Goal: Information Seeking & Learning: Learn about a topic

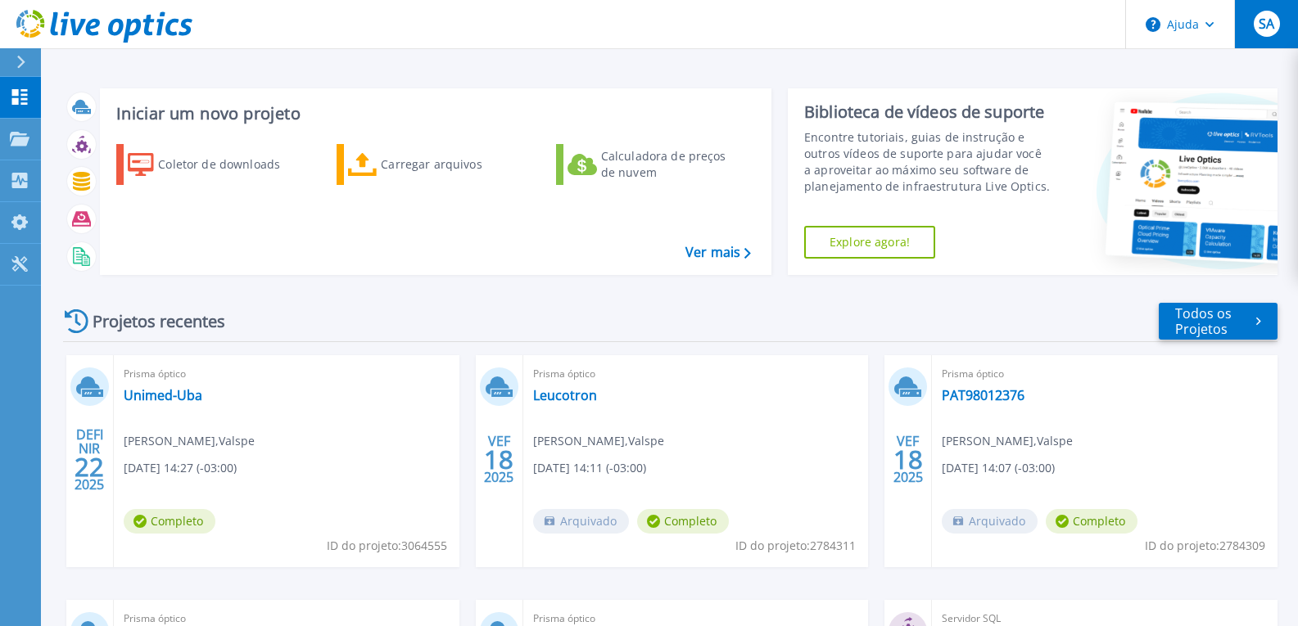
click at [1270, 17] on font "SA" at bounding box center [1266, 24] width 16 height 18
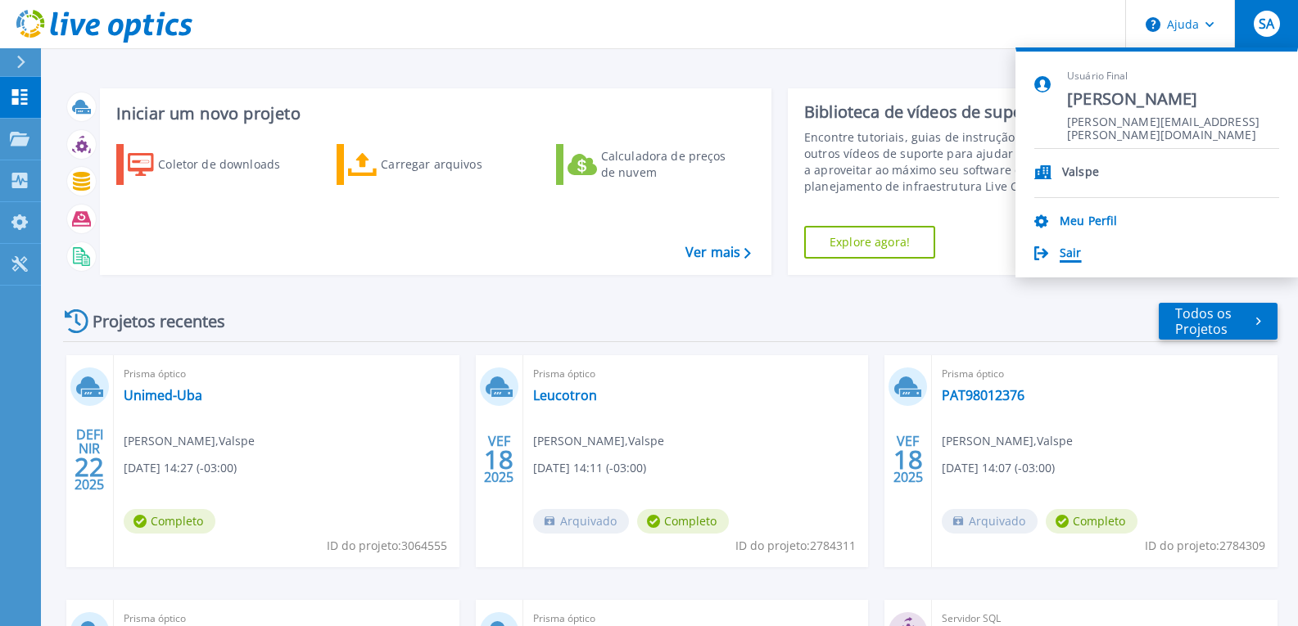
click at [1069, 258] on font "Sair" at bounding box center [1071, 253] width 22 height 16
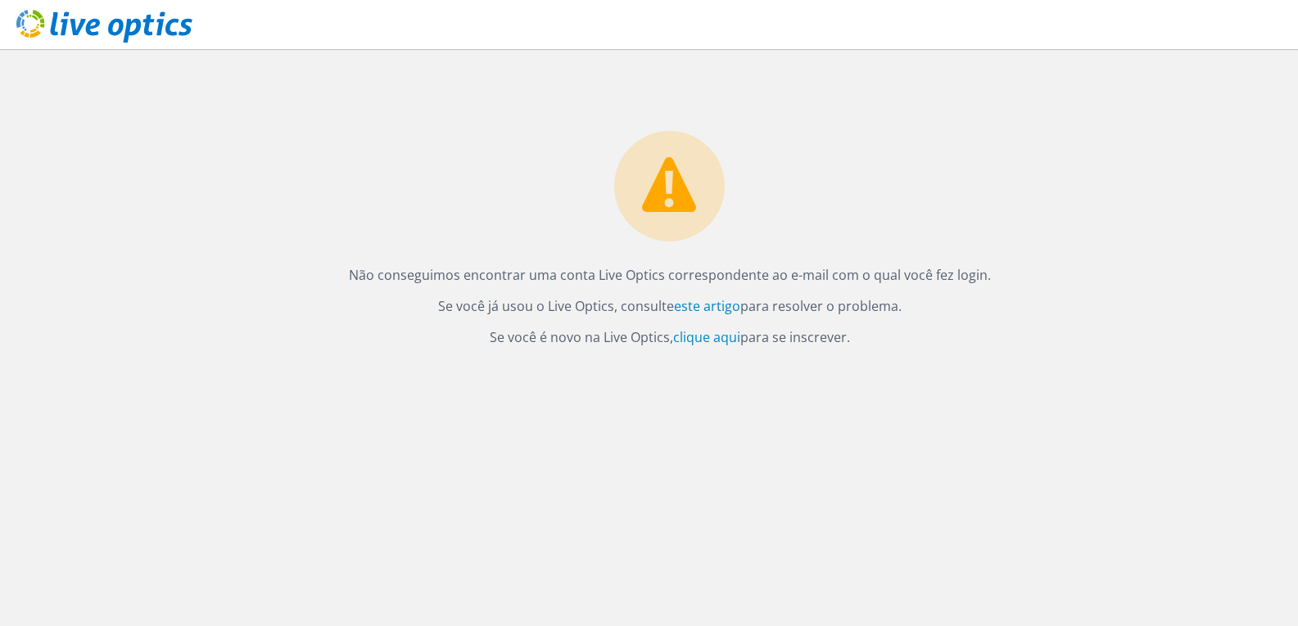
drag, startPoint x: 363, startPoint y: 275, endPoint x: 957, endPoint y: 323, distance: 596.4
click at [957, 323] on div "Não conseguimos encontrar uma conta Live Optics correspondente ao e-mail com o …" at bounding box center [669, 199] width 1257 height 300
click at [116, 34] on use at bounding box center [104, 26] width 176 height 33
click at [716, 338] on font "clique aqui" at bounding box center [706, 337] width 67 height 18
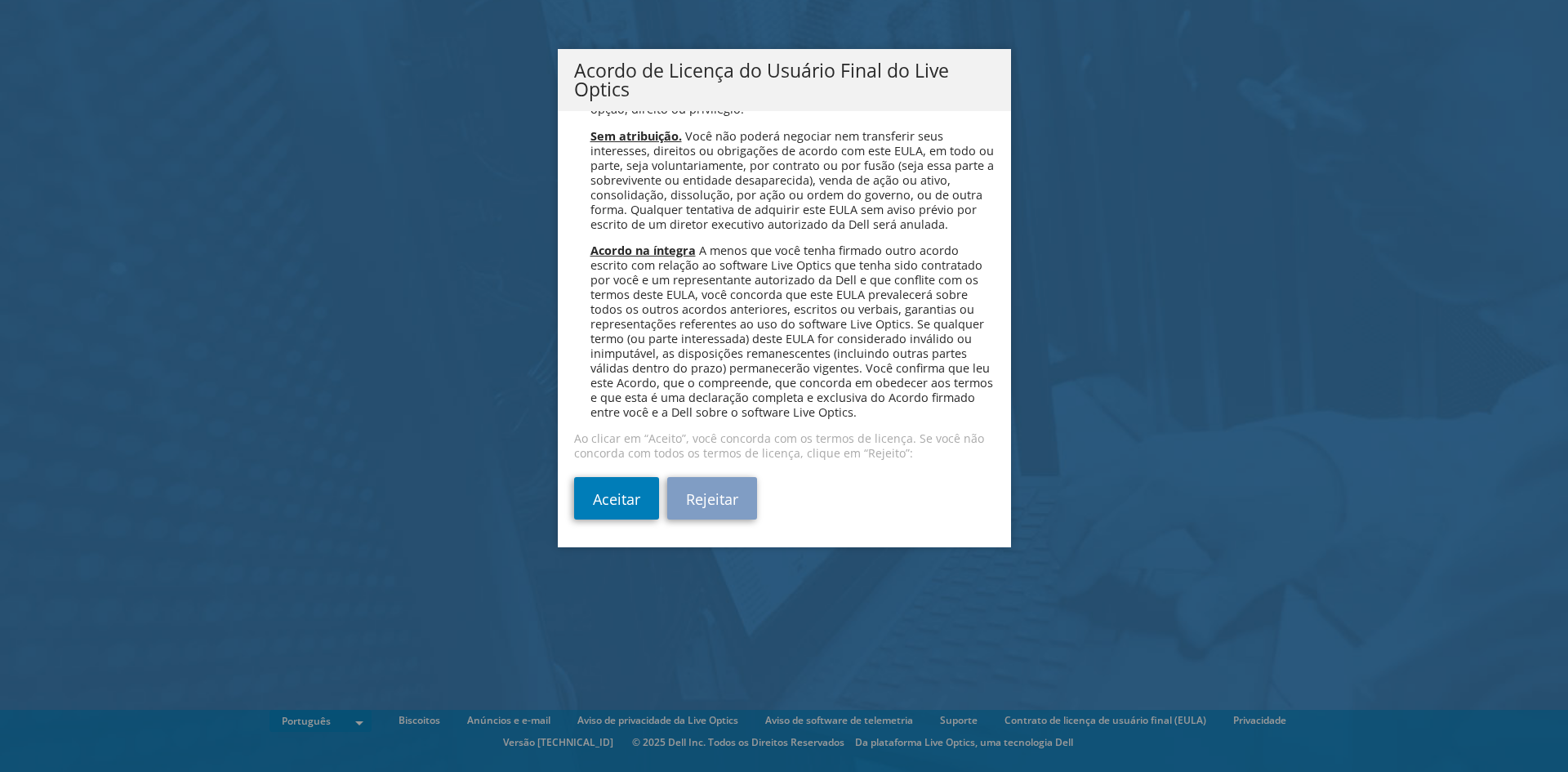
scroll to position [6561, 0]
click at [592, 498] on font "Aceitar" at bounding box center [615, 500] width 47 height 20
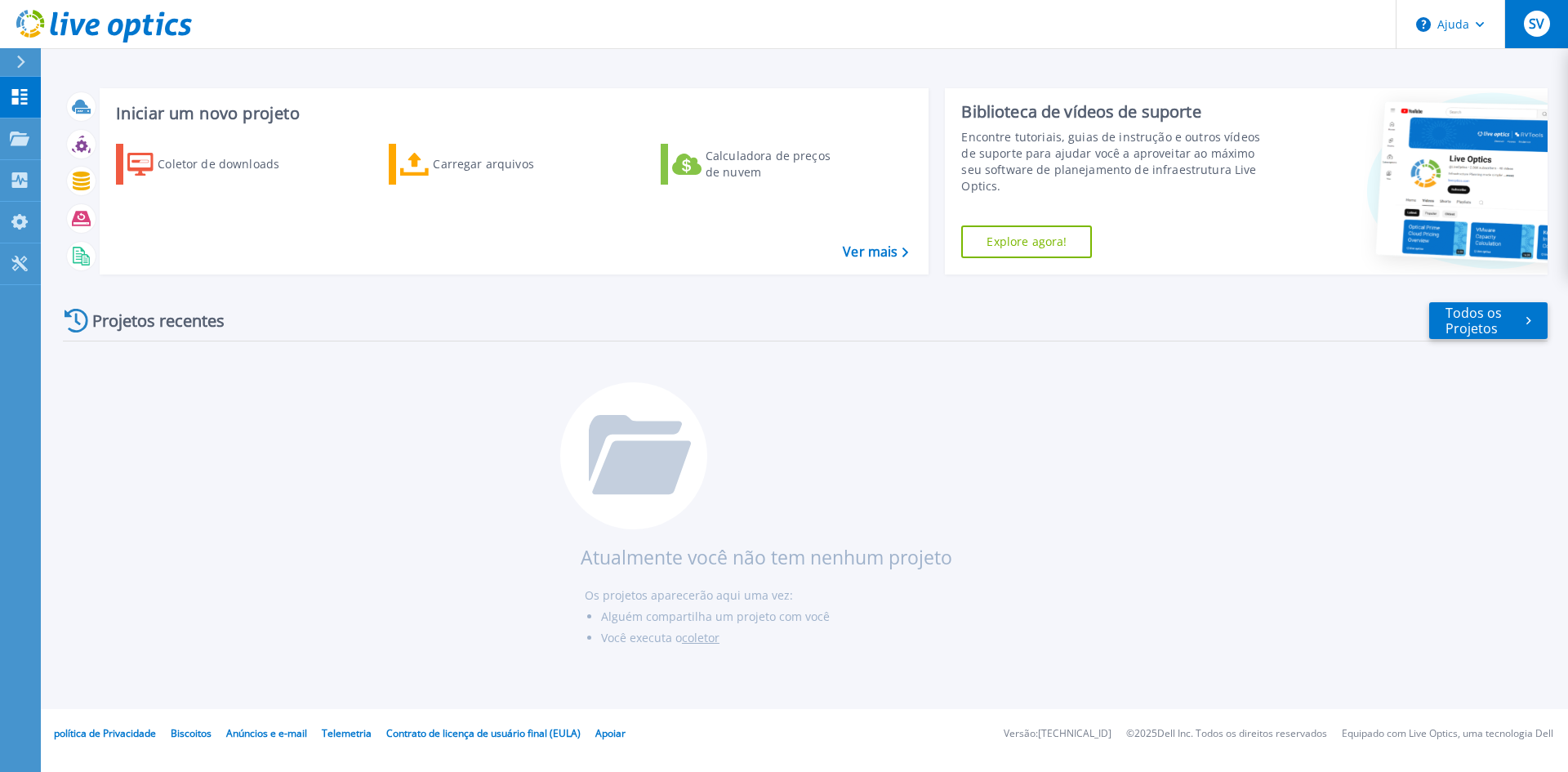
click at [1552, 23] on button "SV" at bounding box center [1536, 24] width 64 height 48
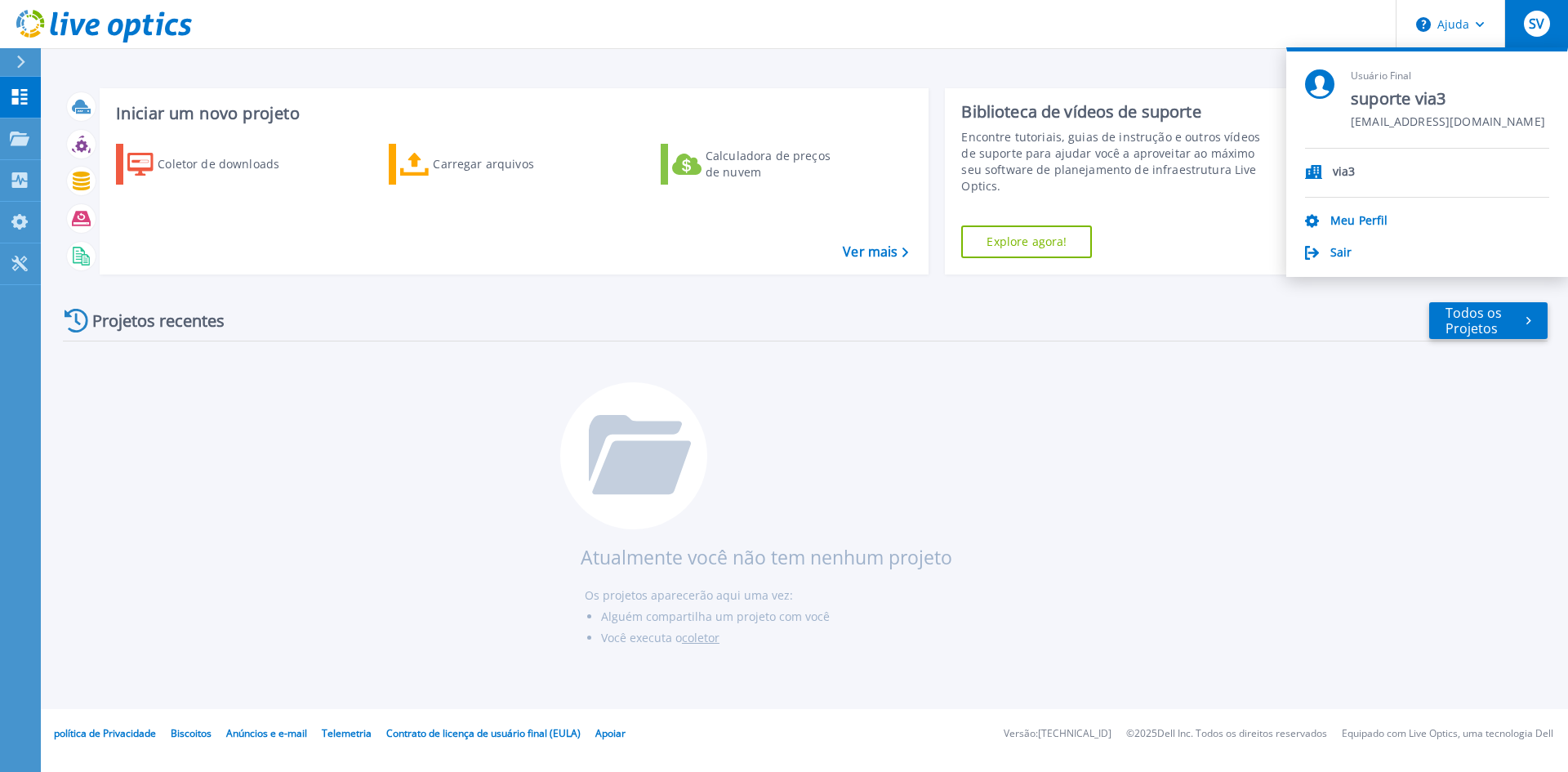
click at [1552, 23] on button "SV" at bounding box center [1536, 24] width 64 height 48
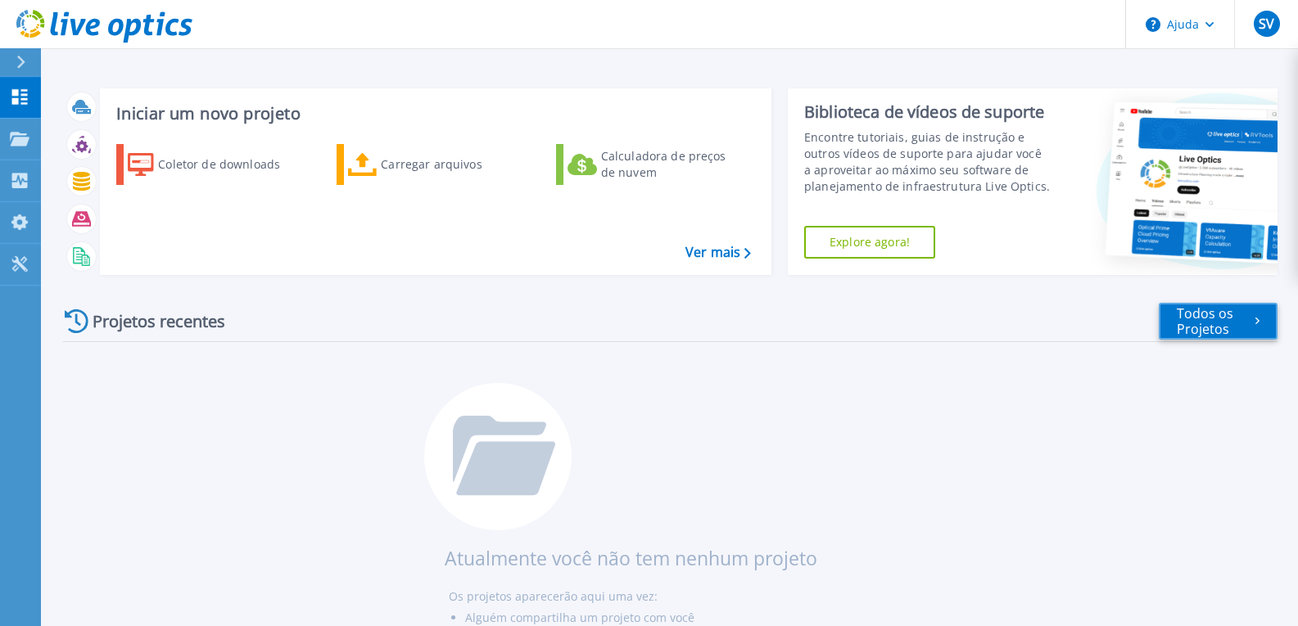
click at [1246, 328] on font "Todos os Projetos" at bounding box center [1216, 321] width 79 height 31
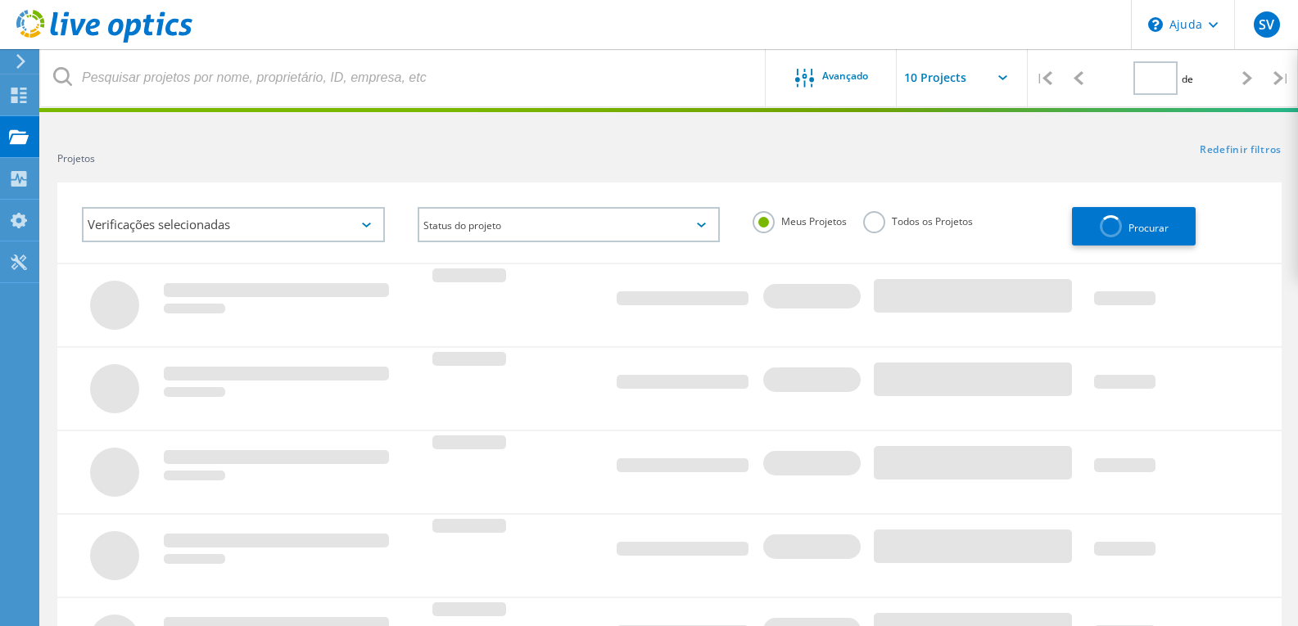
type input "1"
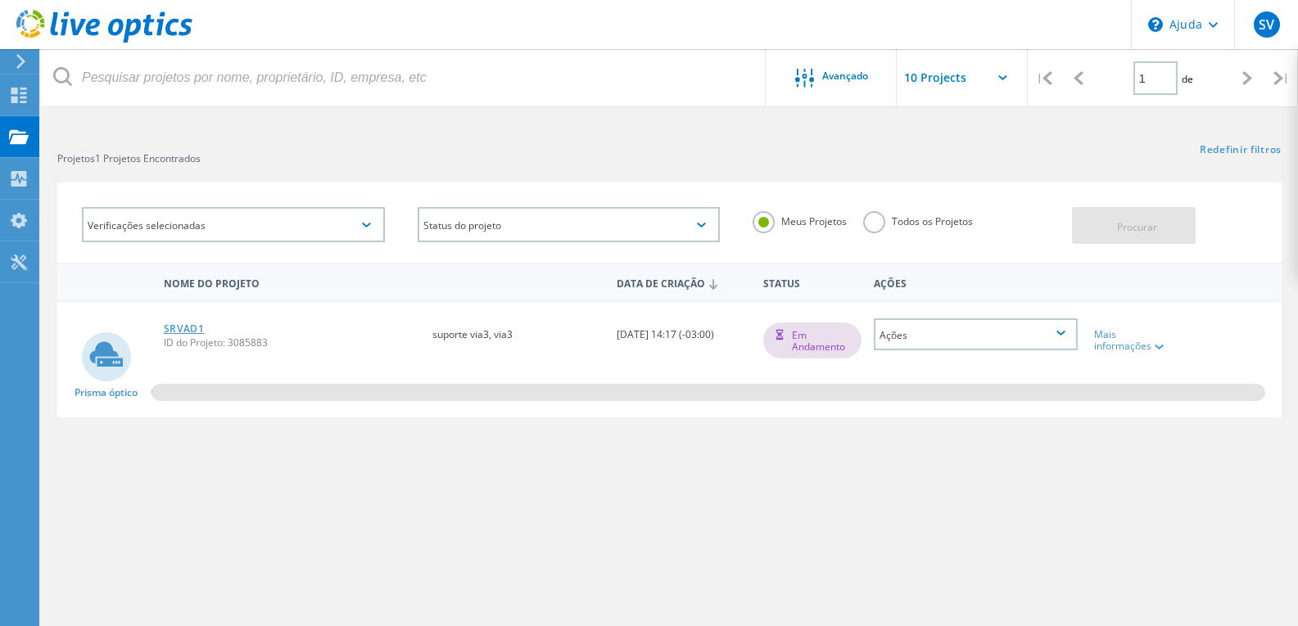
click at [183, 329] on font "SRVAD1" at bounding box center [184, 329] width 41 height 14
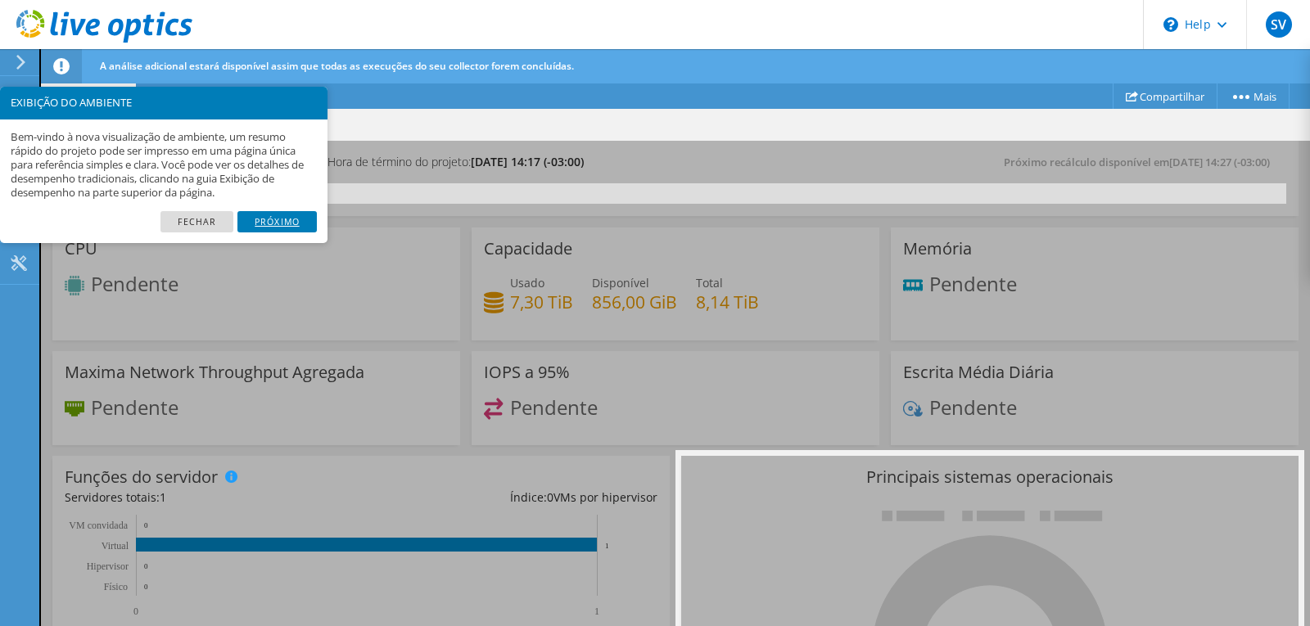
click at [270, 224] on link "Próximo" at bounding box center [276, 221] width 79 height 21
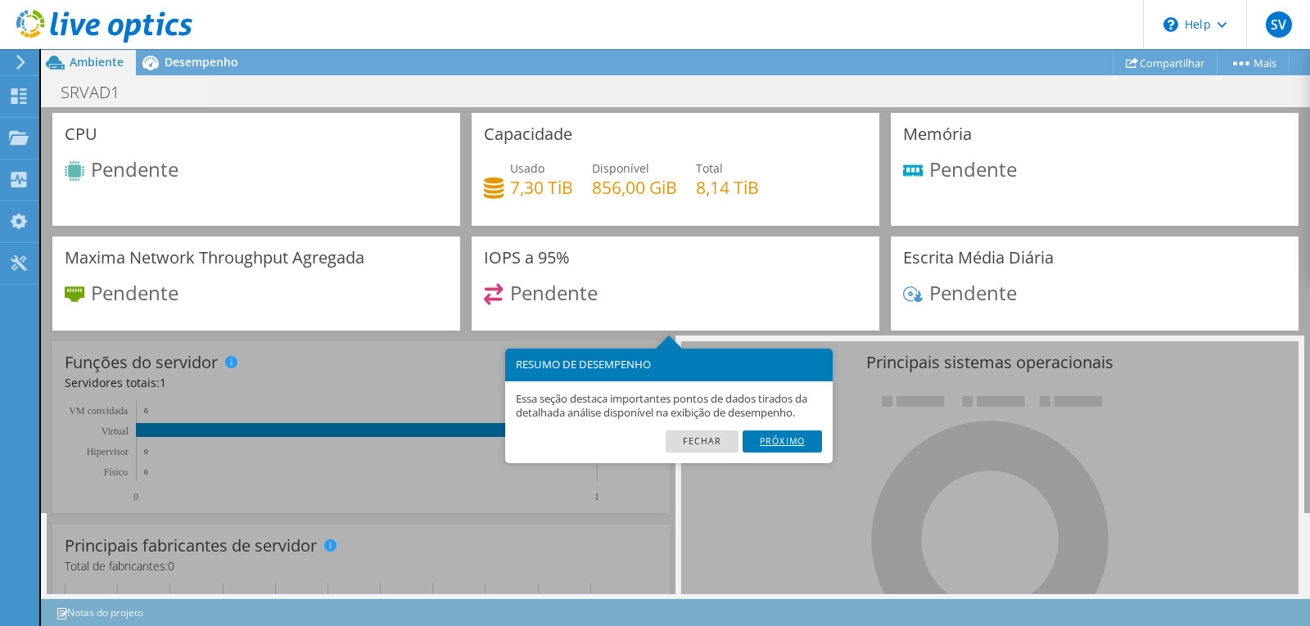
click at [798, 449] on link "Próximo" at bounding box center [782, 441] width 79 height 21
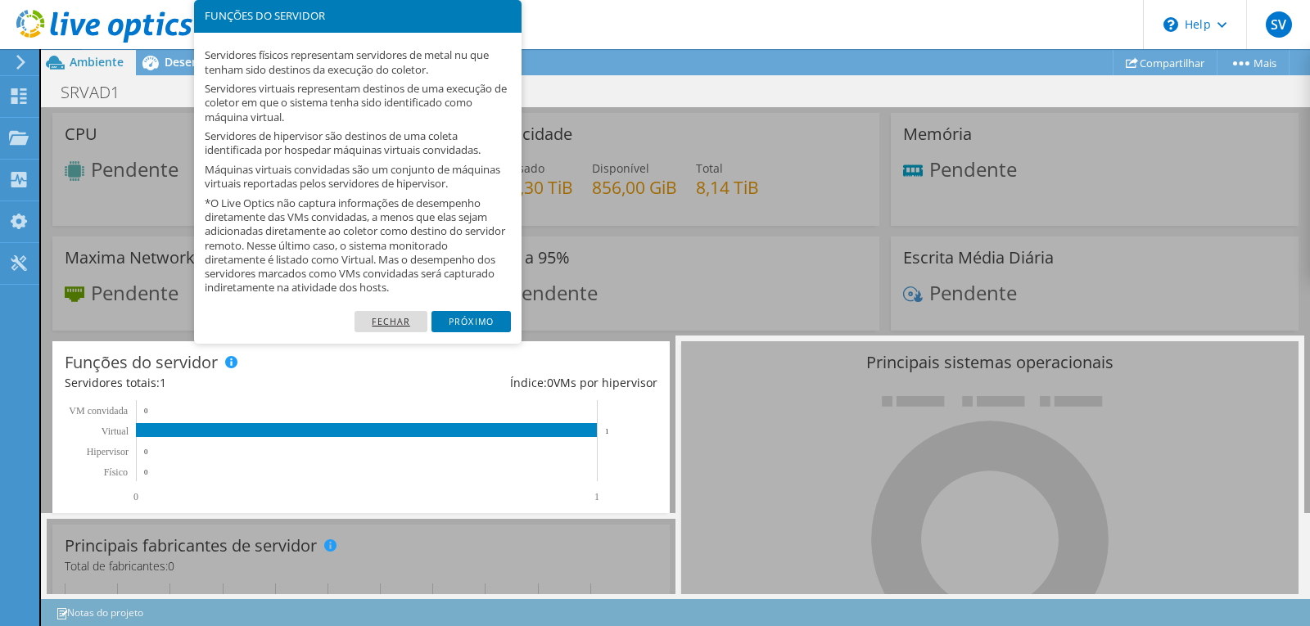
click at [397, 323] on link "Fechar" at bounding box center [391, 321] width 73 height 21
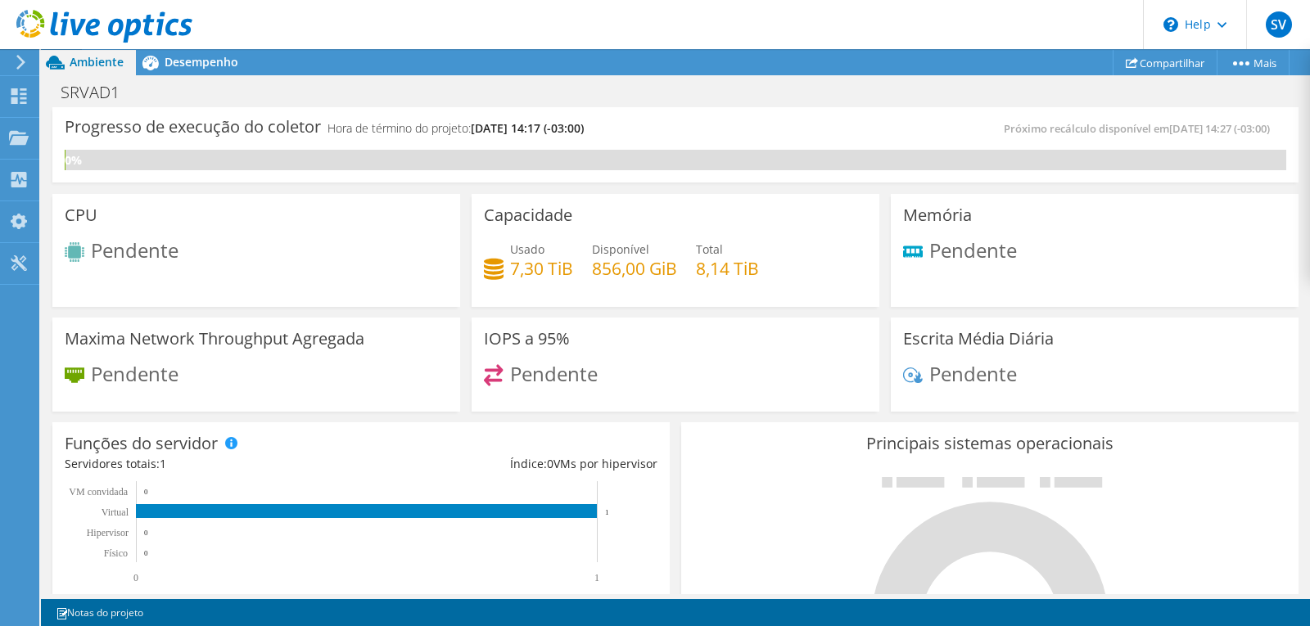
scroll to position [573, 0]
click at [694, 450] on h3 "Principais sistemas operacionais" at bounding box center [990, 444] width 593 height 18
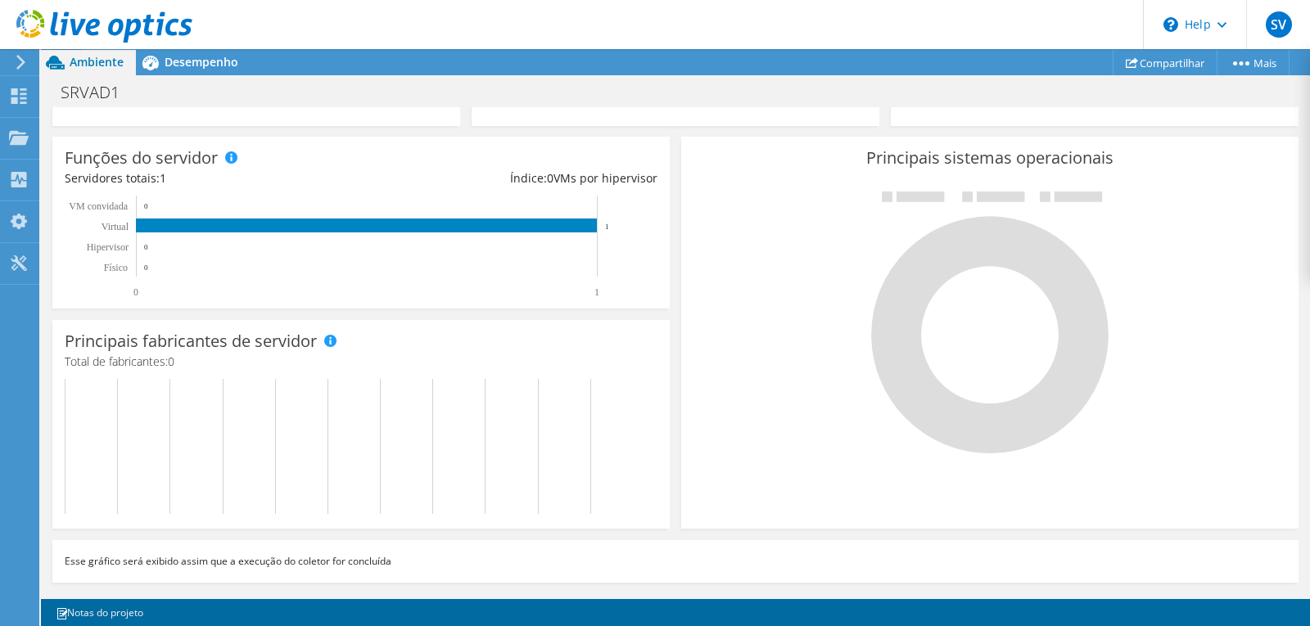
scroll to position [0, 0]
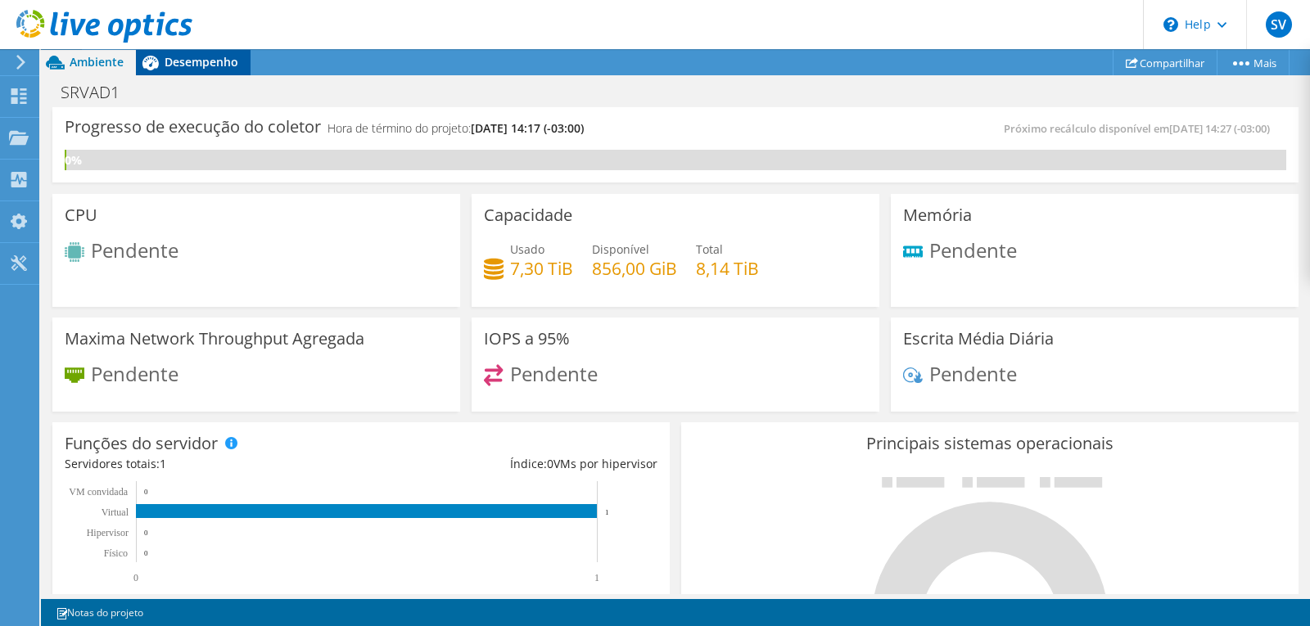
click at [200, 66] on span "Desempenho" at bounding box center [202, 62] width 74 height 16
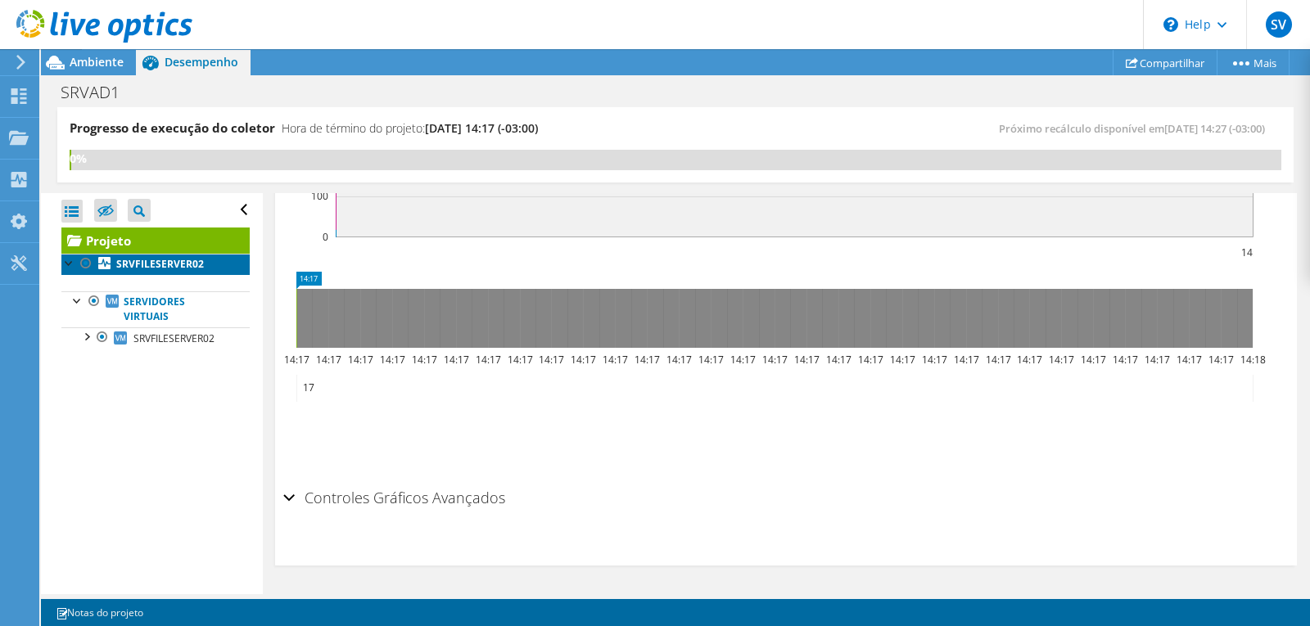
click at [141, 262] on b "SRVFILESERVER02" at bounding box center [160, 264] width 88 height 14
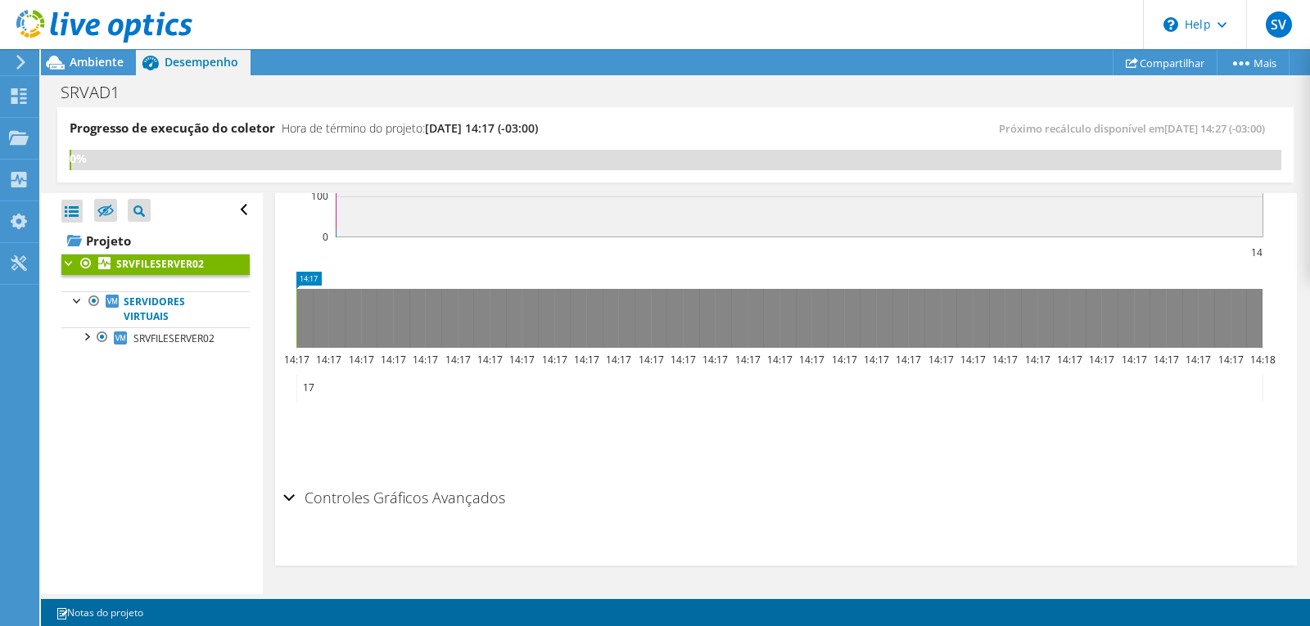
scroll to position [595, 0]
click at [88, 339] on div at bounding box center [86, 336] width 16 height 16
click at [96, 424] on div at bounding box center [94, 421] width 16 height 16
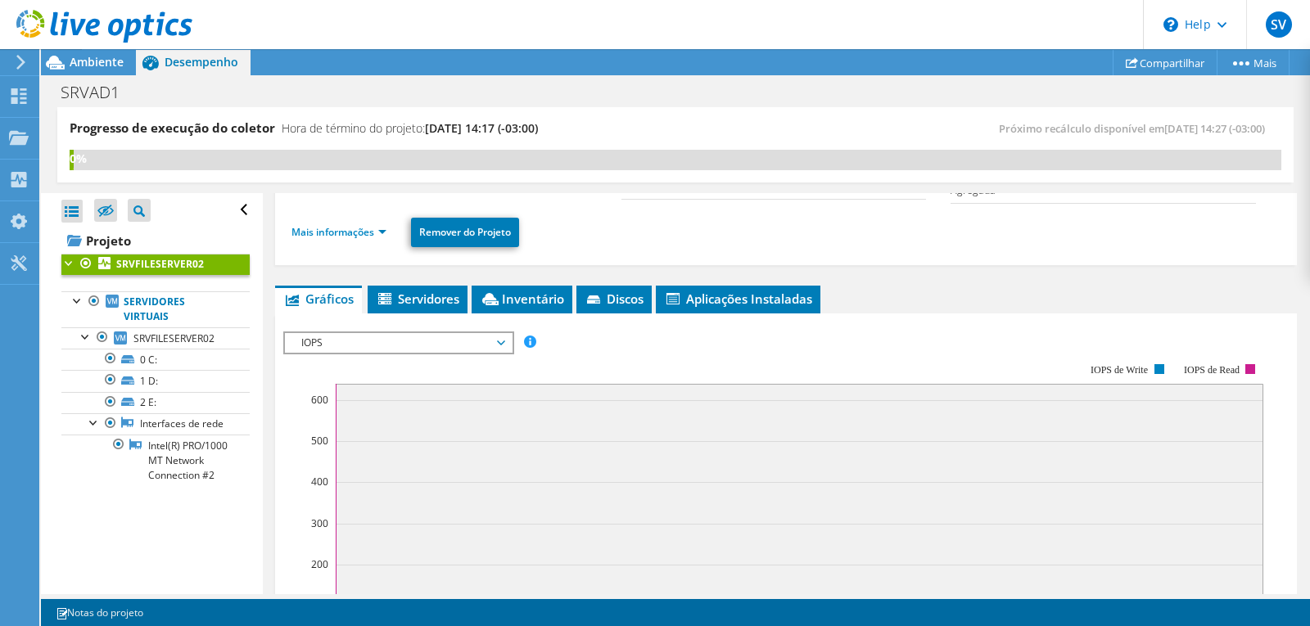
scroll to position [0, 0]
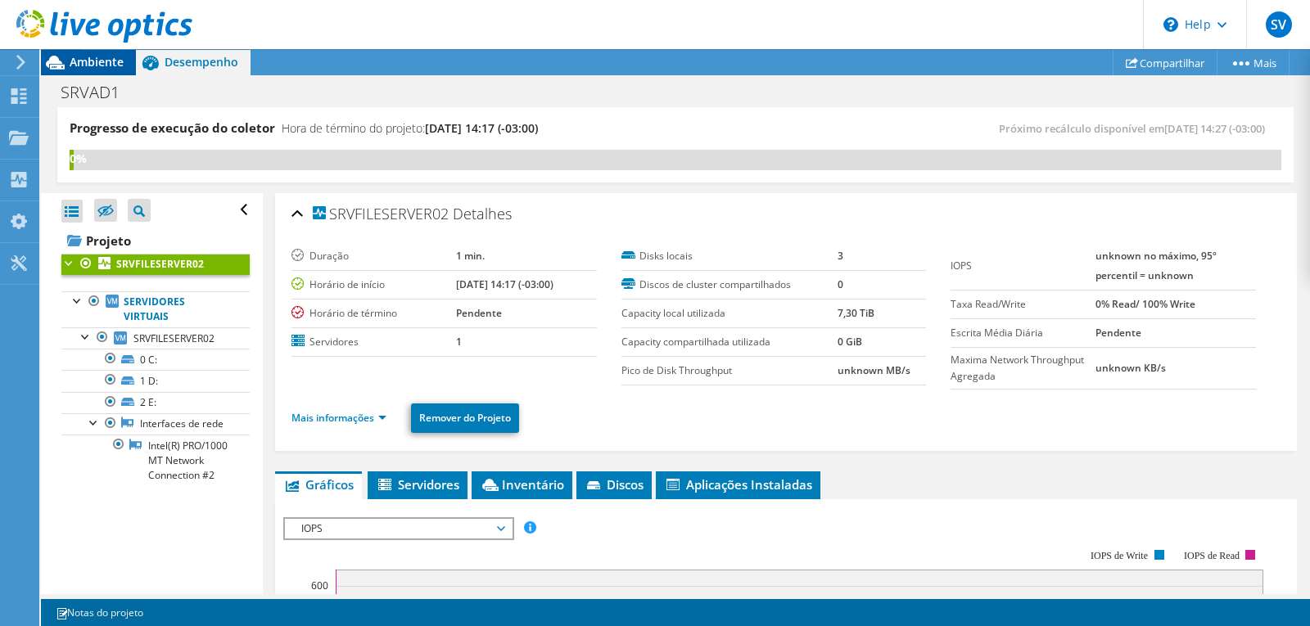
click at [86, 68] on span "Ambiente" at bounding box center [97, 62] width 54 height 16
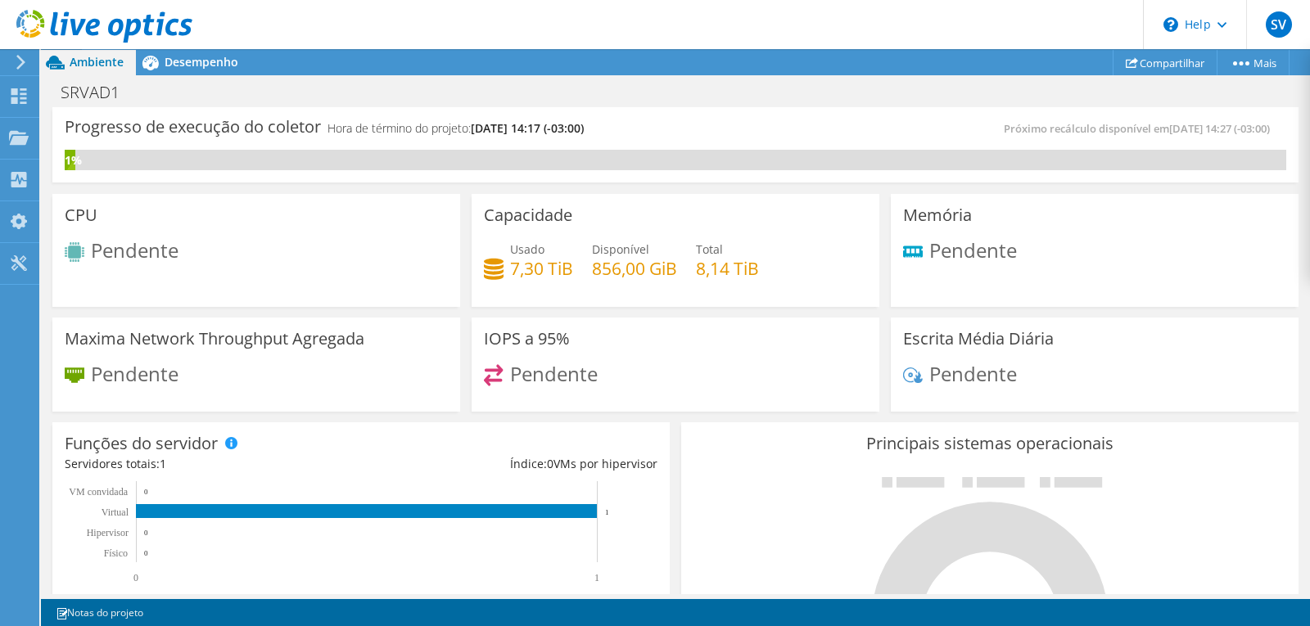
scroll to position [328, 0]
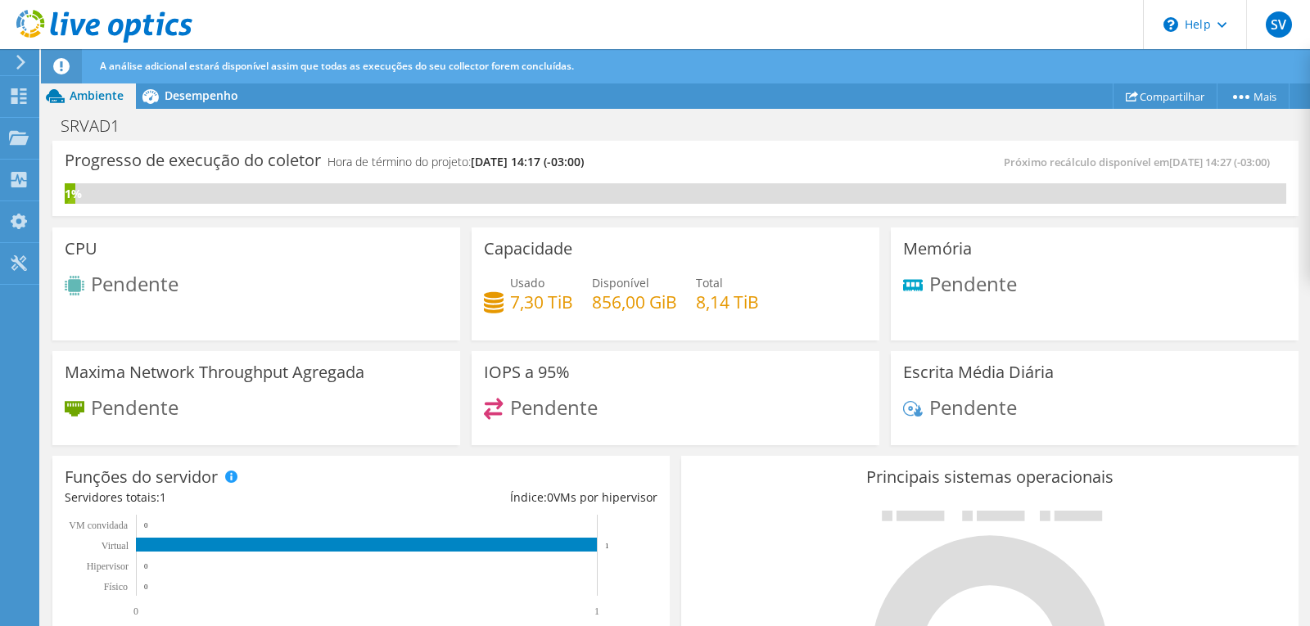
scroll to position [409, 0]
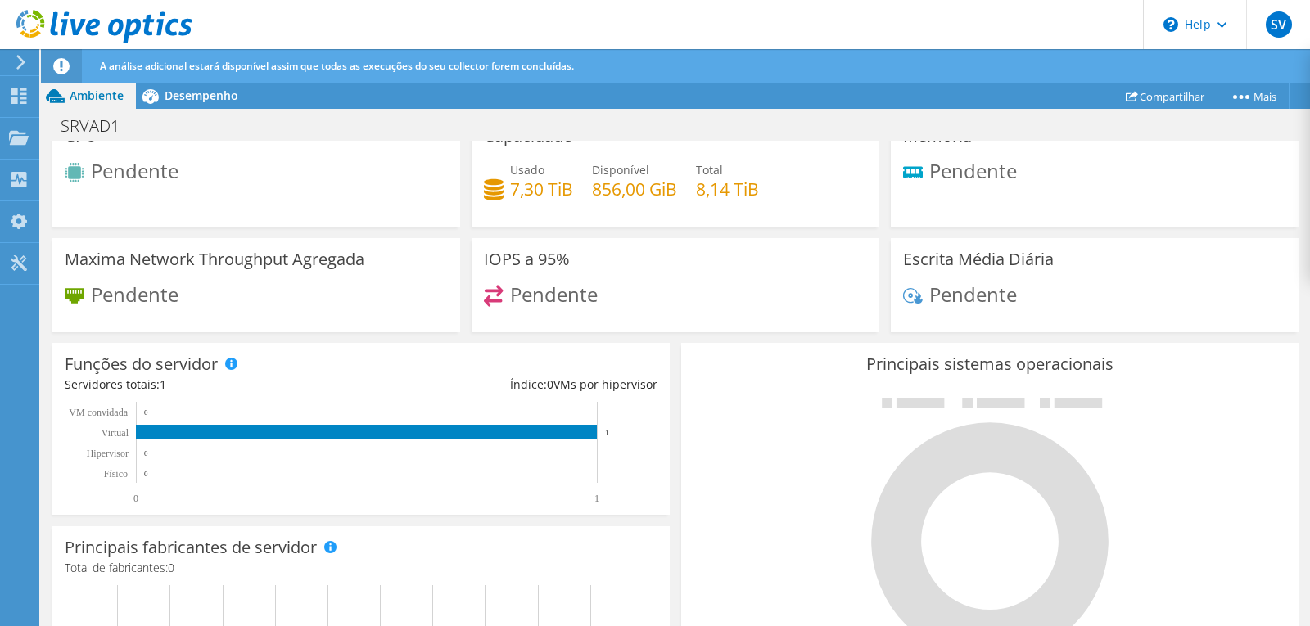
scroll to position [0, 0]
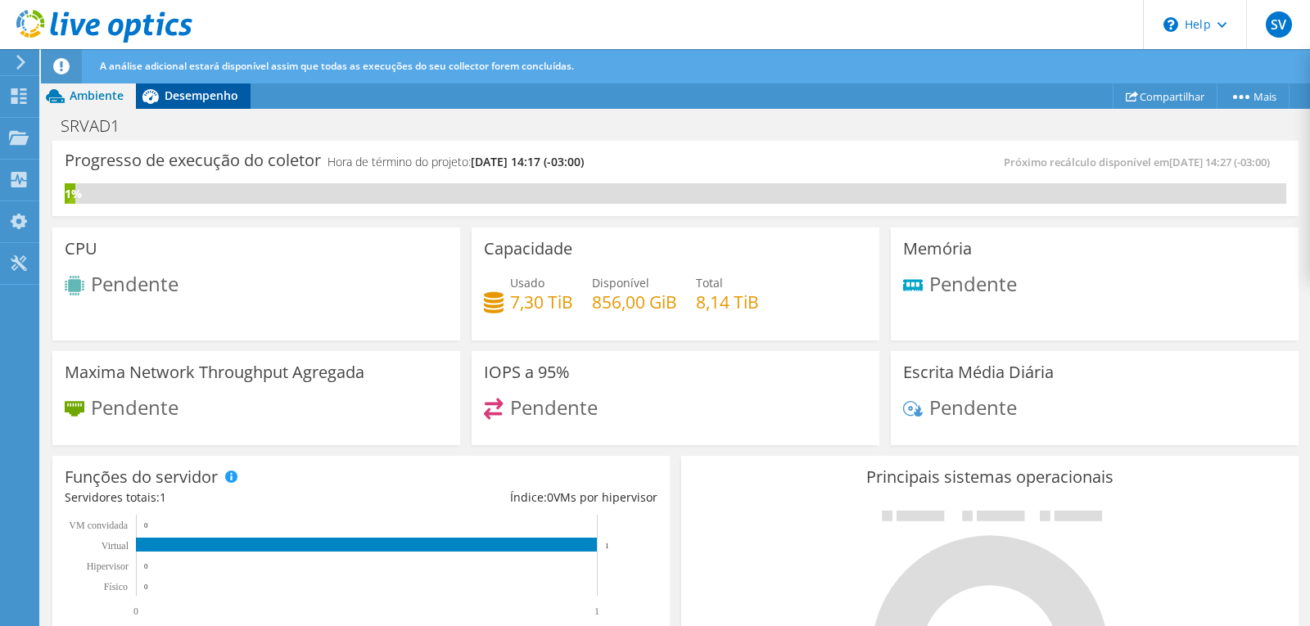
click at [197, 97] on span "Desempenho" at bounding box center [202, 96] width 74 height 16
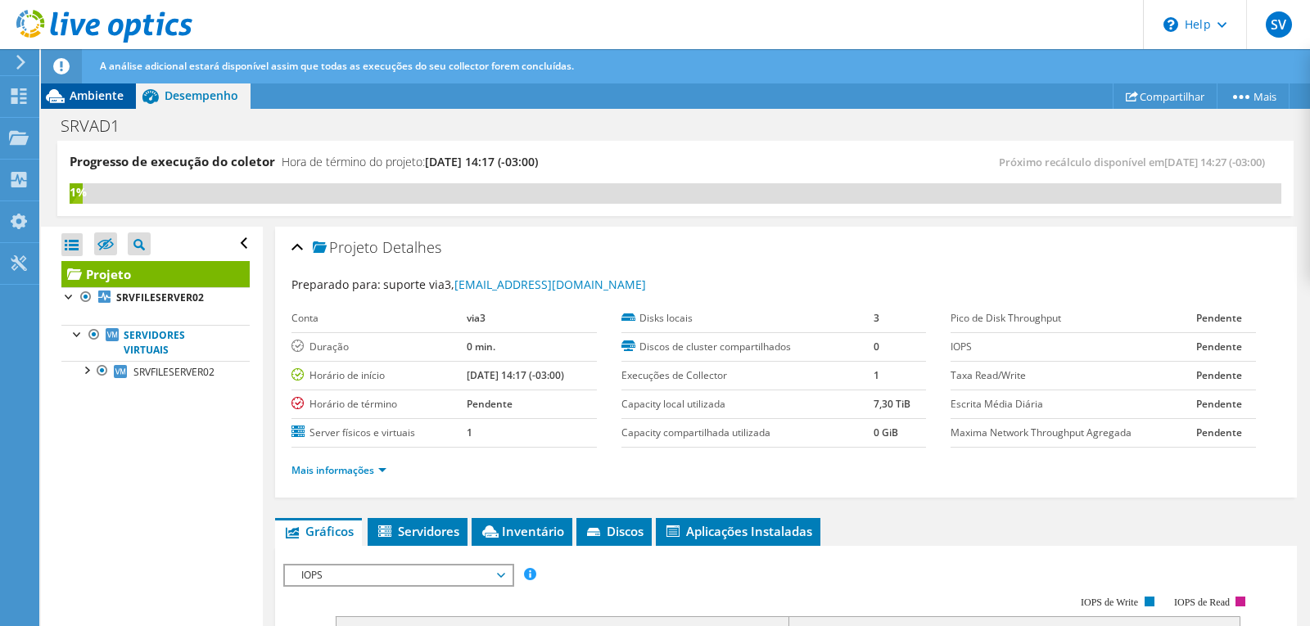
click at [97, 92] on span "Ambiente" at bounding box center [97, 96] width 54 height 16
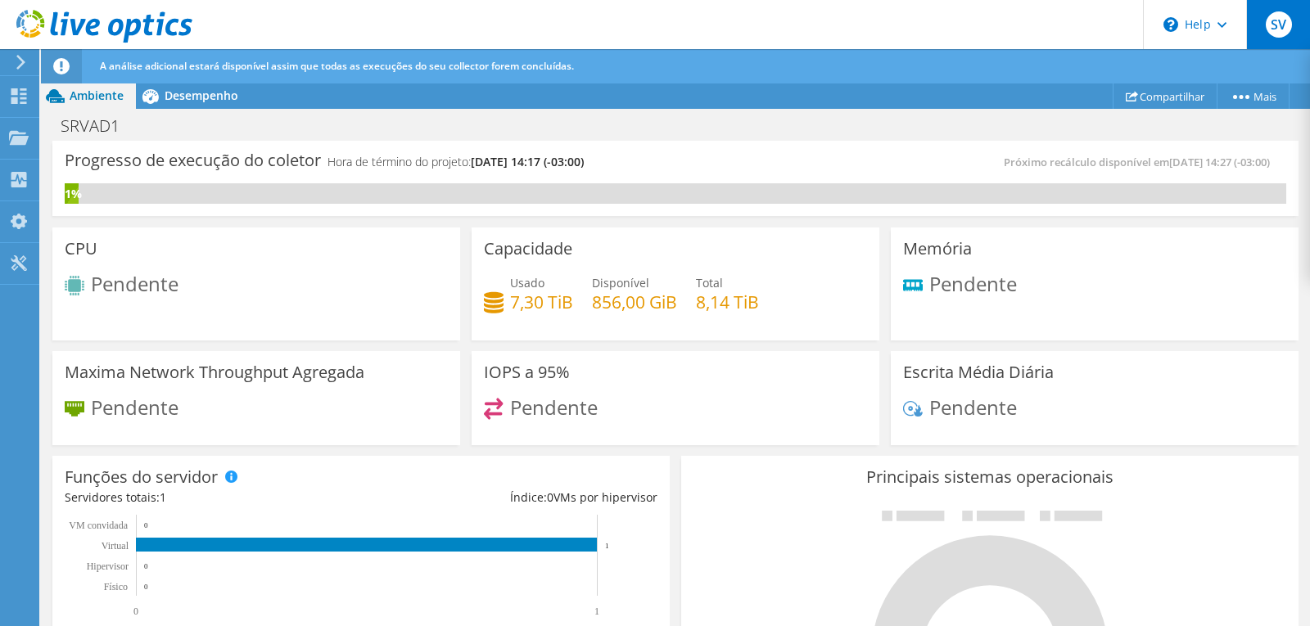
click at [1273, 16] on span "SV" at bounding box center [1279, 24] width 26 height 26
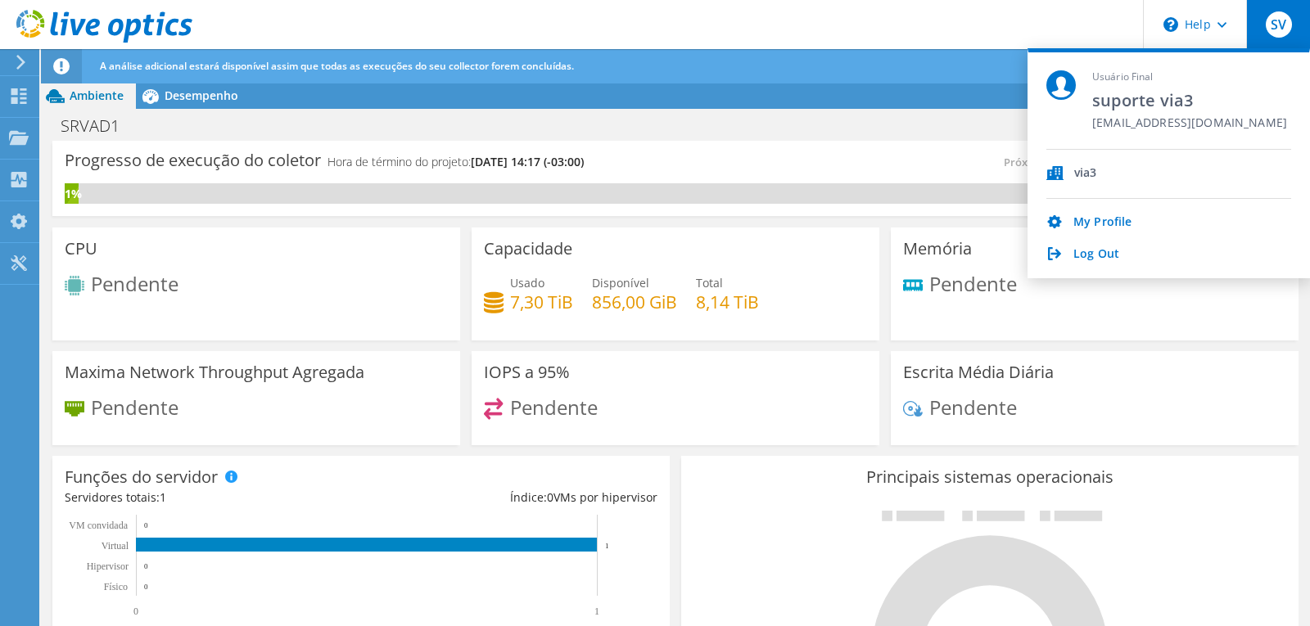
drag, startPoint x: 1240, startPoint y: 124, endPoint x: 1127, endPoint y: 125, distance: 113.0
click at [1131, 125] on div "Usuário Final suporte via3 equipetecnica@v3c.com.br" at bounding box center [1168, 109] width 245 height 79
click at [900, 122] on div "SRVAD1 Imprimir" at bounding box center [675, 126] width 1269 height 30
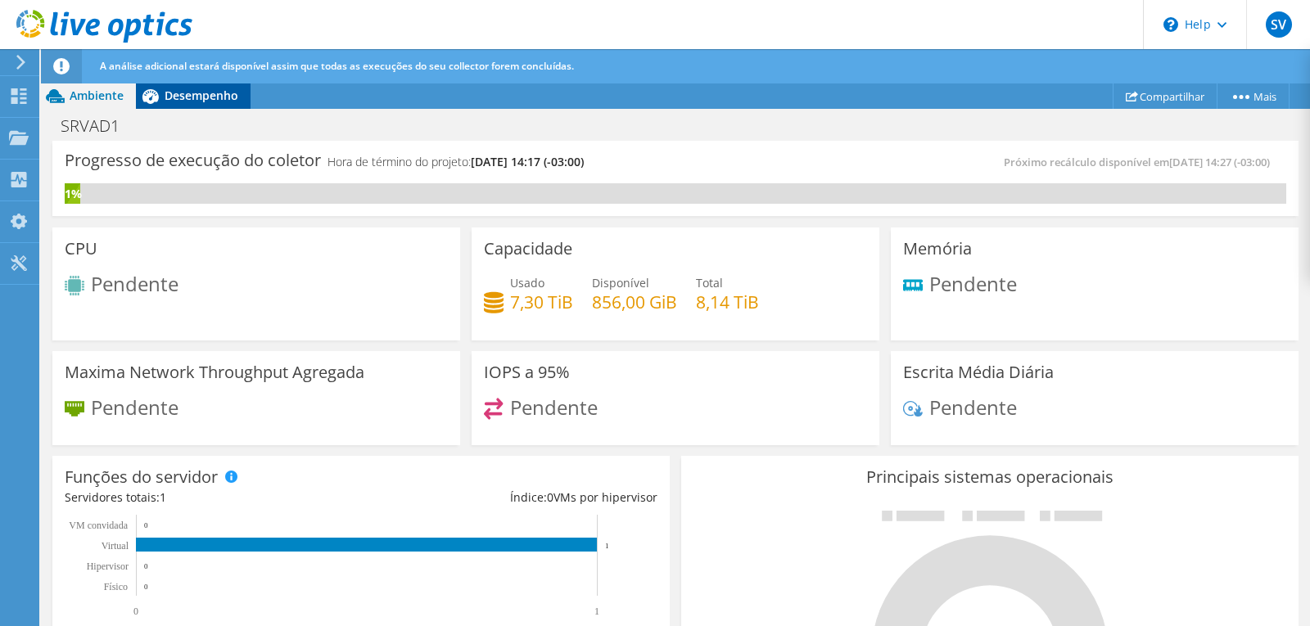
click at [221, 99] on span "Desempenho" at bounding box center [202, 96] width 74 height 16
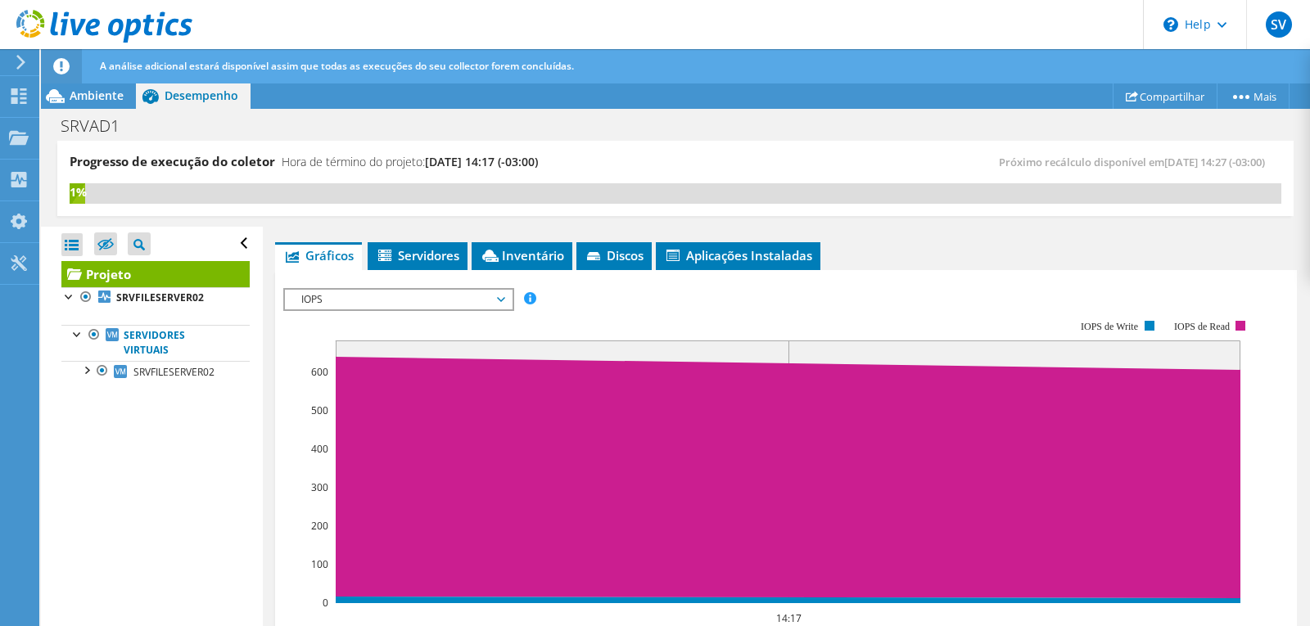
scroll to position [328, 0]
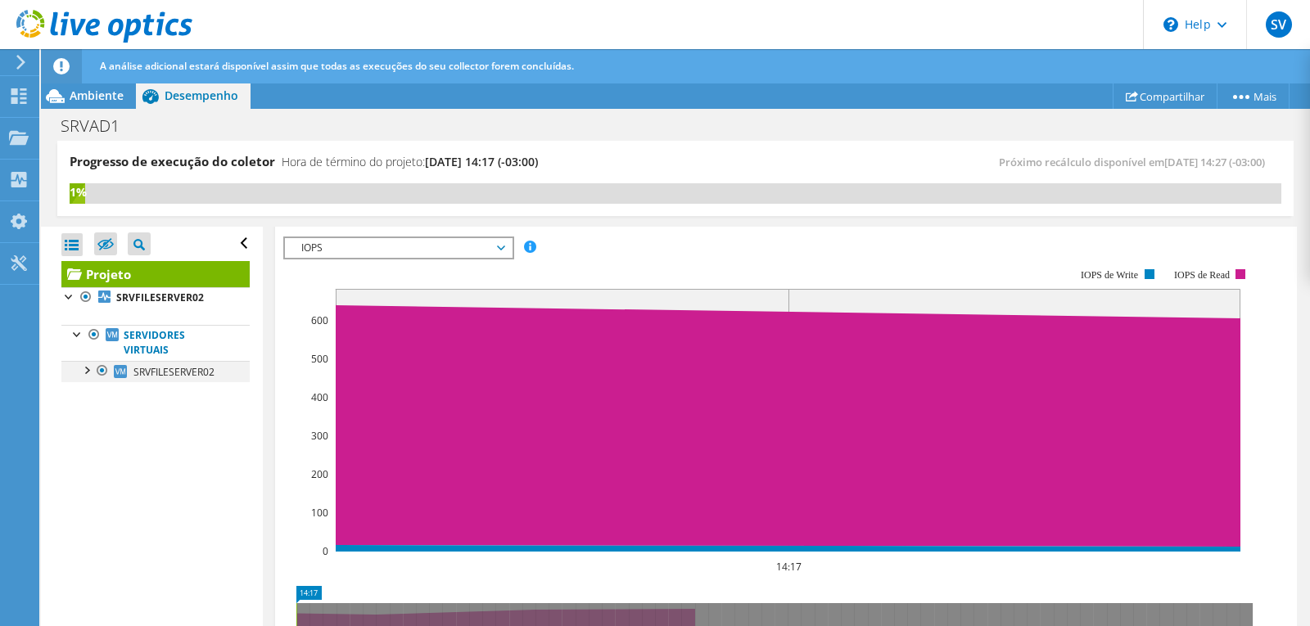
click at [88, 370] on div at bounding box center [86, 369] width 16 height 16
click at [94, 458] on div at bounding box center [94, 455] width 16 height 16
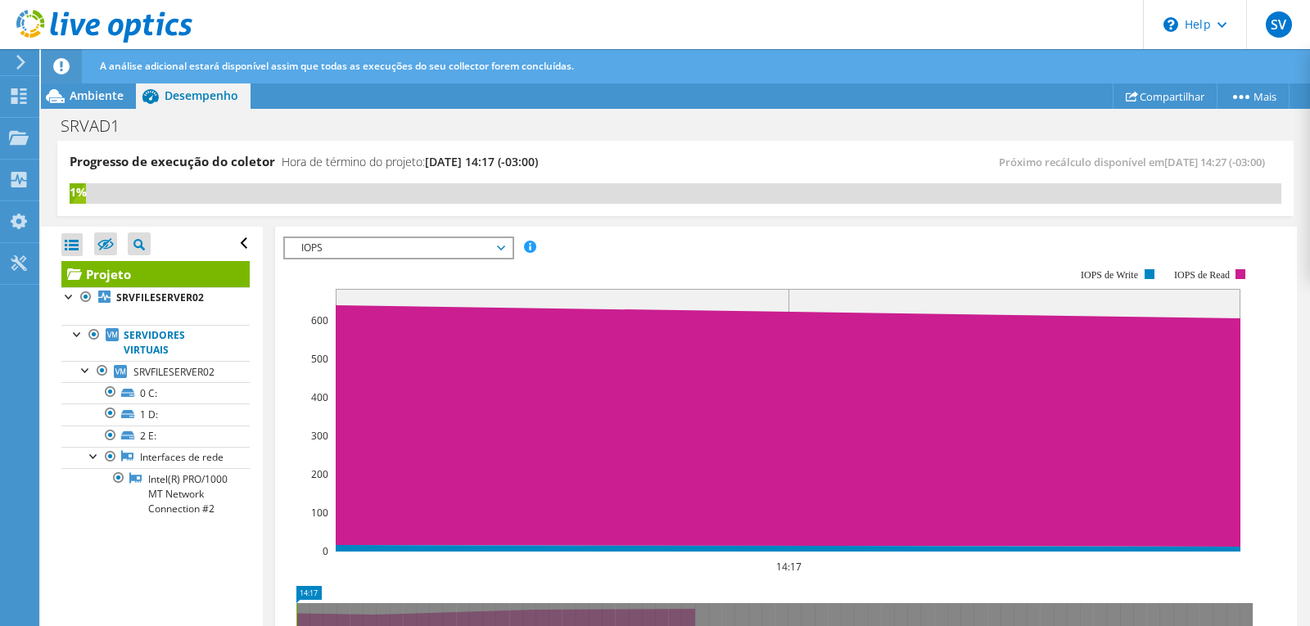
click at [503, 242] on span "IOPS" at bounding box center [398, 248] width 210 height 20
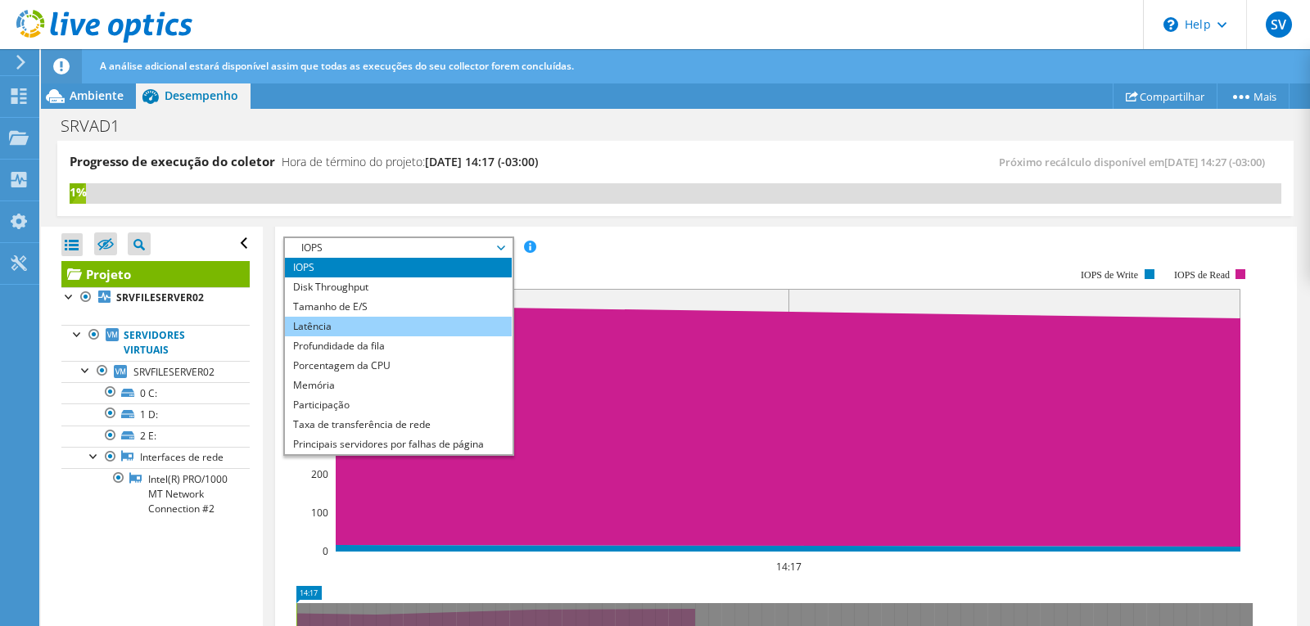
click at [391, 320] on li "Latência" at bounding box center [398, 327] width 227 height 20
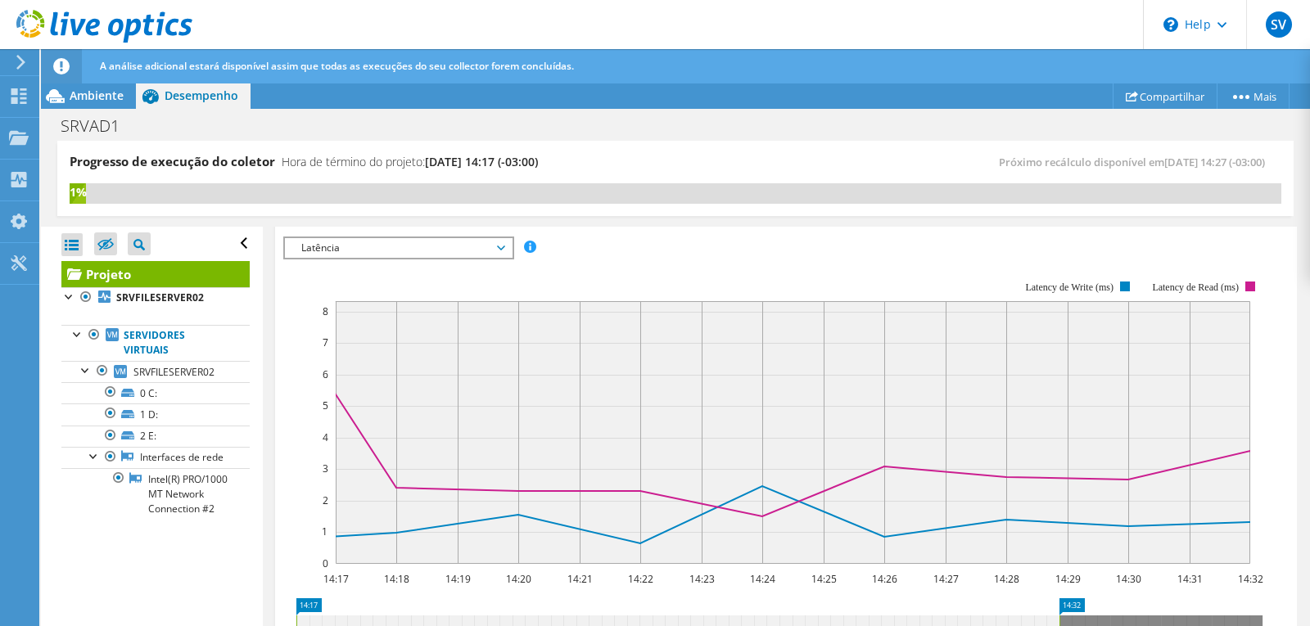
click at [501, 245] on span "Latência" at bounding box center [398, 248] width 210 height 20
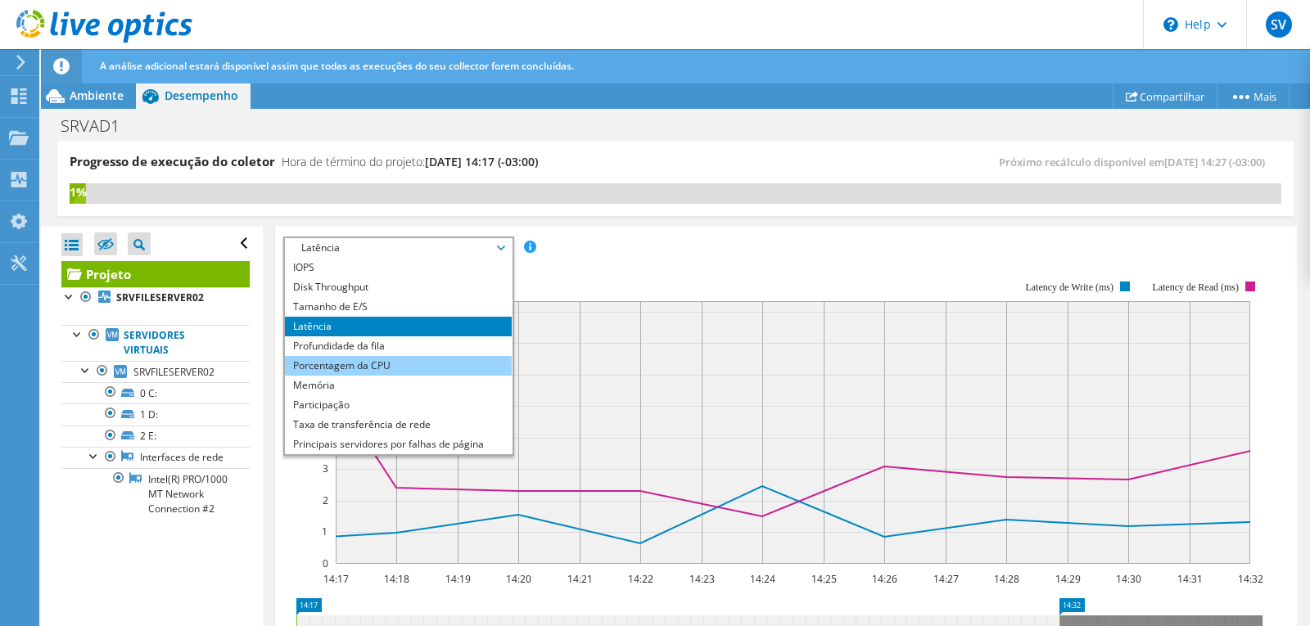
click at [421, 364] on li "Porcentagem da CPU" at bounding box center [398, 366] width 227 height 20
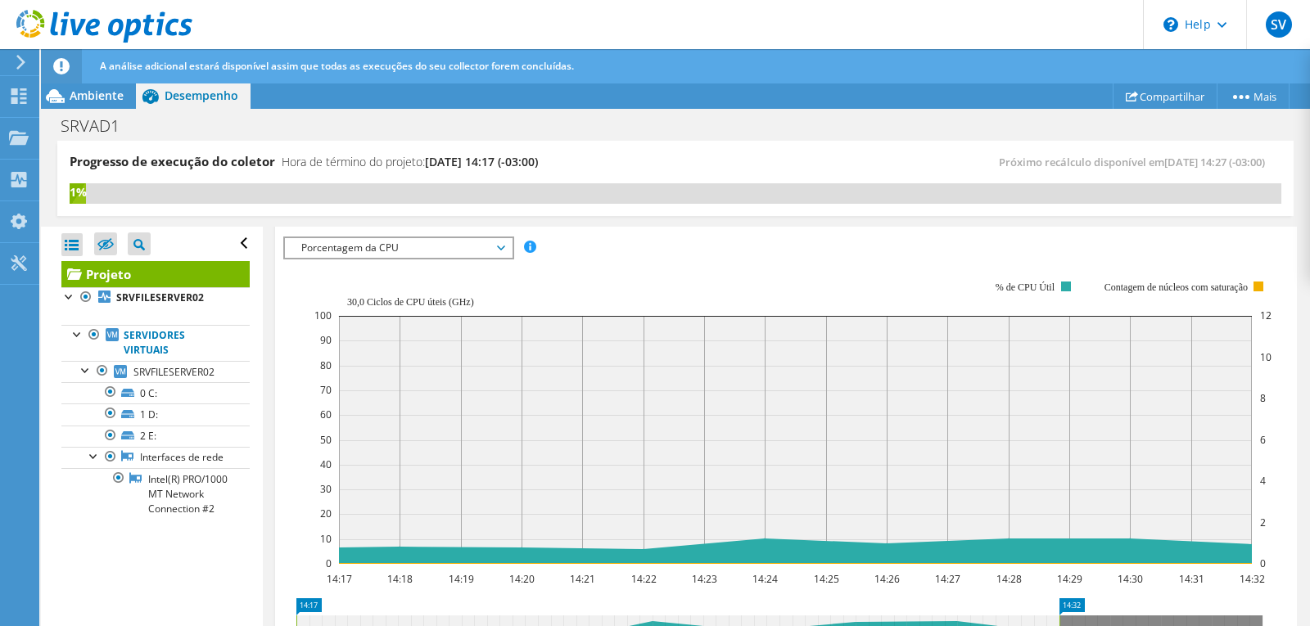
click at [499, 246] on span "Porcentagem da CPU" at bounding box center [398, 248] width 210 height 20
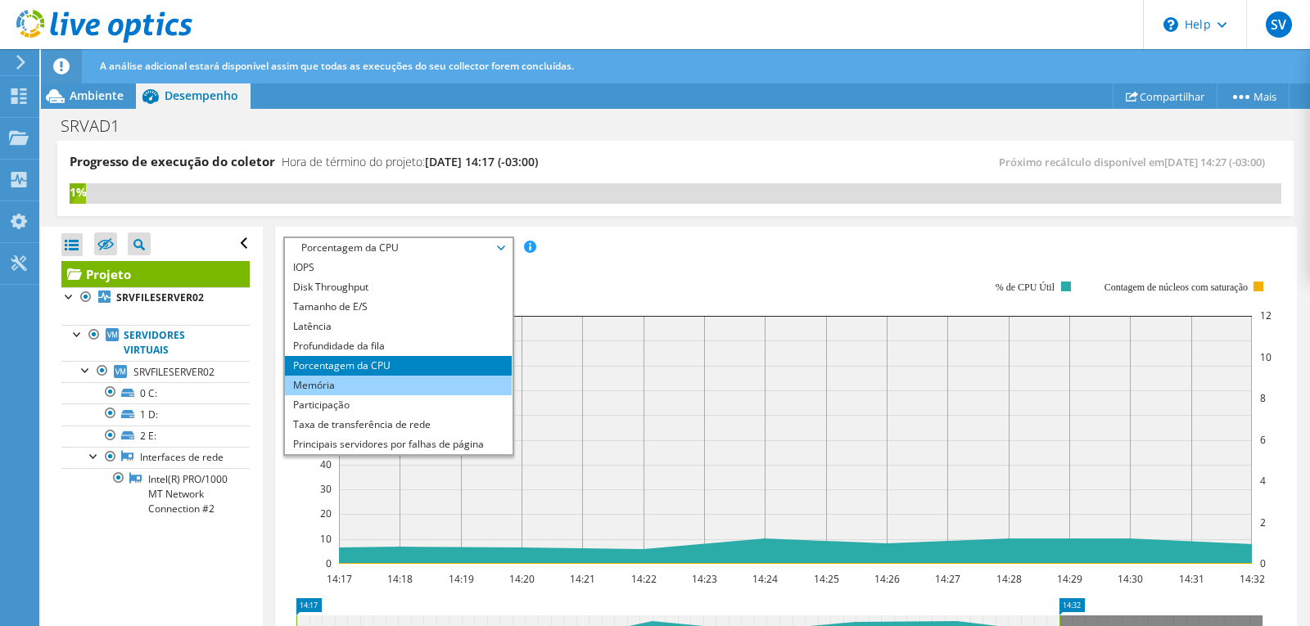
click at [407, 391] on li "Memória" at bounding box center [398, 386] width 227 height 20
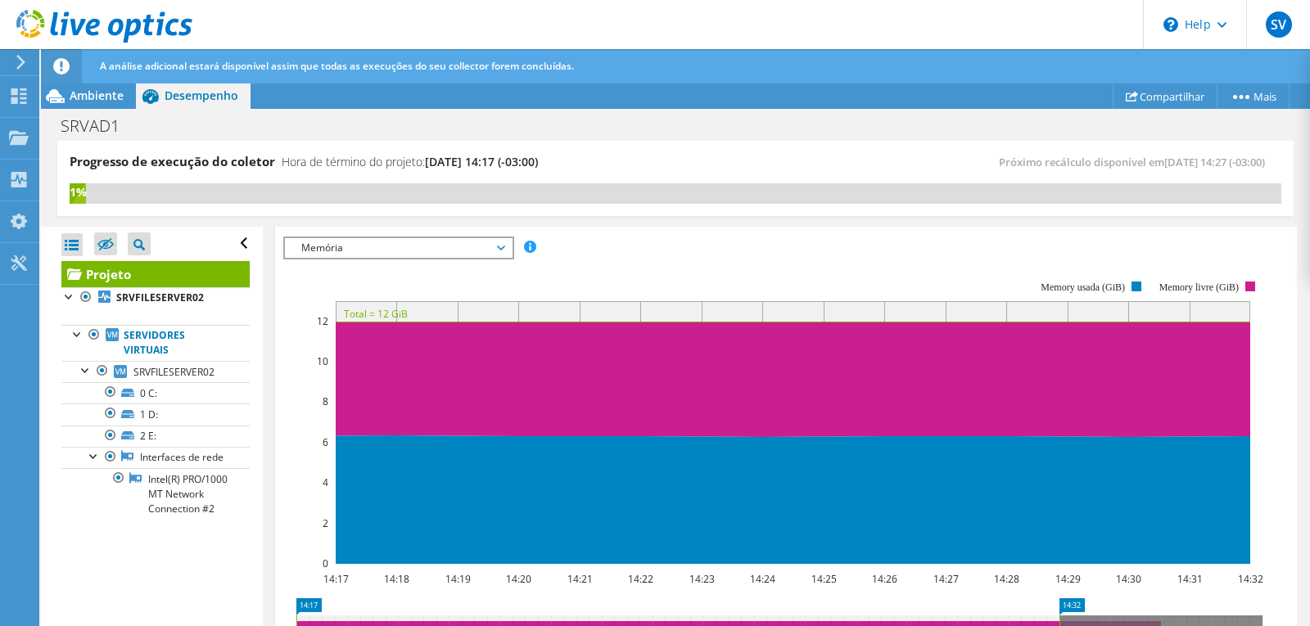
click at [501, 252] on span "Memória" at bounding box center [398, 248] width 210 height 20
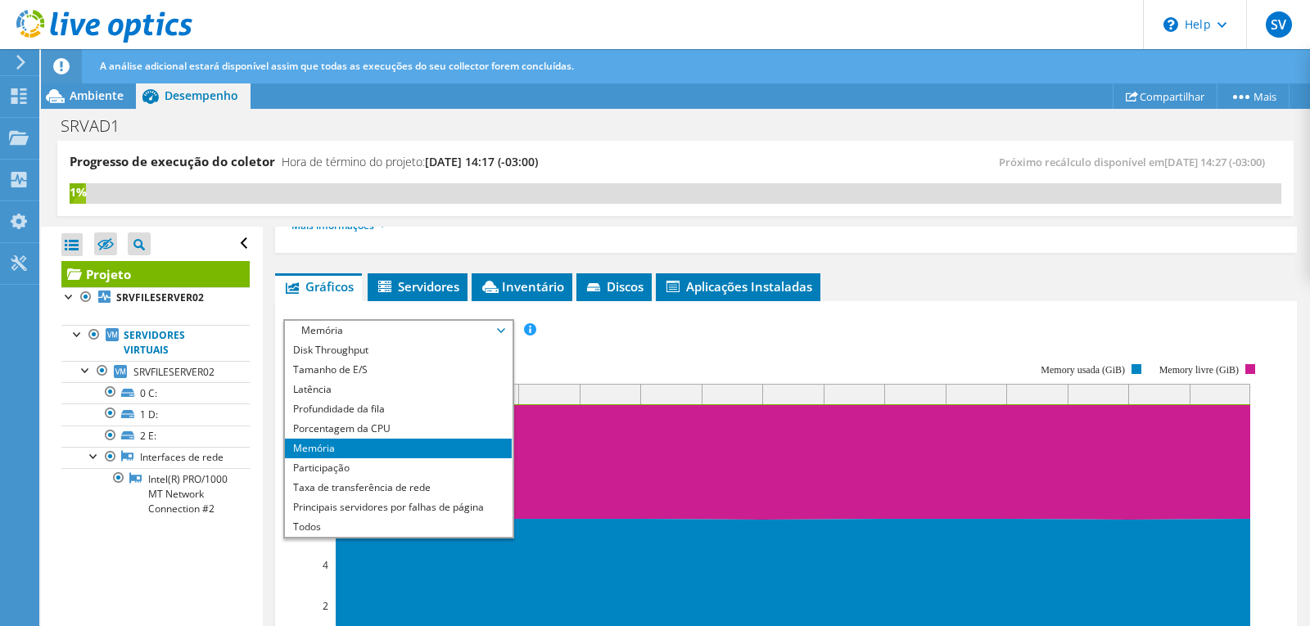
scroll to position [246, 0]
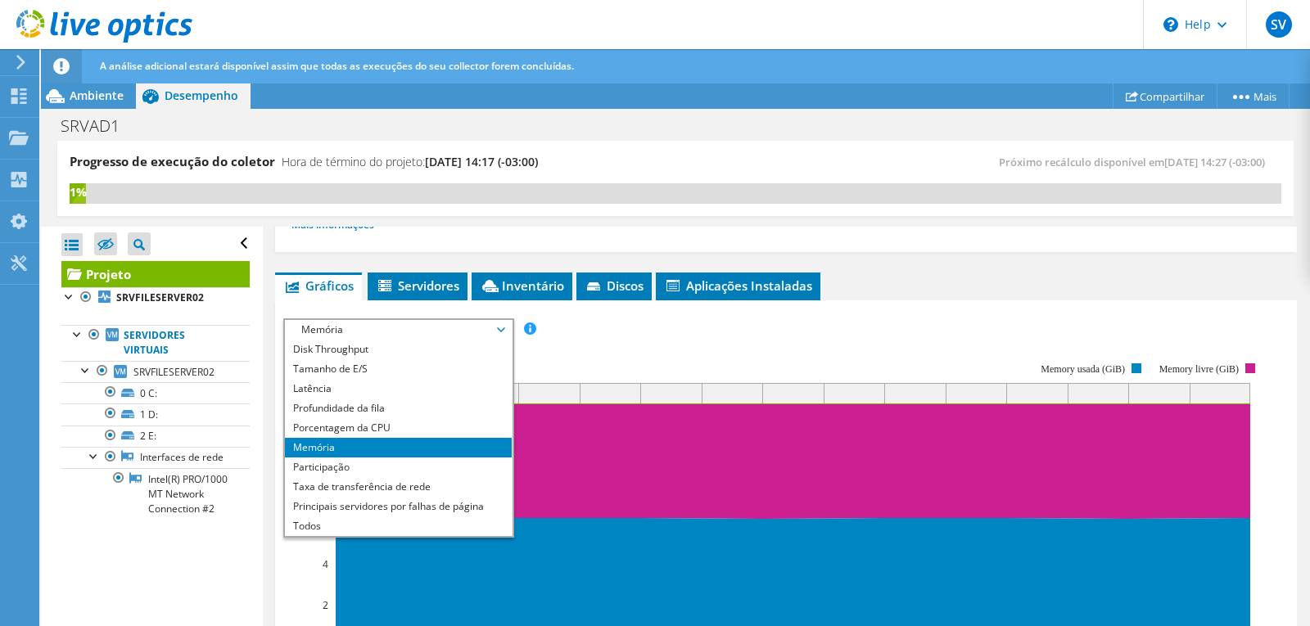
click at [336, 450] on li "Memória" at bounding box center [398, 448] width 227 height 20
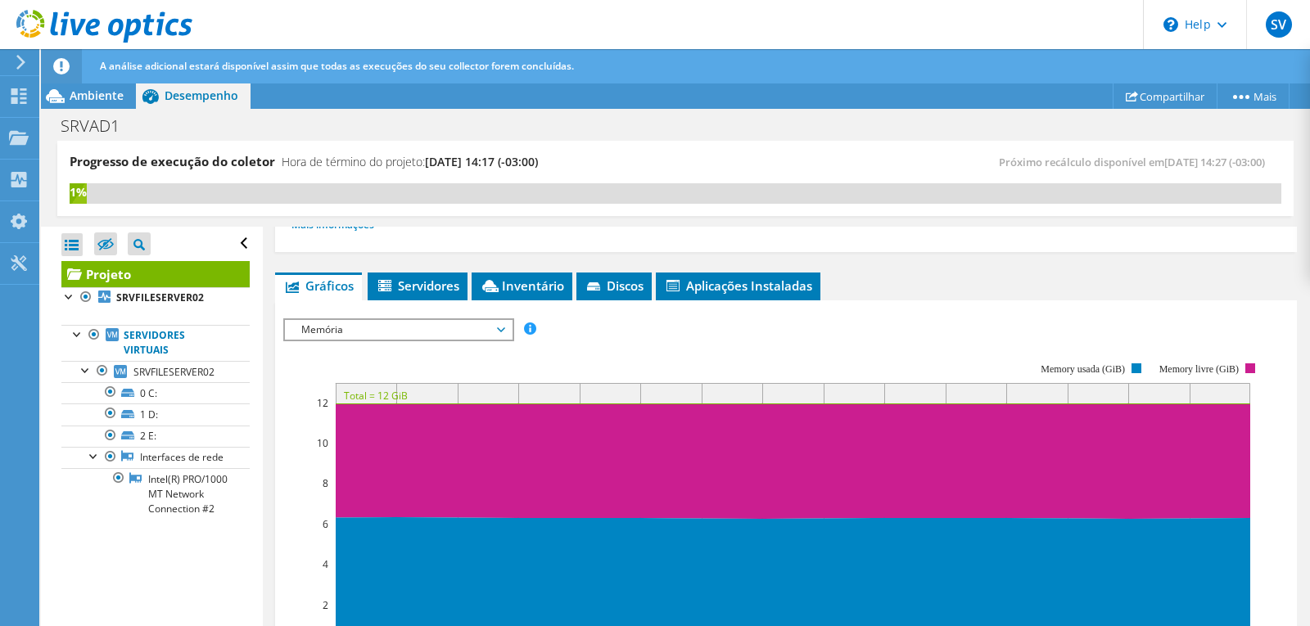
click at [409, 328] on span "Memória" at bounding box center [398, 330] width 210 height 20
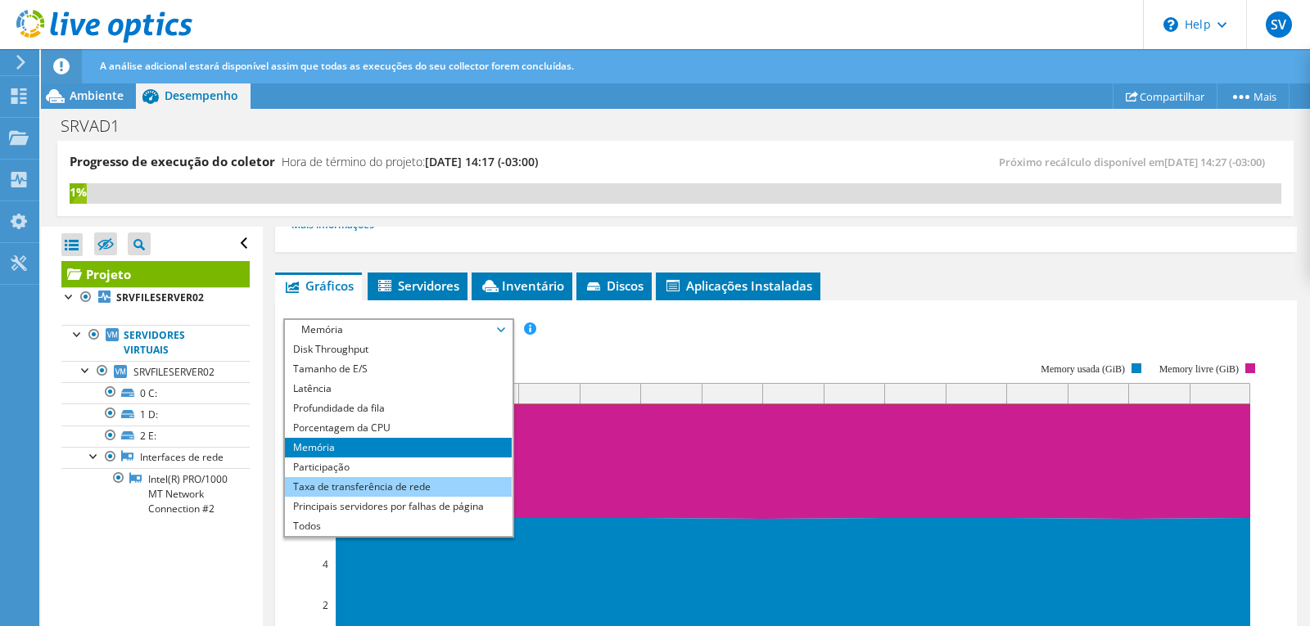
click at [439, 492] on li "Taxa de transferência de rede" at bounding box center [398, 487] width 227 height 20
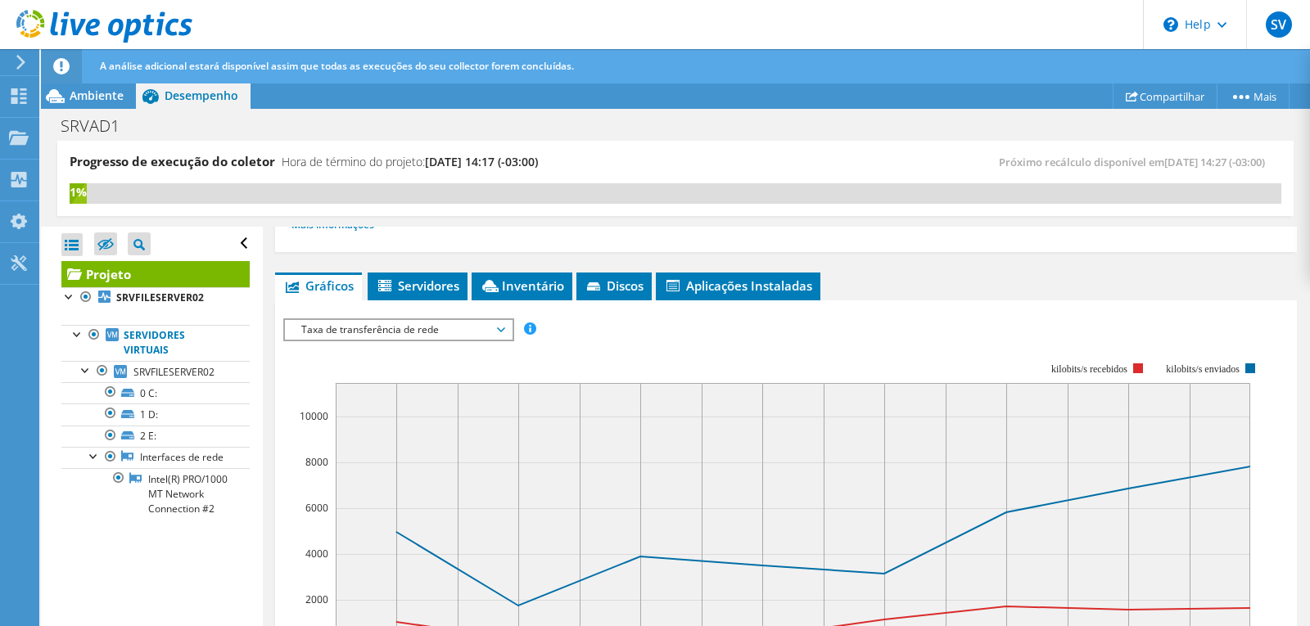
click at [489, 327] on span "Taxa de transferência de rede" at bounding box center [398, 330] width 210 height 20
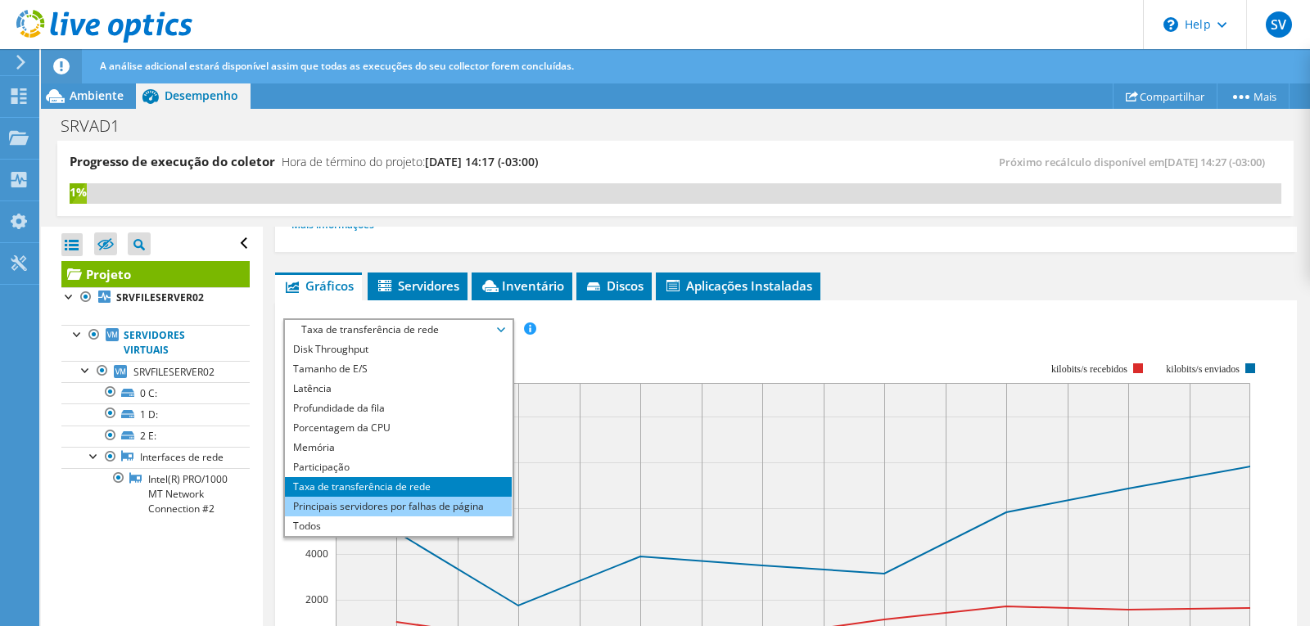
click at [361, 511] on li "Principais servidores por falhas de página" at bounding box center [398, 507] width 227 height 20
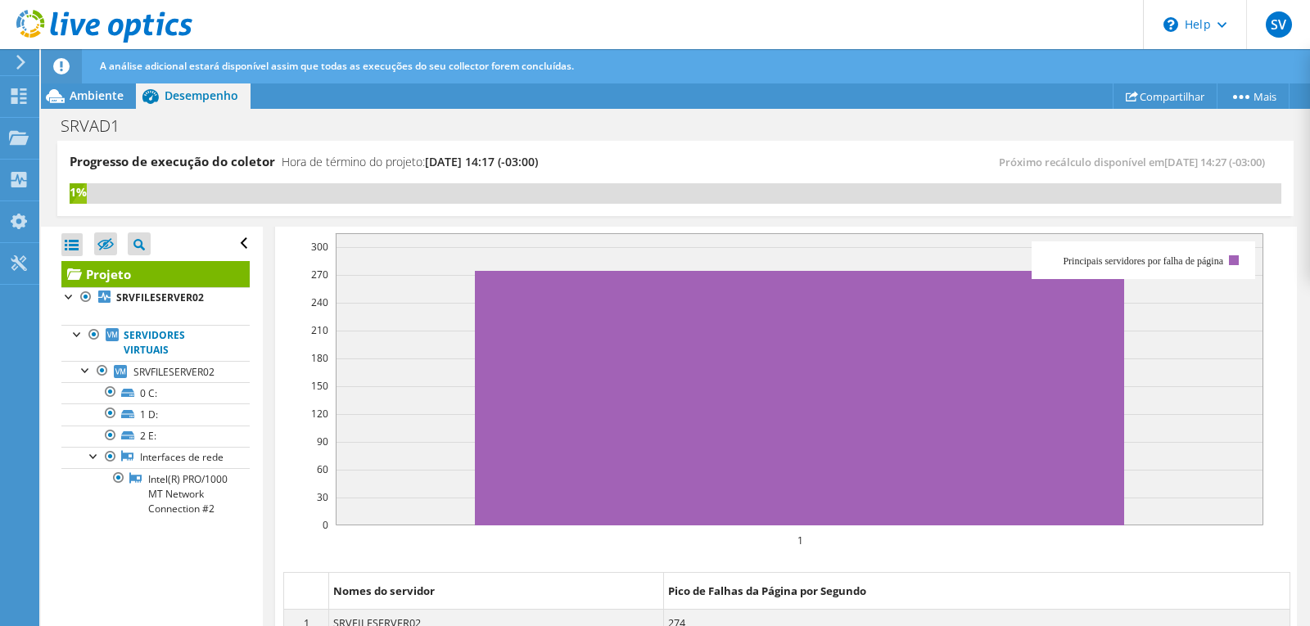
scroll to position [323, 0]
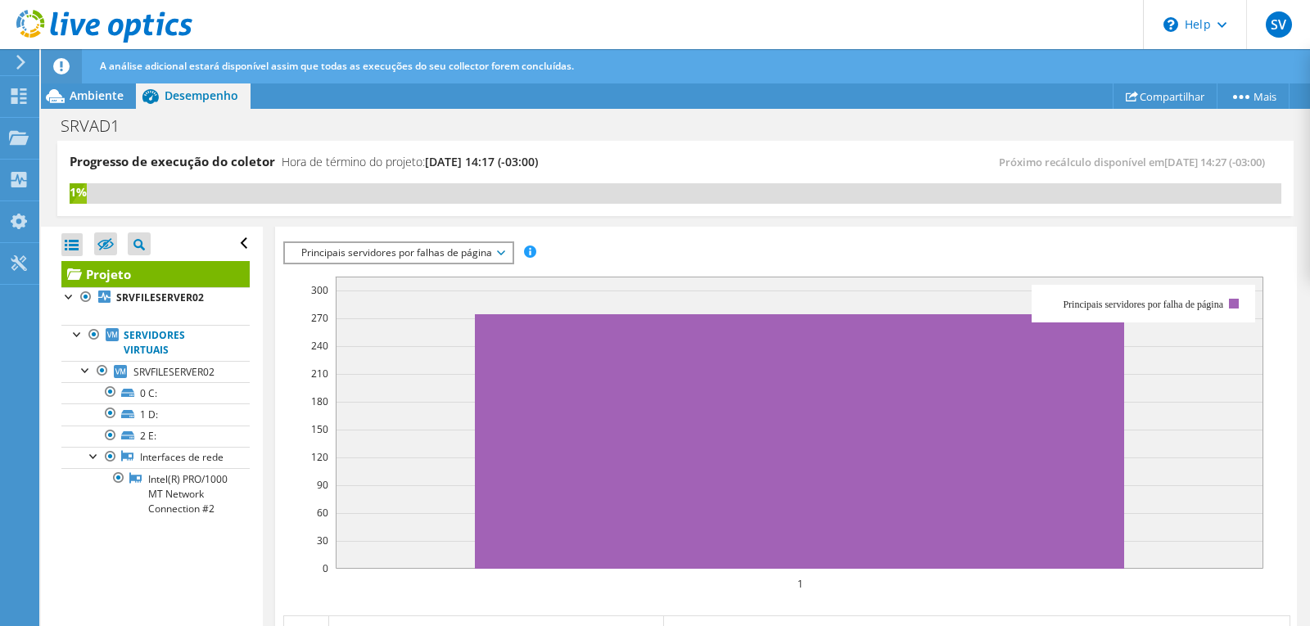
click at [499, 256] on span "Principais servidores por falhas de página" at bounding box center [398, 253] width 210 height 20
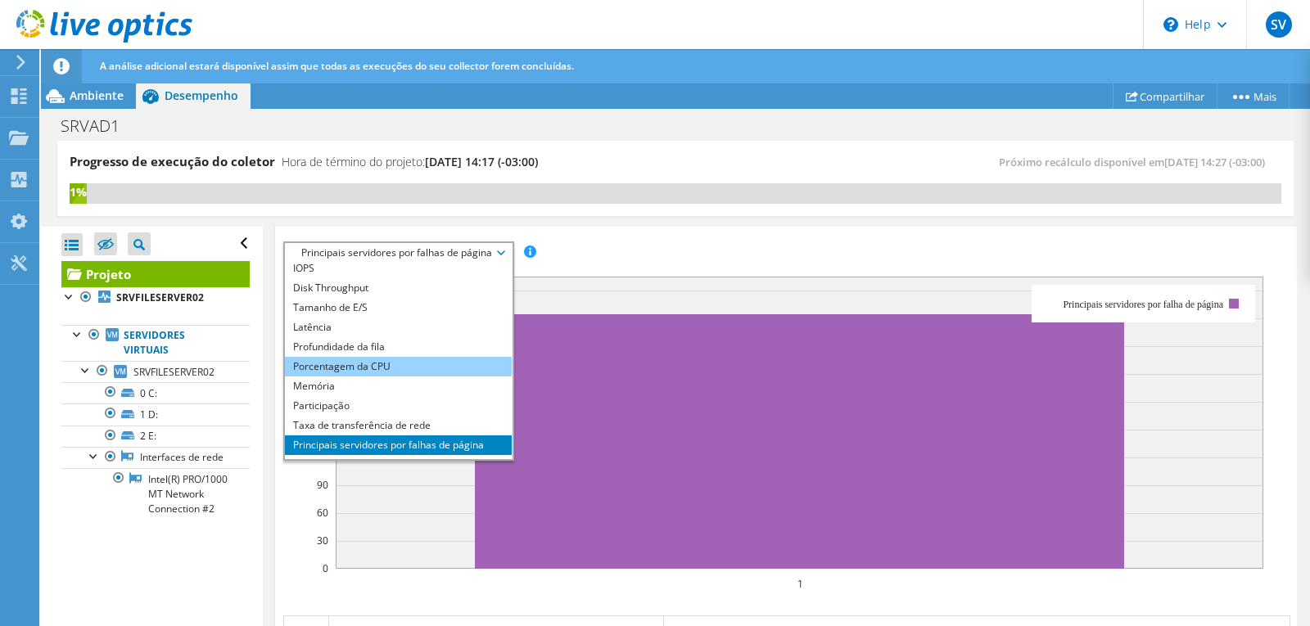
scroll to position [0, 0]
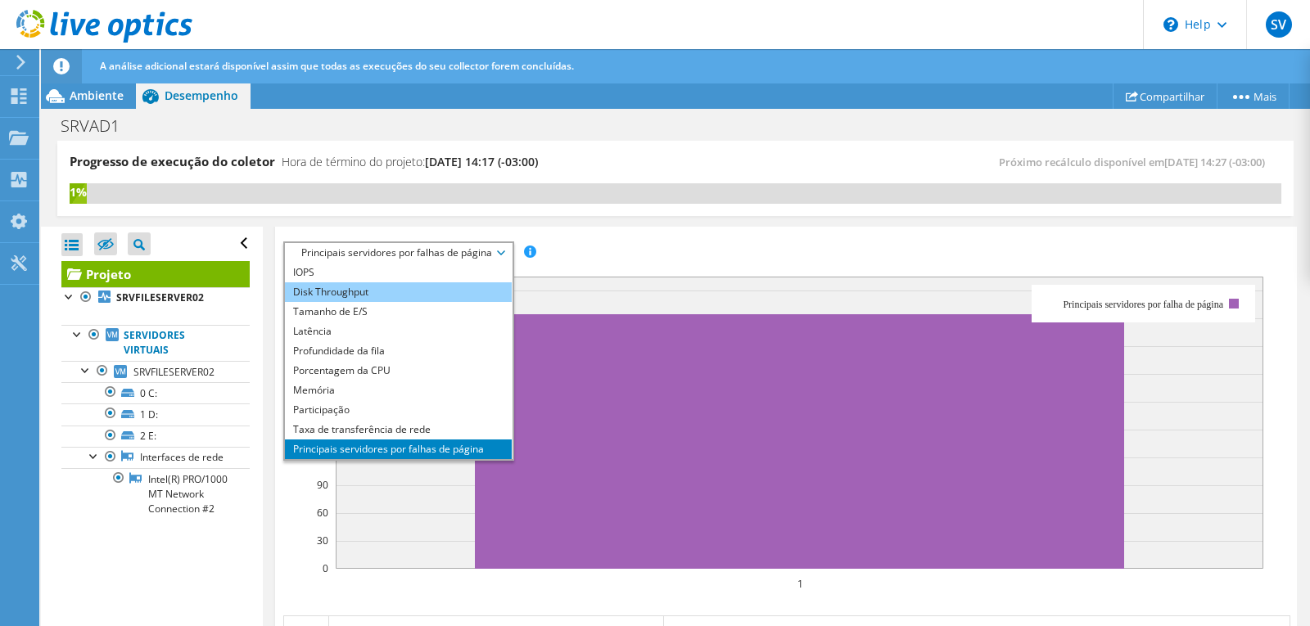
click at [368, 296] on li "Disk Throughput" at bounding box center [398, 292] width 227 height 20
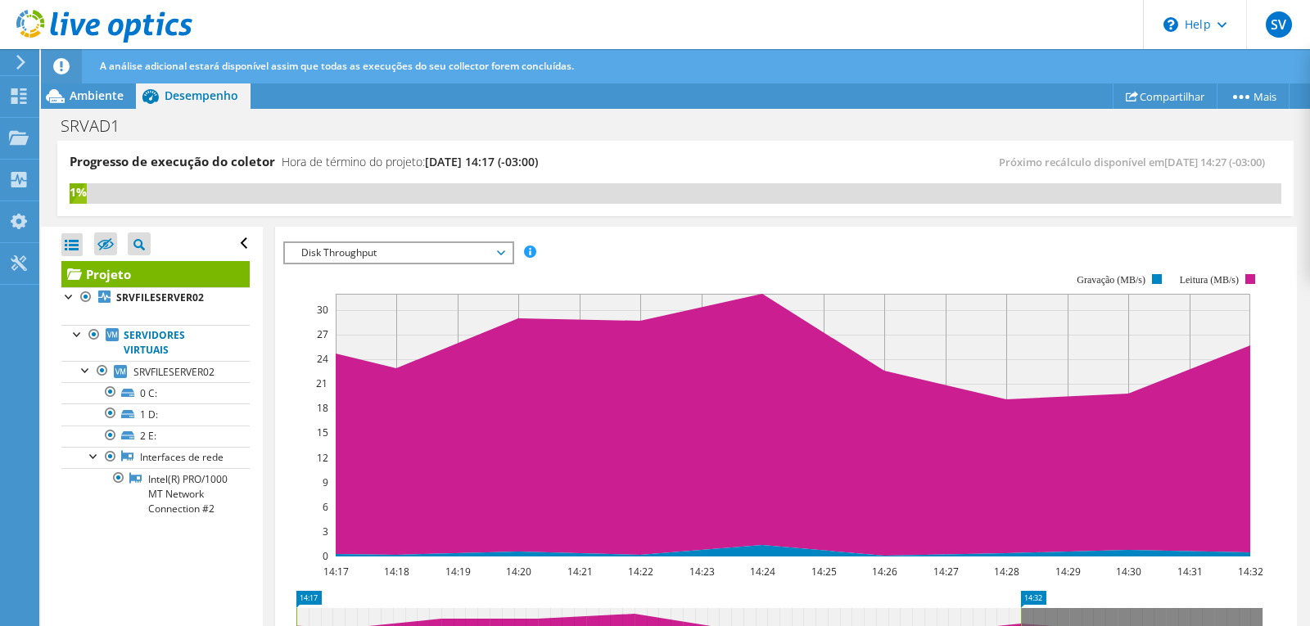
click at [408, 258] on span "Disk Throughput" at bounding box center [398, 253] width 210 height 20
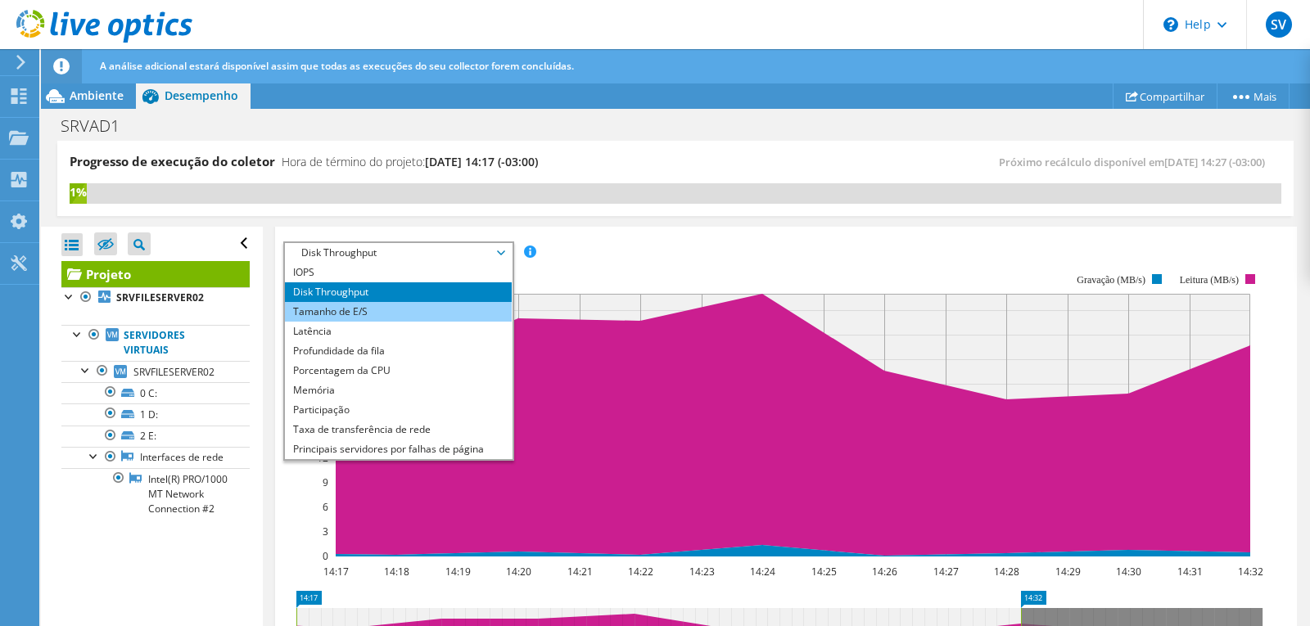
click at [405, 307] on li "Tamanho de E/S" at bounding box center [398, 312] width 227 height 20
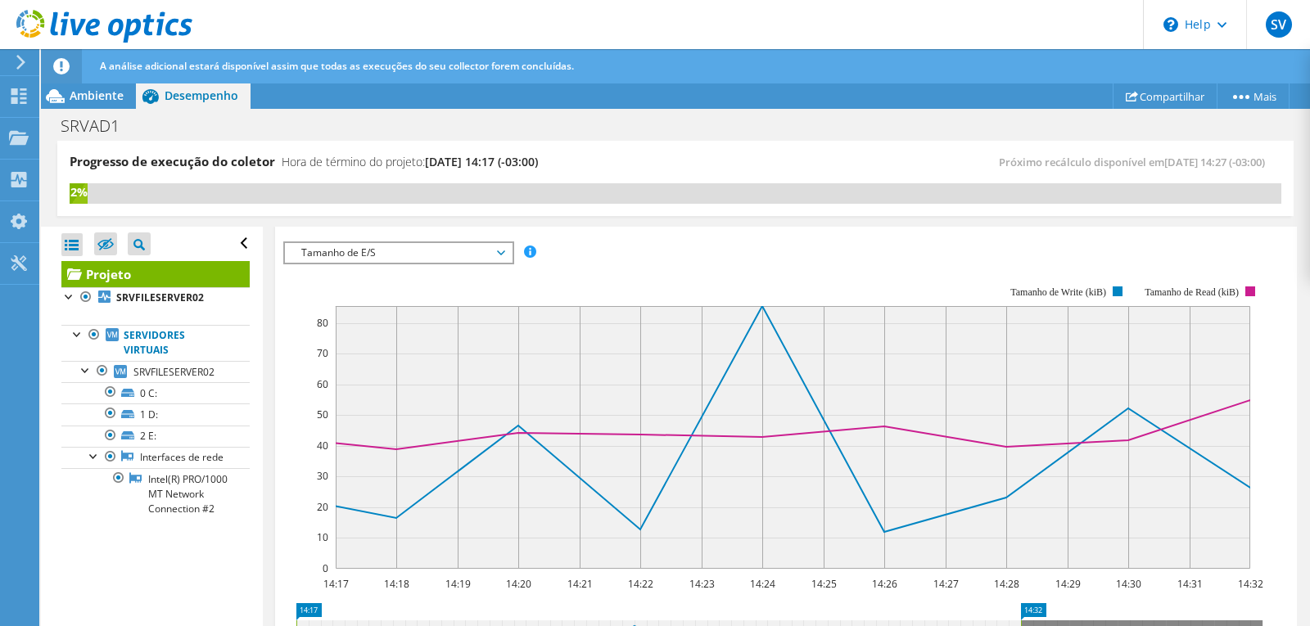
click at [442, 251] on span "Tamanho de E/S" at bounding box center [398, 253] width 210 height 20
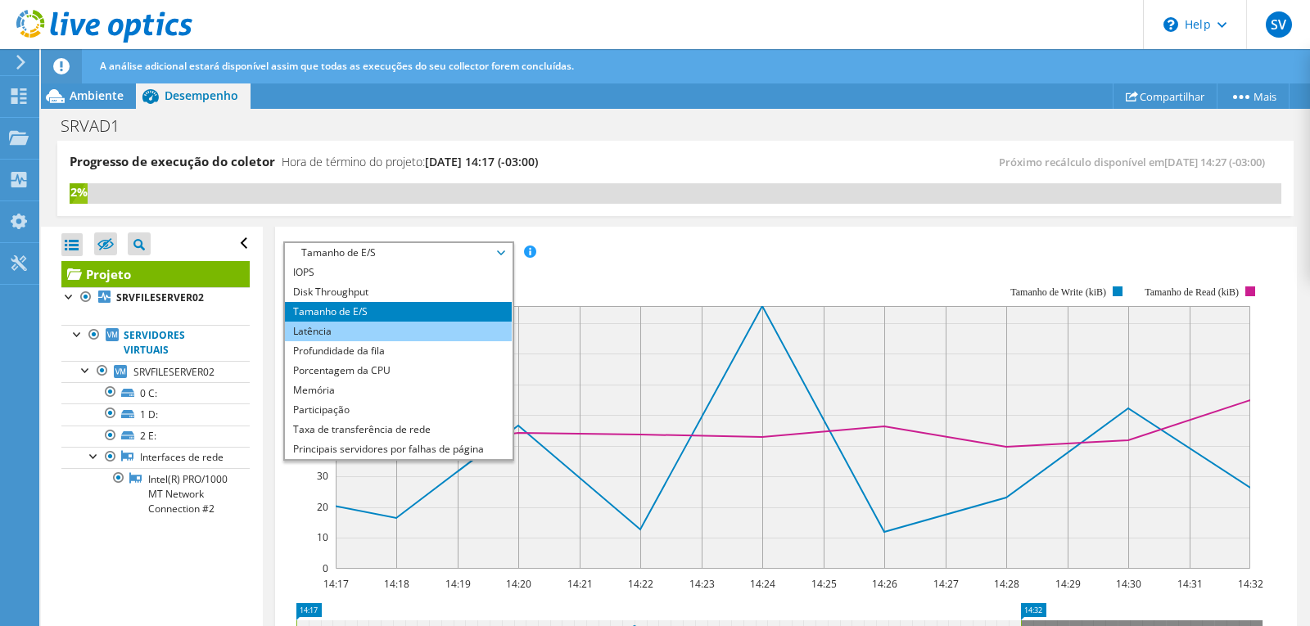
click at [384, 331] on li "Latência" at bounding box center [398, 332] width 227 height 20
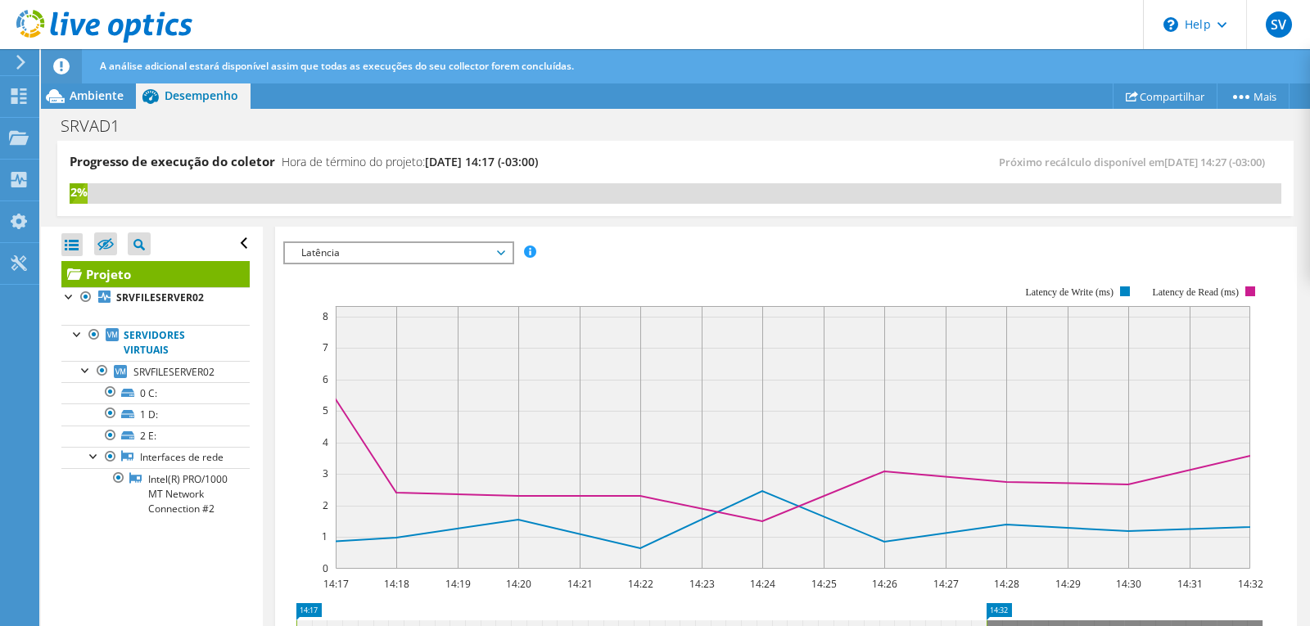
click at [502, 254] on span "Latência" at bounding box center [398, 253] width 210 height 20
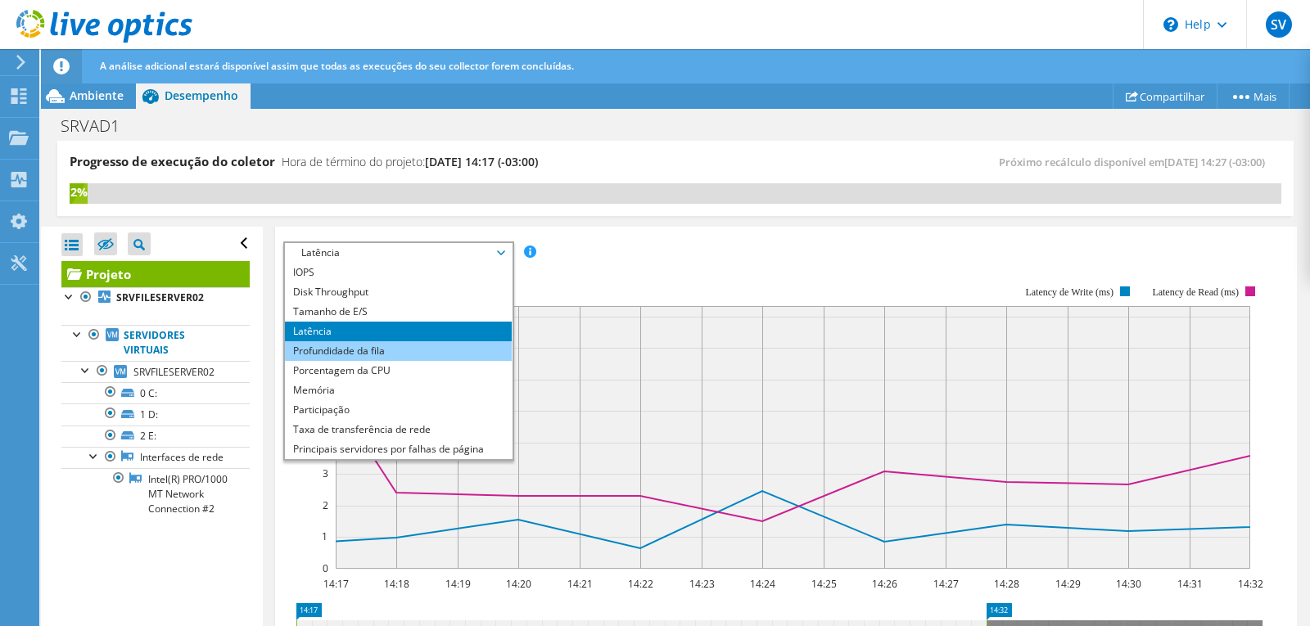
click at [420, 344] on li "Profundidade da fila" at bounding box center [398, 351] width 227 height 20
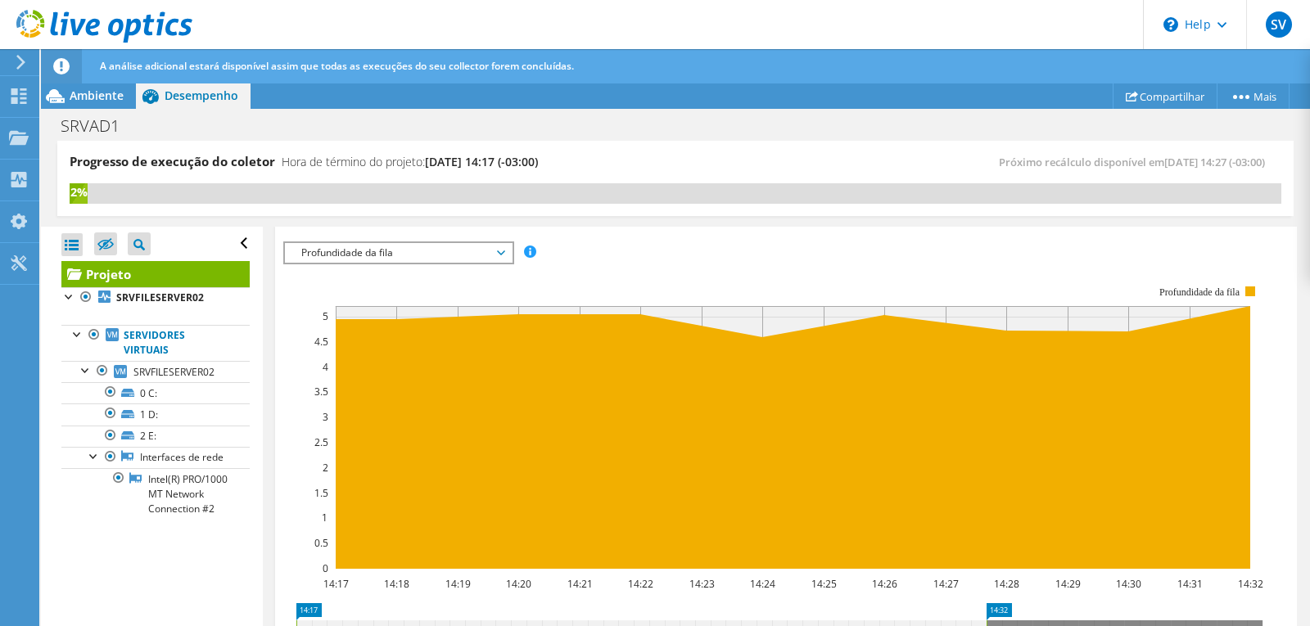
click at [487, 258] on span "Profundidade da fila" at bounding box center [398, 253] width 210 height 20
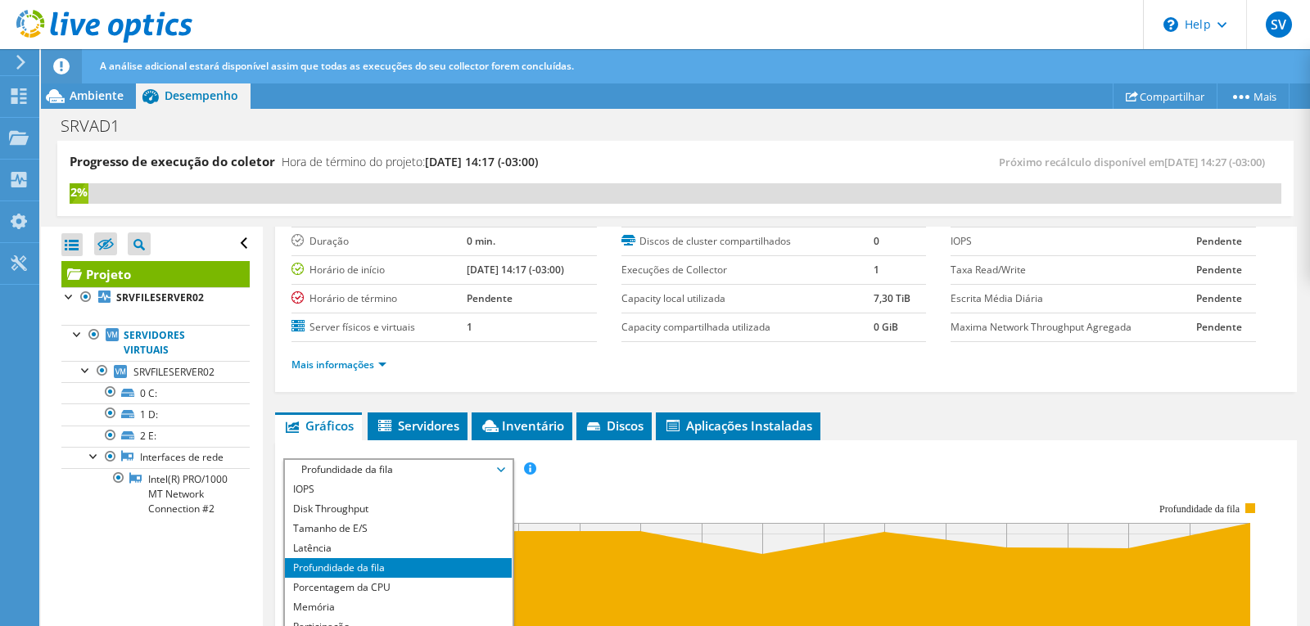
scroll to position [246, 0]
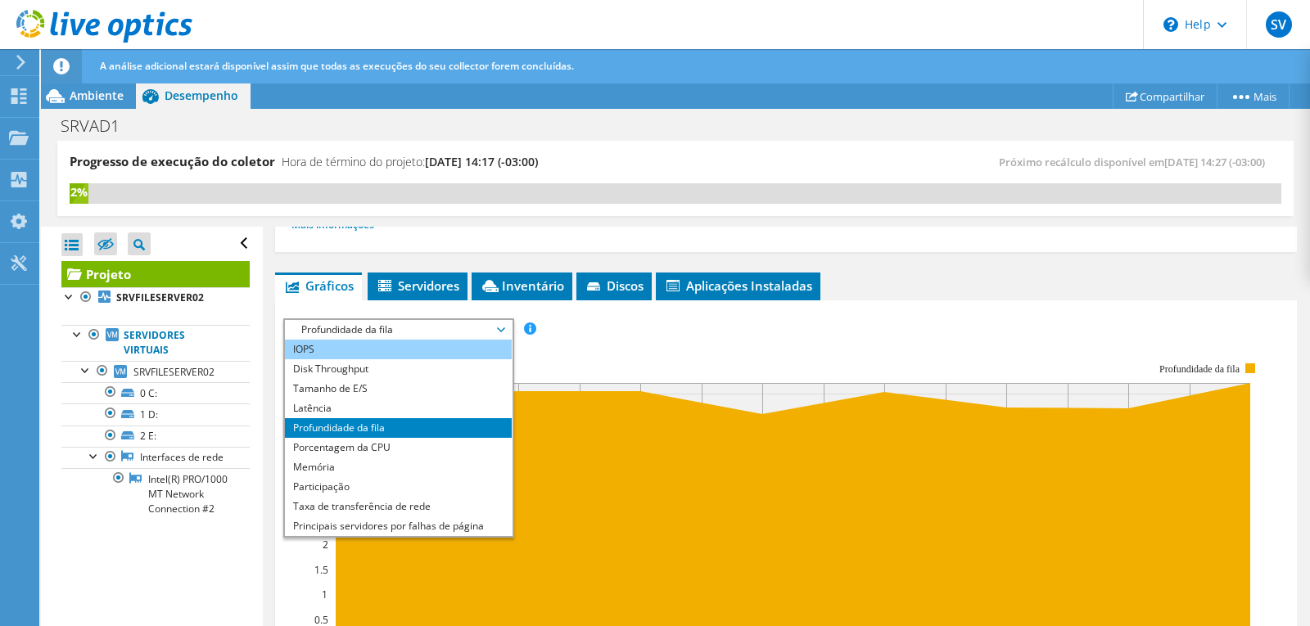
click at [363, 346] on li "IOPS" at bounding box center [398, 350] width 227 height 20
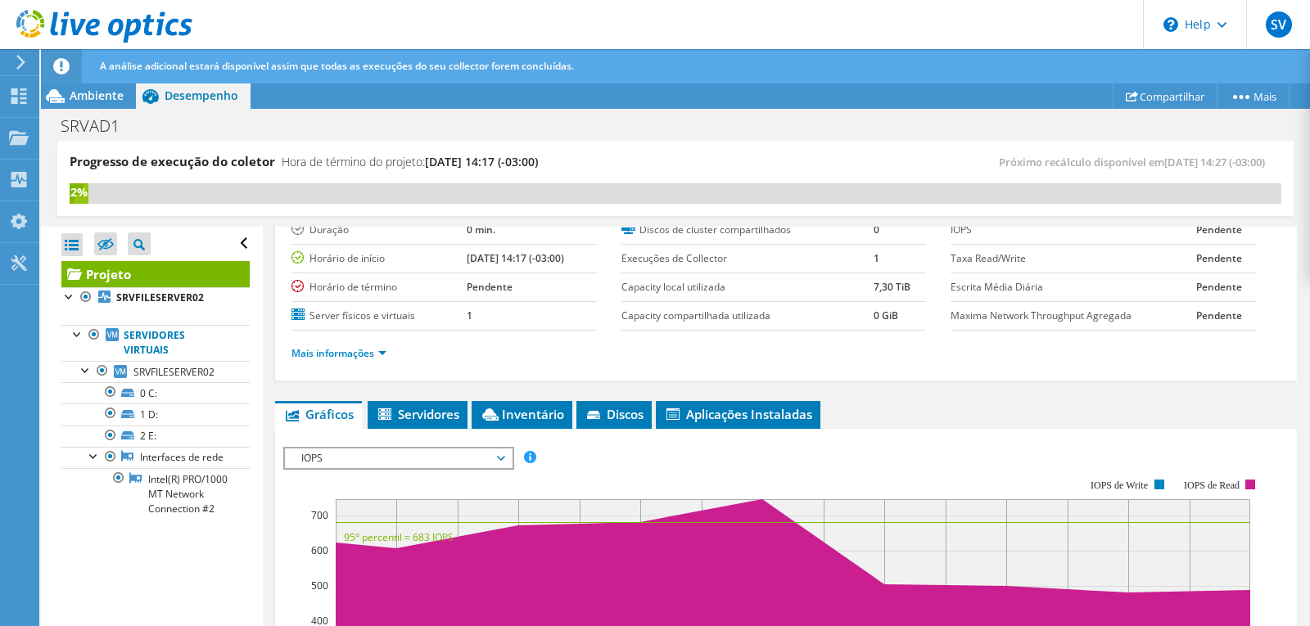
scroll to position [0, 0]
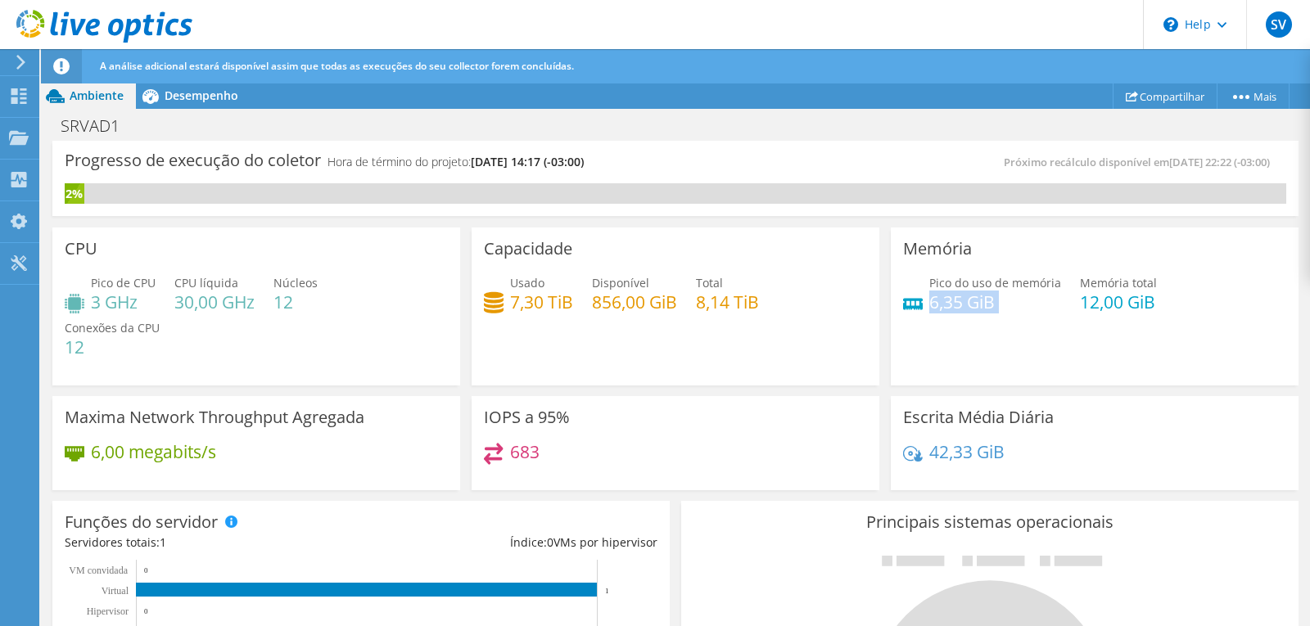
drag, startPoint x: 921, startPoint y: 303, endPoint x: 1050, endPoint y: 316, distance: 129.2
click at [1050, 316] on div "Pico do uso de memória 6,35 GiB Memória total 12,00 GiB" at bounding box center [1094, 300] width 383 height 53
click at [1060, 353] on div "Memória Pico do uso de memória 6,35 GiB Memória total 12,00 GiB" at bounding box center [1095, 307] width 408 height 158
click at [946, 240] on h3 "Memória" at bounding box center [937, 249] width 69 height 18
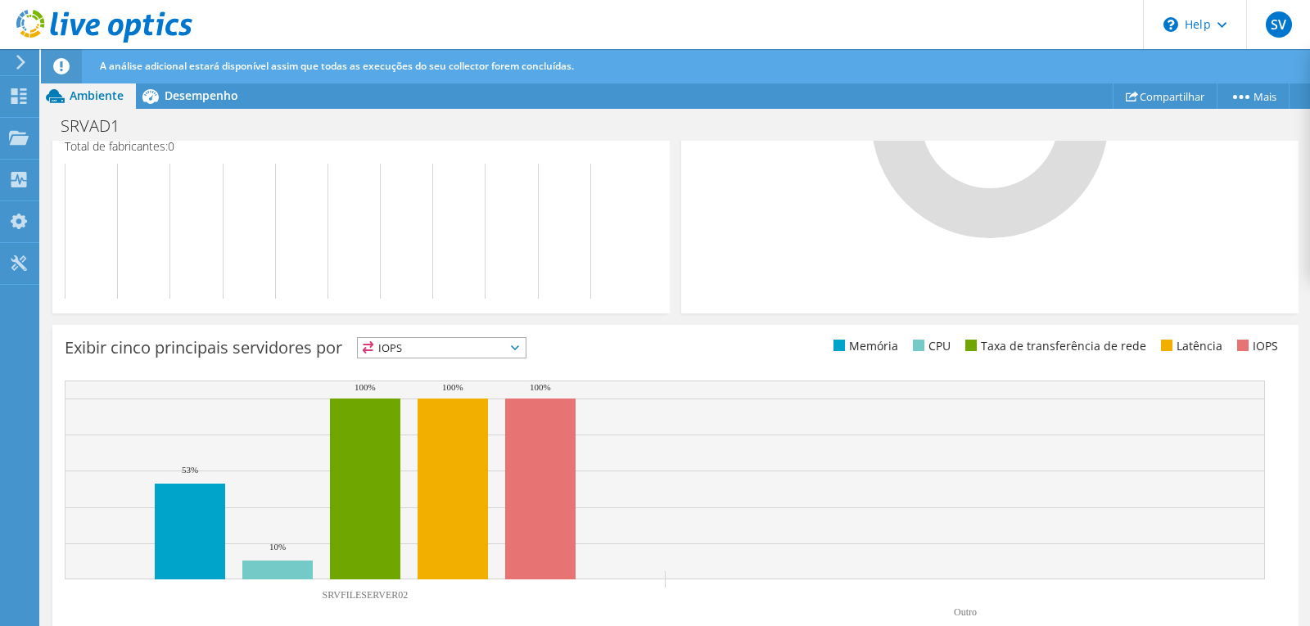
scroll to position [608, 0]
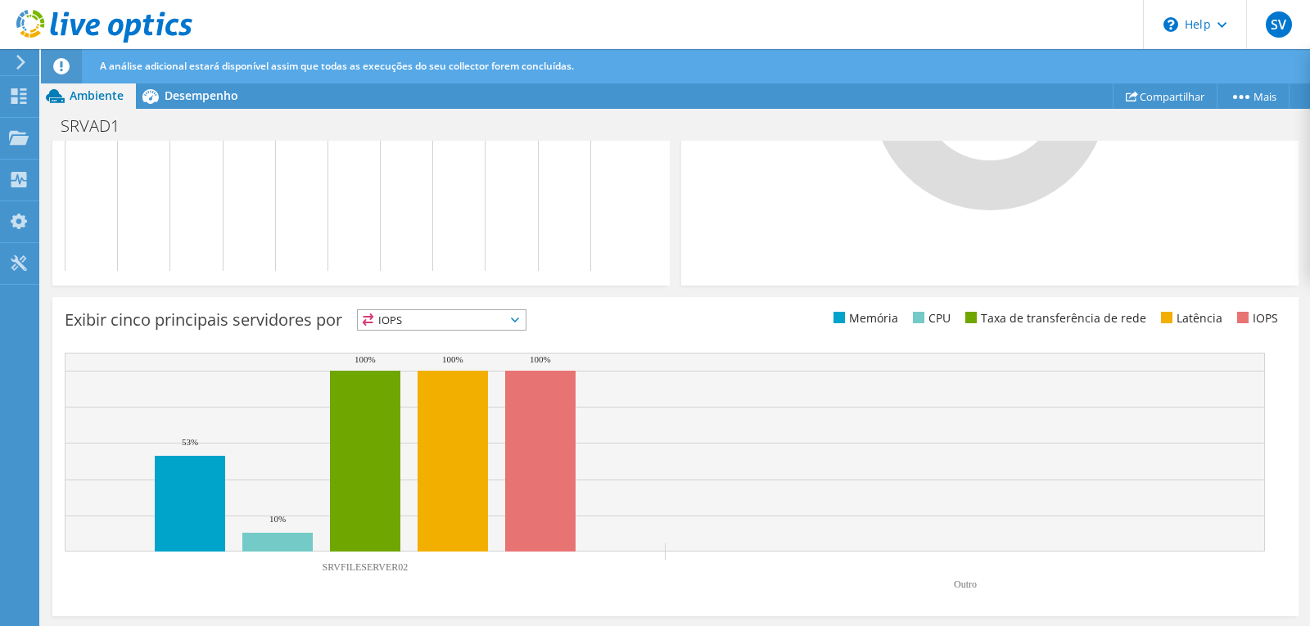
click at [519, 322] on icon at bounding box center [515, 320] width 8 height 5
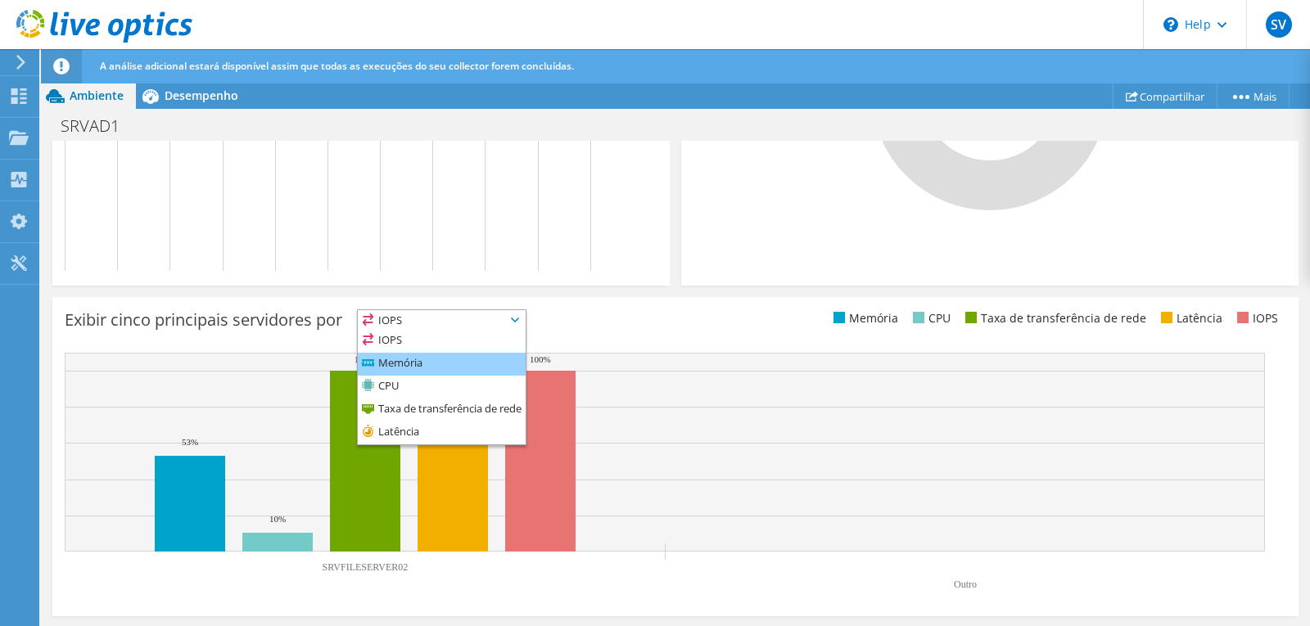
click at [453, 363] on li "Memória" at bounding box center [442, 364] width 168 height 23
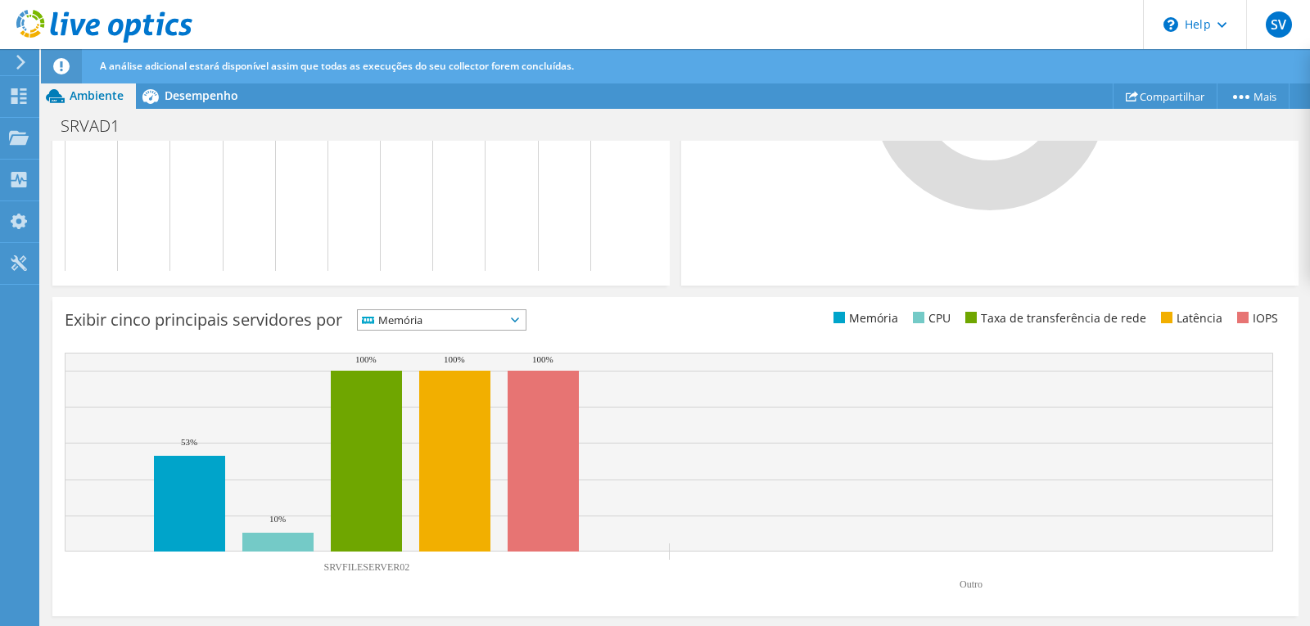
click at [526, 327] on span "Memória" at bounding box center [442, 320] width 168 height 20
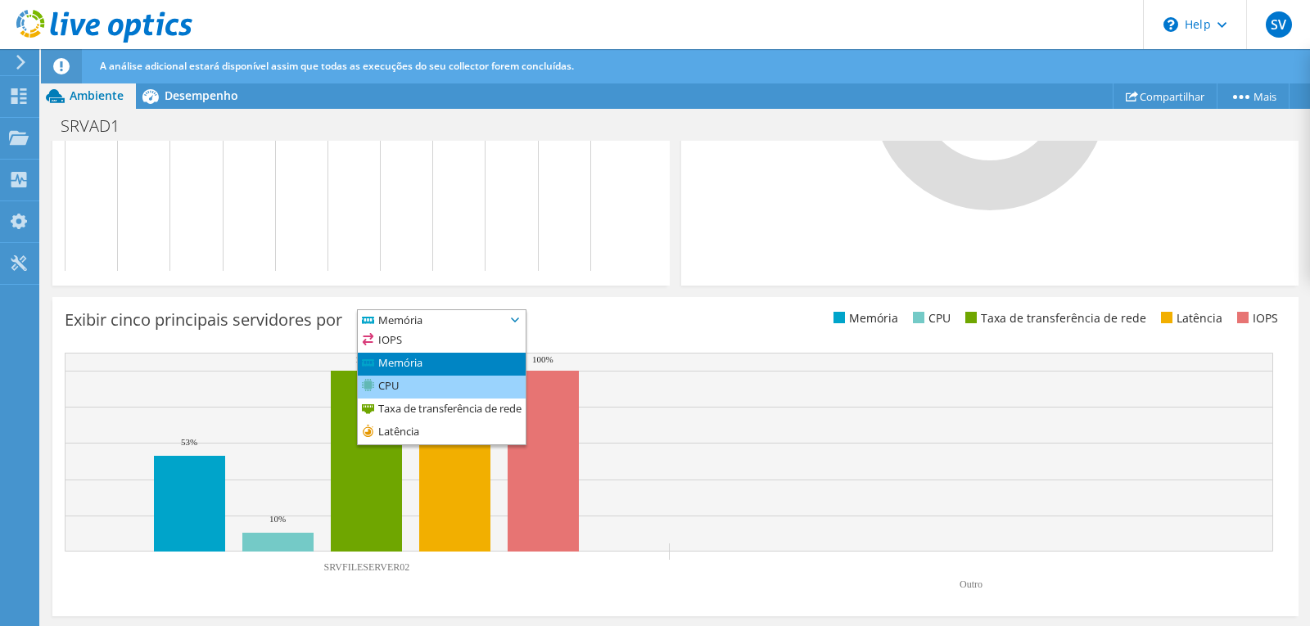
click at [477, 393] on li "CPU" at bounding box center [442, 387] width 168 height 23
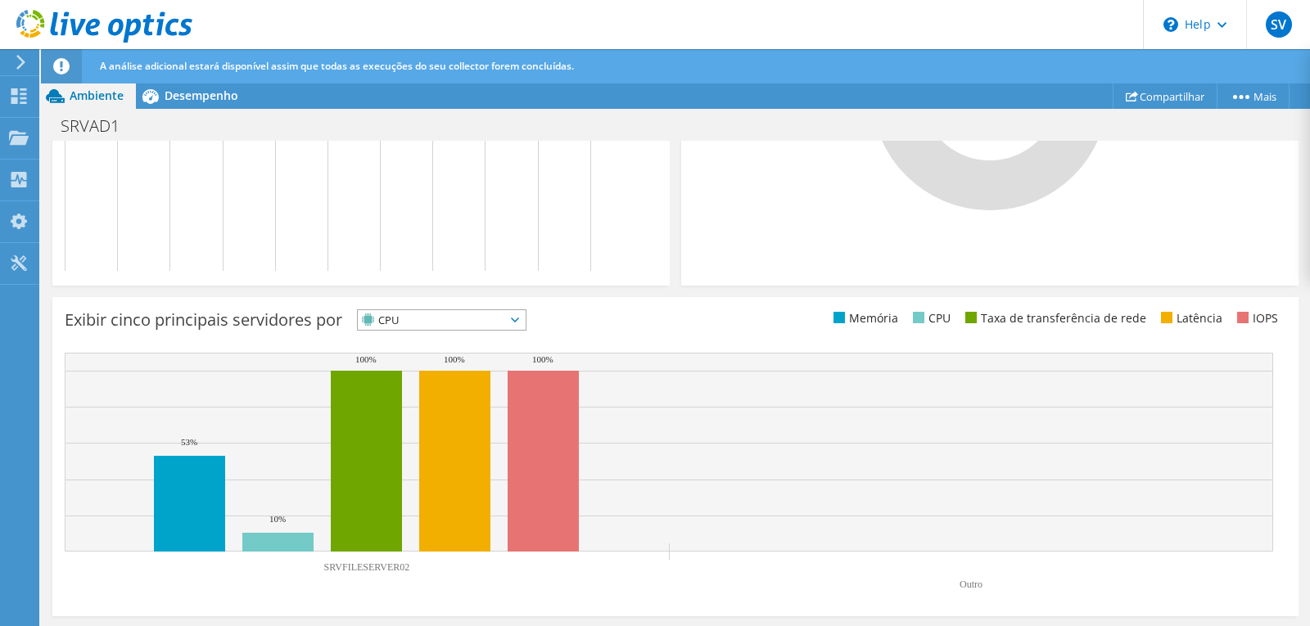
click at [526, 326] on span "CPU" at bounding box center [442, 320] width 168 height 20
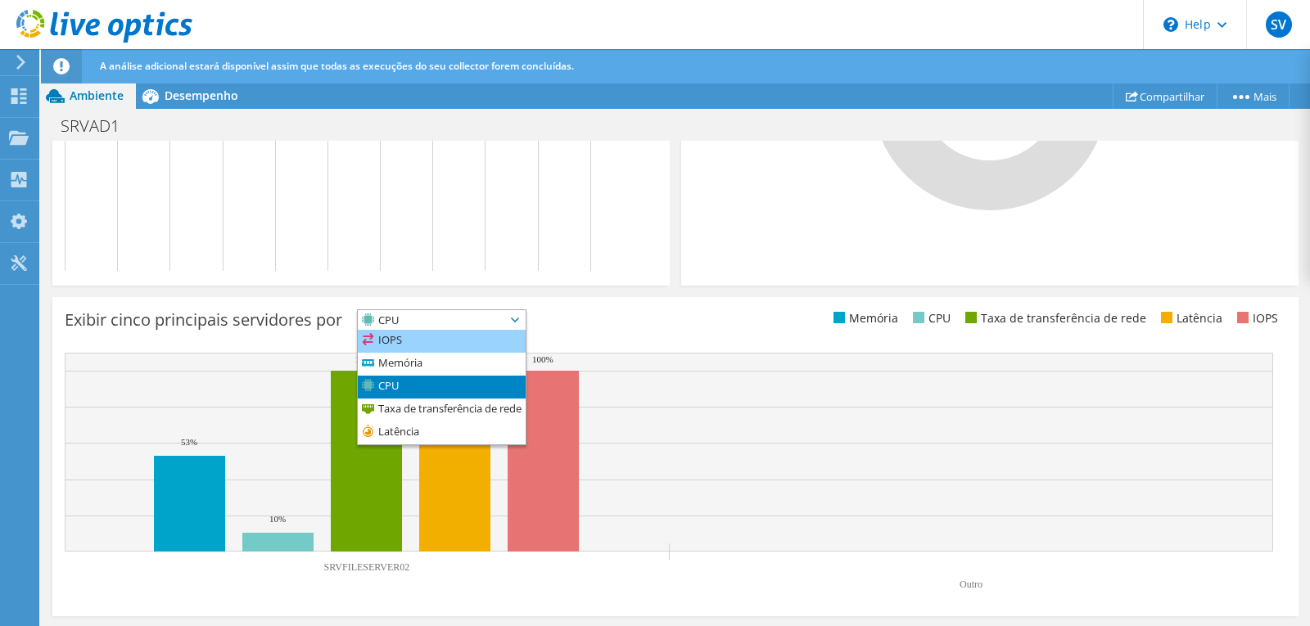
click at [454, 332] on li "IOPS" at bounding box center [442, 341] width 168 height 23
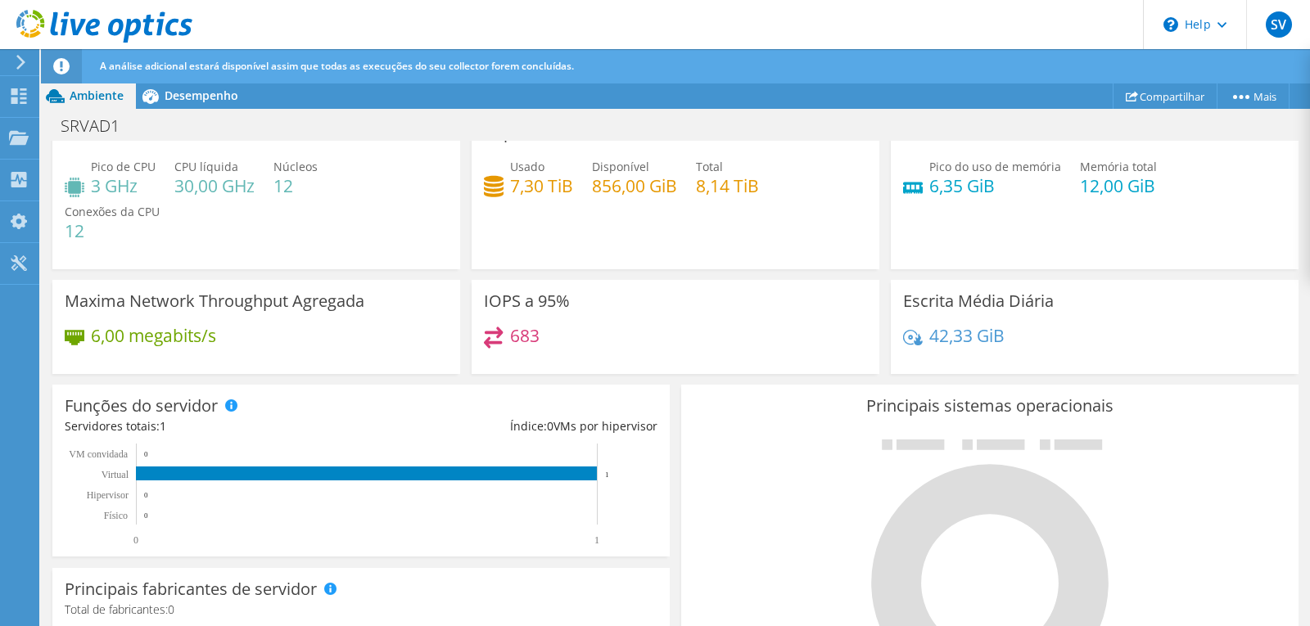
scroll to position [491, 0]
click at [187, 93] on span "Desempenho" at bounding box center [202, 96] width 74 height 16
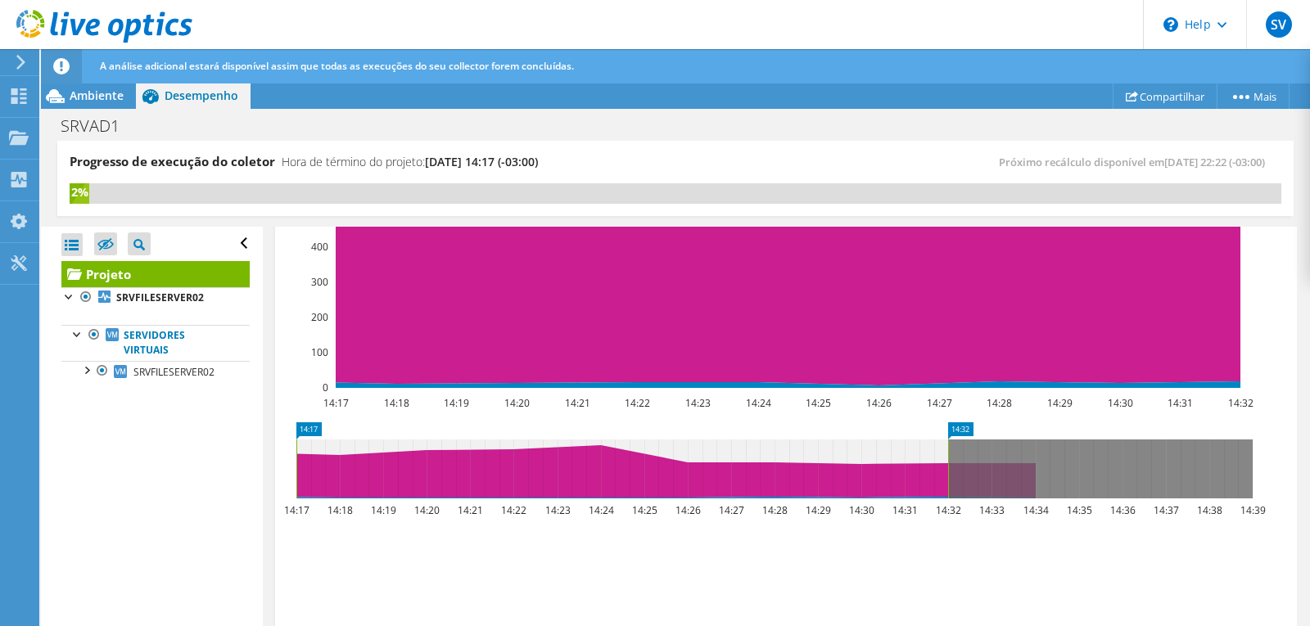
scroll to position [0, 0]
click at [87, 372] on div at bounding box center [86, 369] width 16 height 16
click at [97, 454] on div at bounding box center [94, 455] width 16 height 16
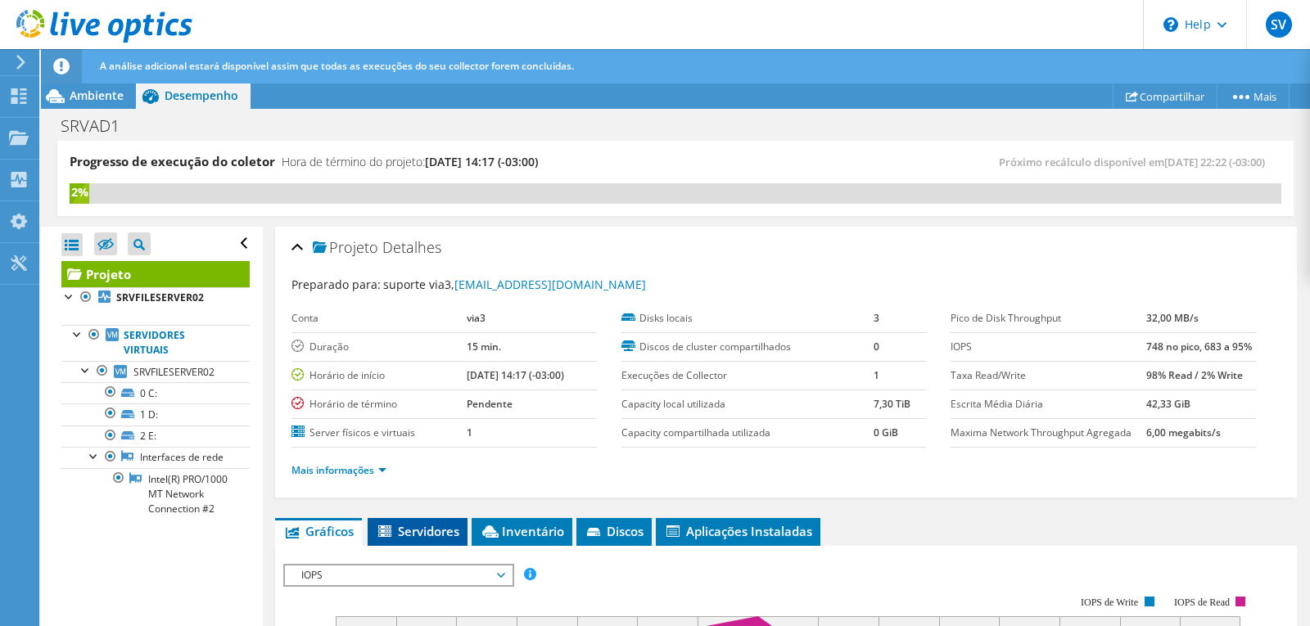
click at [415, 530] on span "Servidores" at bounding box center [418, 531] width 84 height 16
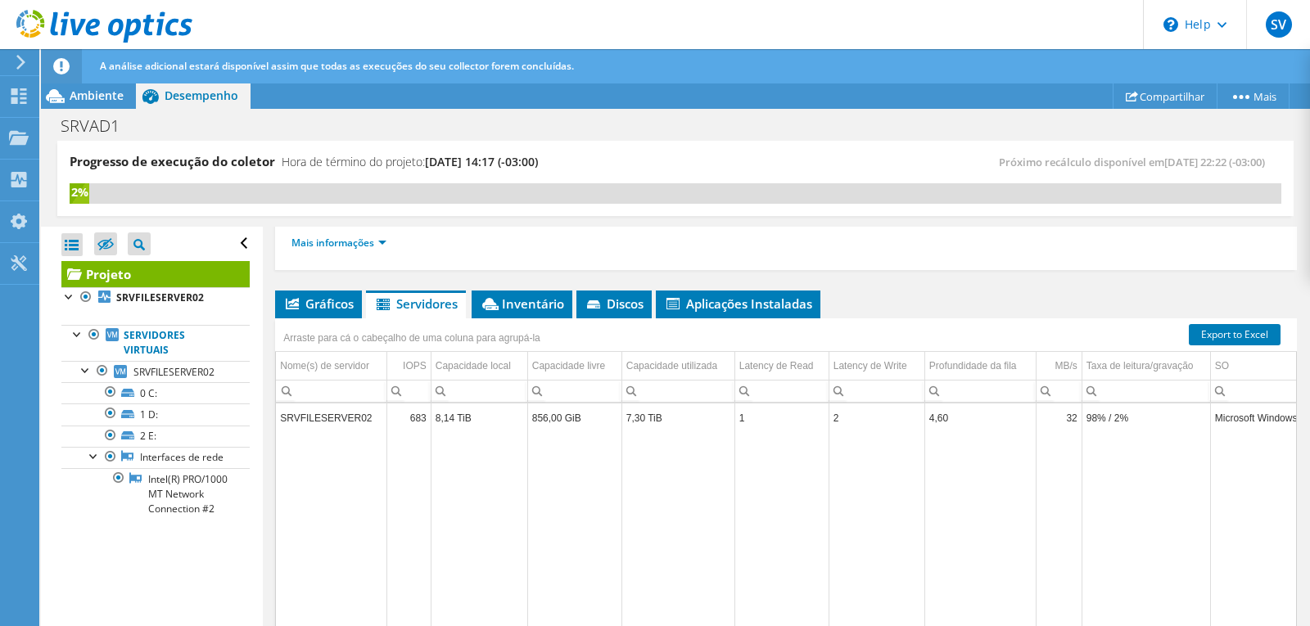
scroll to position [246, 0]
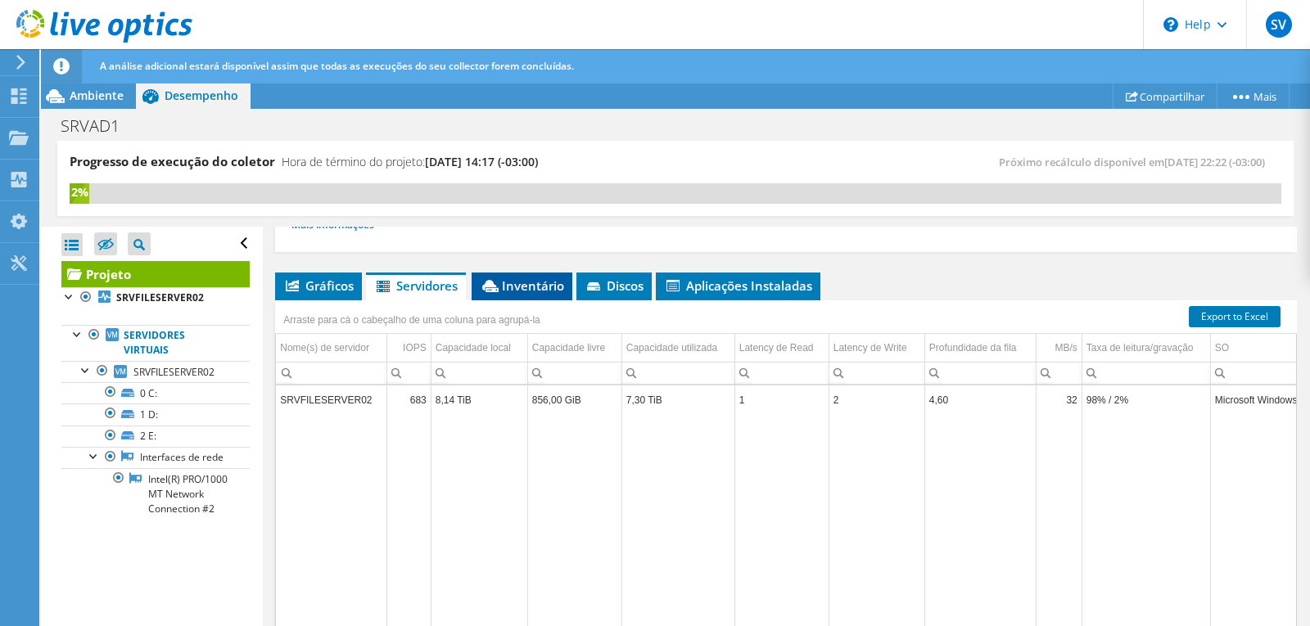
click at [540, 283] on span "Inventário" at bounding box center [522, 286] width 84 height 16
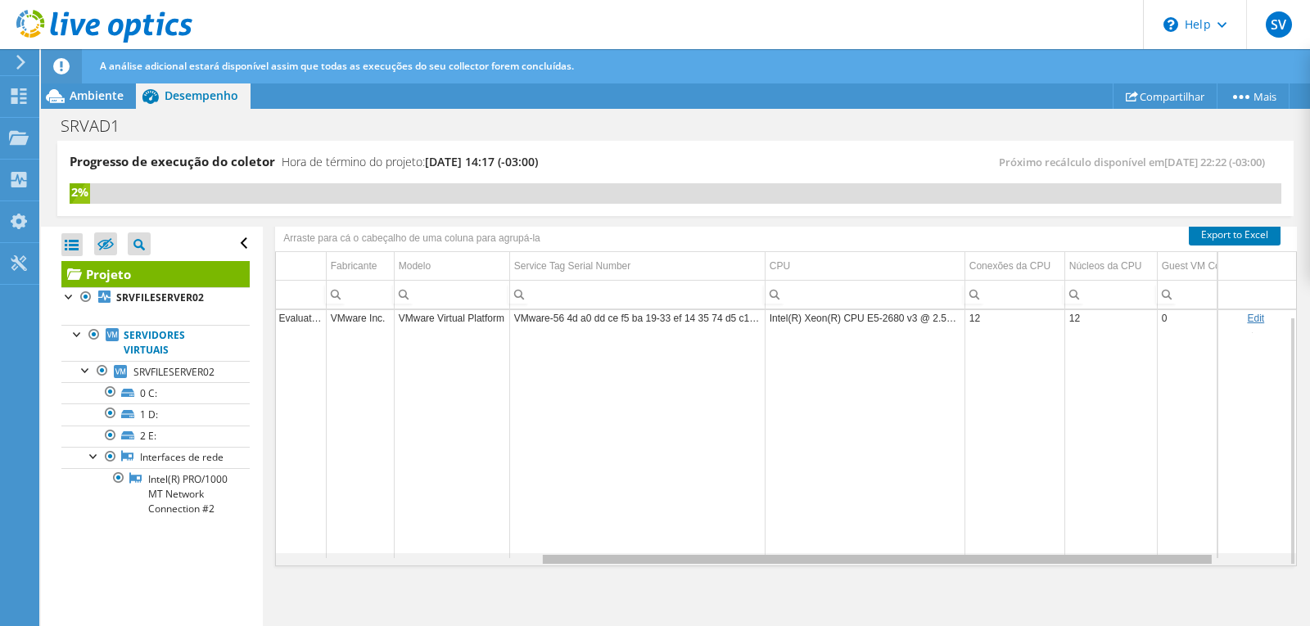
scroll to position [0, 0]
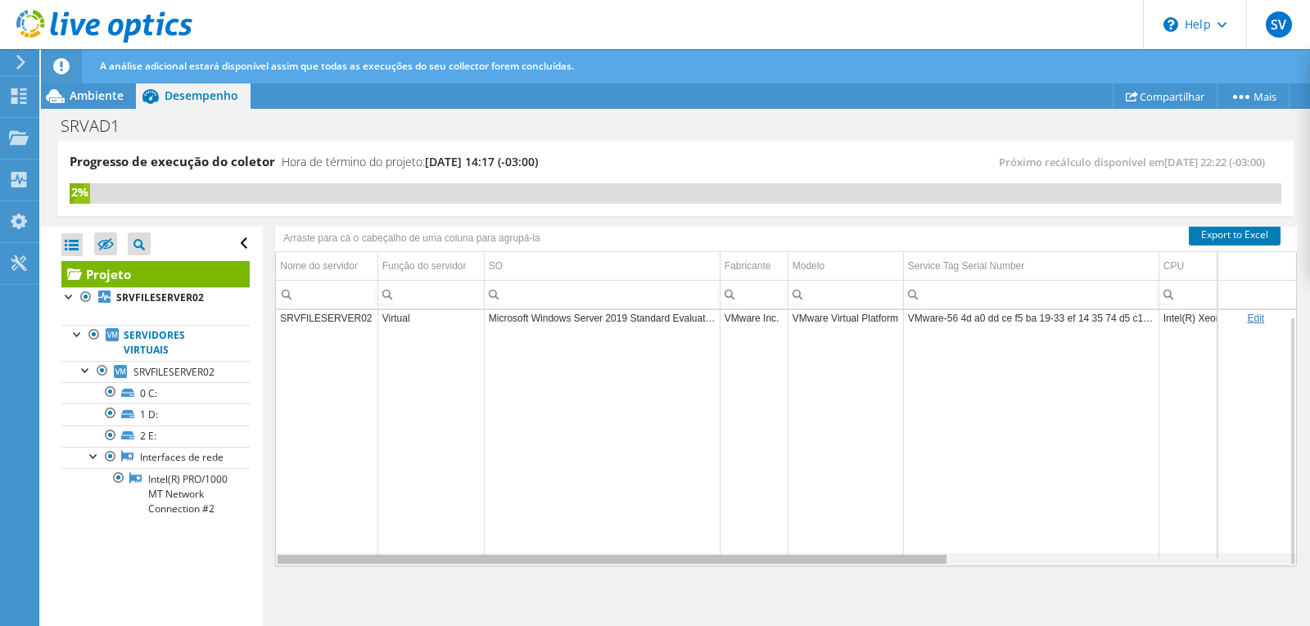
drag, startPoint x: 847, startPoint y: 561, endPoint x: 239, endPoint y: 543, distance: 607.8
click at [239, 543] on body "SV Usuário Final suporte via3 equipetecnica@v3c.com.br via3 My Profile Log Out …" at bounding box center [655, 313] width 1310 height 626
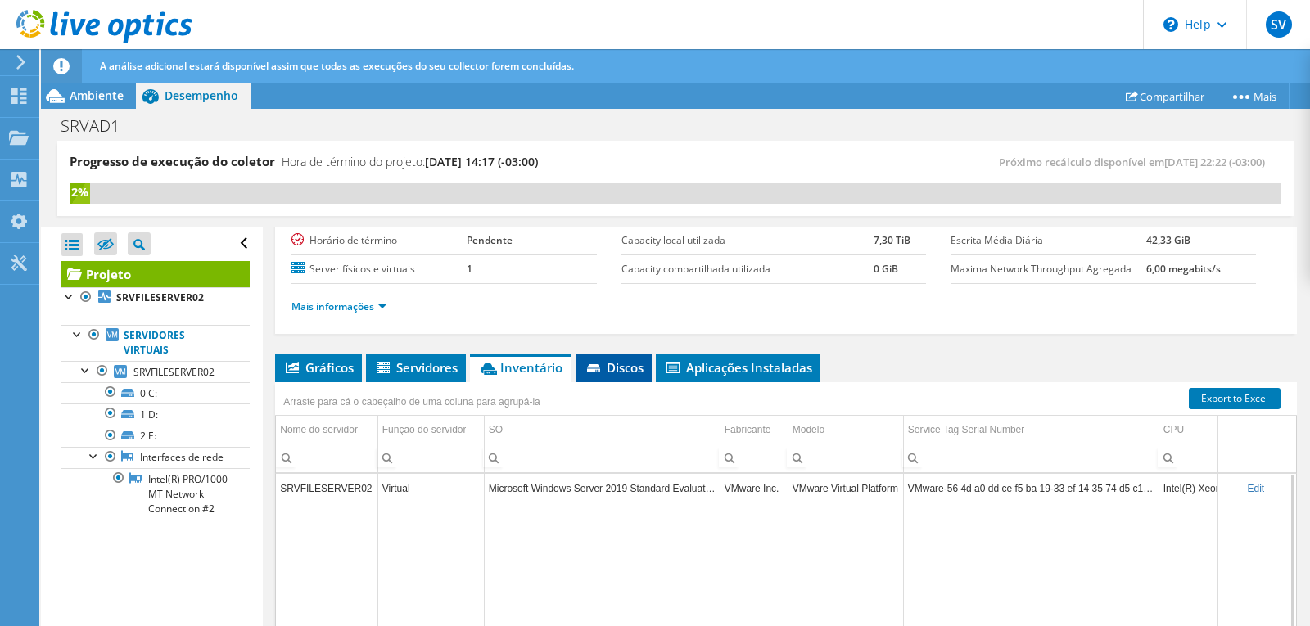
click at [623, 367] on span "Discos" at bounding box center [614, 367] width 59 height 16
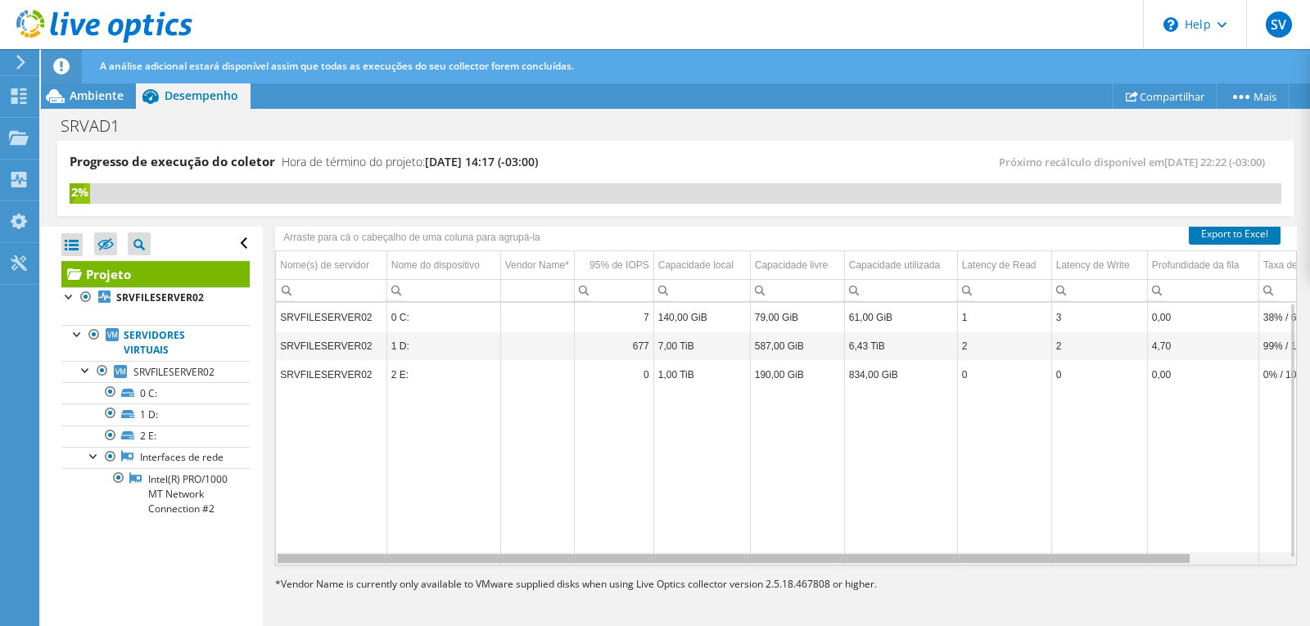
drag, startPoint x: 896, startPoint y: 561, endPoint x: 730, endPoint y: 558, distance: 165.4
click at [730, 558] on body "SV Usuário Final suporte via3 equipetecnica@v3c.com.br via3 My Profile Log Out …" at bounding box center [655, 313] width 1310 height 626
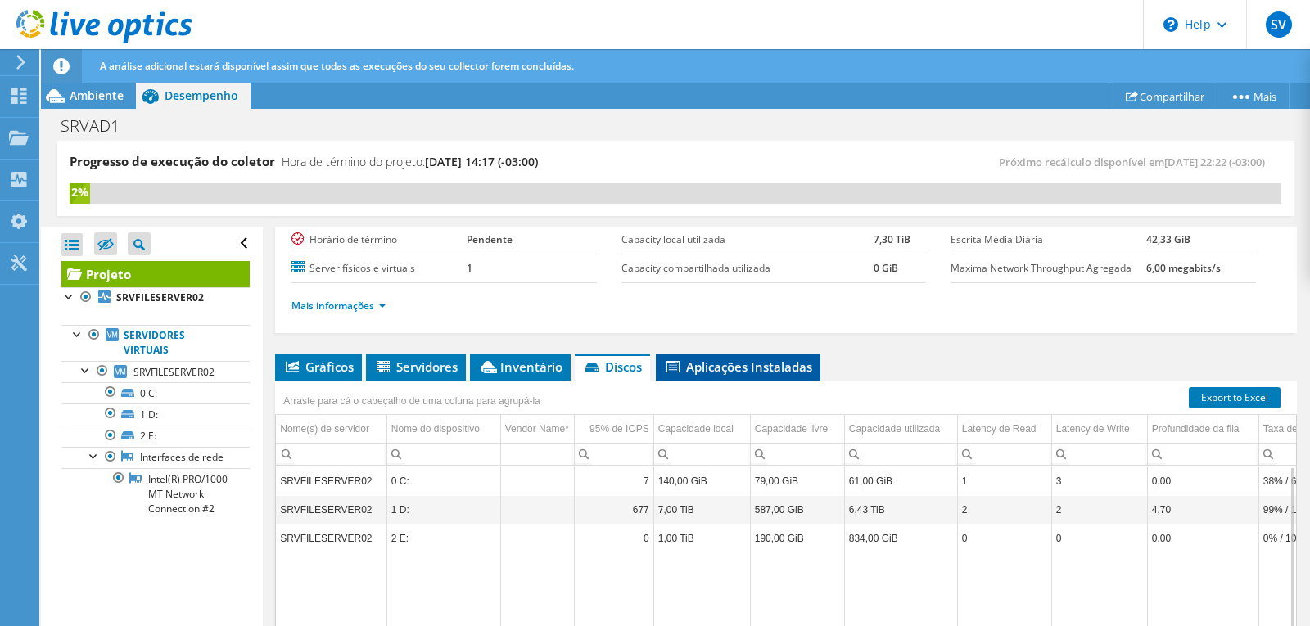
click at [765, 371] on span "Aplicações Instaladas" at bounding box center [738, 367] width 148 height 16
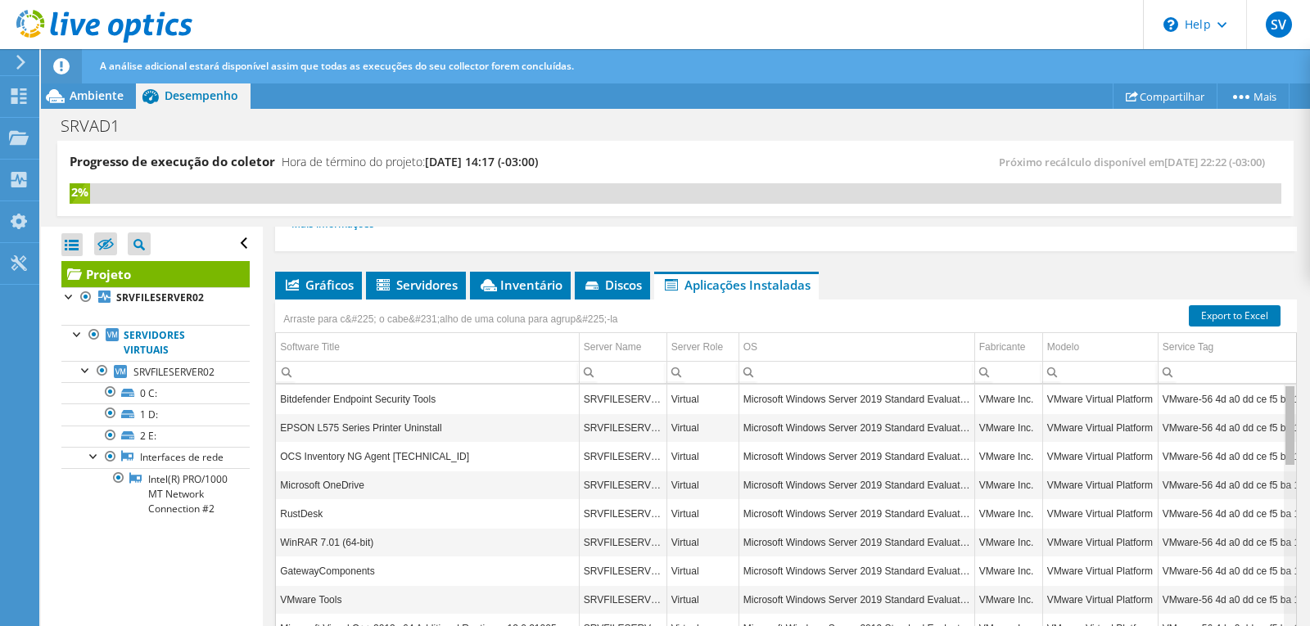
drag, startPoint x: 1278, startPoint y: 557, endPoint x: 1266, endPoint y: 382, distance: 174.8
click at [1266, 382] on body "SV Usuário Final suporte via3 equipetecnica@v3c.com.br via3 My Profile Log Out …" at bounding box center [655, 313] width 1310 height 626
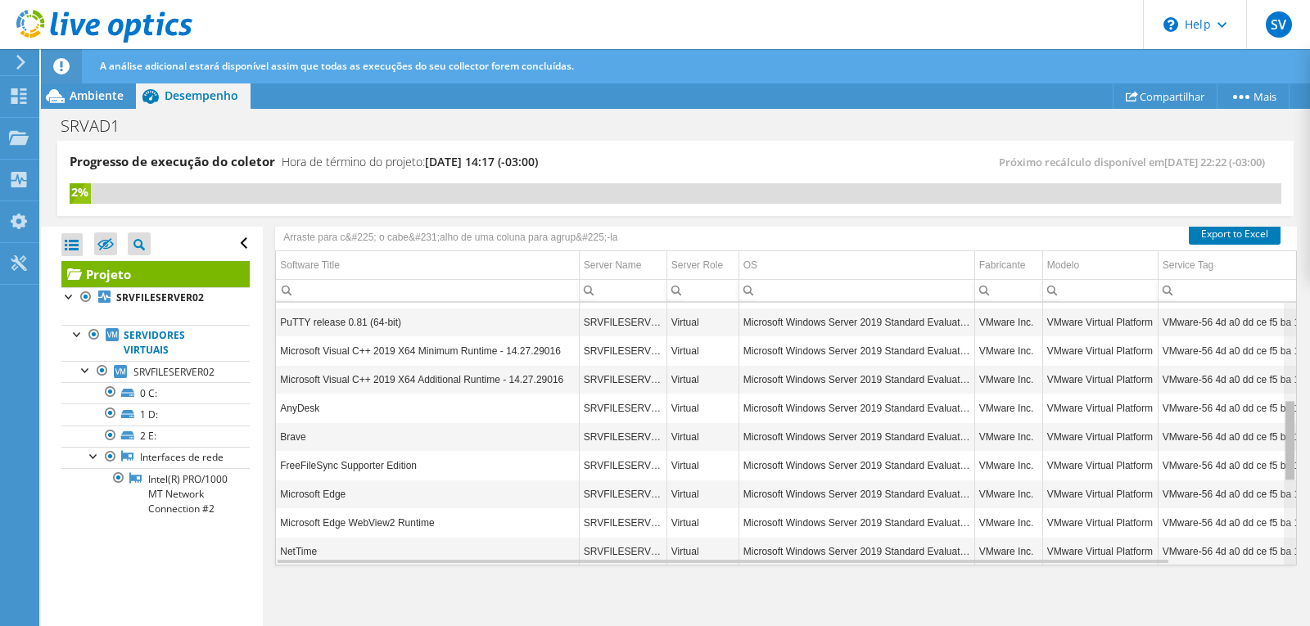
drag, startPoint x: 1277, startPoint y: 345, endPoint x: 1262, endPoint y: 454, distance: 110.8
click at [1262, 454] on body "SV Usuário Final suporte via3 equipetecnica@v3c.com.br via3 My Profile Log Out …" at bounding box center [655, 313] width 1310 height 626
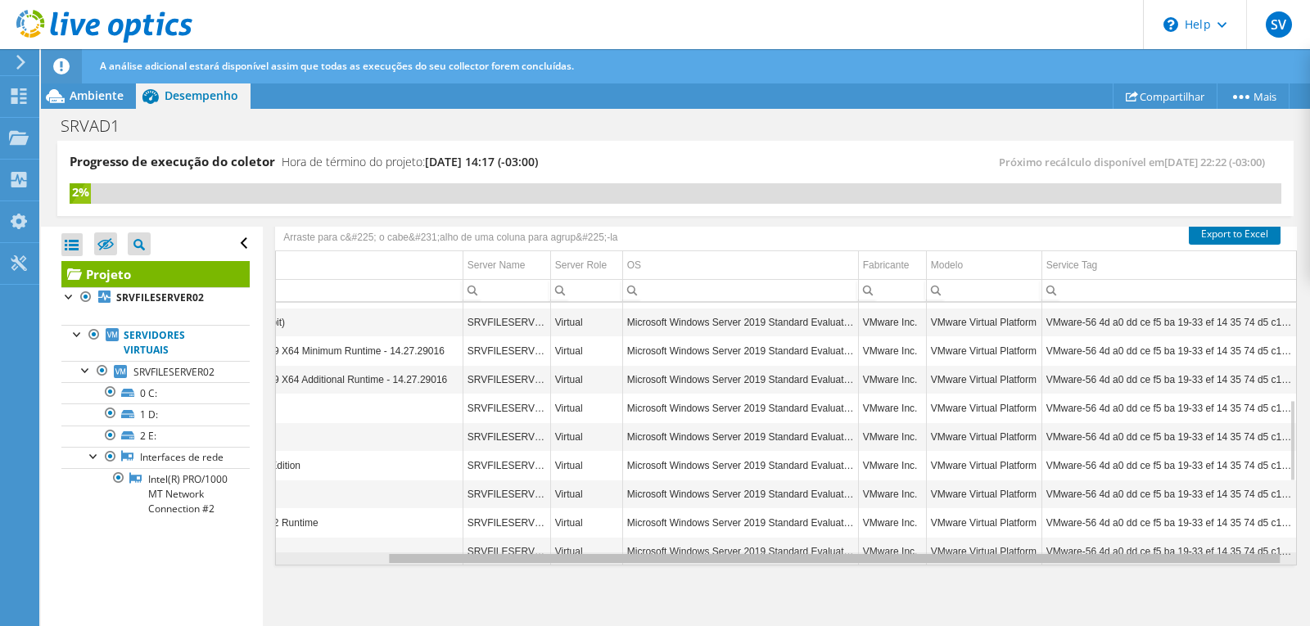
scroll to position [0, 121]
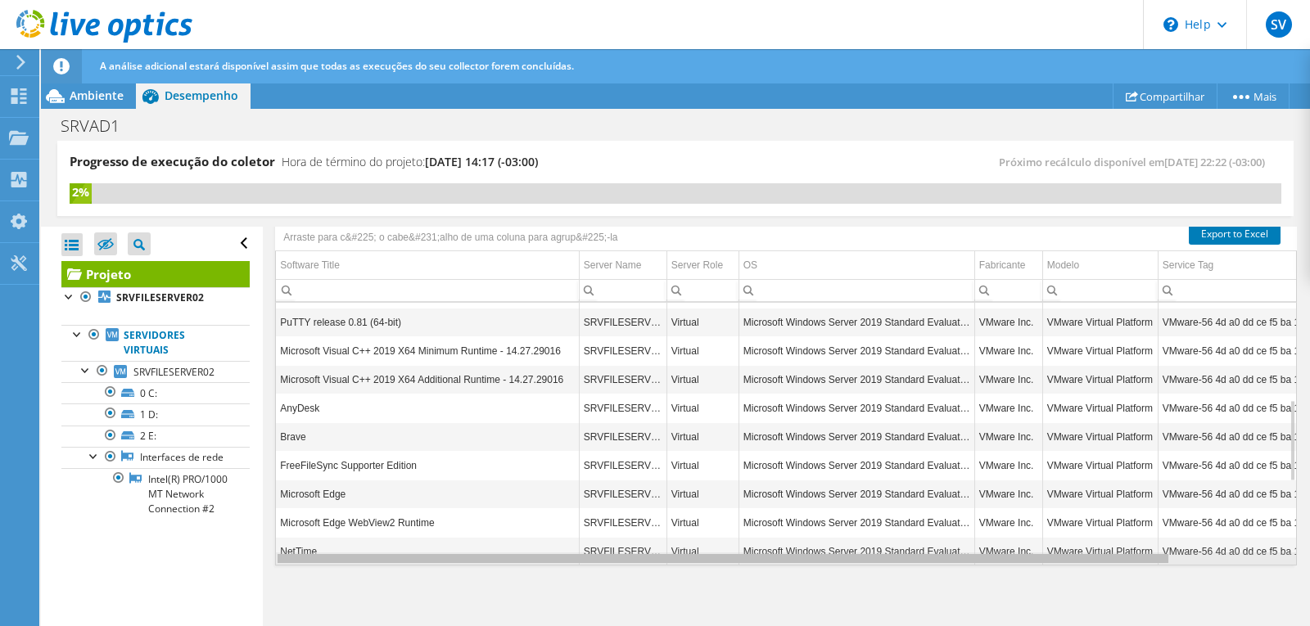
drag, startPoint x: 689, startPoint y: 558, endPoint x: 518, endPoint y: 533, distance: 172.2
click at [526, 537] on body "SV Usuário Final suporte via3 equipetecnica@v3c.com.br via3 My Profile Log Out …" at bounding box center [655, 313] width 1310 height 626
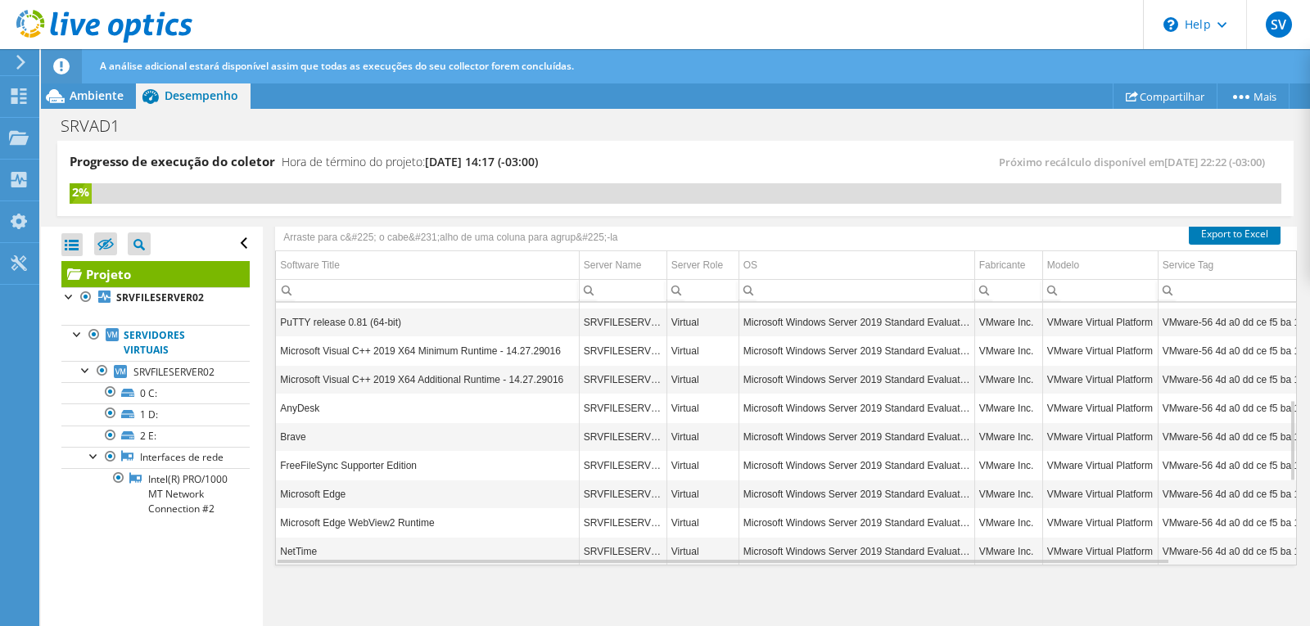
click at [366, 434] on td "Brave" at bounding box center [427, 437] width 303 height 29
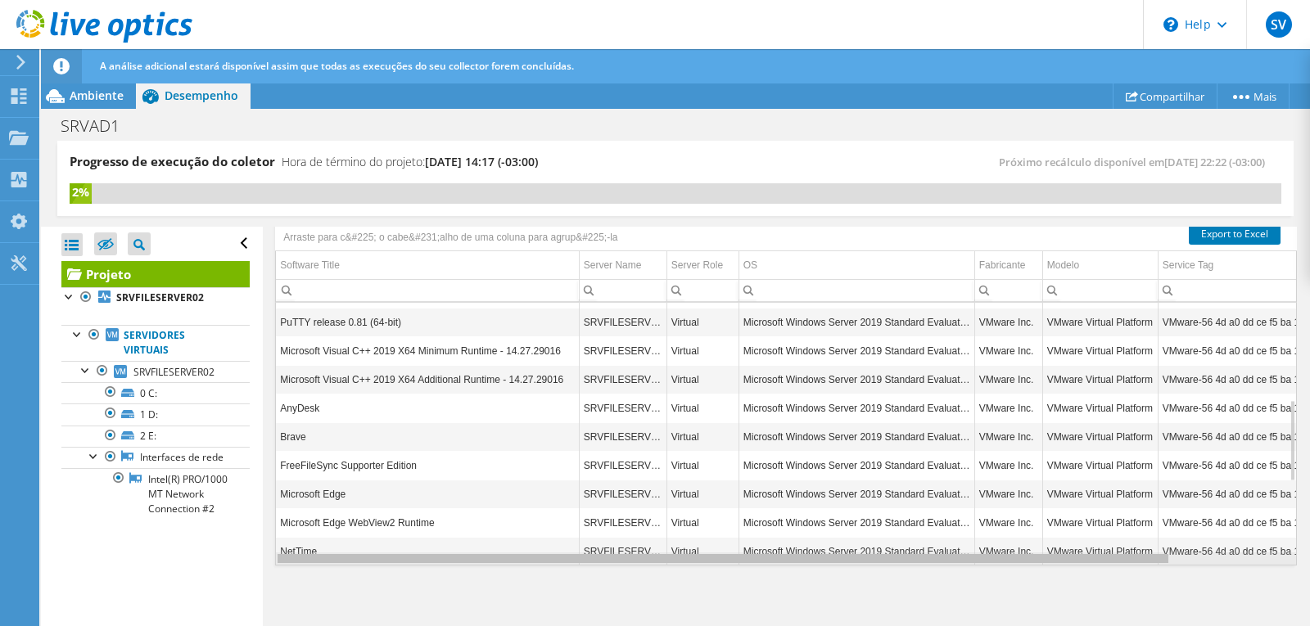
drag, startPoint x: 769, startPoint y: 562, endPoint x: 548, endPoint y: 563, distance: 221.1
click at [548, 563] on body "SV Usuário Final suporte via3 equipetecnica@v3c.com.br via3 My Profile Log Out …" at bounding box center [655, 313] width 1310 height 626
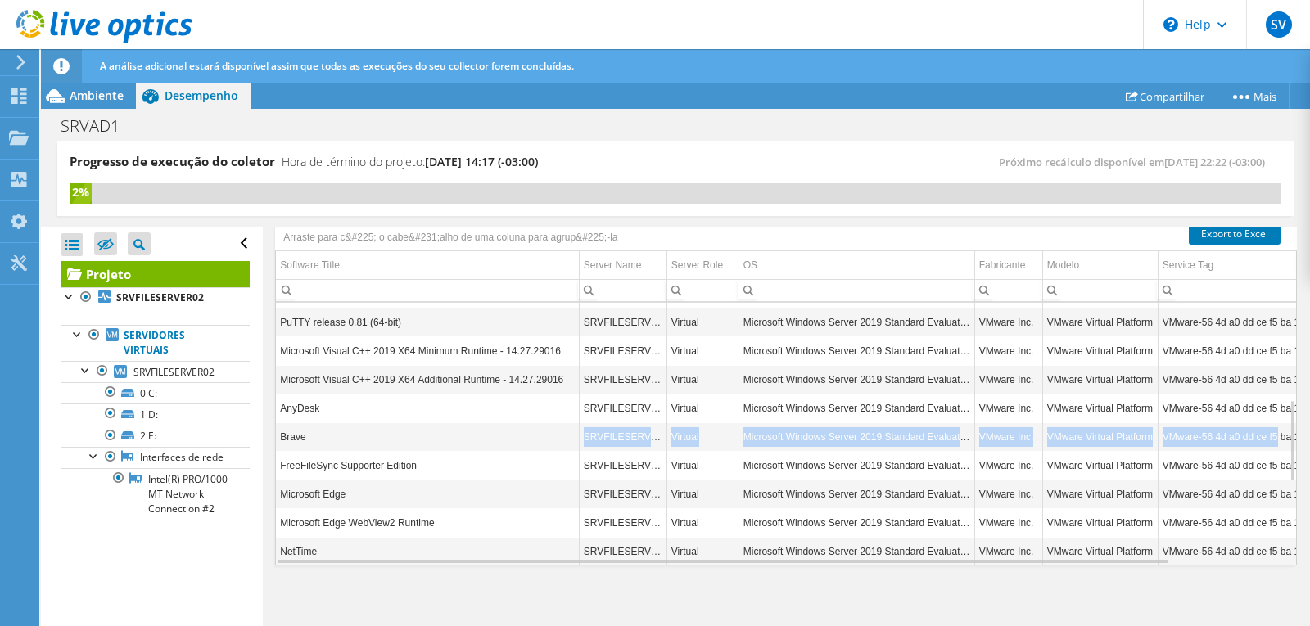
drag, startPoint x: 563, startPoint y: 439, endPoint x: 1276, endPoint y: 437, distance: 712.4
click at [1276, 437] on tr "Brave SRVFILESERVER02 Virtual Microsoft Windows Server 2019 Standard Evaluation…" at bounding box center [844, 437] width 1136 height 29
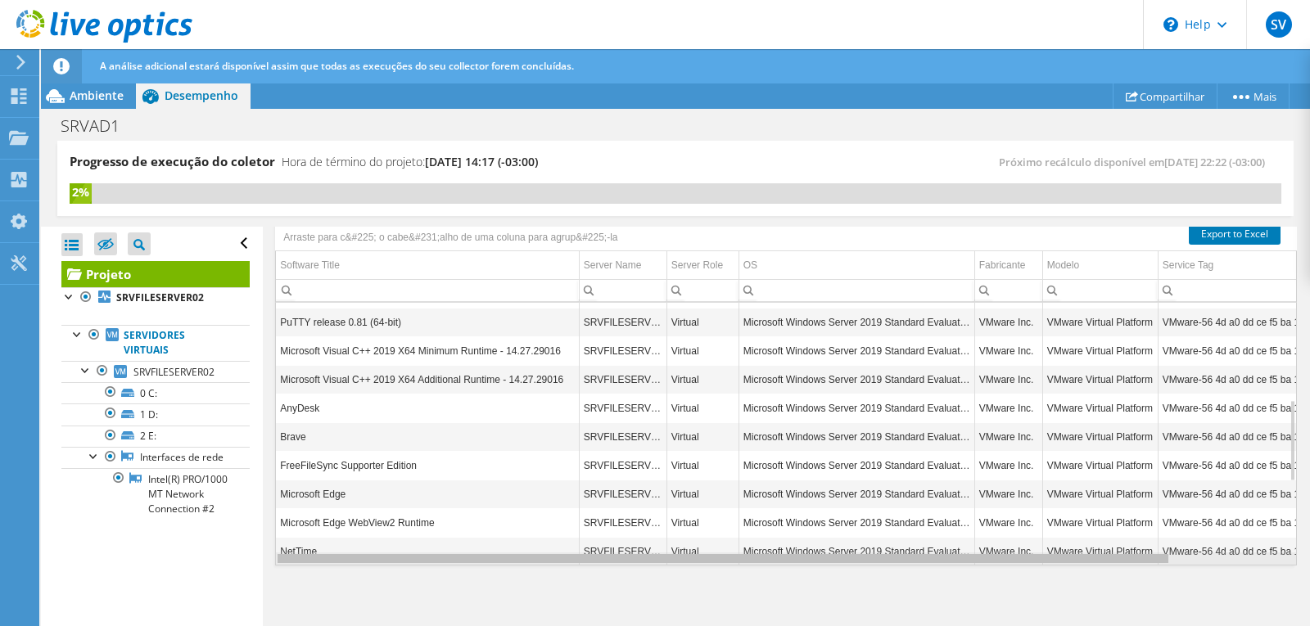
drag, startPoint x: 936, startPoint y: 559, endPoint x: 543, endPoint y: 563, distance: 393.0
click at [544, 563] on body "SV Usuário Final suporte via3 equipetecnica@v3c.com.br via3 My Profile Log Out …" at bounding box center [655, 313] width 1310 height 626
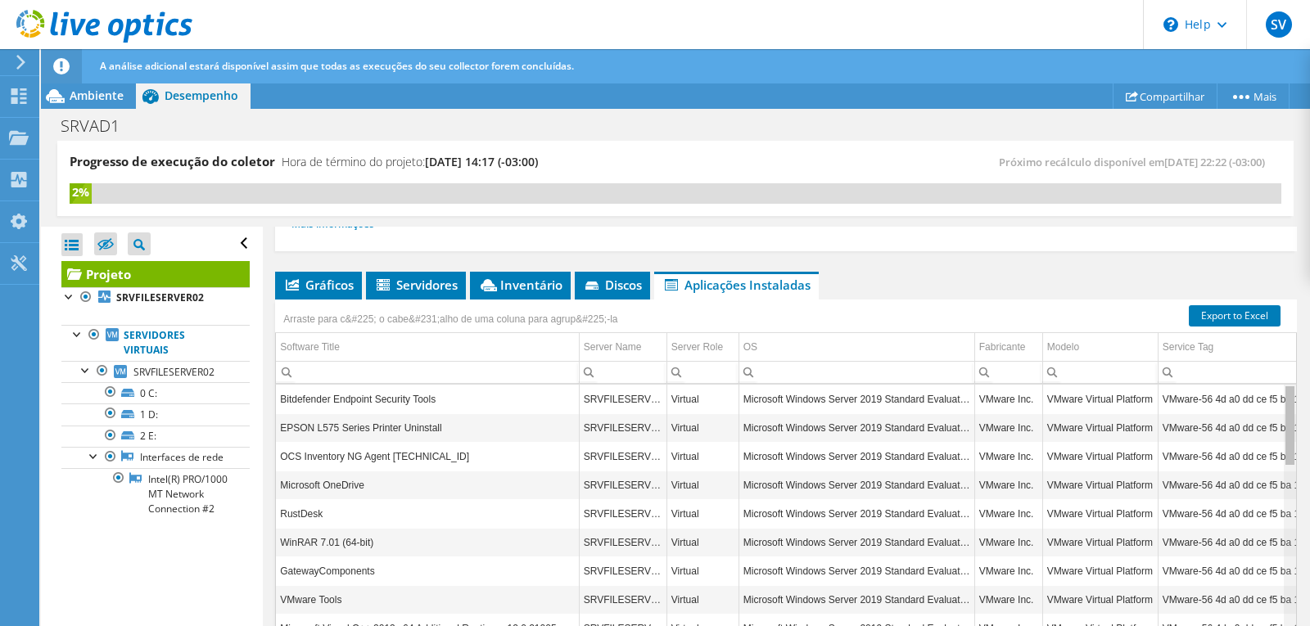
drag, startPoint x: 1276, startPoint y: 468, endPoint x: 1278, endPoint y: 377, distance: 91.7
click at [1278, 377] on body "SV Usuário Final suporte via3 equipetecnica@v3c.com.br via3 My Profile Log Out …" at bounding box center [655, 313] width 1310 height 626
drag, startPoint x: 374, startPoint y: 425, endPoint x: 314, endPoint y: 425, distance: 59.8
click at [314, 425] on td "EPSON L575 Series Printer Uninstall" at bounding box center [427, 427] width 303 height 29
click at [495, 427] on td "EPSON L575 Series Printer Uninstall" at bounding box center [427, 427] width 303 height 29
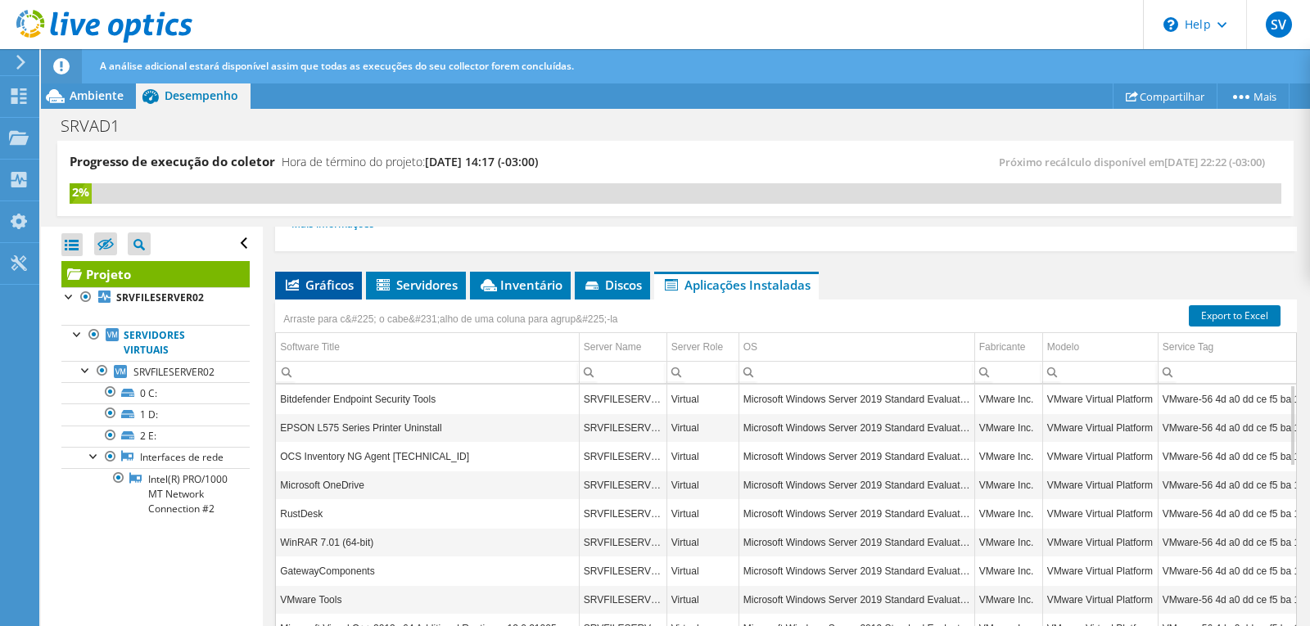
click at [312, 292] on span "Gráficos" at bounding box center [318, 285] width 70 height 16
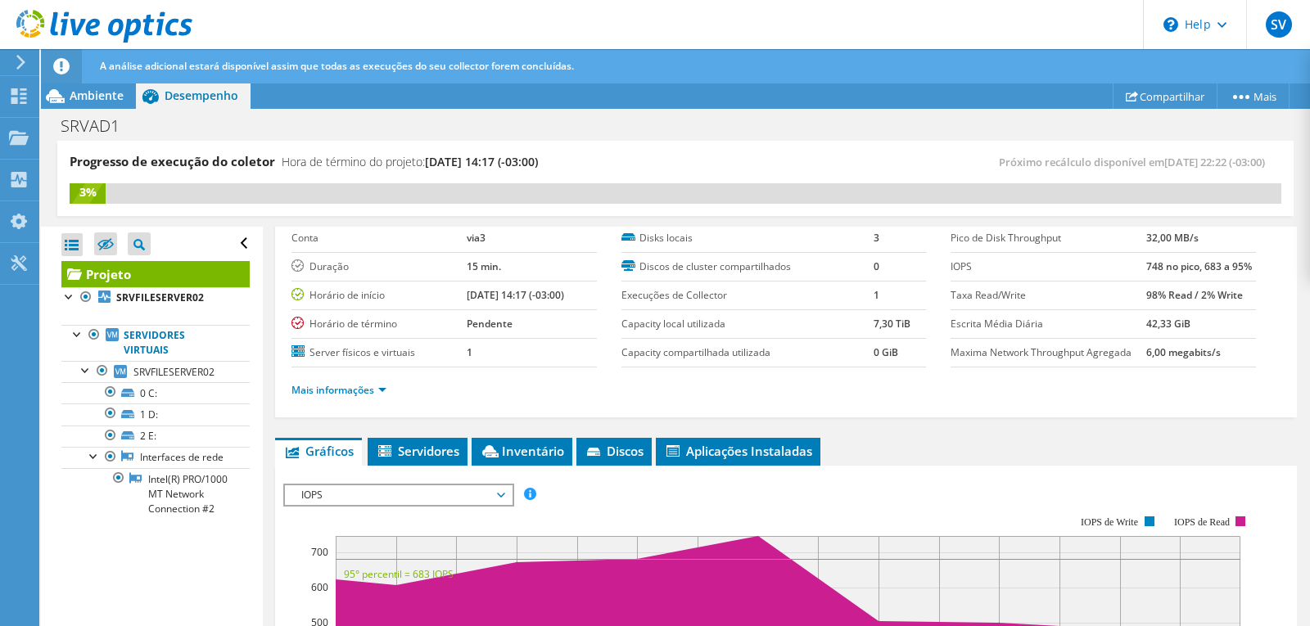
scroll to position [0, 0]
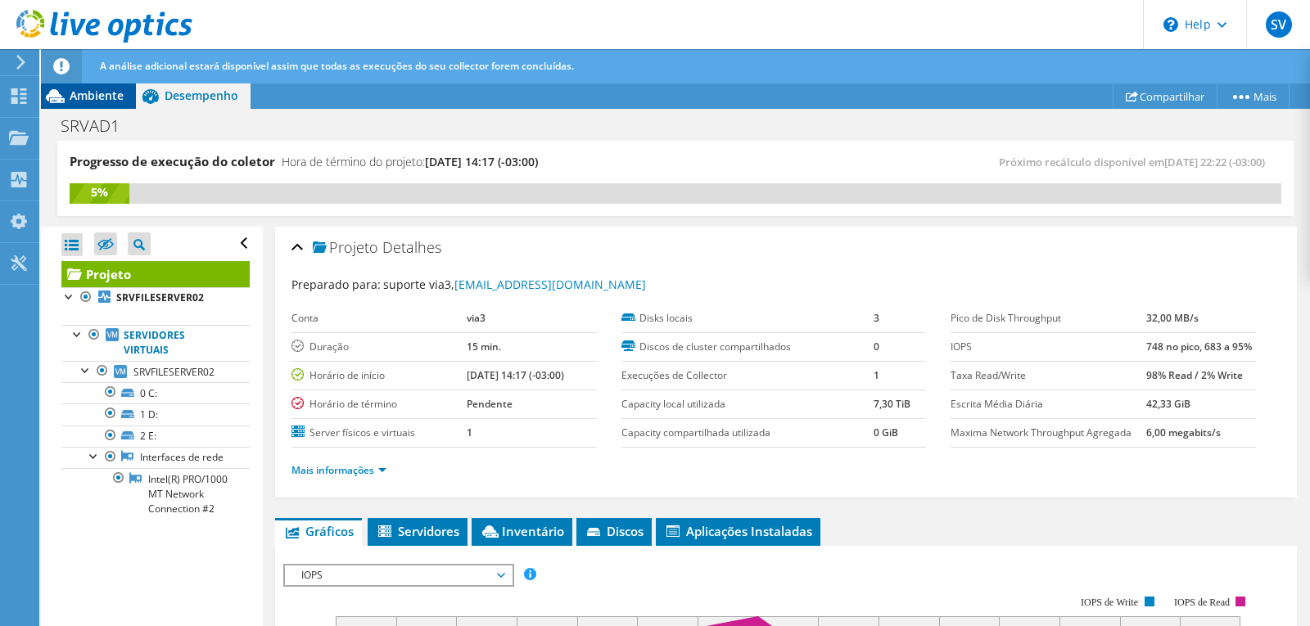
click at [97, 98] on span "Ambiente" at bounding box center [97, 96] width 54 height 16
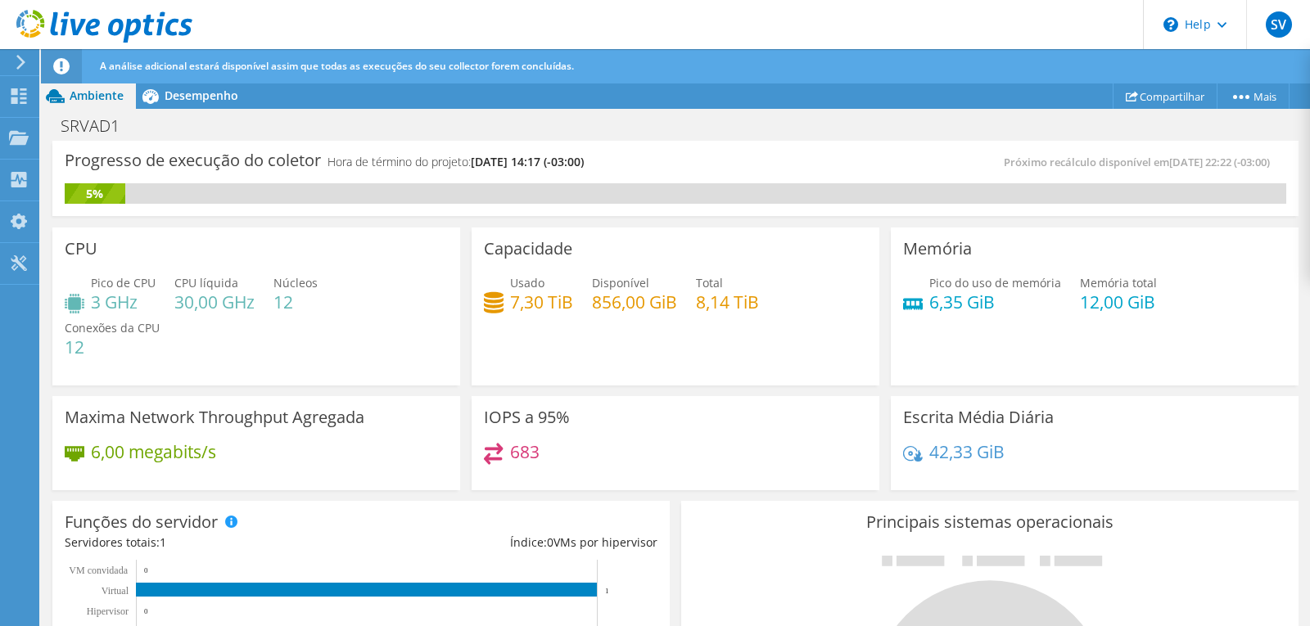
scroll to position [328, 0]
click at [775, 435] on div "IOPS a 95% 683" at bounding box center [676, 443] width 408 height 95
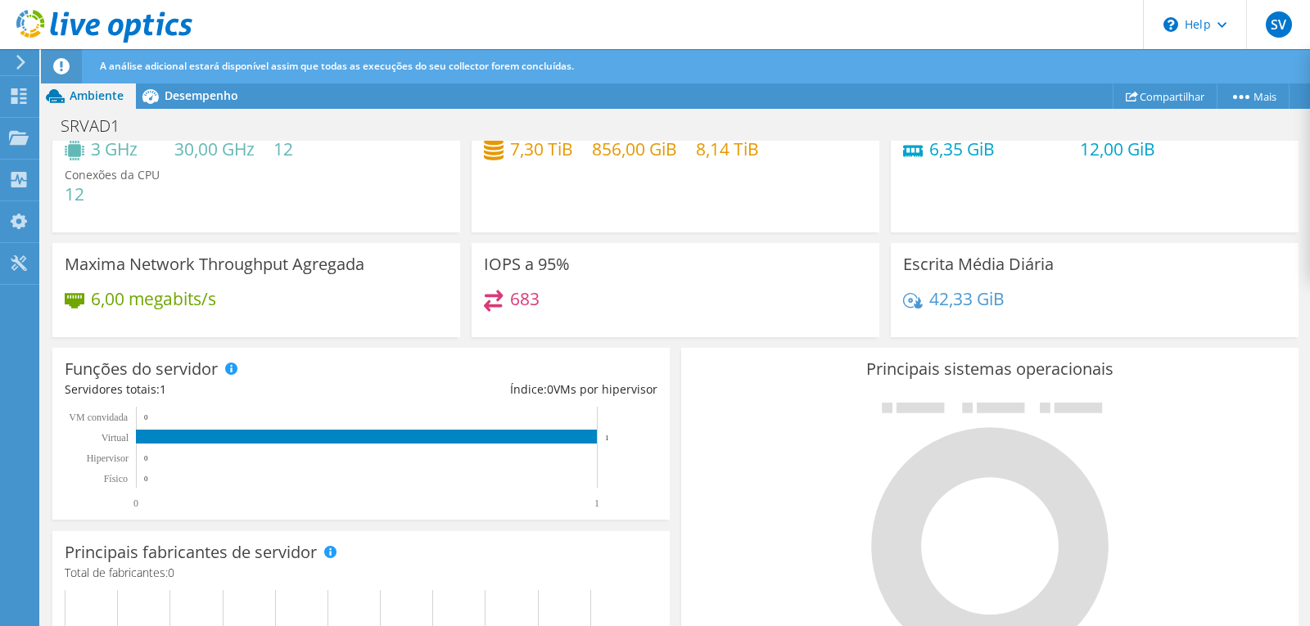
scroll to position [76, 0]
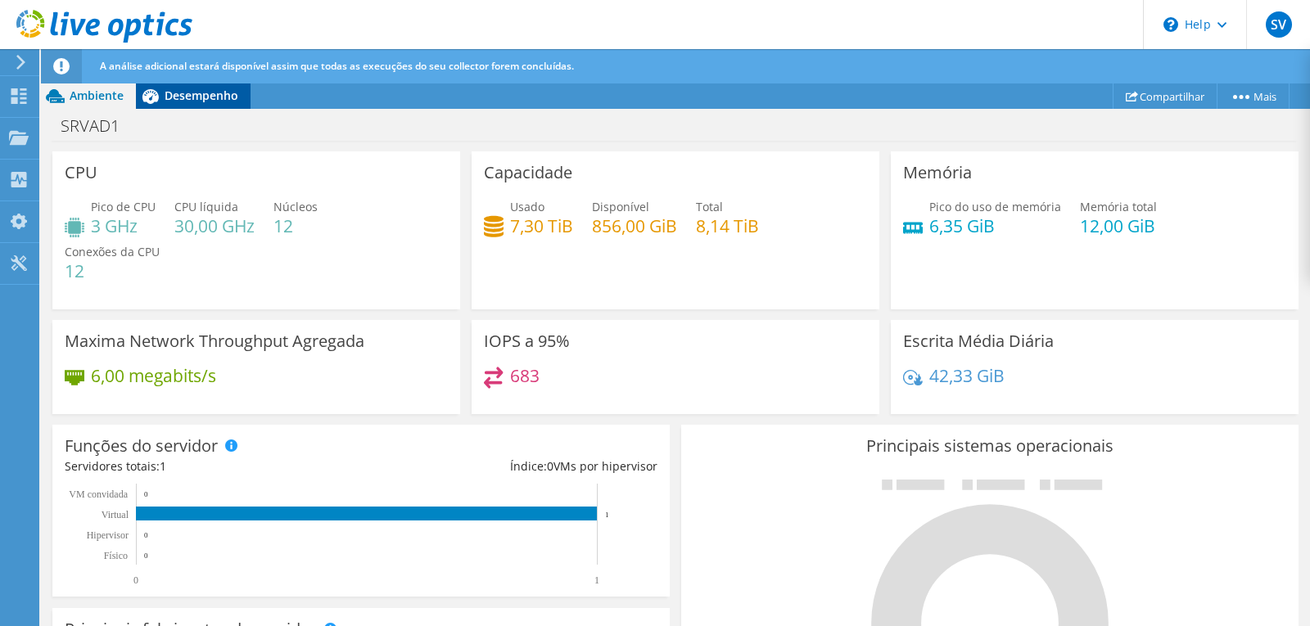
click at [190, 97] on span "Desempenho" at bounding box center [202, 96] width 74 height 16
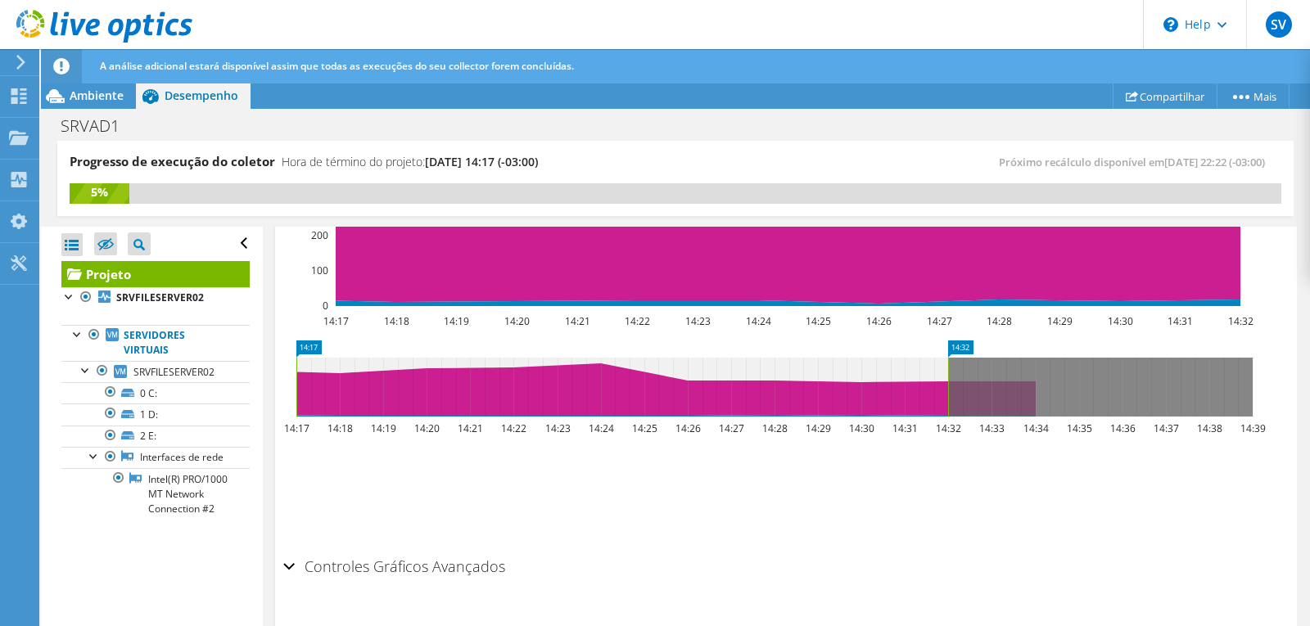
scroll to position [0, 0]
click at [156, 297] on b "SRVFILESERVER02" at bounding box center [160, 298] width 88 height 14
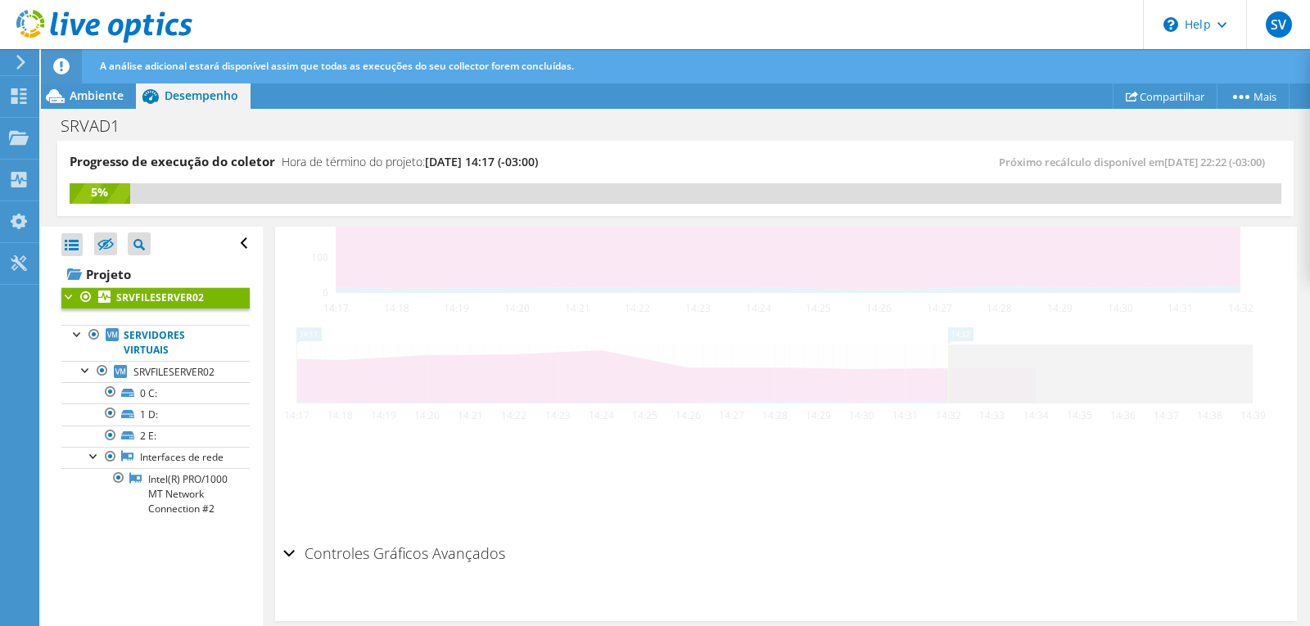
scroll to position [560, 0]
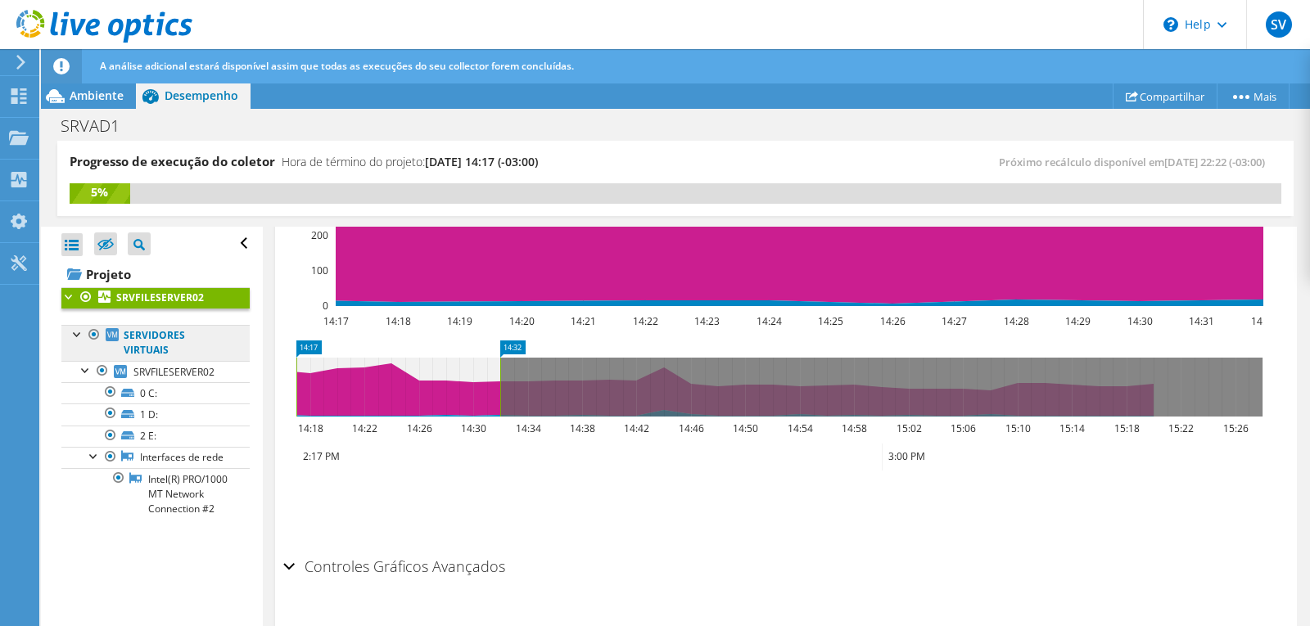
click at [149, 337] on link "Servidores virtuais" at bounding box center [155, 343] width 188 height 36
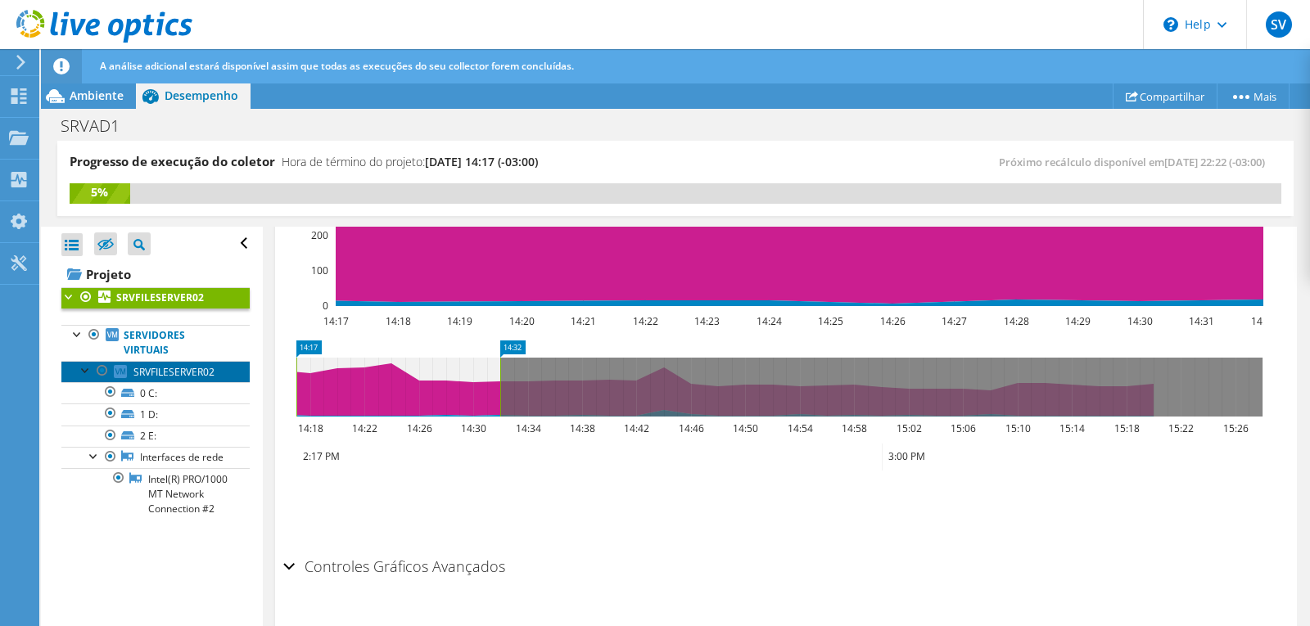
click at [188, 375] on span "SRVFILESERVER02" at bounding box center [173, 372] width 81 height 14
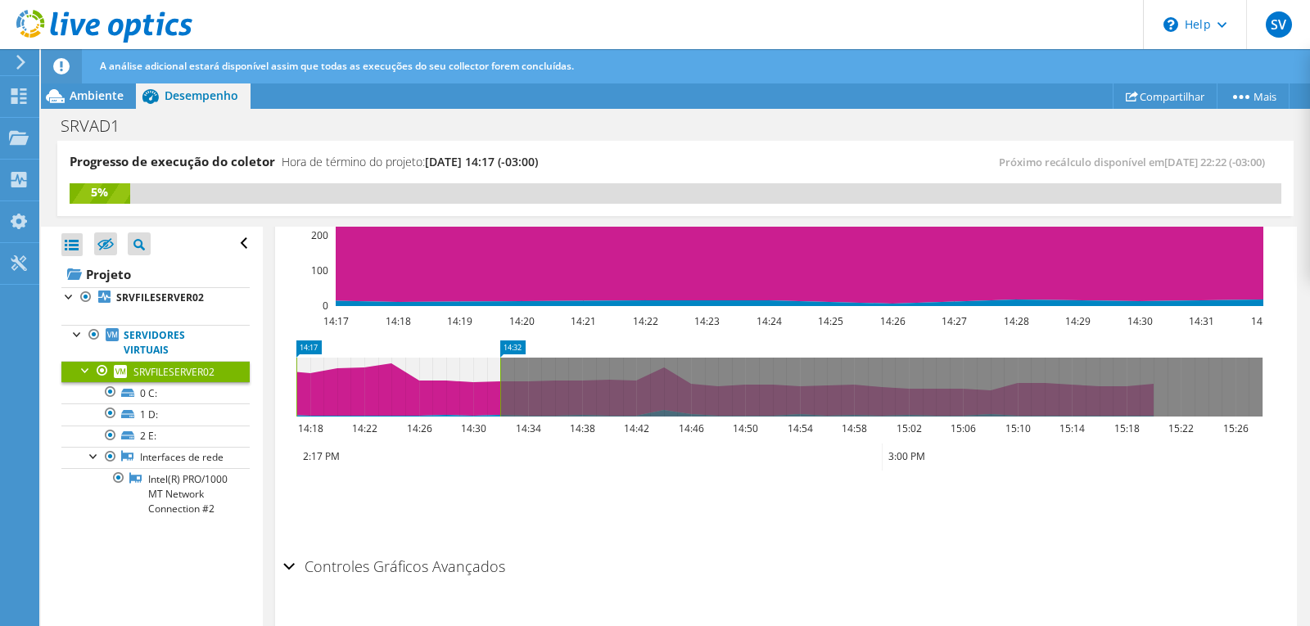
scroll to position [549, 0]
click at [188, 388] on link "0 C:" at bounding box center [155, 392] width 188 height 21
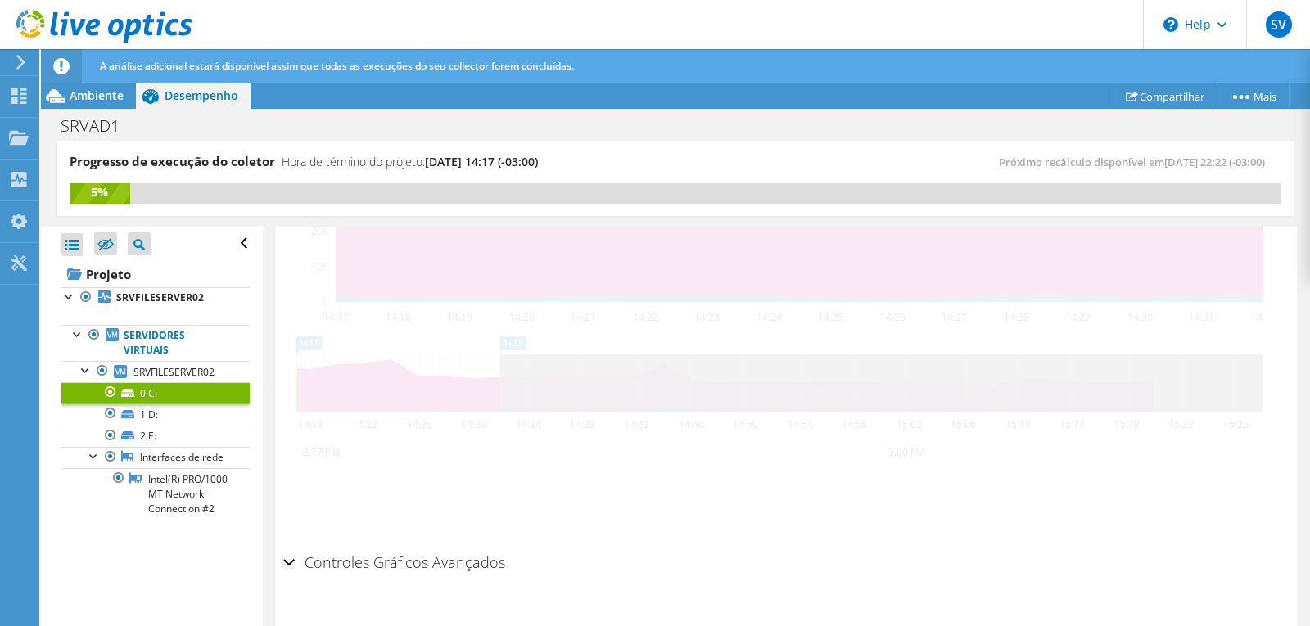
scroll to position [545, 0]
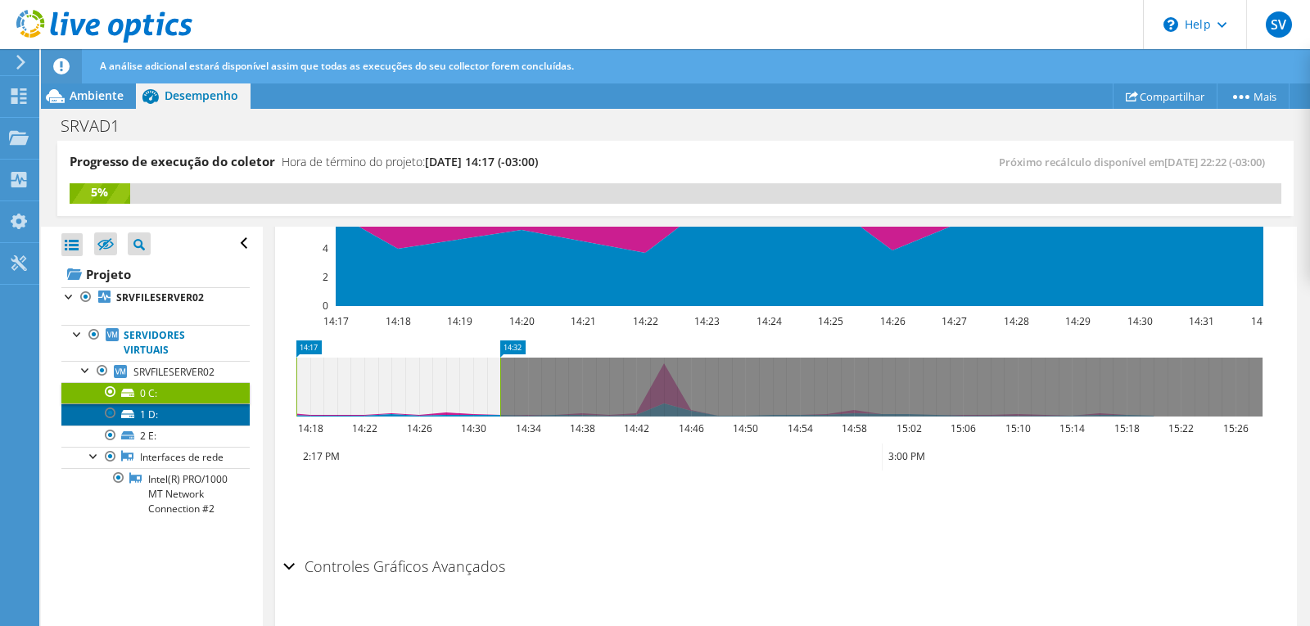
click at [183, 416] on link "1 D:" at bounding box center [155, 414] width 188 height 21
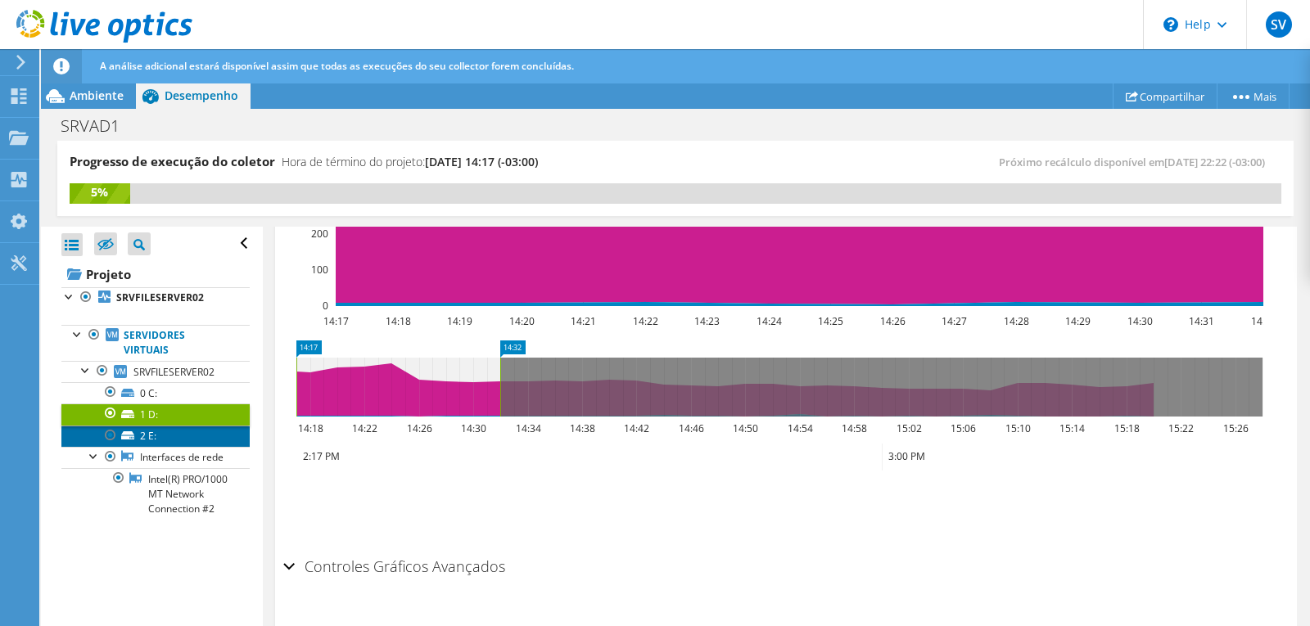
click at [188, 434] on link "2 E:" at bounding box center [155, 436] width 188 height 21
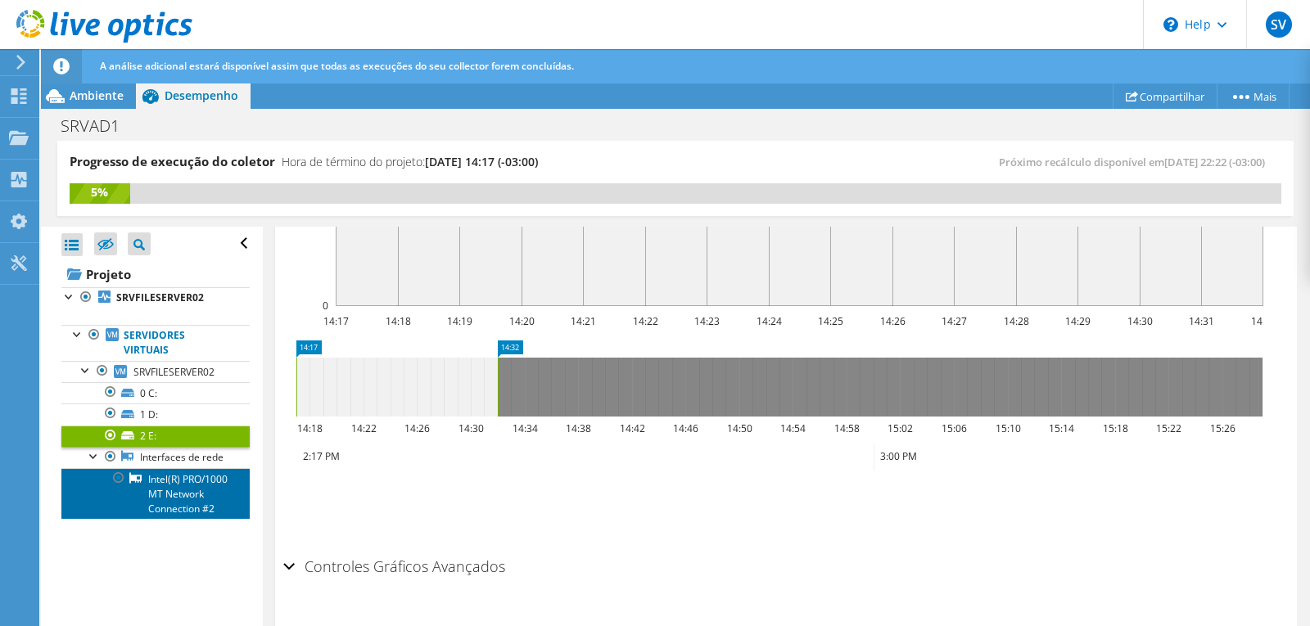
click at [184, 513] on link "Intel(R) PRO/1000 MT Network Connection #2" at bounding box center [155, 493] width 188 height 51
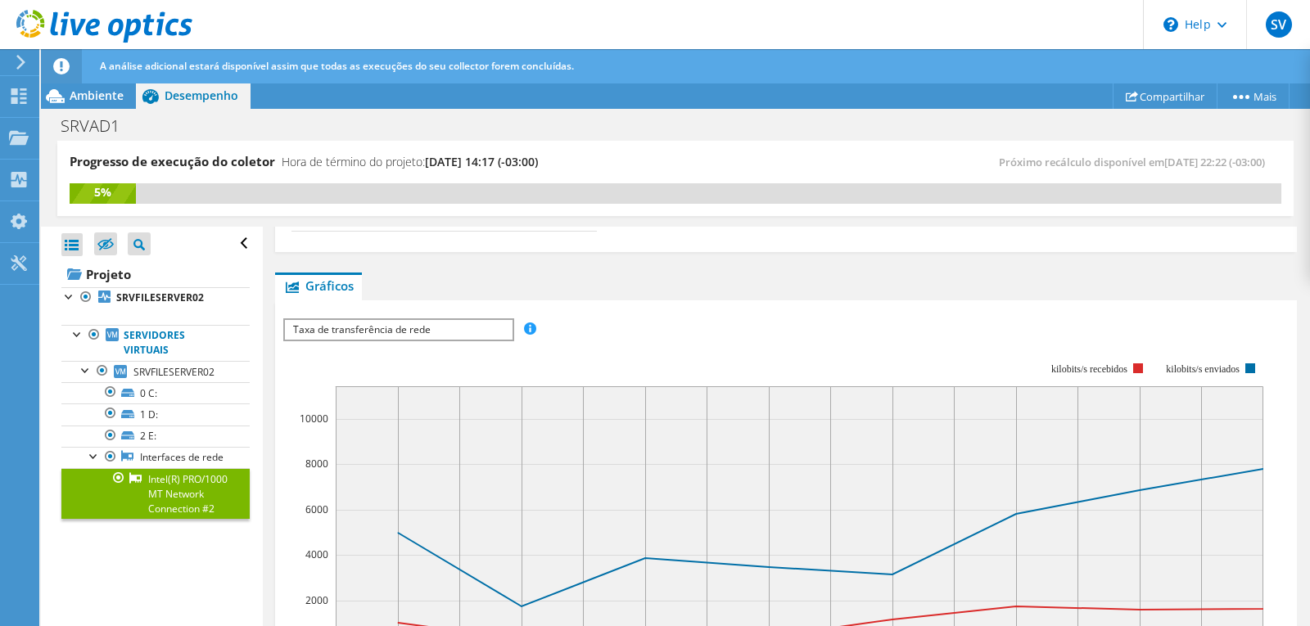
scroll to position [0, 0]
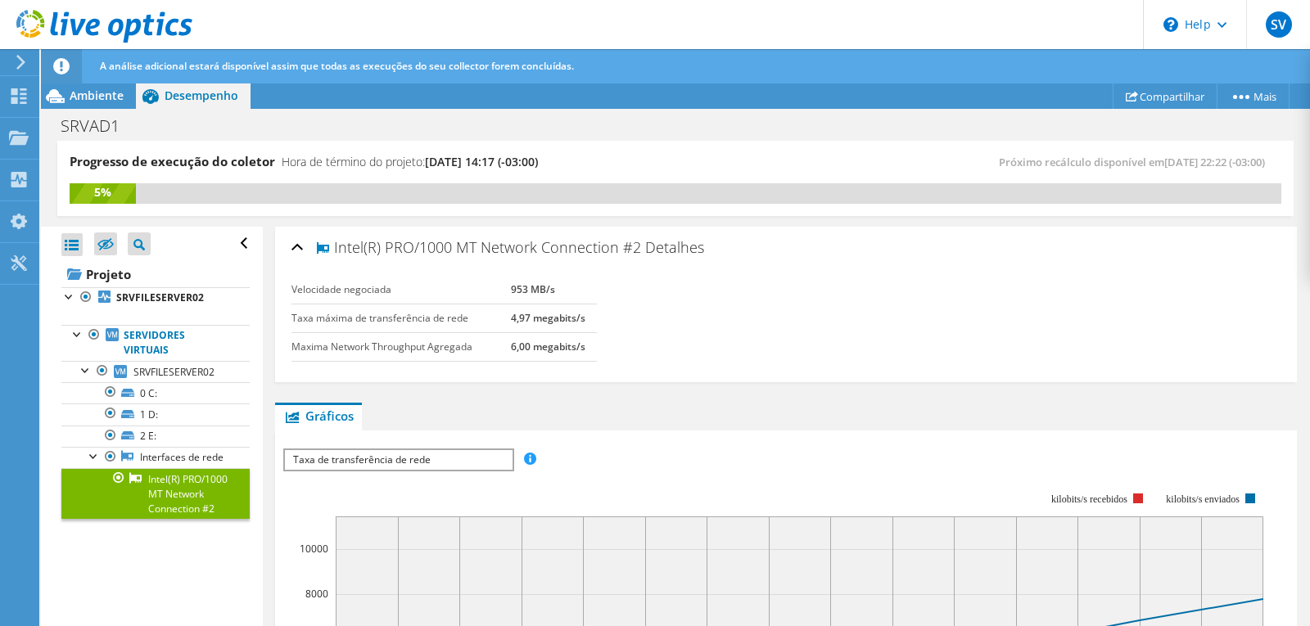
click at [468, 459] on span "Taxa de transferência de rede" at bounding box center [398, 460] width 227 height 20
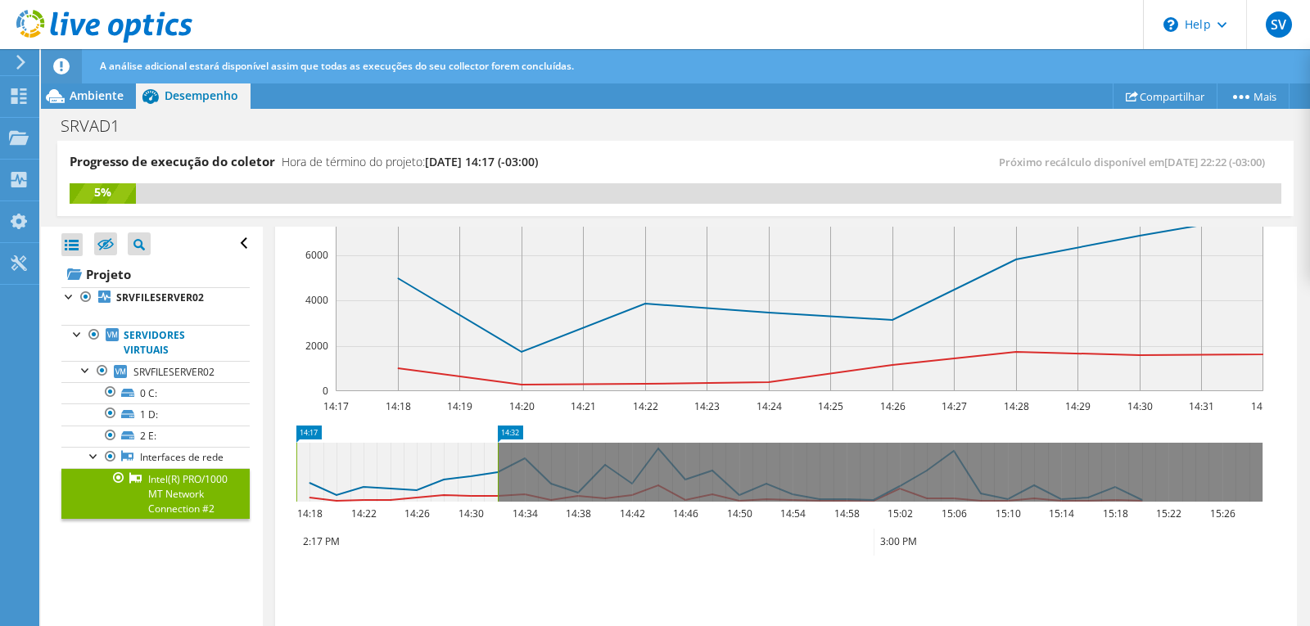
scroll to position [505, 0]
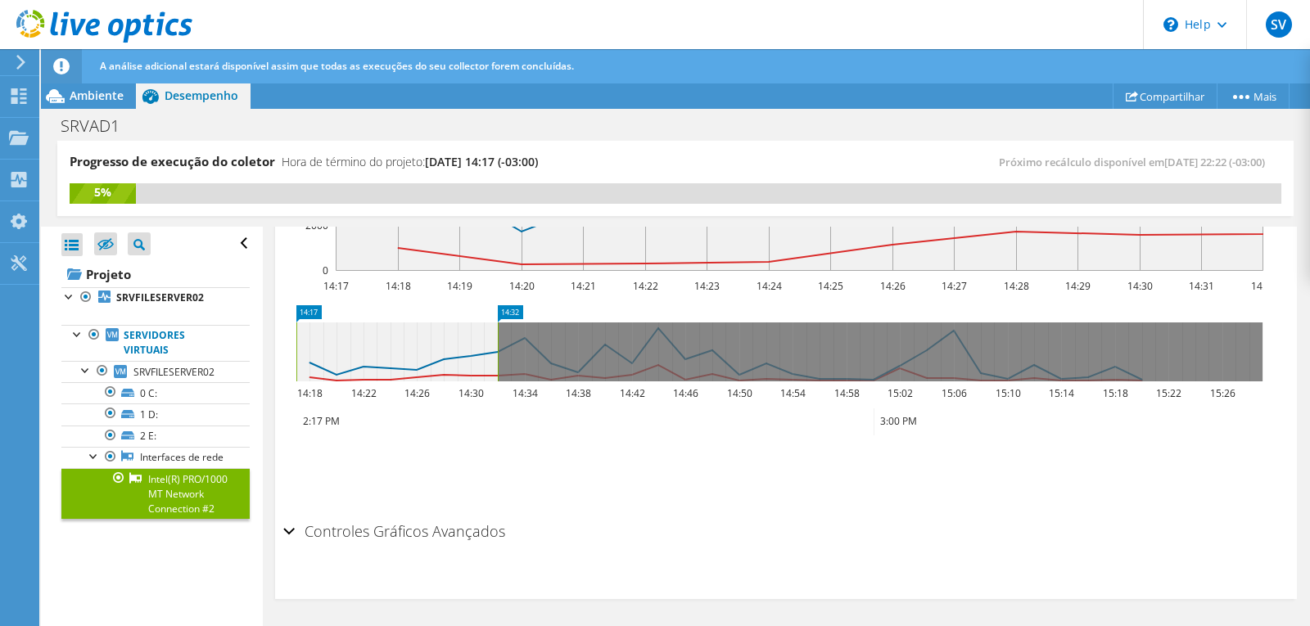
click at [345, 529] on h2 "Controles Gráficos Avançados" at bounding box center [394, 531] width 222 height 33
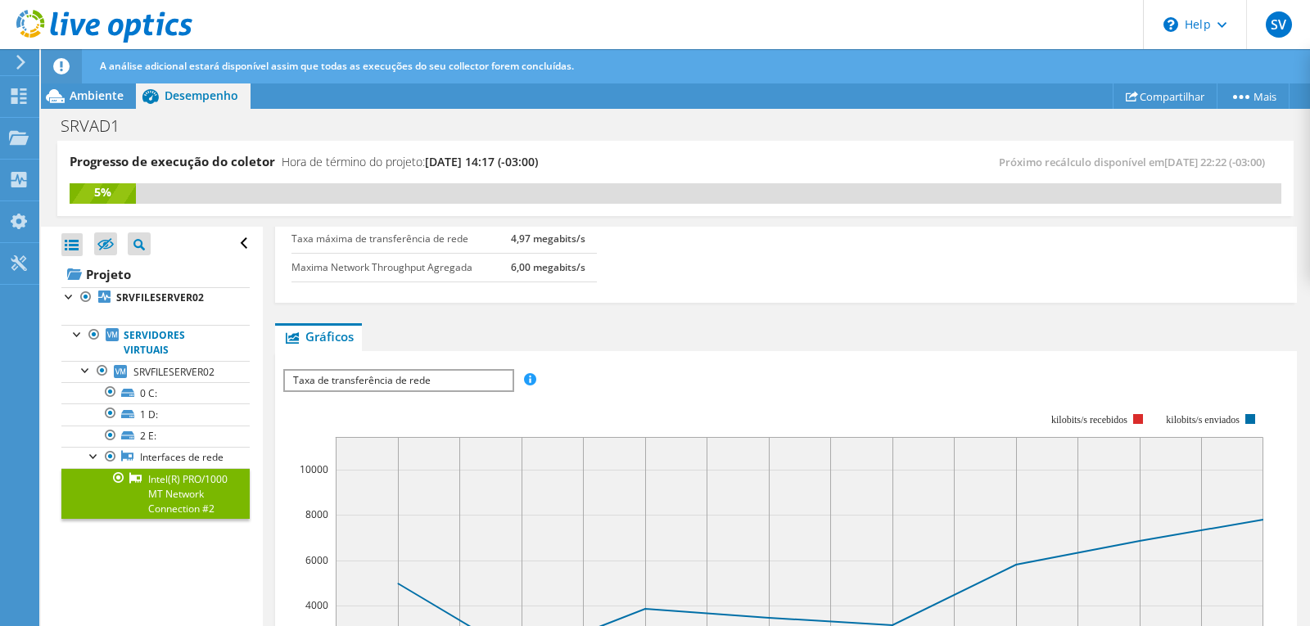
scroll to position [0, 0]
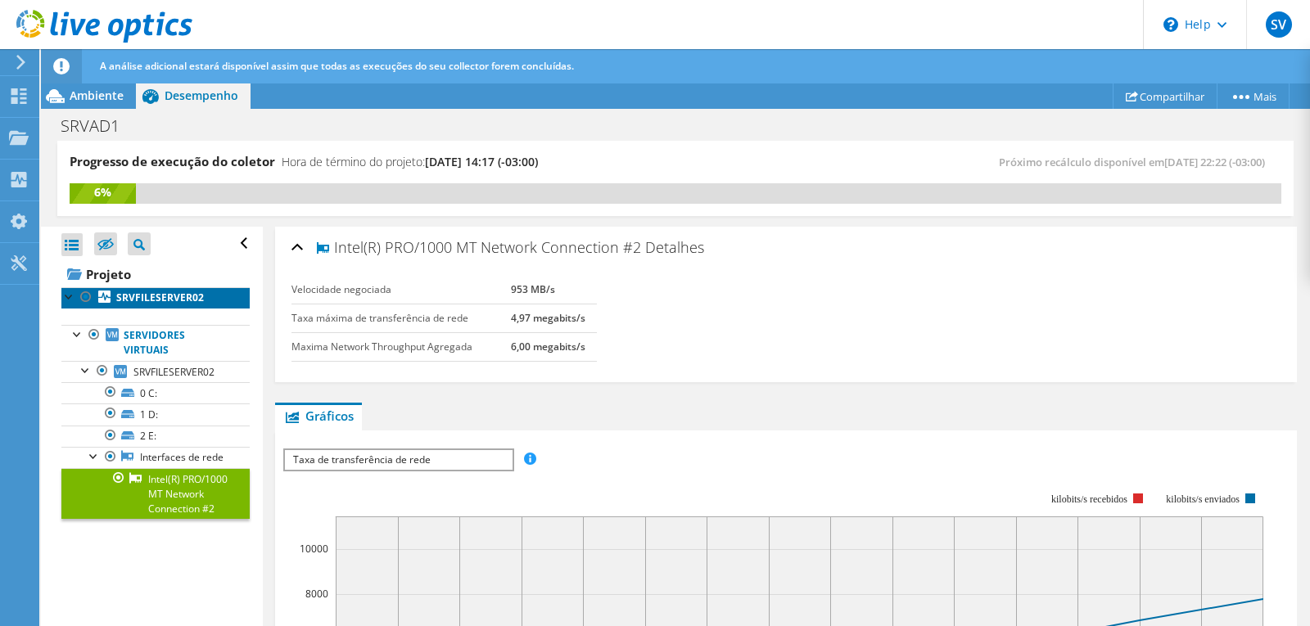
click at [148, 300] on b "SRVFILESERVER02" at bounding box center [160, 298] width 88 height 14
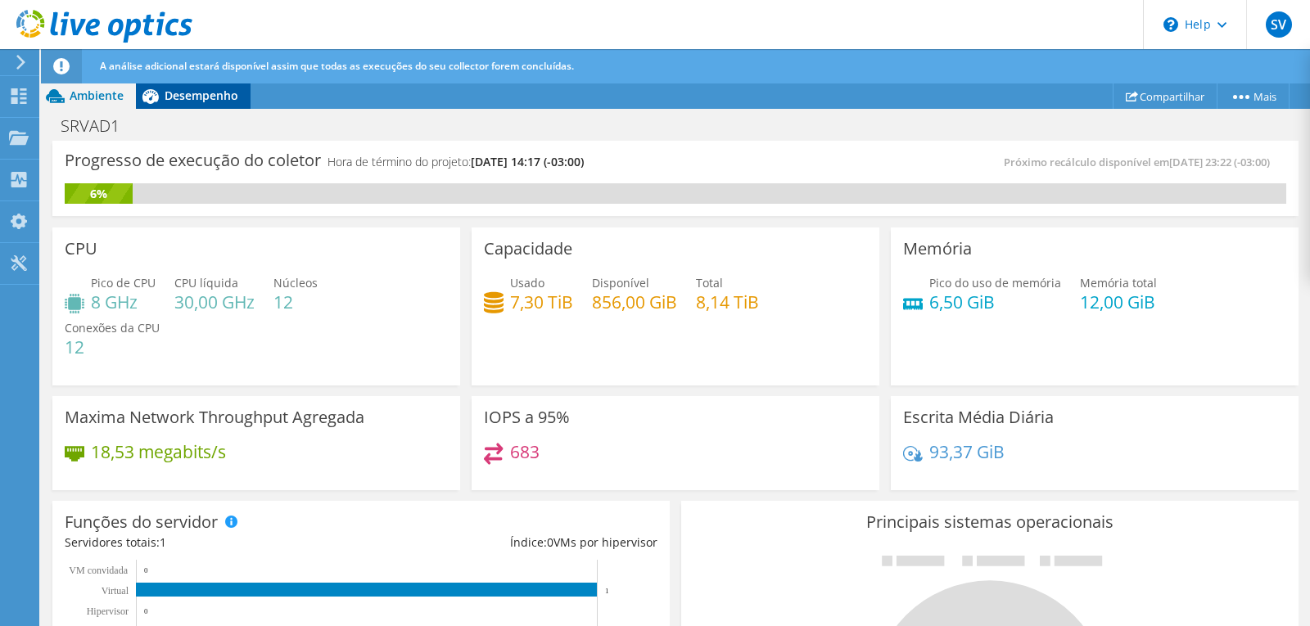
click at [193, 86] on div "Desempenho" at bounding box center [193, 96] width 115 height 26
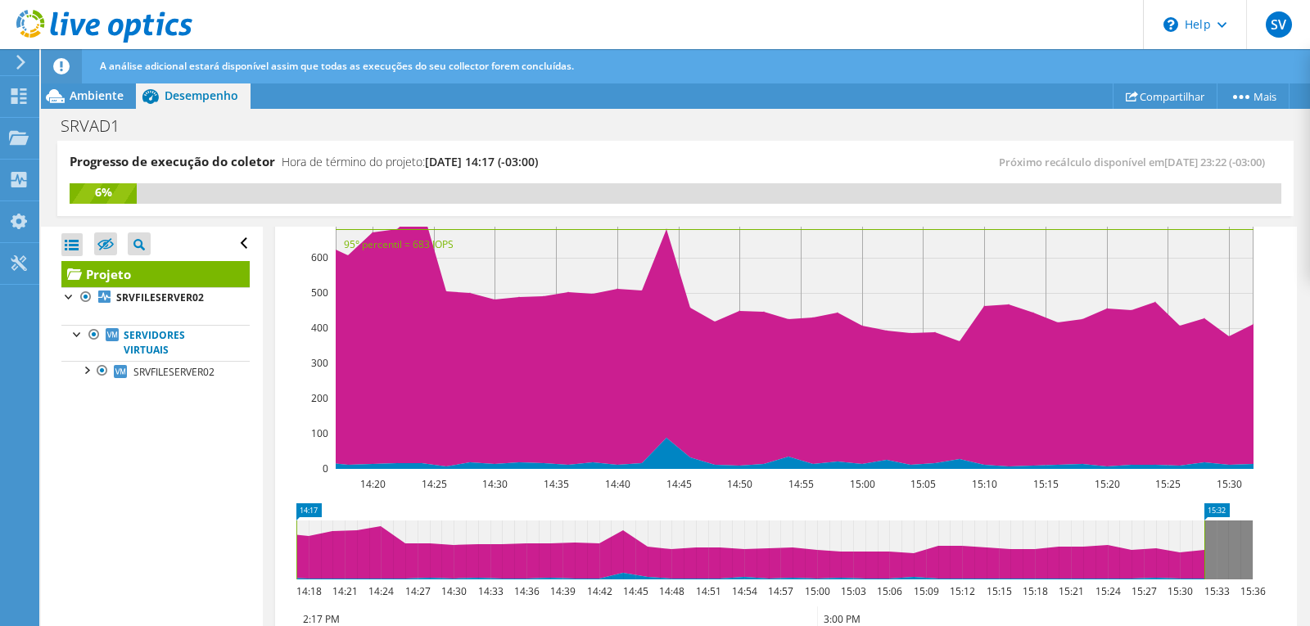
scroll to position [246, 0]
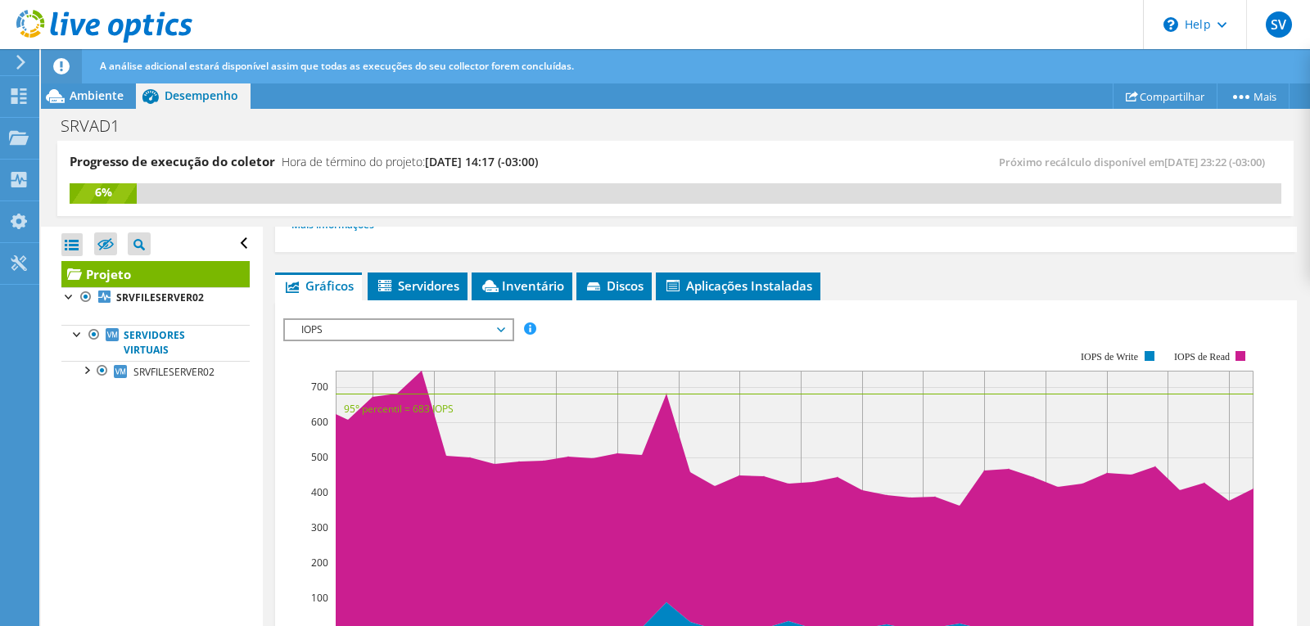
click at [480, 333] on span "IOPS" at bounding box center [398, 330] width 210 height 20
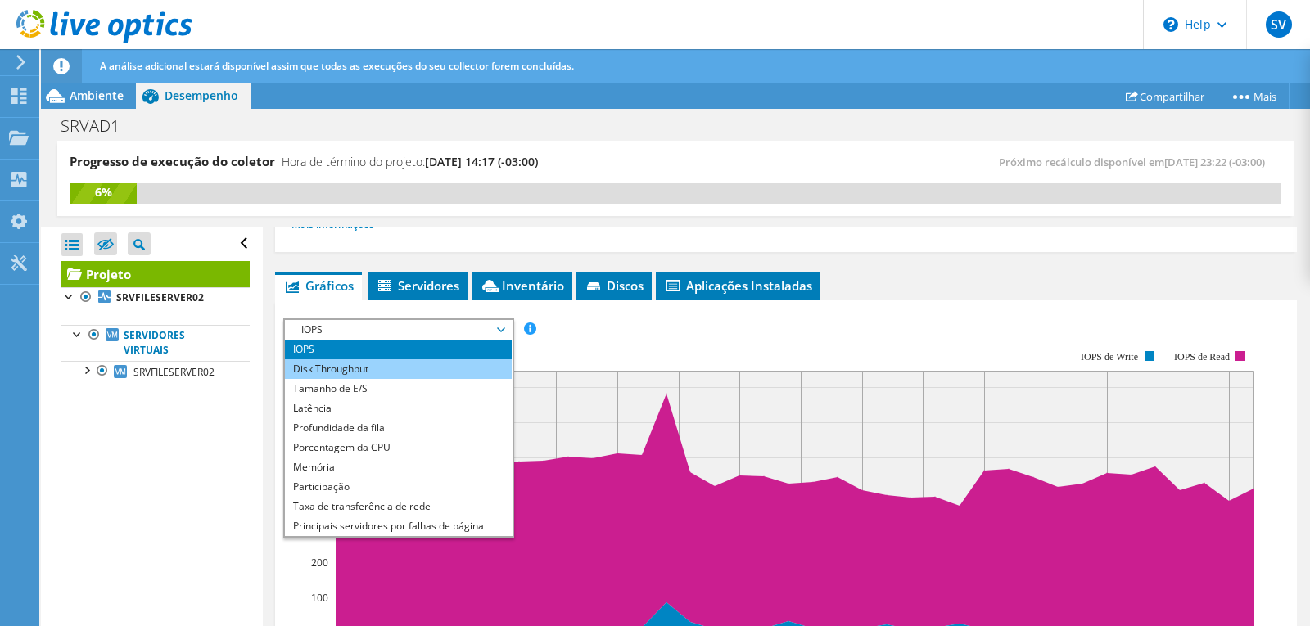
click at [442, 369] on li "Disk Throughput" at bounding box center [398, 369] width 227 height 20
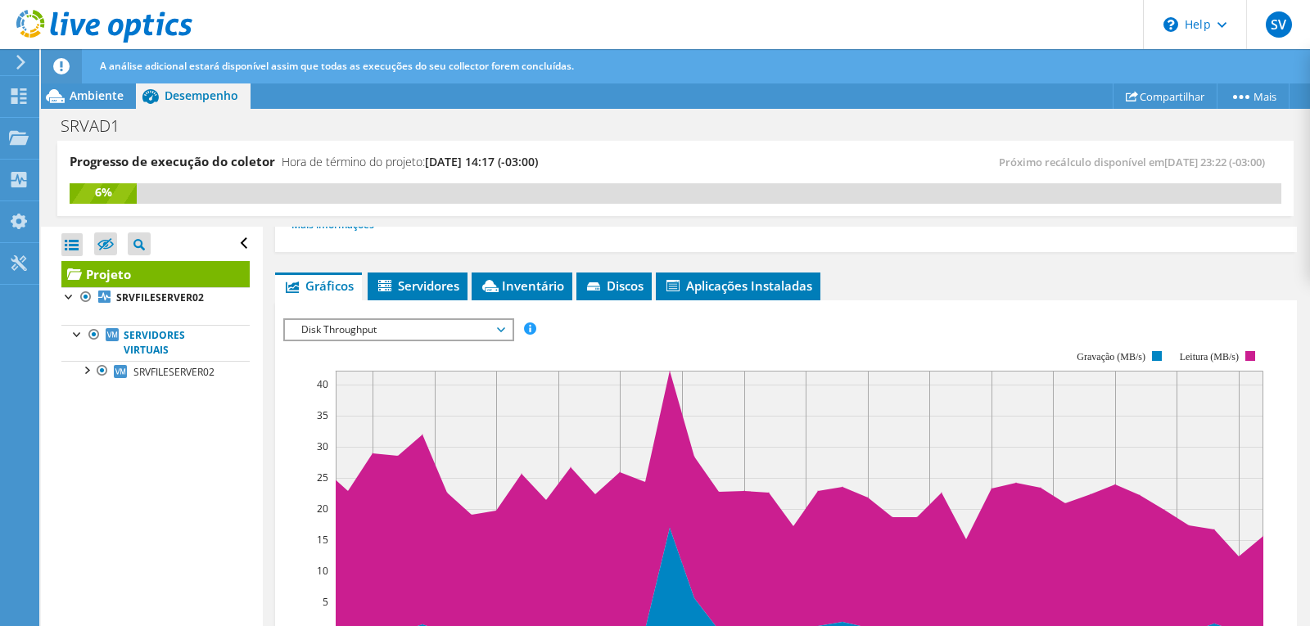
click at [477, 327] on span "Disk Throughput" at bounding box center [398, 330] width 210 height 20
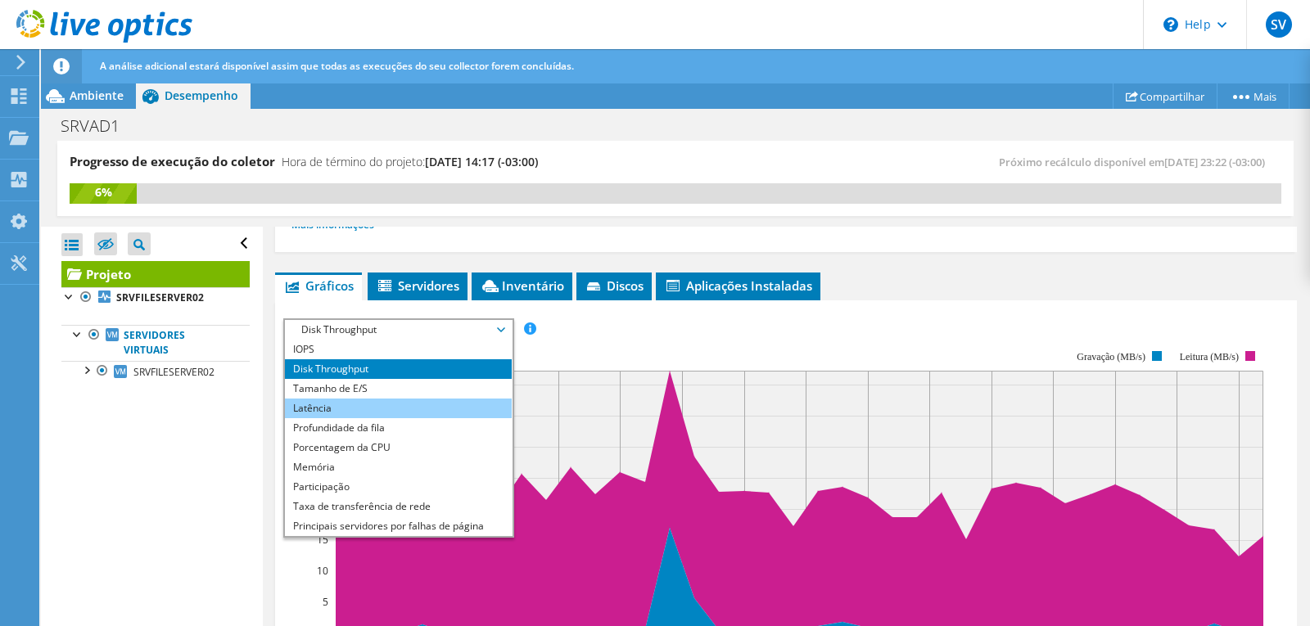
click at [421, 405] on li "Latência" at bounding box center [398, 409] width 227 height 20
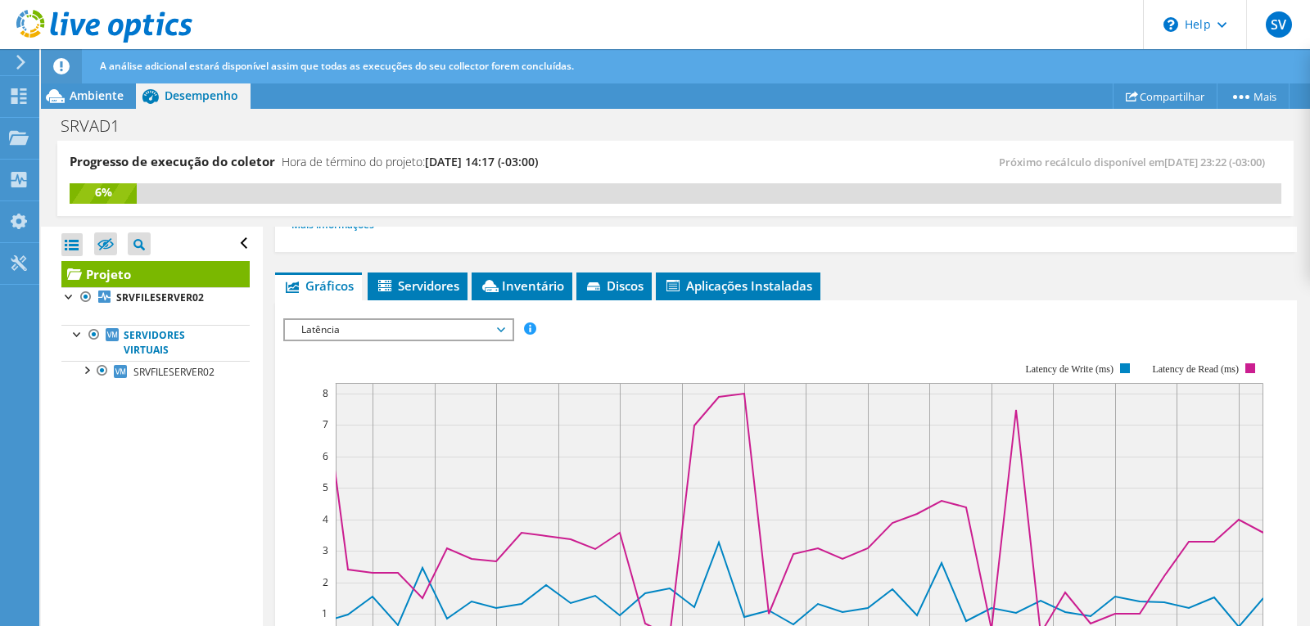
click at [436, 328] on span "Latência" at bounding box center [398, 330] width 210 height 20
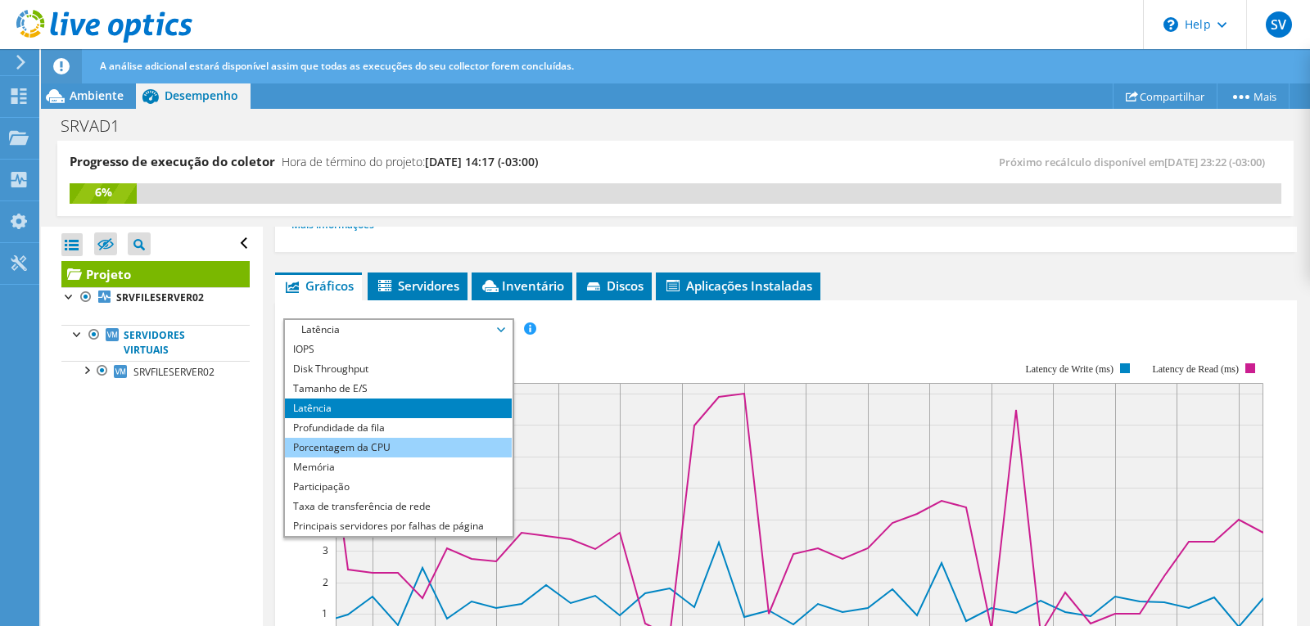
click at [430, 448] on li "Porcentagem da CPU" at bounding box center [398, 448] width 227 height 20
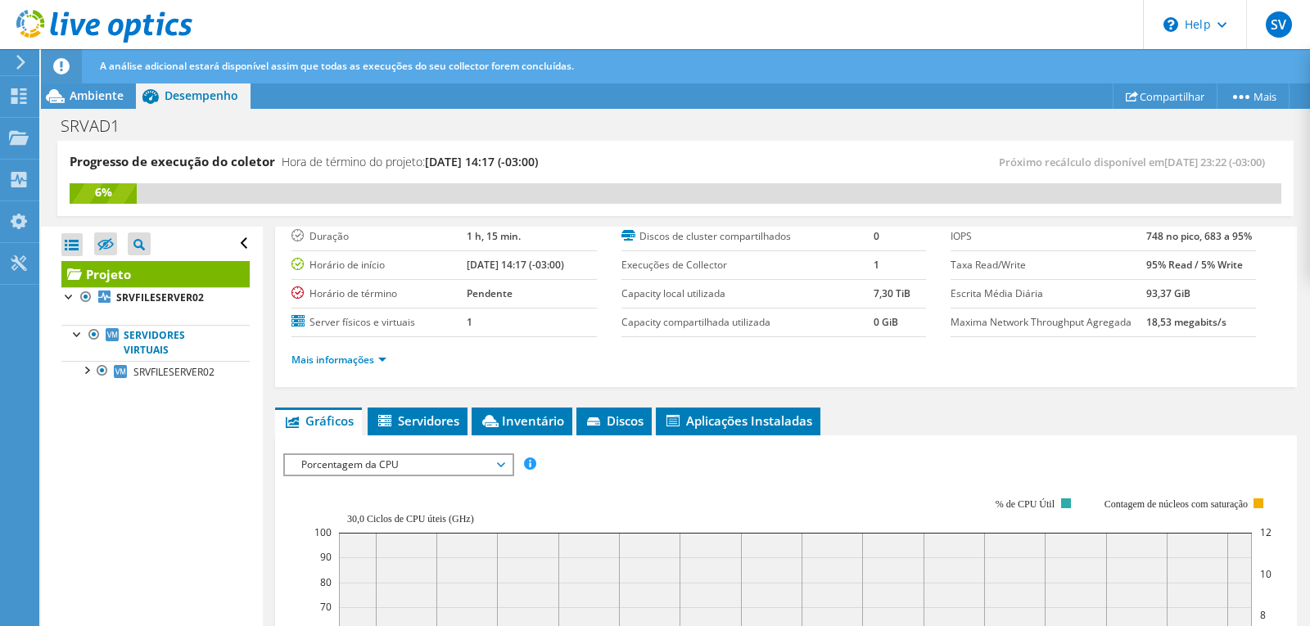
scroll to position [82, 0]
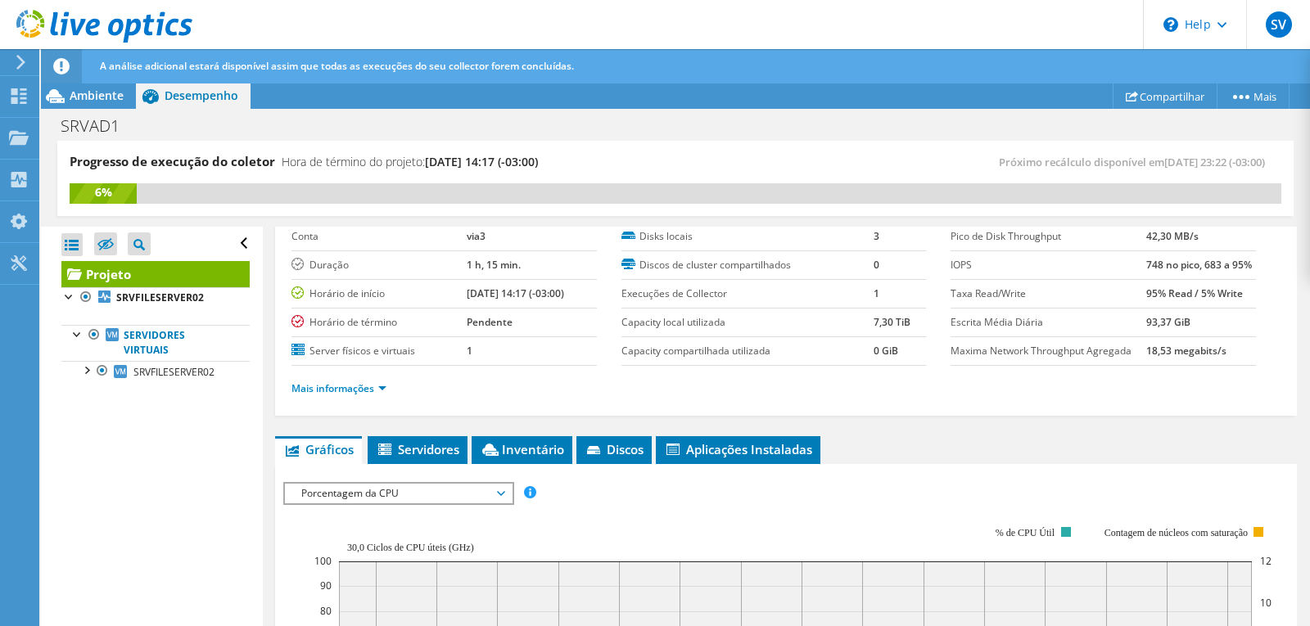
click at [479, 498] on span "Porcentagem da CPU" at bounding box center [398, 494] width 210 height 20
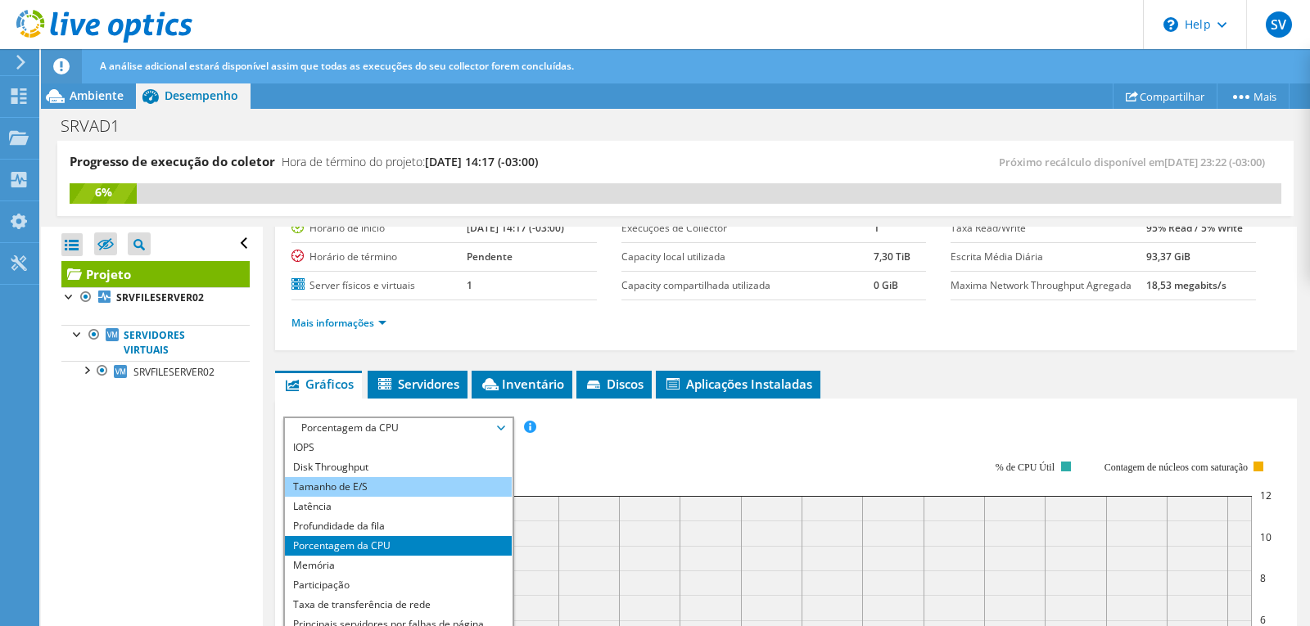
scroll to position [246, 0]
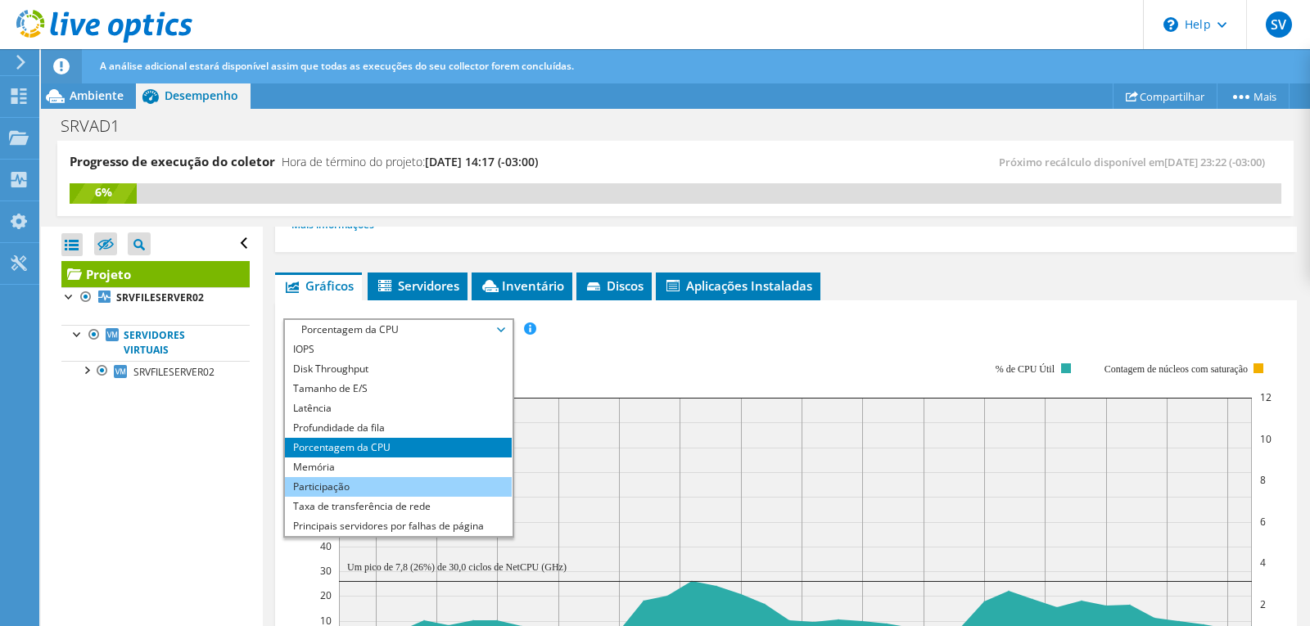
click at [402, 482] on li "Participação" at bounding box center [398, 487] width 227 height 20
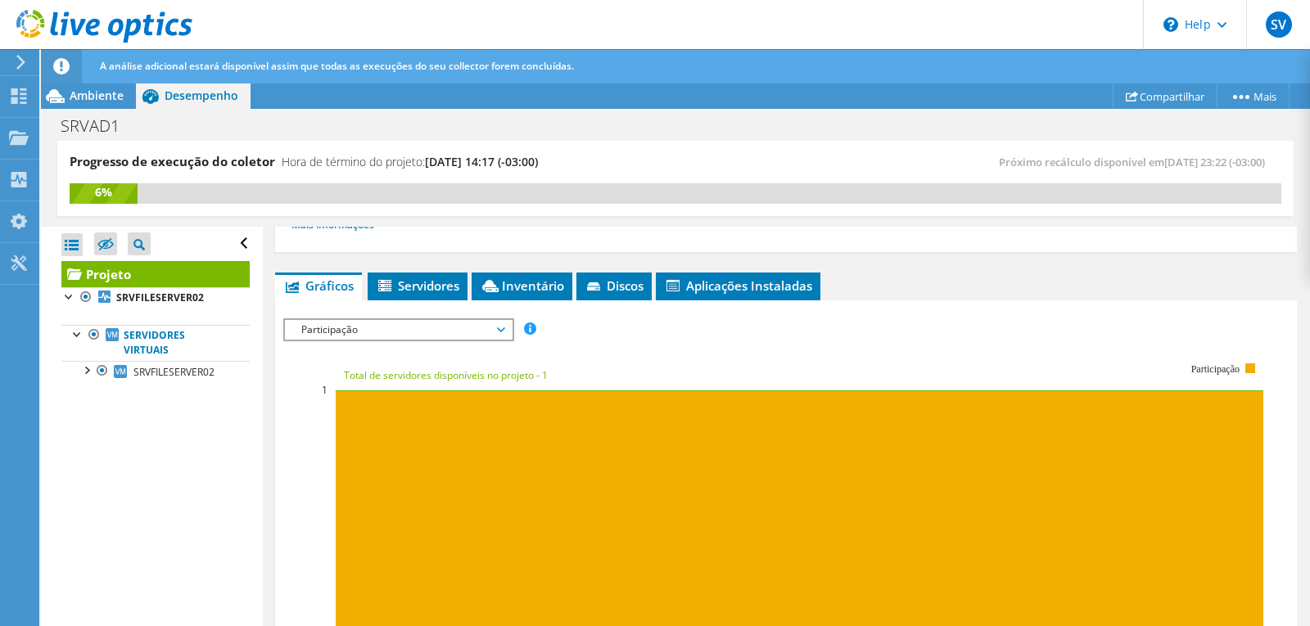
click at [463, 335] on span "Participação" at bounding box center [398, 330] width 210 height 20
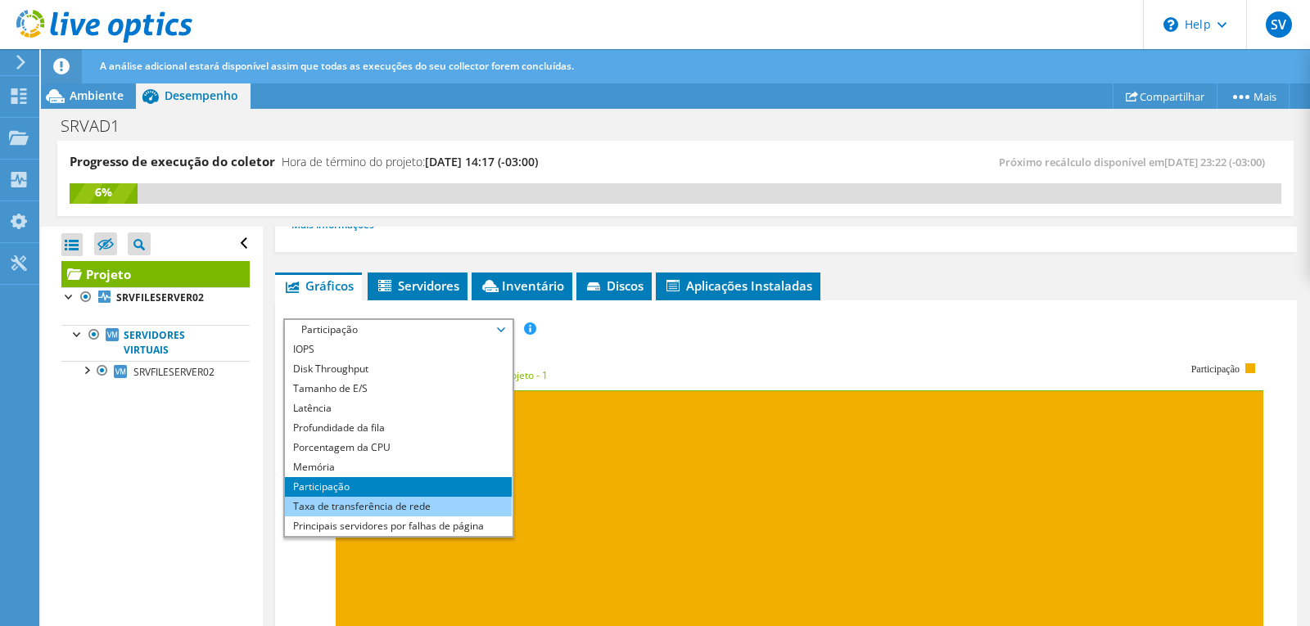
click at [423, 507] on li "Taxa de transferência de rede" at bounding box center [398, 507] width 227 height 20
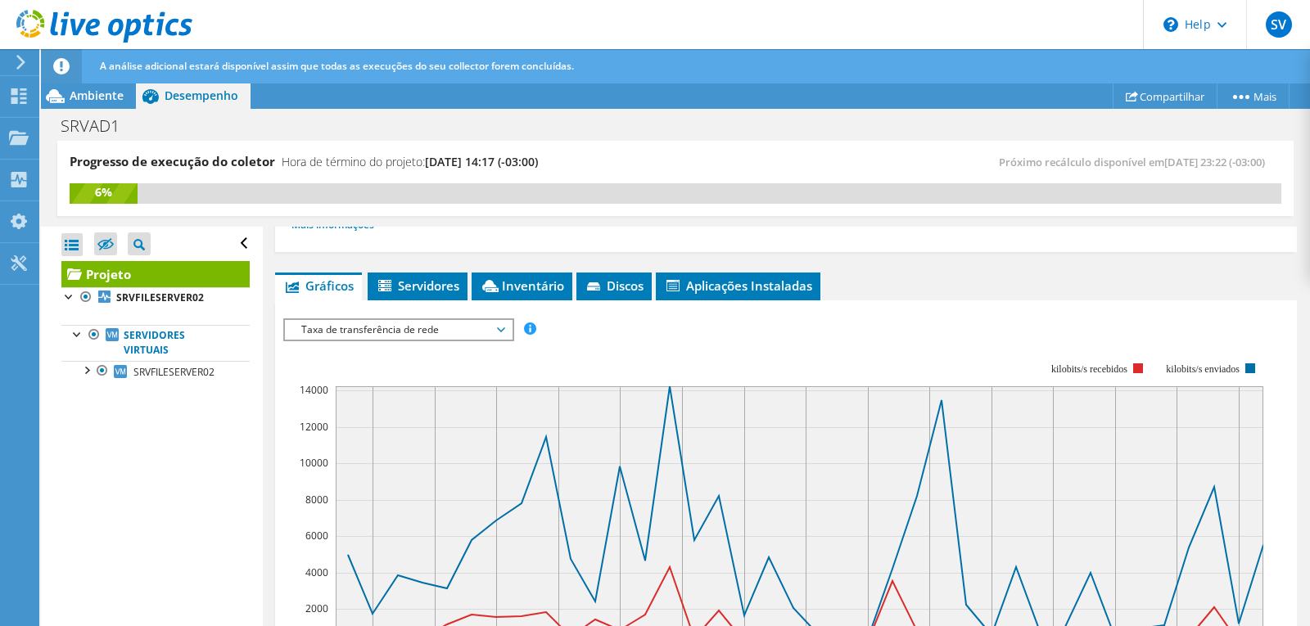
click at [454, 313] on div "IOPS Disk Throughput Tamanho de E/S Latência Profundidade da fila Porcentagem d…" at bounding box center [785, 600] width 1005 height 580
click at [450, 324] on span "Taxa de transferência de rede" at bounding box center [398, 330] width 210 height 20
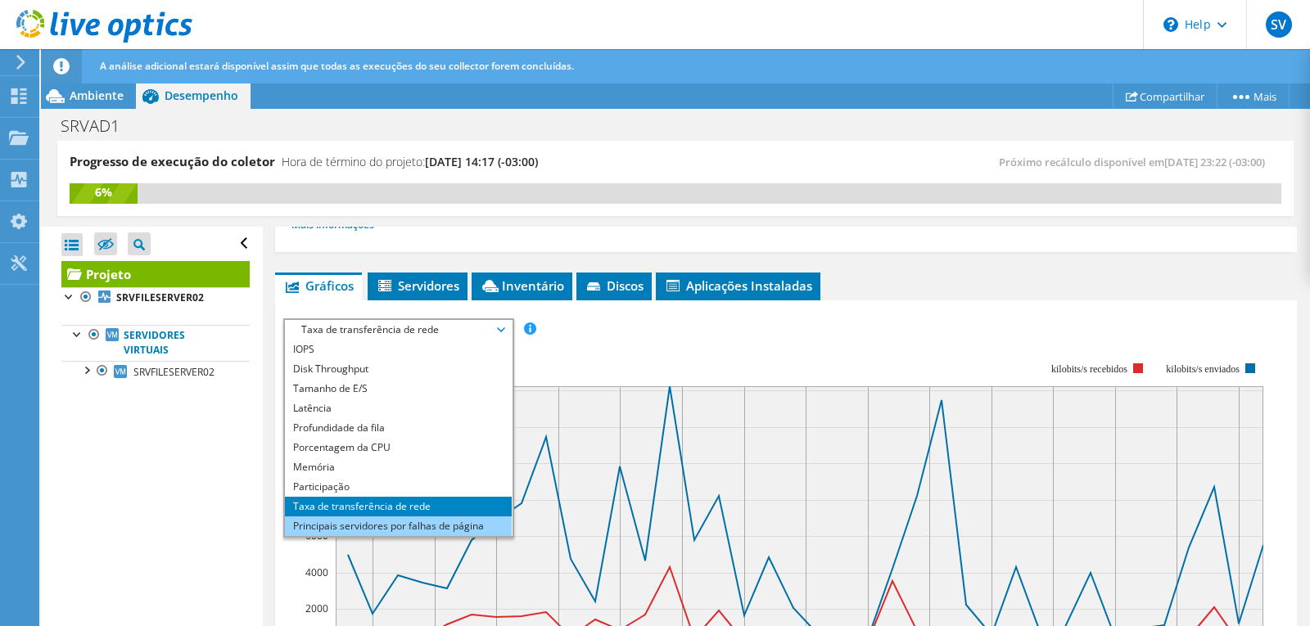
click at [394, 531] on li "Principais servidores por falhas de página" at bounding box center [398, 527] width 227 height 20
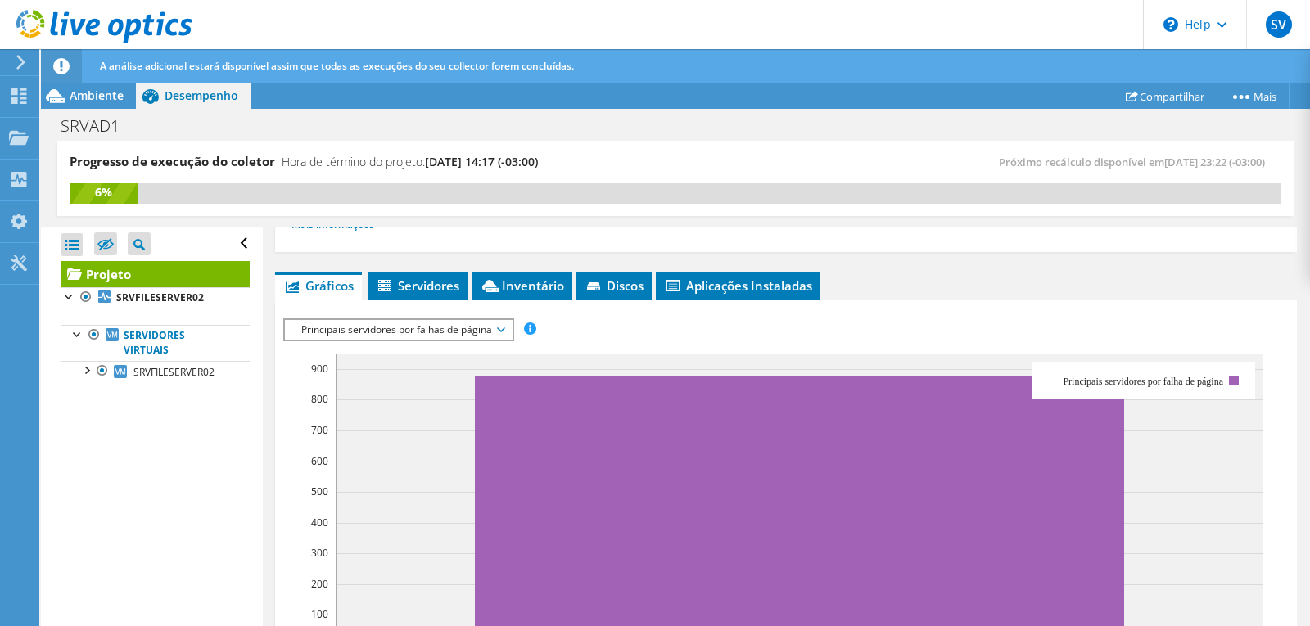
click at [392, 323] on span "Principais servidores por falhas de página" at bounding box center [398, 330] width 210 height 20
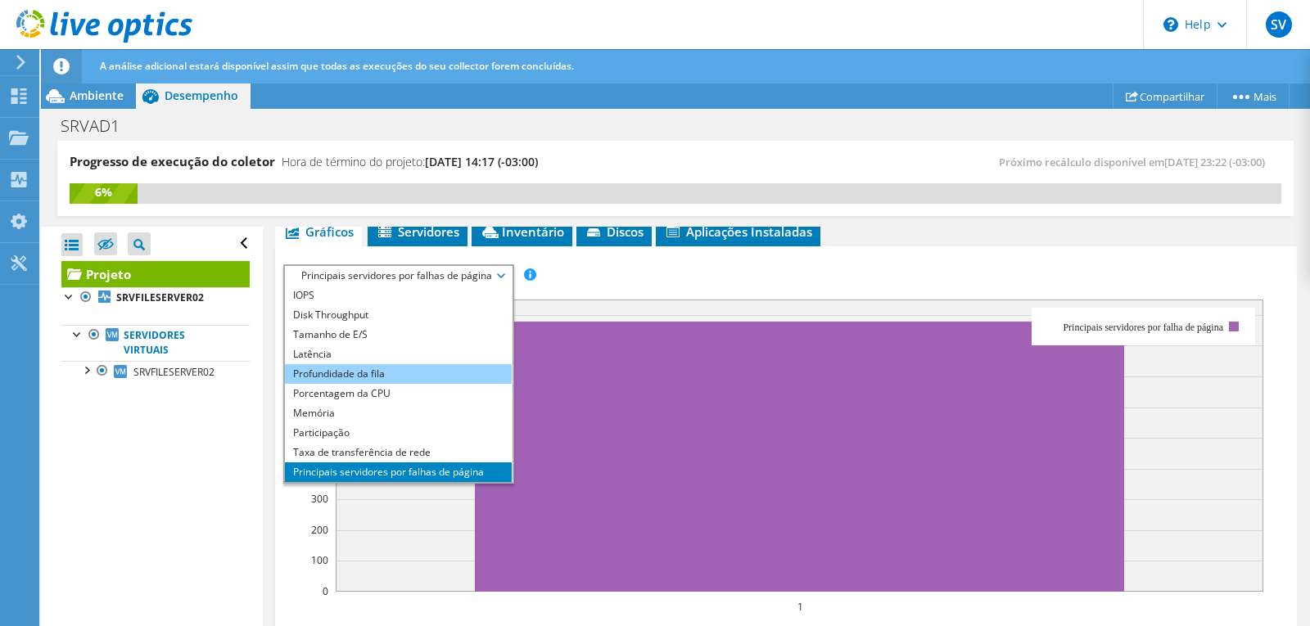
scroll to position [328, 0]
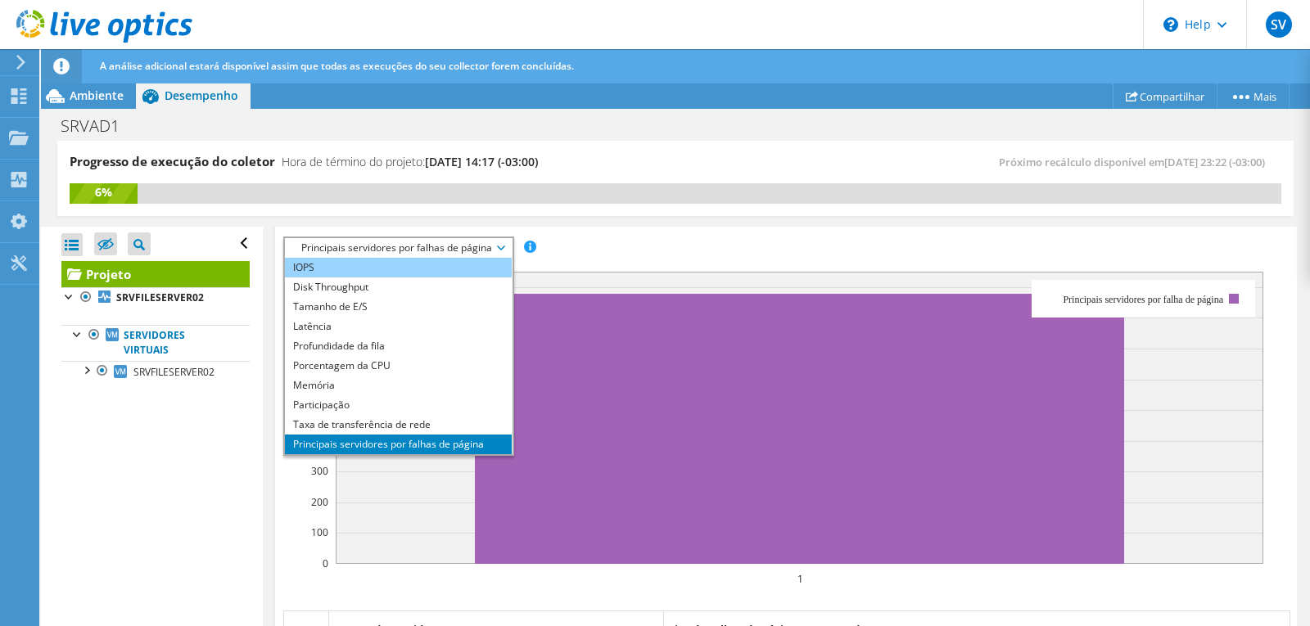
click at [346, 261] on li "IOPS" at bounding box center [398, 268] width 227 height 20
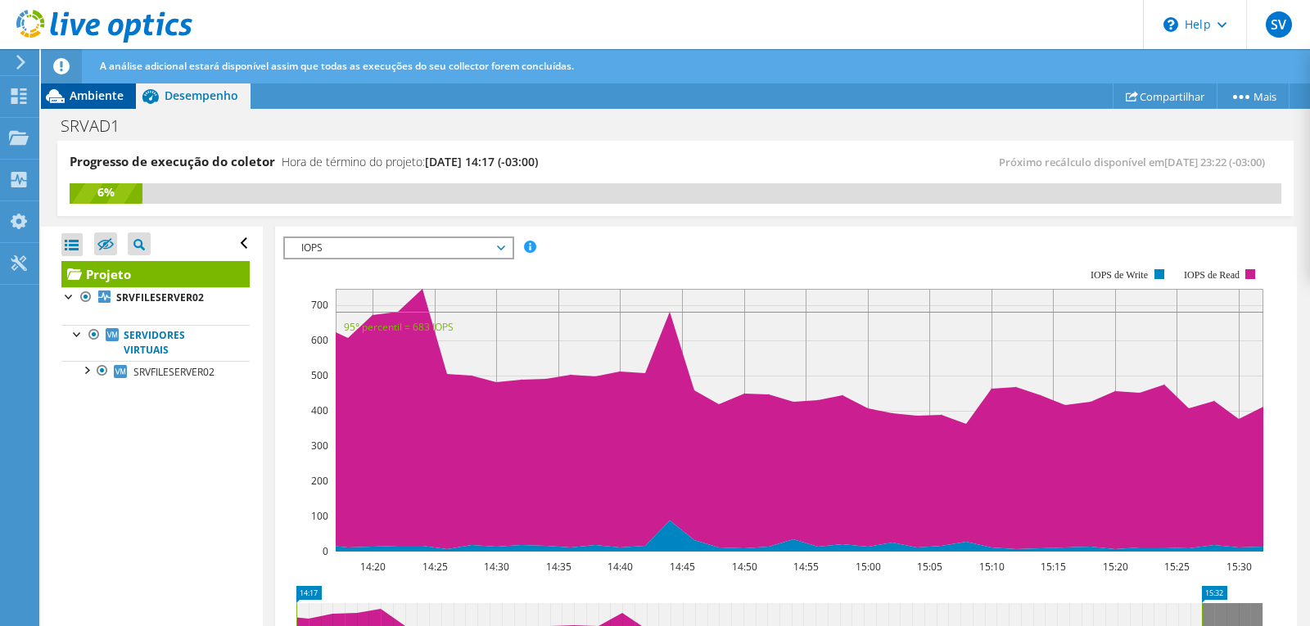
click at [89, 98] on span "Ambiente" at bounding box center [97, 96] width 54 height 16
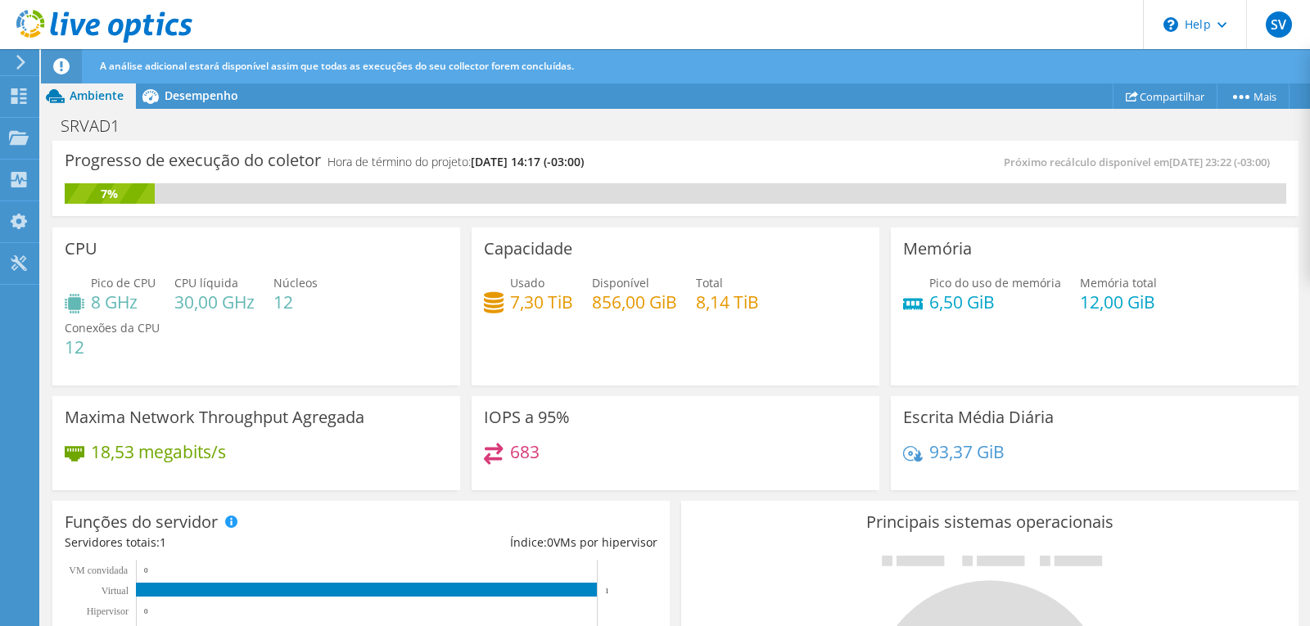
scroll to position [573, 0]
drag, startPoint x: 335, startPoint y: 450, endPoint x: 360, endPoint y: 423, distance: 37.1
click at [337, 450] on div "18,53 megabits/s" at bounding box center [256, 460] width 383 height 34
click at [19, 59] on icon at bounding box center [21, 62] width 12 height 15
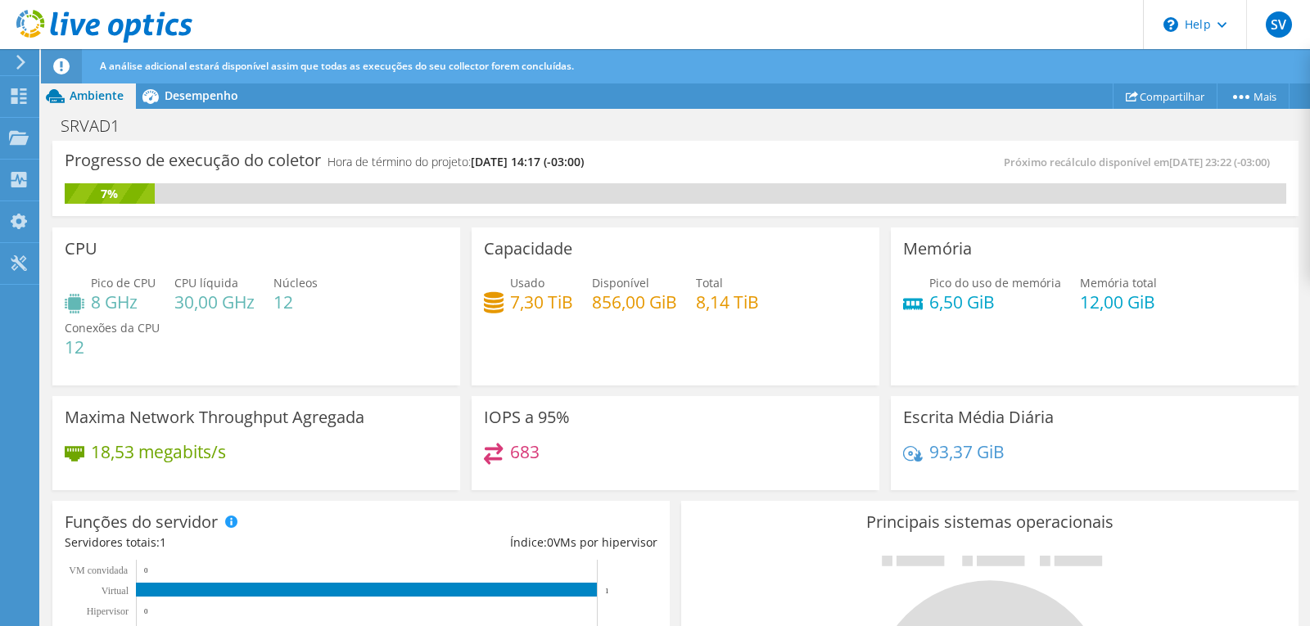
scroll to position [661, 0]
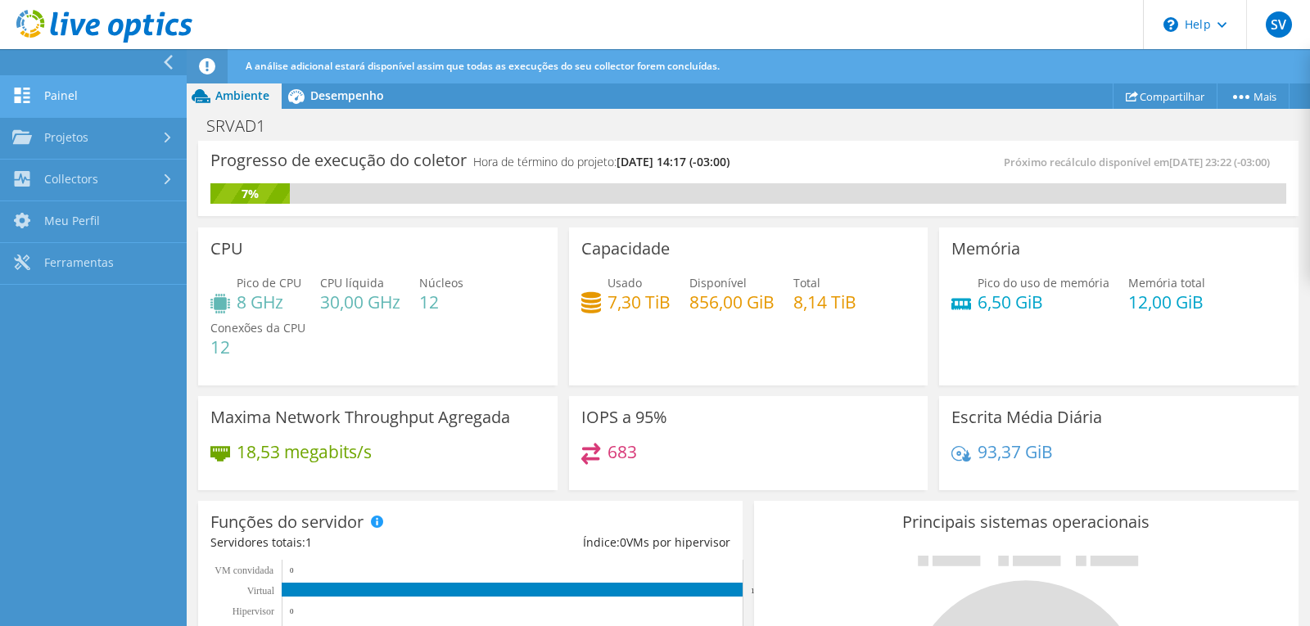
click at [93, 97] on link "Painel" at bounding box center [93, 97] width 187 height 42
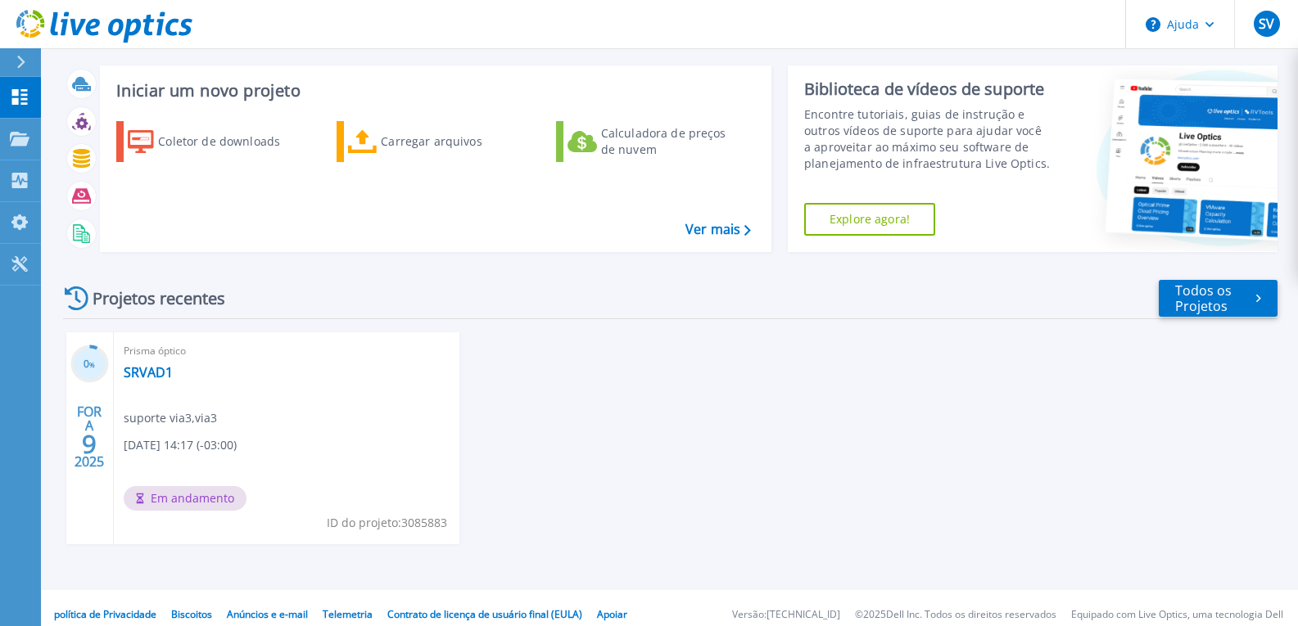
scroll to position [36, 0]
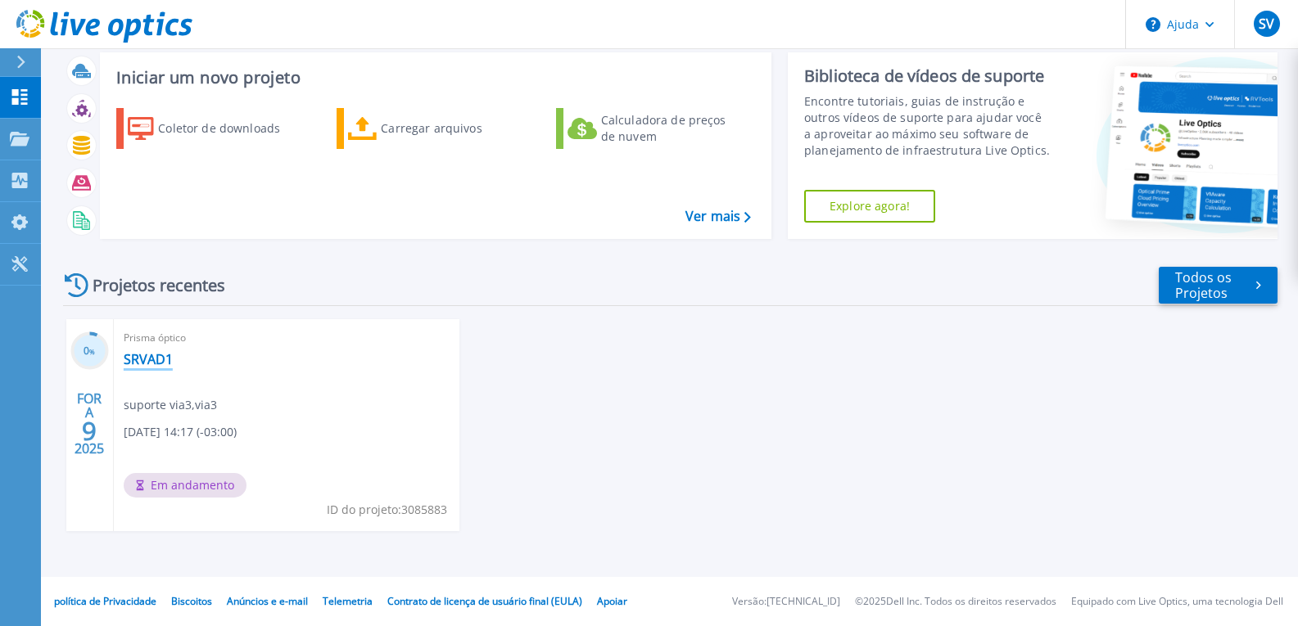
click at [151, 355] on font "SRVAD1" at bounding box center [148, 359] width 49 height 18
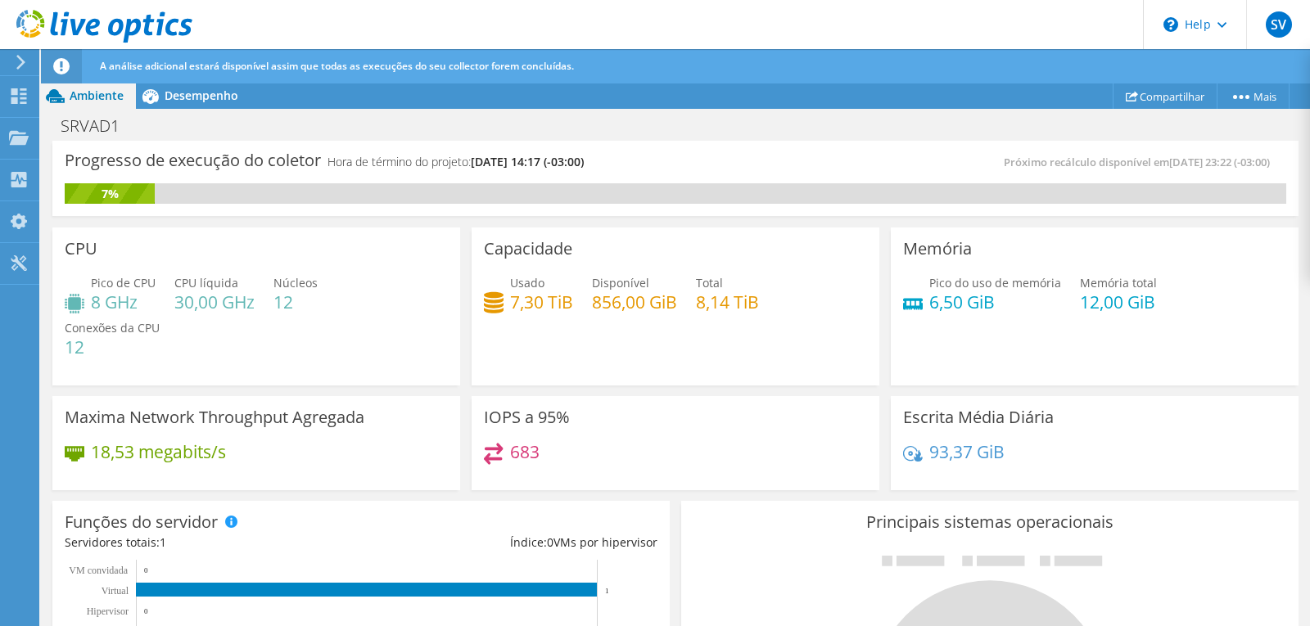
click at [356, 473] on div "18,53 megabits/s" at bounding box center [256, 460] width 383 height 34
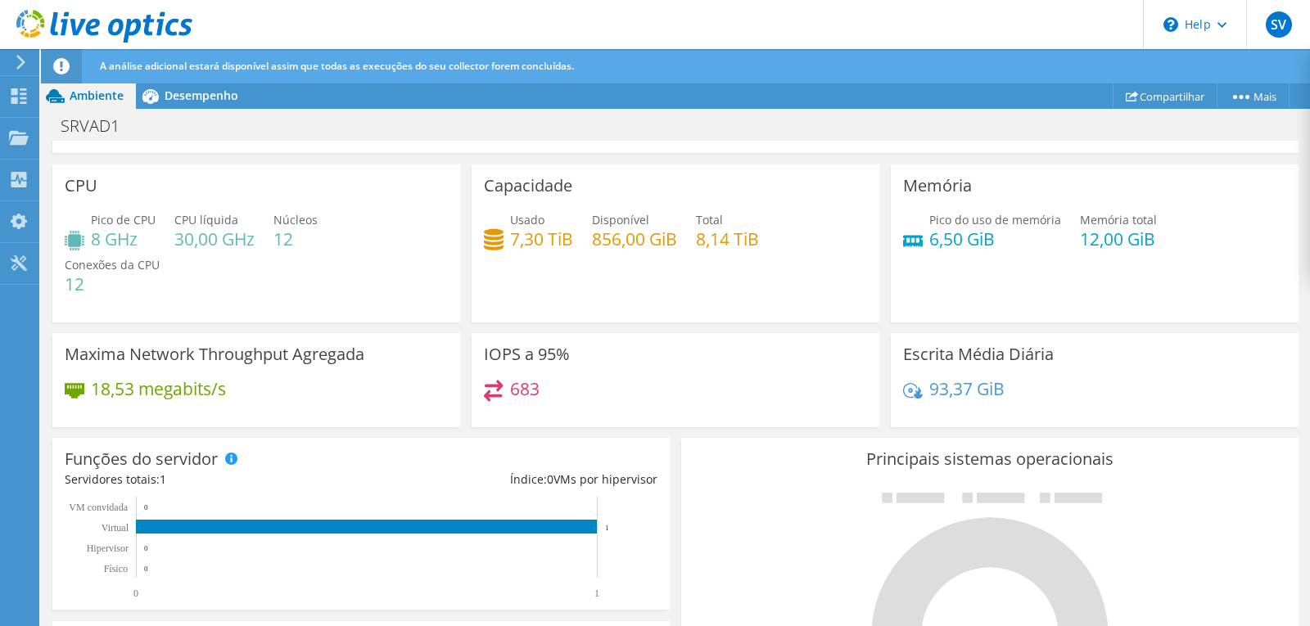
scroll to position [76, 0]
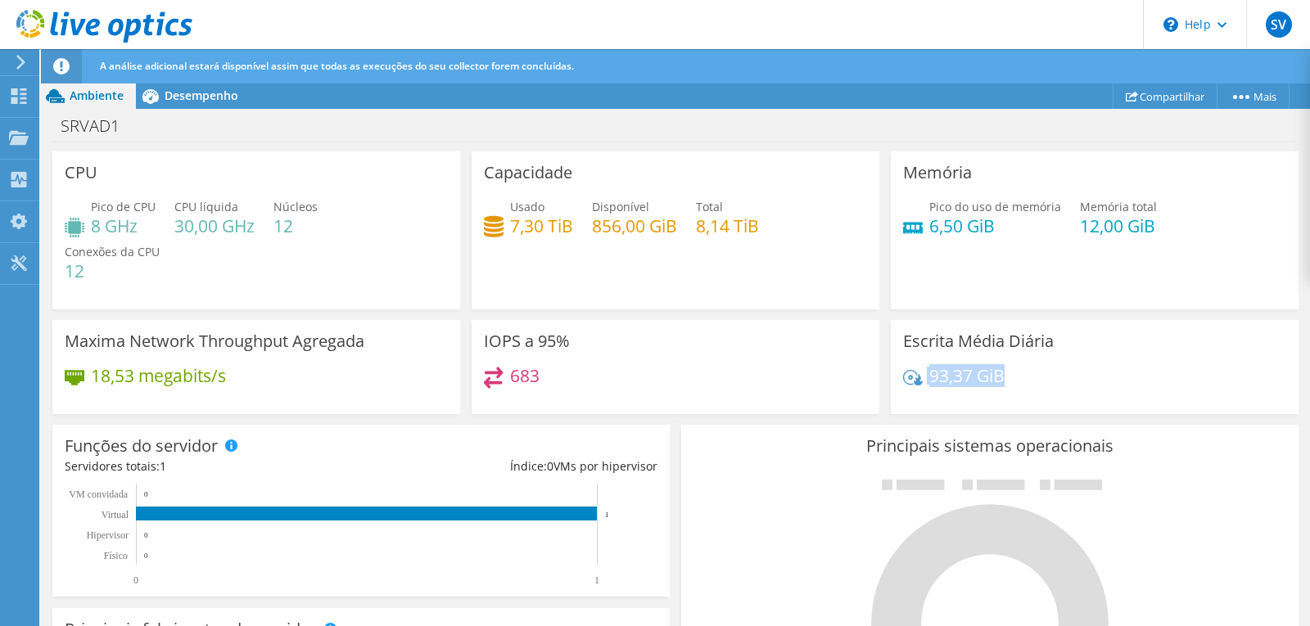
drag, startPoint x: 1004, startPoint y: 378, endPoint x: 900, endPoint y: 374, distance: 104.1
click at [903, 374] on div "93,37 GiB" at bounding box center [1094, 384] width 383 height 34
click at [1109, 367] on div "93,37 GiB" at bounding box center [1094, 384] width 383 height 34
drag, startPoint x: 924, startPoint y: 228, endPoint x: 1006, endPoint y: 228, distance: 81.9
click at [1006, 228] on h4 "6,50 GiB" at bounding box center [995, 226] width 132 height 18
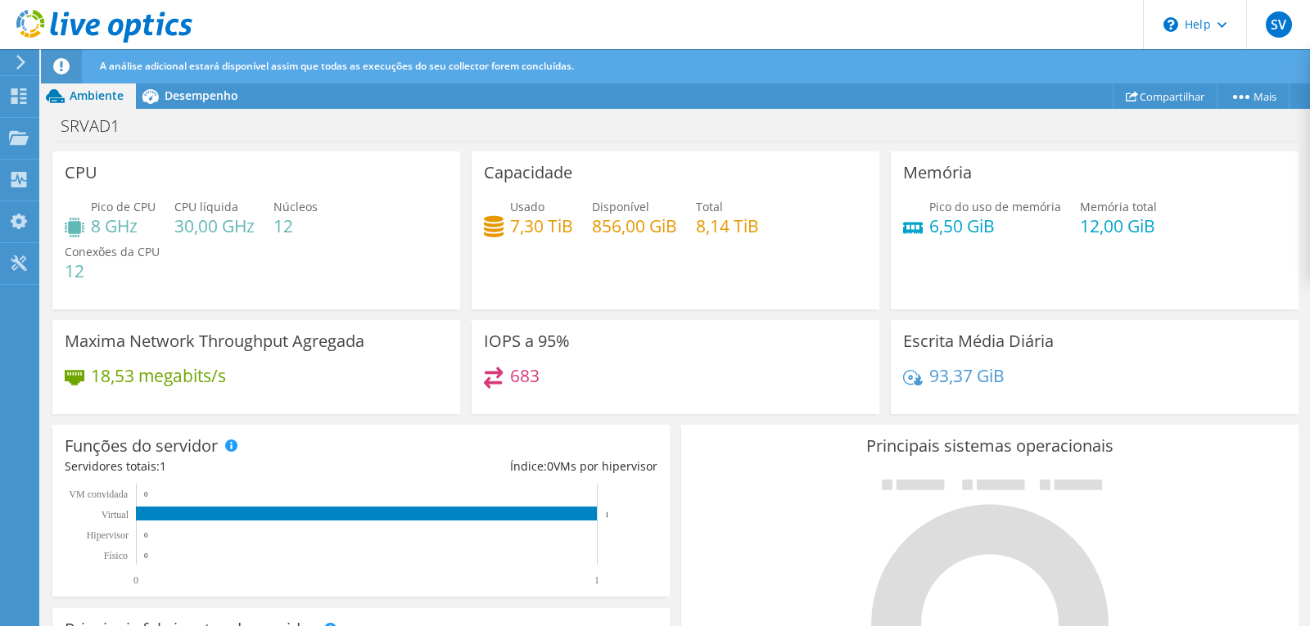
click at [1039, 254] on div "Memória Pico do uso de memória 6,50 GiB Memória total 12,00 GiB" at bounding box center [1095, 230] width 408 height 158
click at [217, 100] on span "Desempenho" at bounding box center [202, 96] width 74 height 16
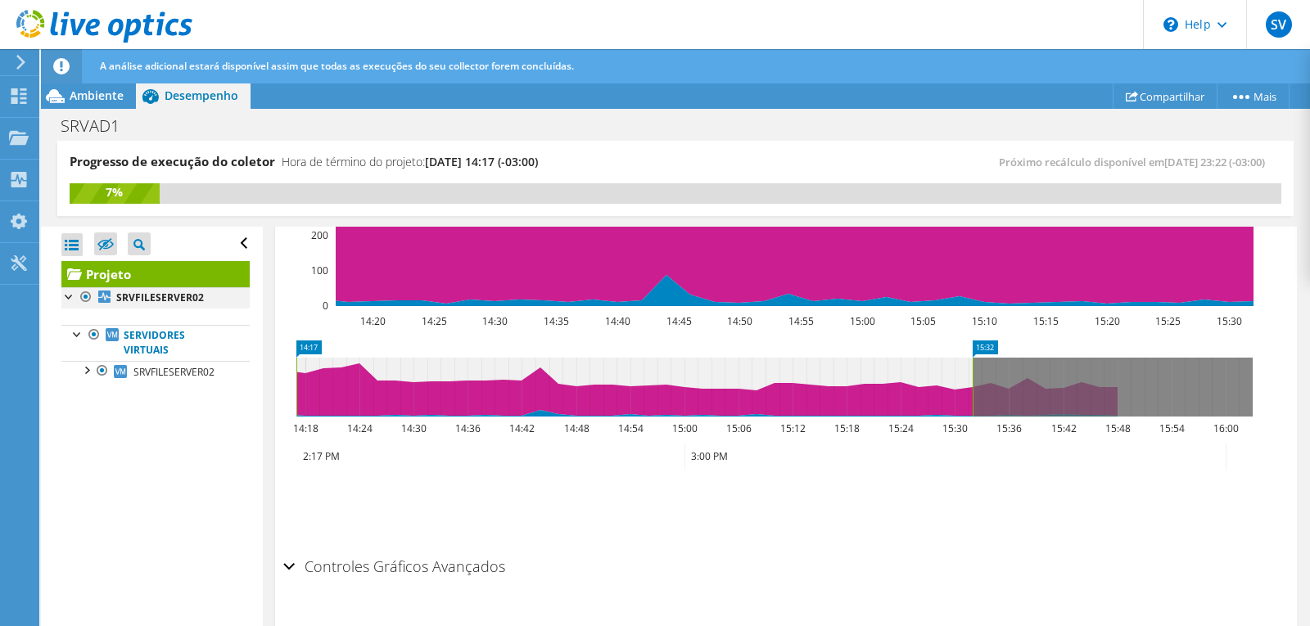
click at [66, 296] on div at bounding box center [69, 295] width 16 height 16
click at [67, 299] on div at bounding box center [69, 295] width 16 height 16
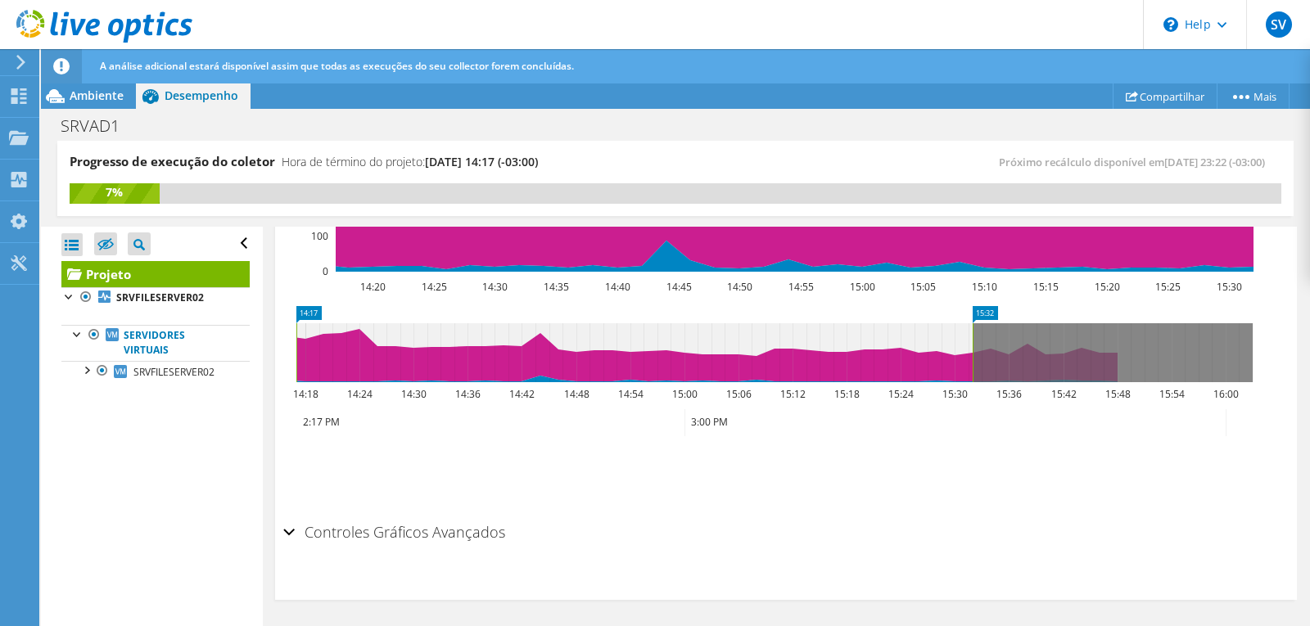
scroll to position [608, 0]
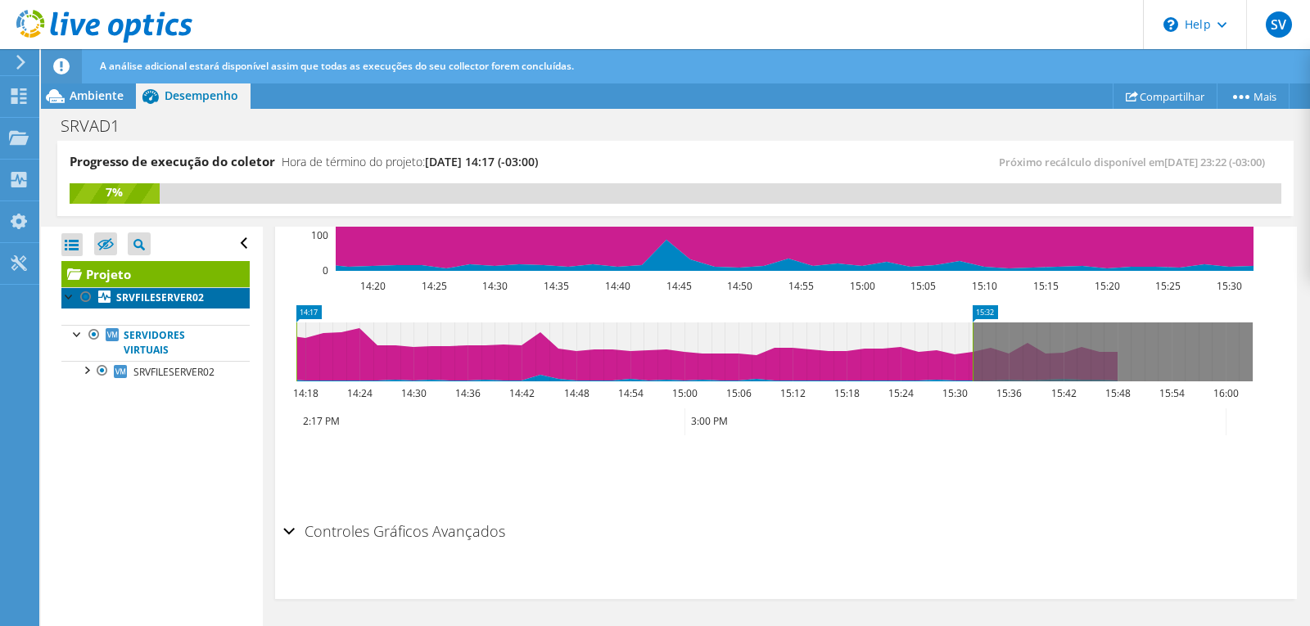
click at [142, 297] on b "SRVFILESERVER02" at bounding box center [160, 298] width 88 height 14
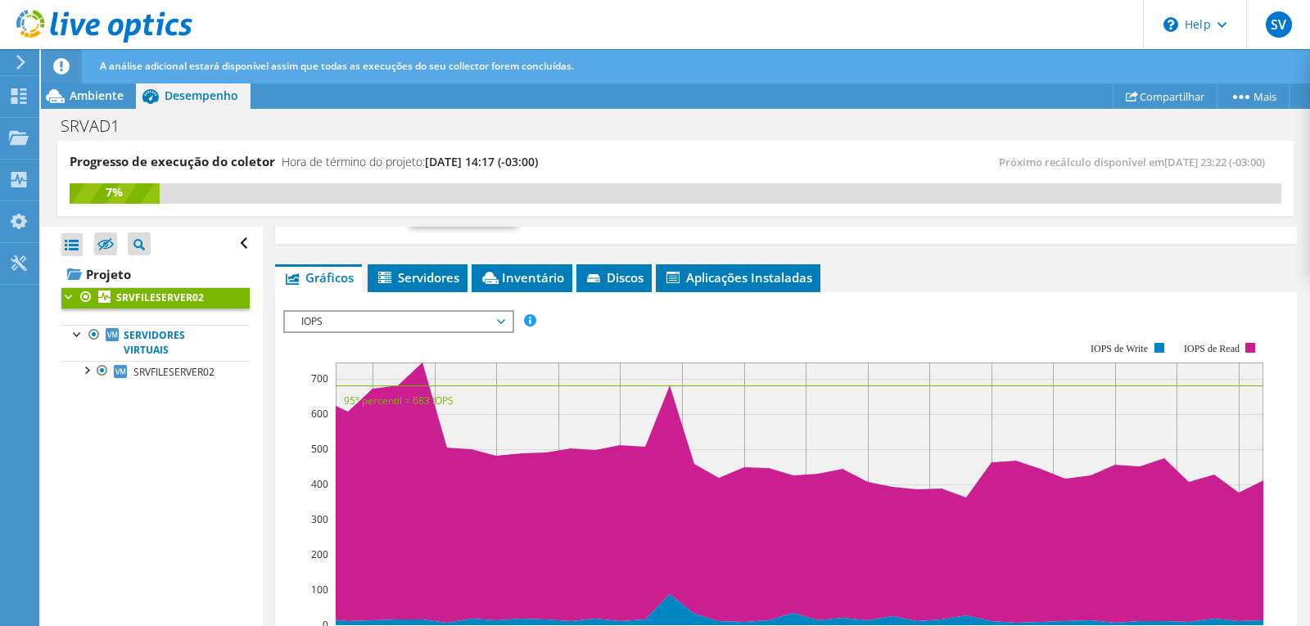
scroll to position [268, 0]
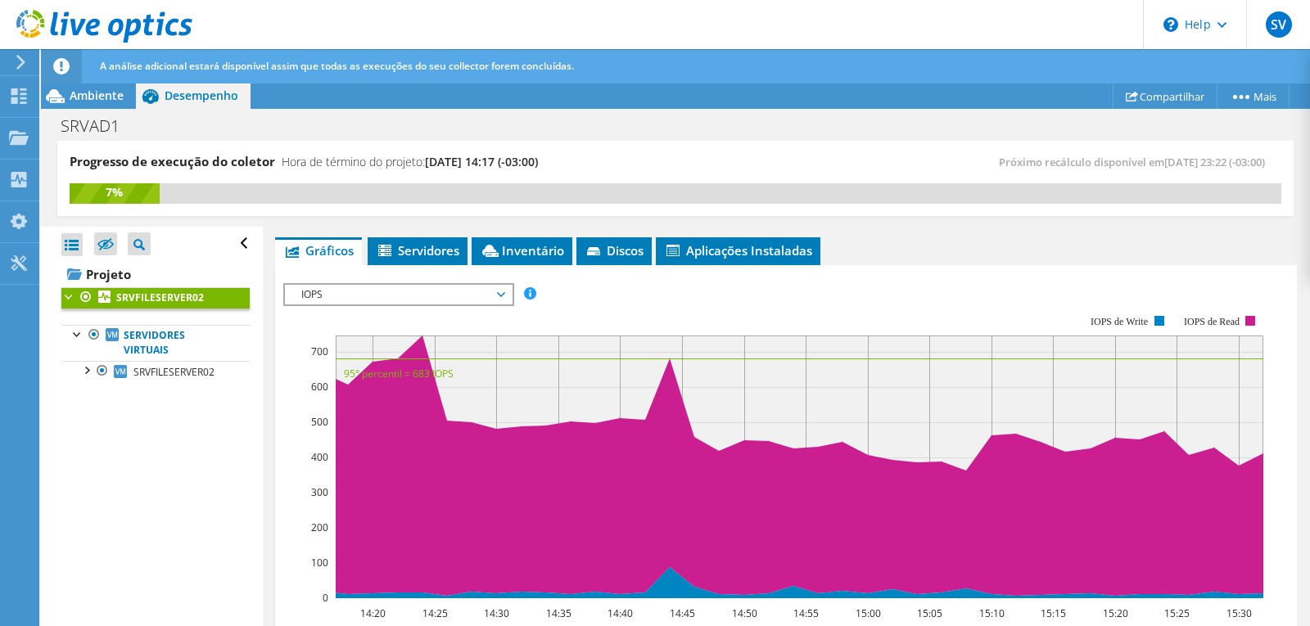
click at [495, 288] on span "IOPS" at bounding box center [398, 295] width 210 height 20
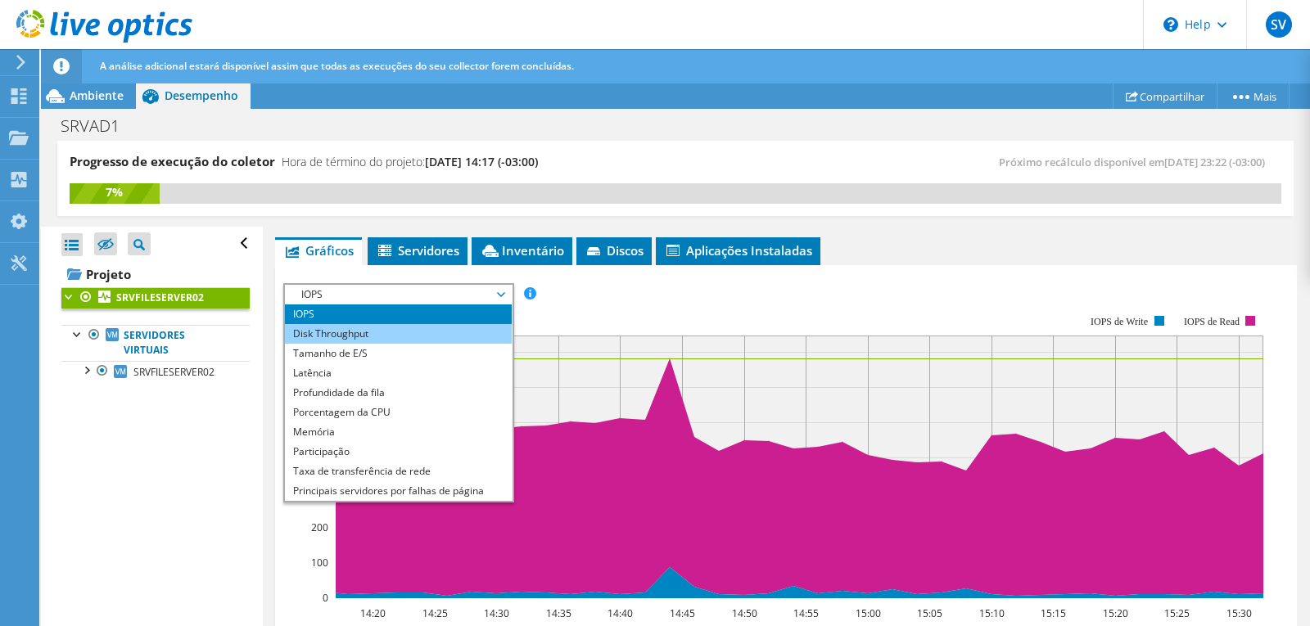
click at [411, 338] on li "Disk Throughput" at bounding box center [398, 334] width 227 height 20
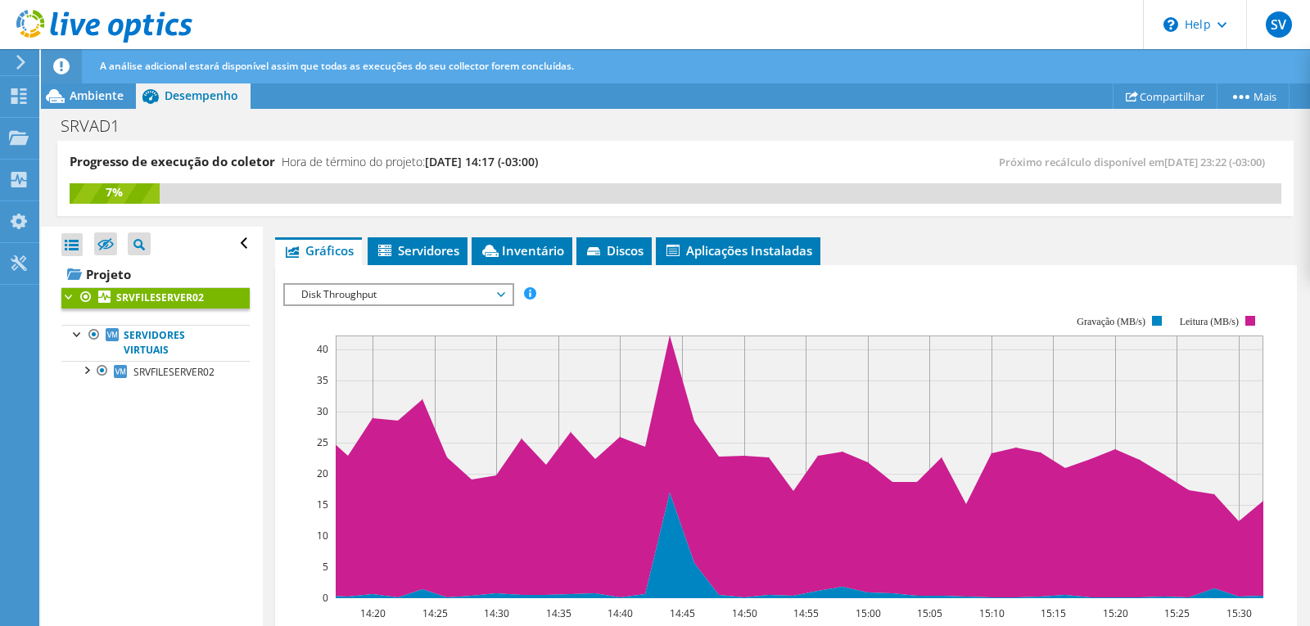
click at [504, 294] on span "Disk Throughput" at bounding box center [398, 295] width 210 height 20
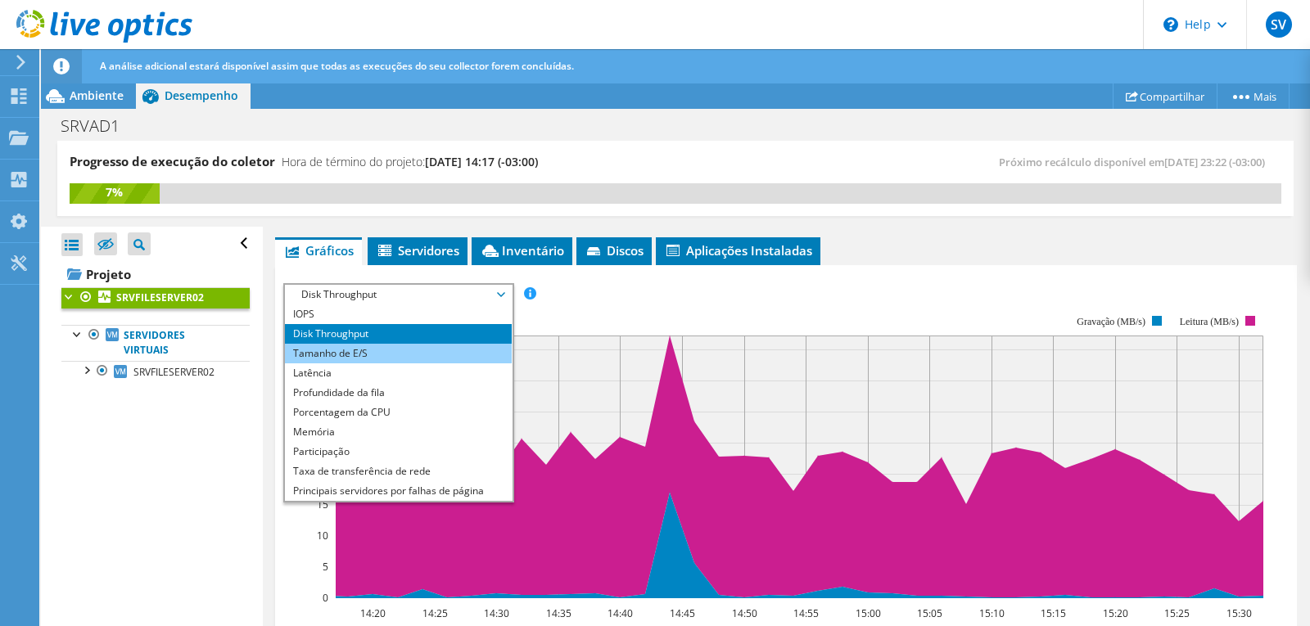
click at [388, 352] on li "Tamanho de E/S" at bounding box center [398, 354] width 227 height 20
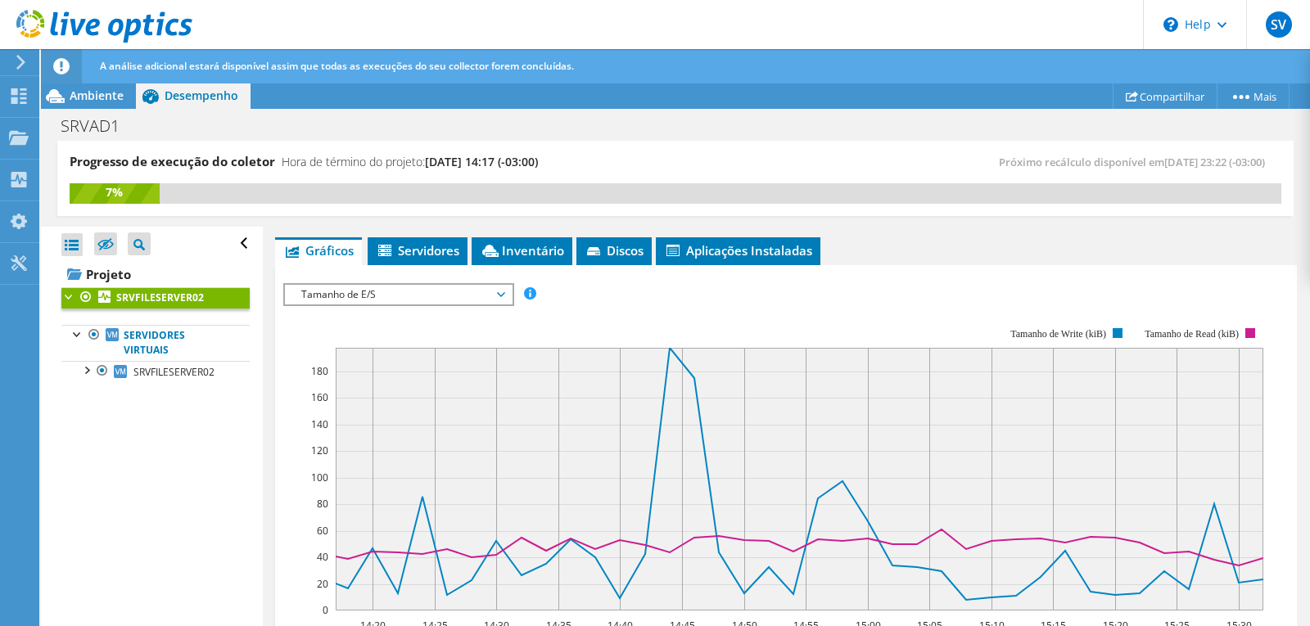
click at [501, 289] on span "Tamanho de E/S" at bounding box center [398, 295] width 210 height 20
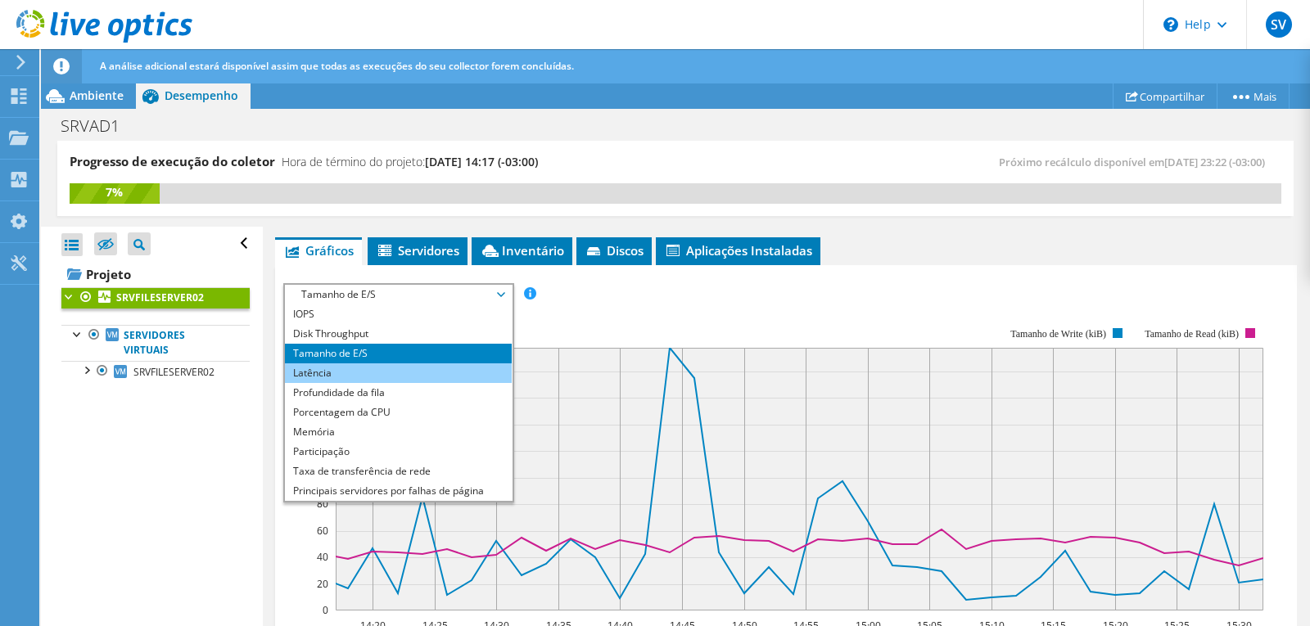
click at [391, 373] on li "Latência" at bounding box center [398, 374] width 227 height 20
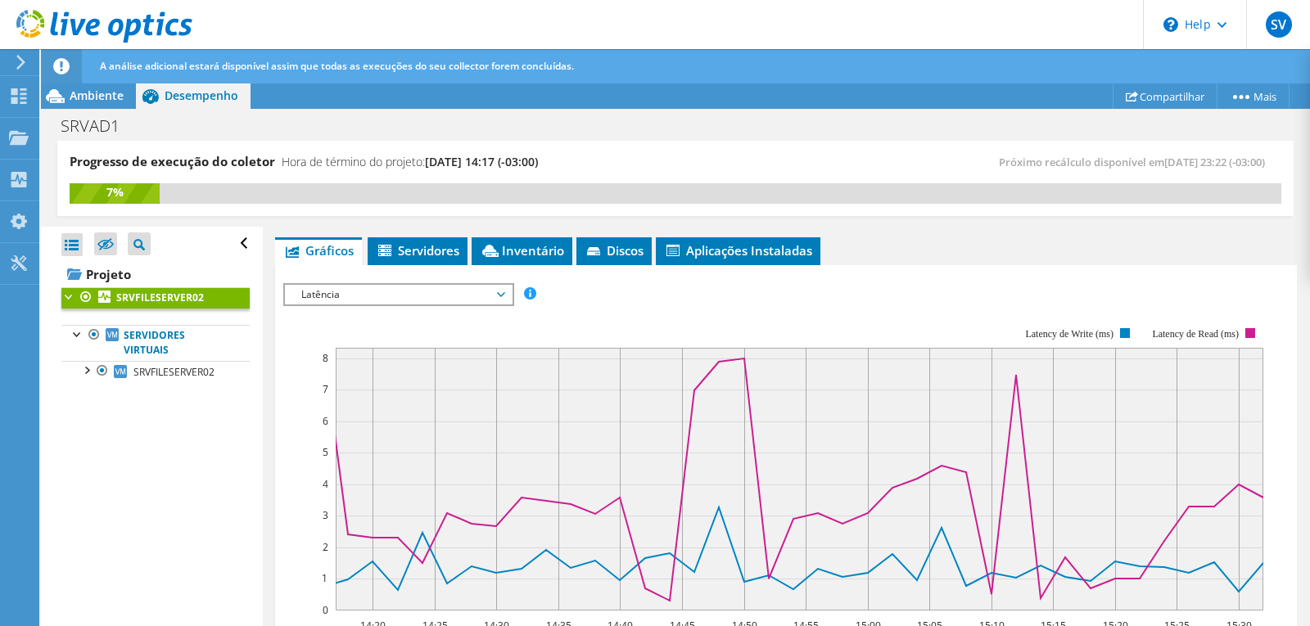
click at [465, 293] on span "Latência" at bounding box center [398, 295] width 210 height 20
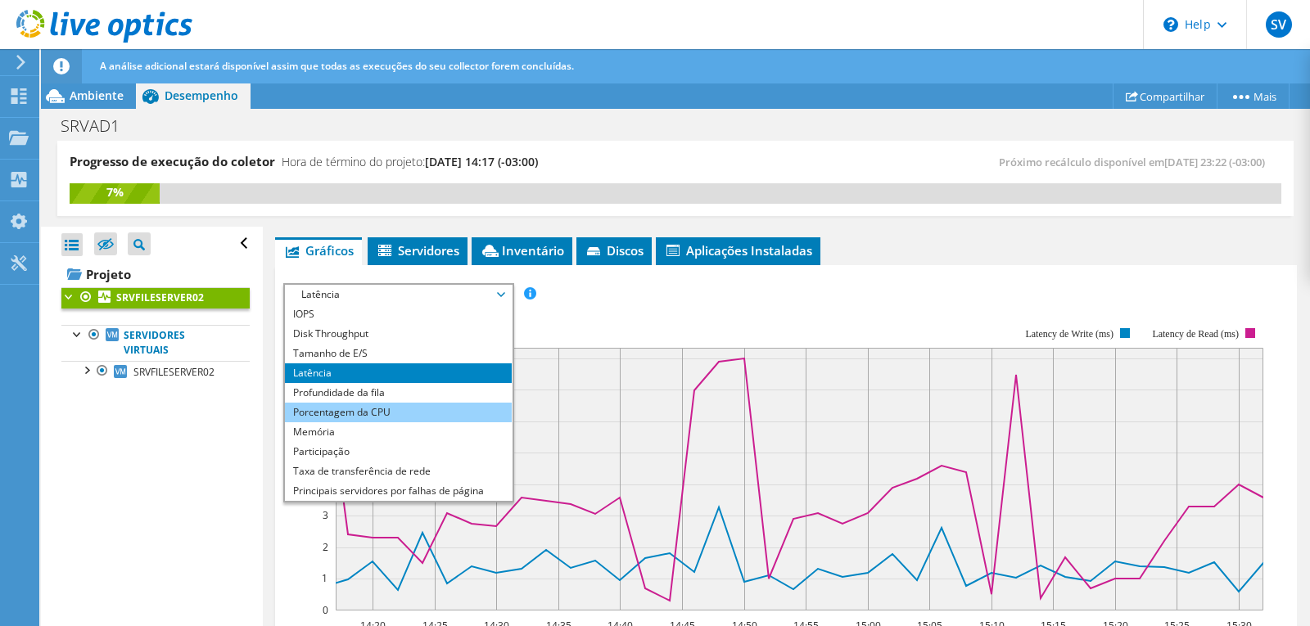
click at [434, 417] on li "Porcentagem da CPU" at bounding box center [398, 413] width 227 height 20
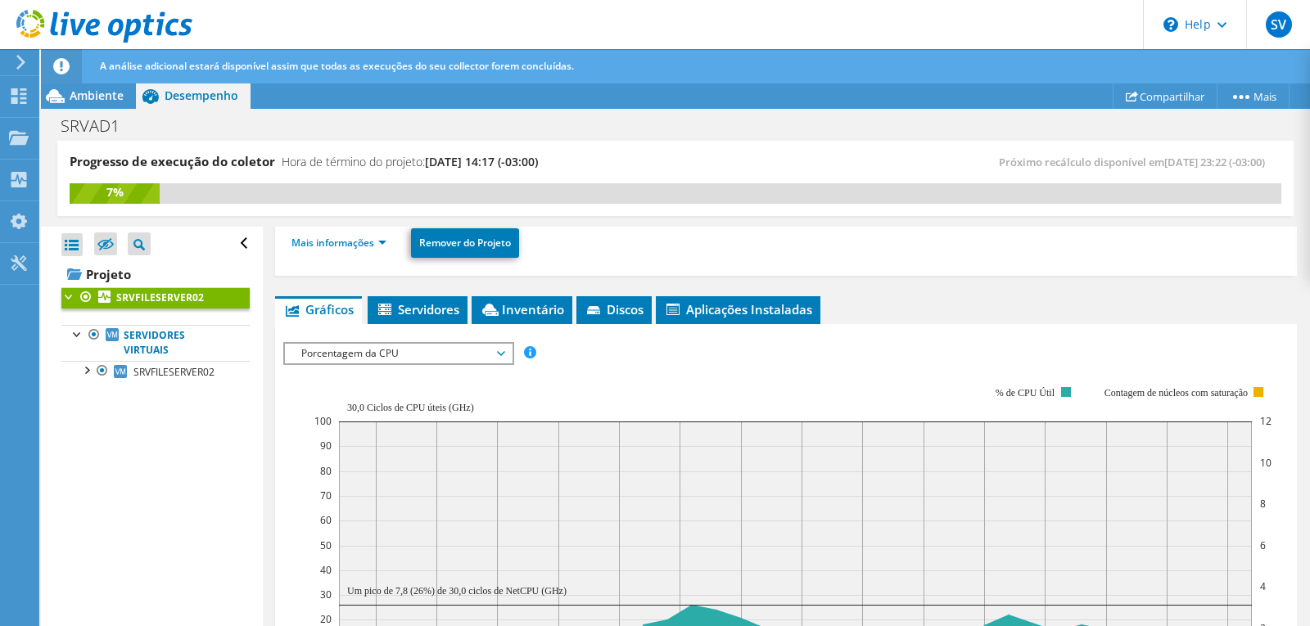
scroll to position [186, 0]
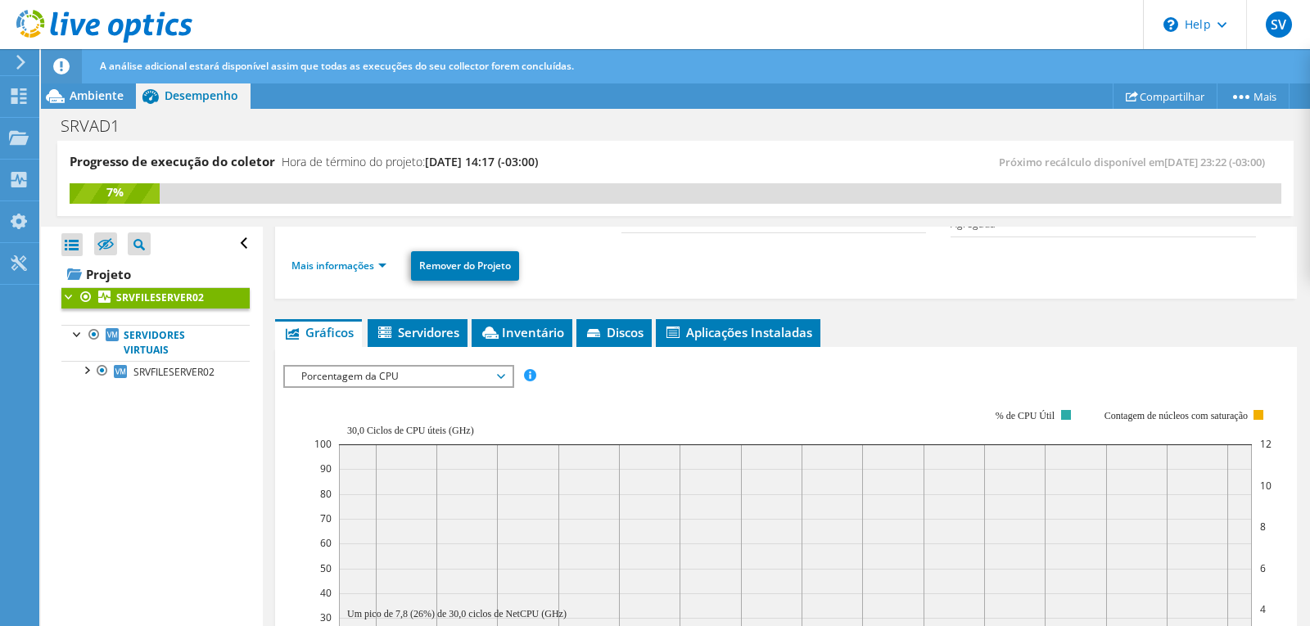
click at [447, 378] on span "Porcentagem da CPU" at bounding box center [398, 377] width 210 height 20
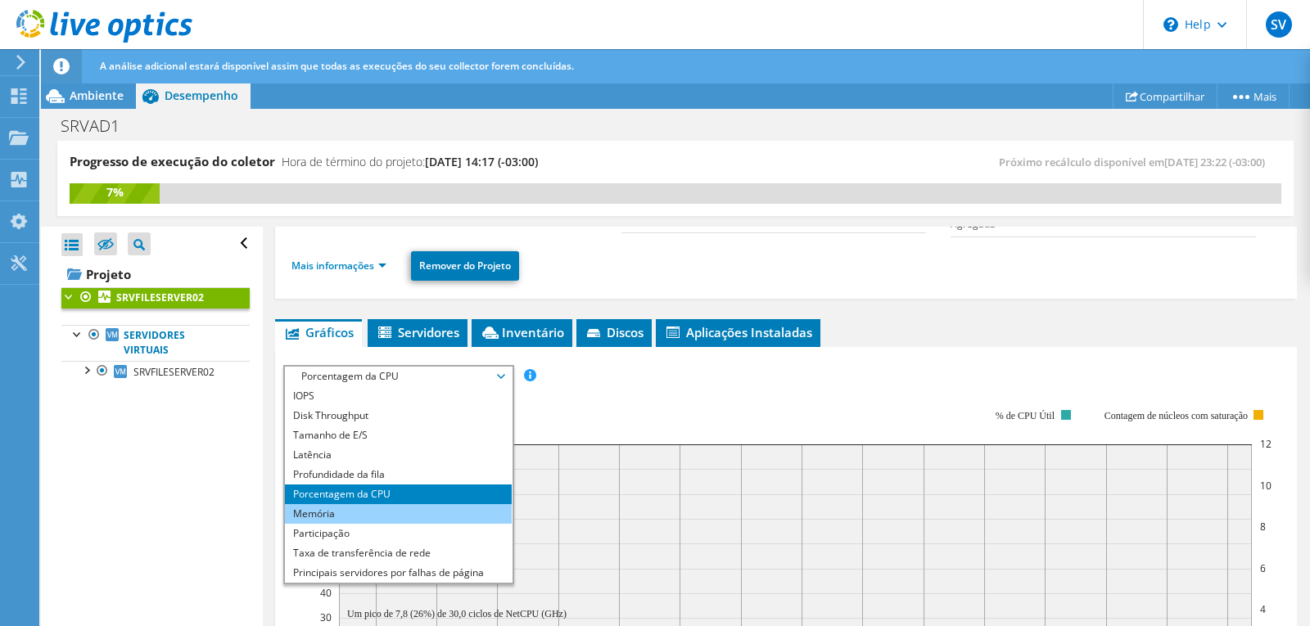
click at [400, 517] on li "Memória" at bounding box center [398, 514] width 227 height 20
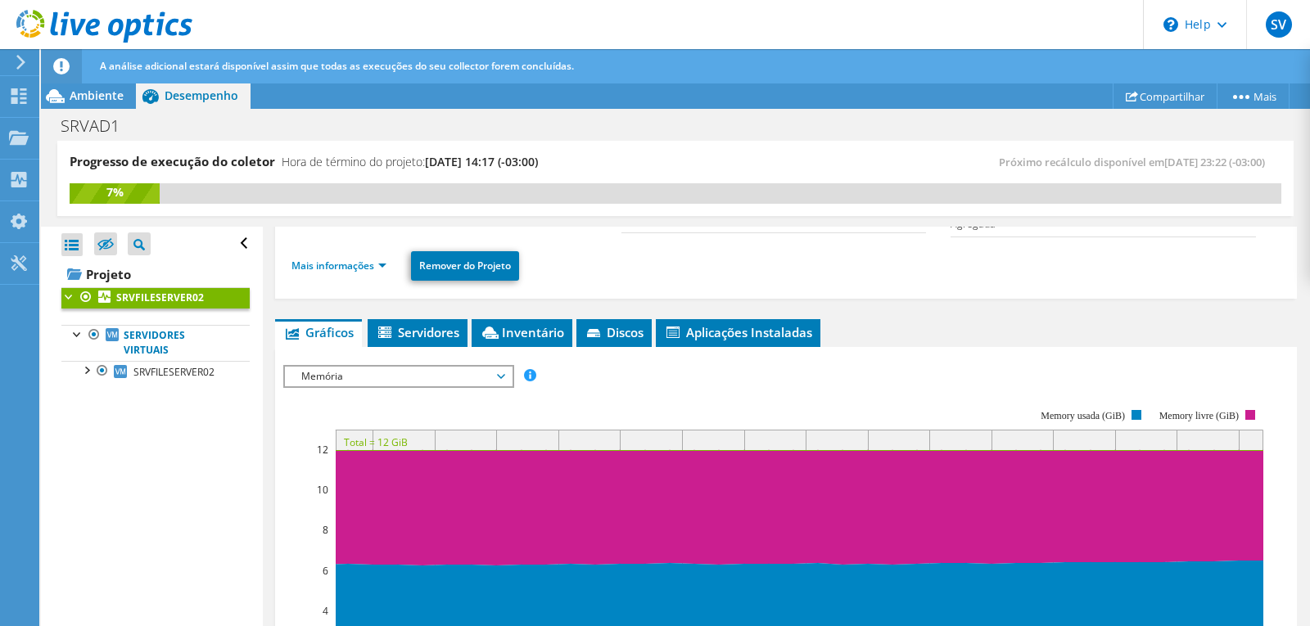
click at [498, 382] on span "Memória" at bounding box center [398, 377] width 210 height 20
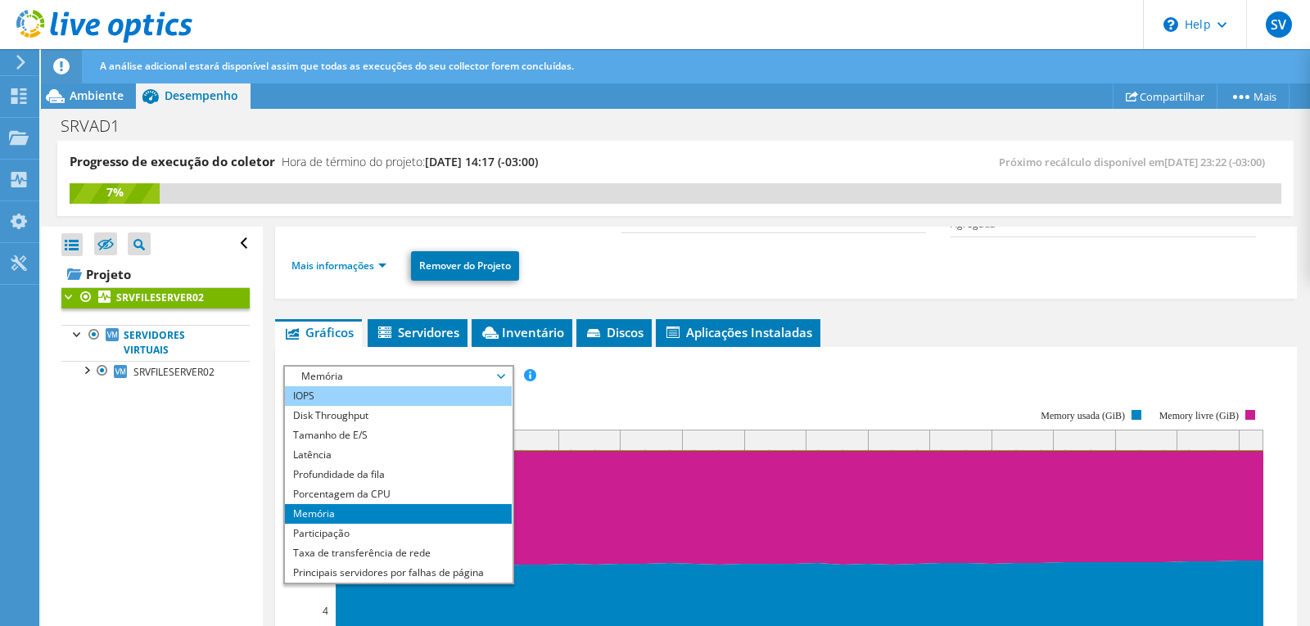
click at [384, 400] on li "IOPS" at bounding box center [398, 396] width 227 height 20
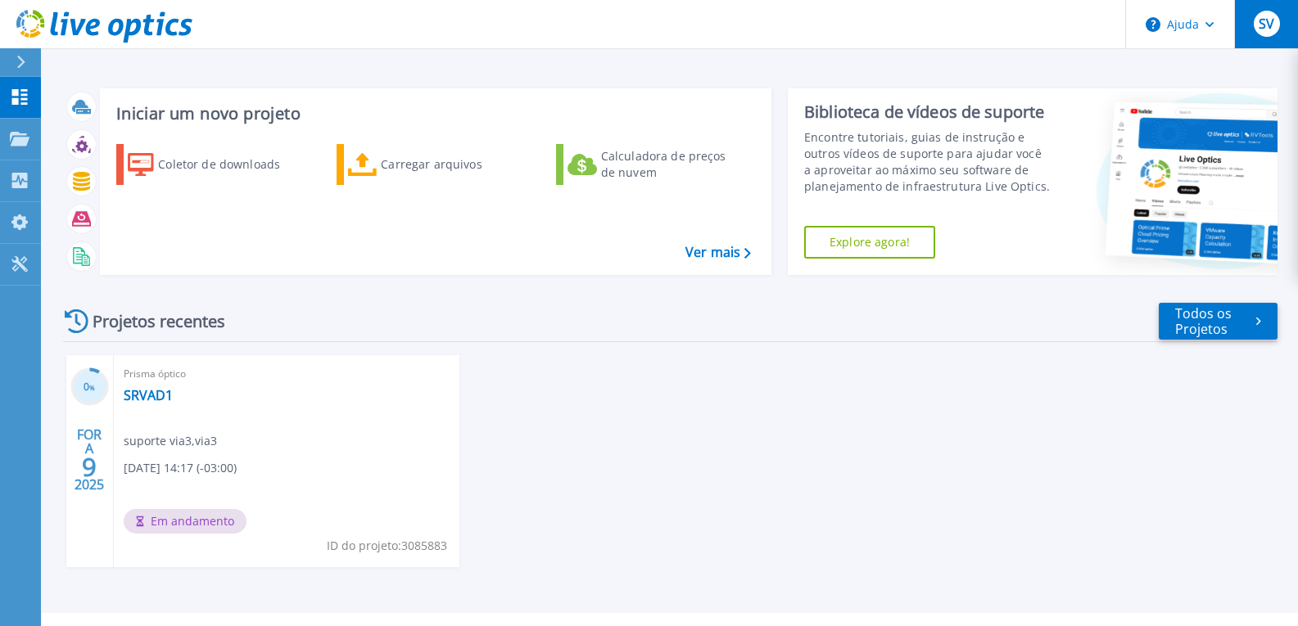
click at [1254, 24] on div "SV" at bounding box center [1267, 24] width 26 height 26
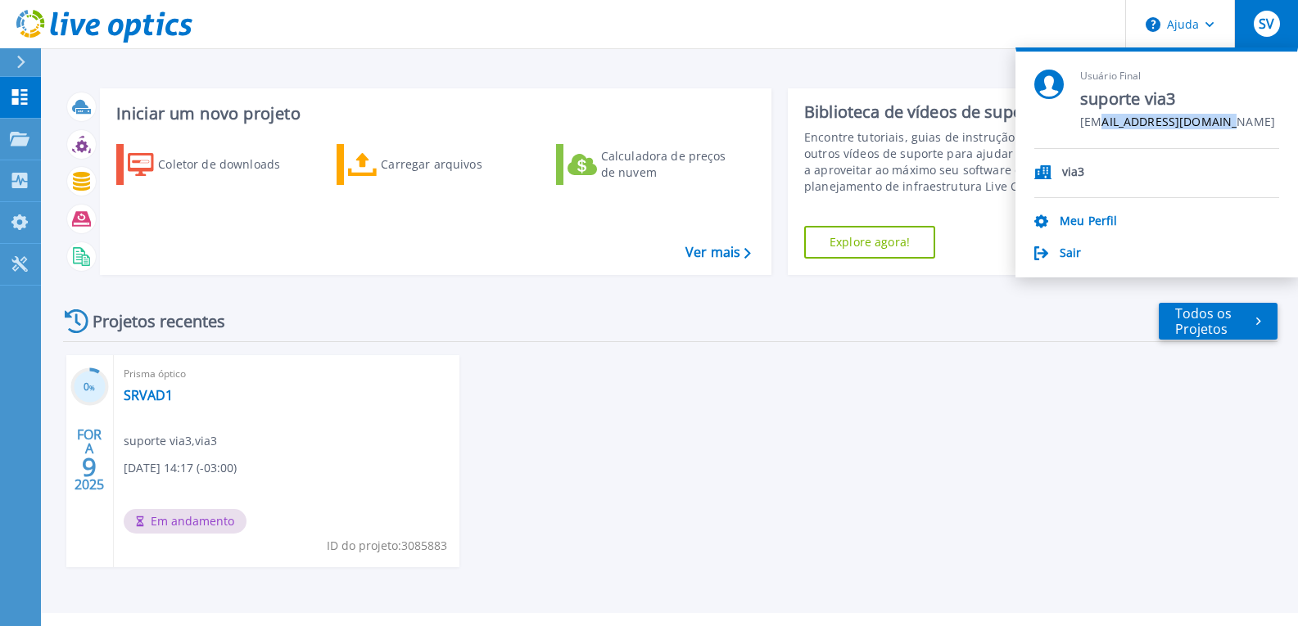
drag, startPoint x: 1222, startPoint y: 119, endPoint x: 1102, endPoint y: 122, distance: 120.4
click at [1102, 122] on font "[EMAIL_ADDRESS][DOMAIN_NAME]" at bounding box center [1177, 122] width 195 height 16
click at [1080, 120] on font "[EMAIL_ADDRESS][DOMAIN_NAME]" at bounding box center [1177, 122] width 195 height 16
drag, startPoint x: 1078, startPoint y: 120, endPoint x: 1223, endPoint y: 118, distance: 145.8
click at [1223, 118] on div "Usuário Final suporte via3 [EMAIL_ADDRESS][DOMAIN_NAME]" at bounding box center [1156, 109] width 245 height 79
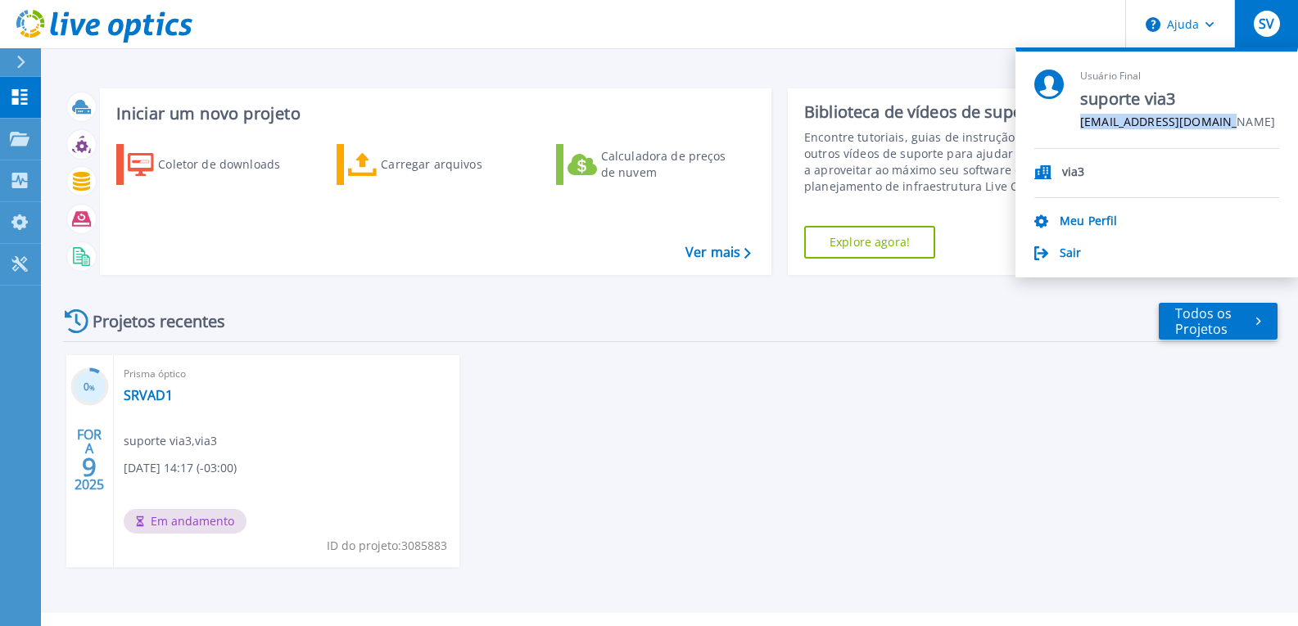
click at [1056, 124] on div "Usuário Final suporte via3 [EMAIL_ADDRESS][DOMAIN_NAME]" at bounding box center [1156, 109] width 245 height 79
drag, startPoint x: 1081, startPoint y: 122, endPoint x: 1227, endPoint y: 120, distance: 145.8
click at [1227, 120] on div "Usuário Final suporte via3 [EMAIL_ADDRESS][DOMAIN_NAME]" at bounding box center [1156, 109] width 245 height 79
copy font "[EMAIL_ADDRESS][DOMAIN_NAME]"
click at [157, 395] on font "SRVAD1" at bounding box center [148, 395] width 49 height 18
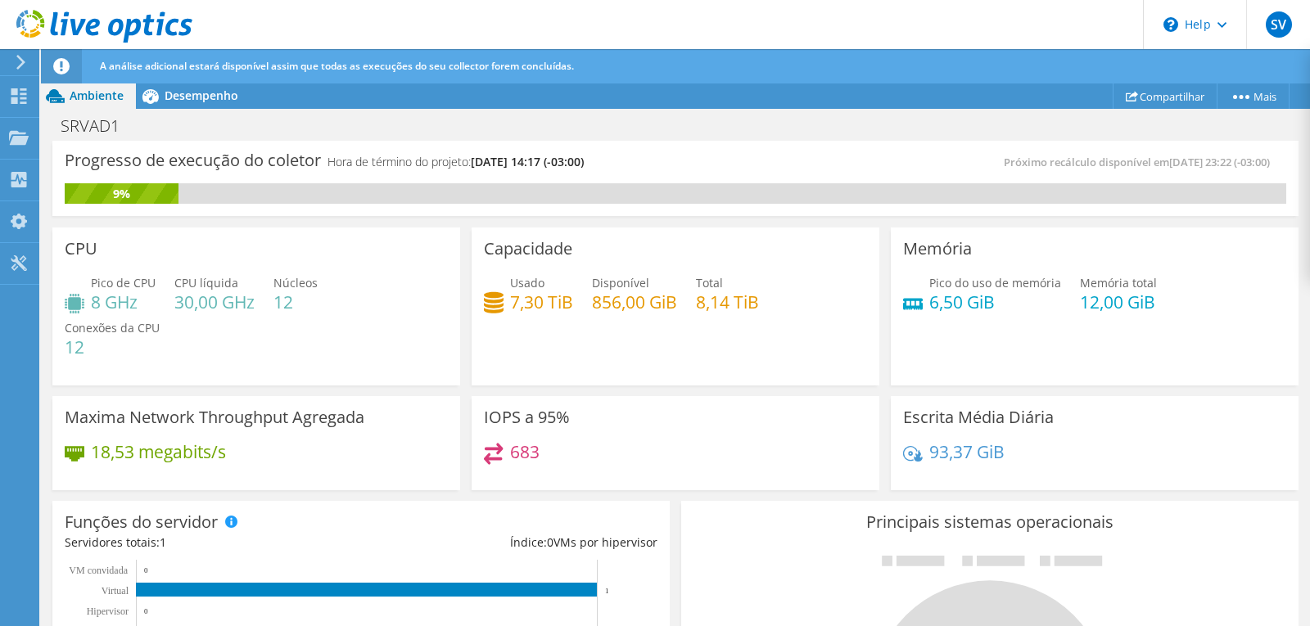
scroll to position [164, 0]
click at [353, 494] on div "Maxima Network Throughput Agregada 18,53 megabits/s" at bounding box center [256, 444] width 419 height 106
click at [929, 466] on div "93,37 GiB" at bounding box center [1094, 460] width 383 height 34
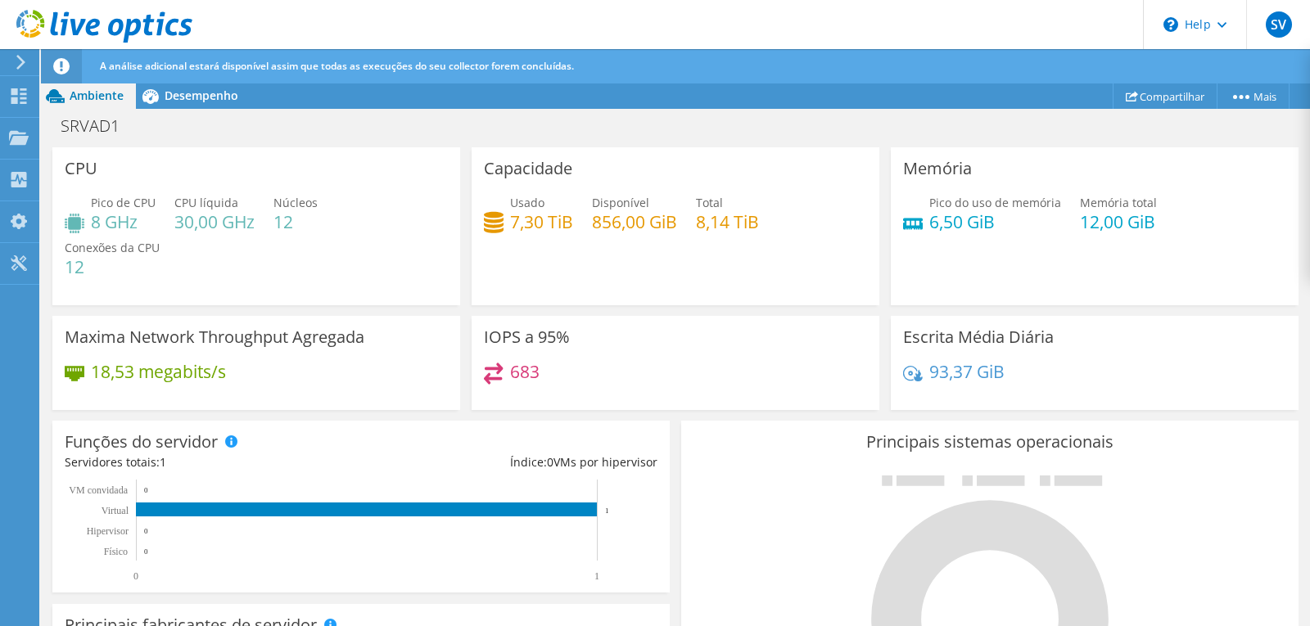
scroll to position [0, 0]
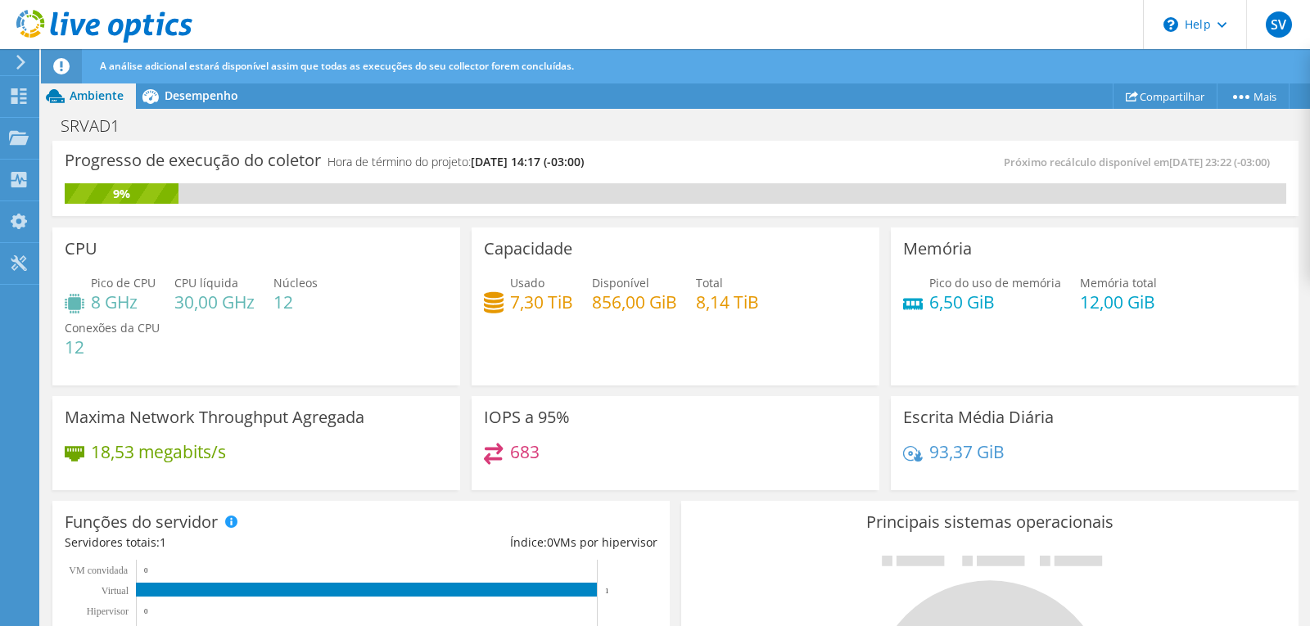
click at [197, 75] on div "A análise adicional estará disponível assim que todas as execuções do seu colle…" at bounding box center [706, 66] width 1220 height 34
click at [193, 88] on span "Desempenho" at bounding box center [202, 96] width 74 height 16
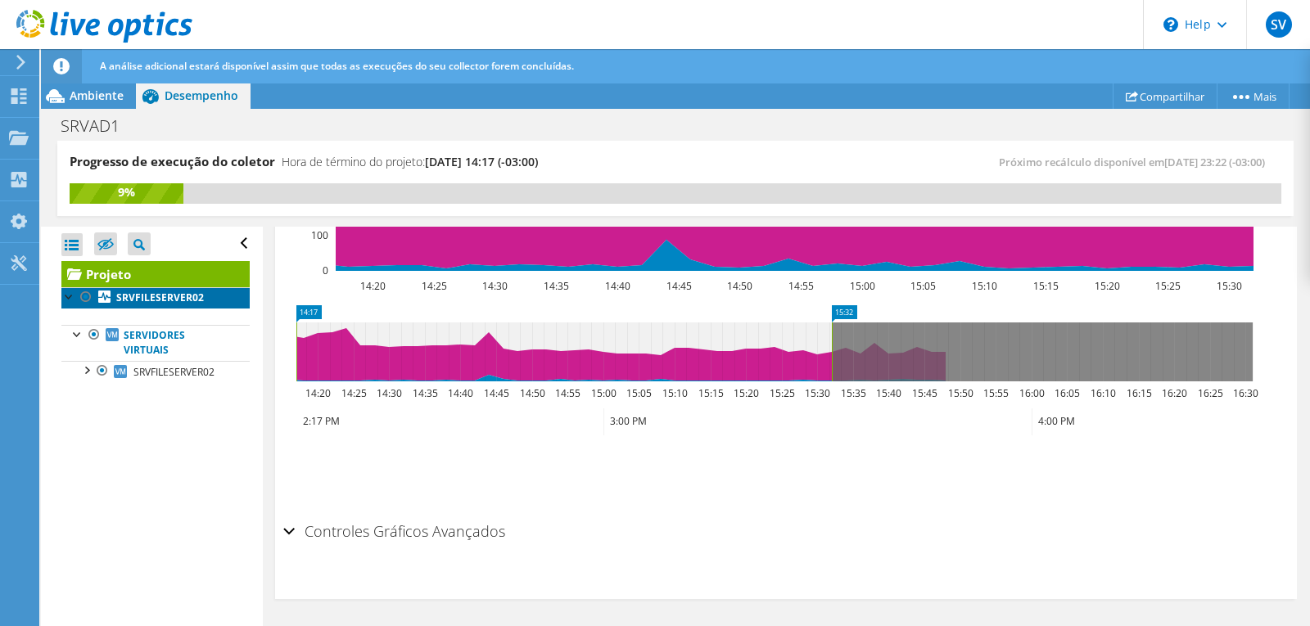
click at [151, 303] on b "SRVFILESERVER02" at bounding box center [160, 298] width 88 height 14
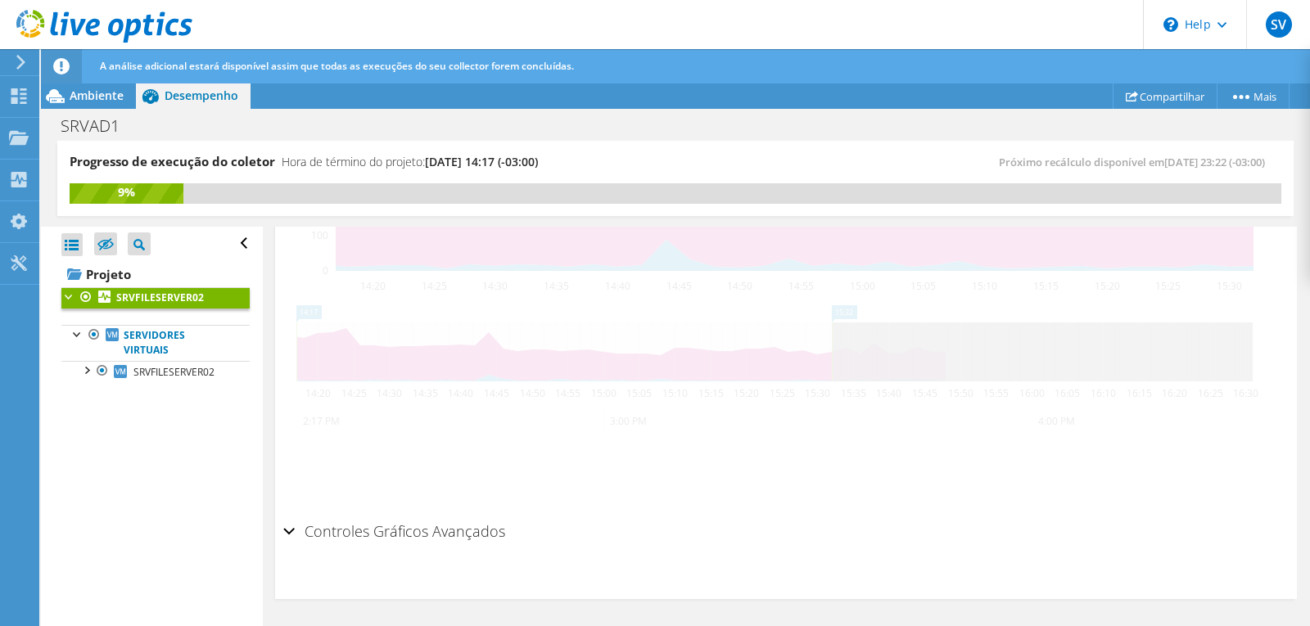
scroll to position [595, 0]
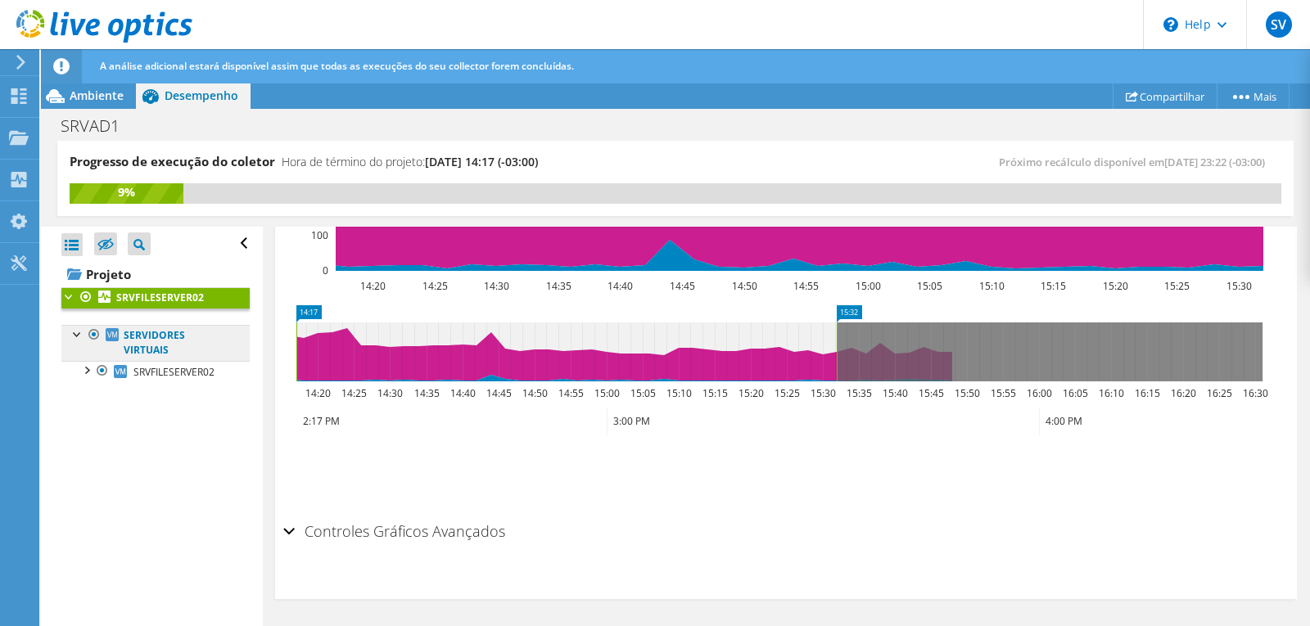
click at [164, 344] on link "Servidores virtuais" at bounding box center [155, 343] width 188 height 36
click at [85, 368] on div at bounding box center [86, 369] width 16 height 16
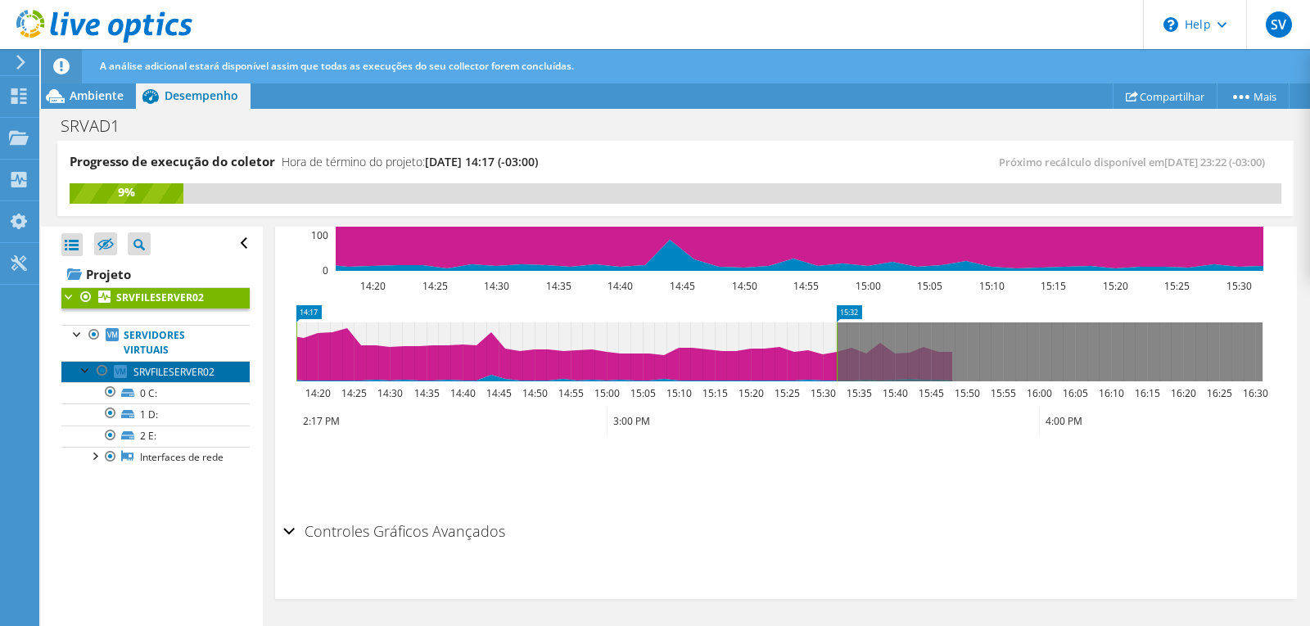
click at [171, 371] on span "SRVFILESERVER02" at bounding box center [173, 372] width 81 height 14
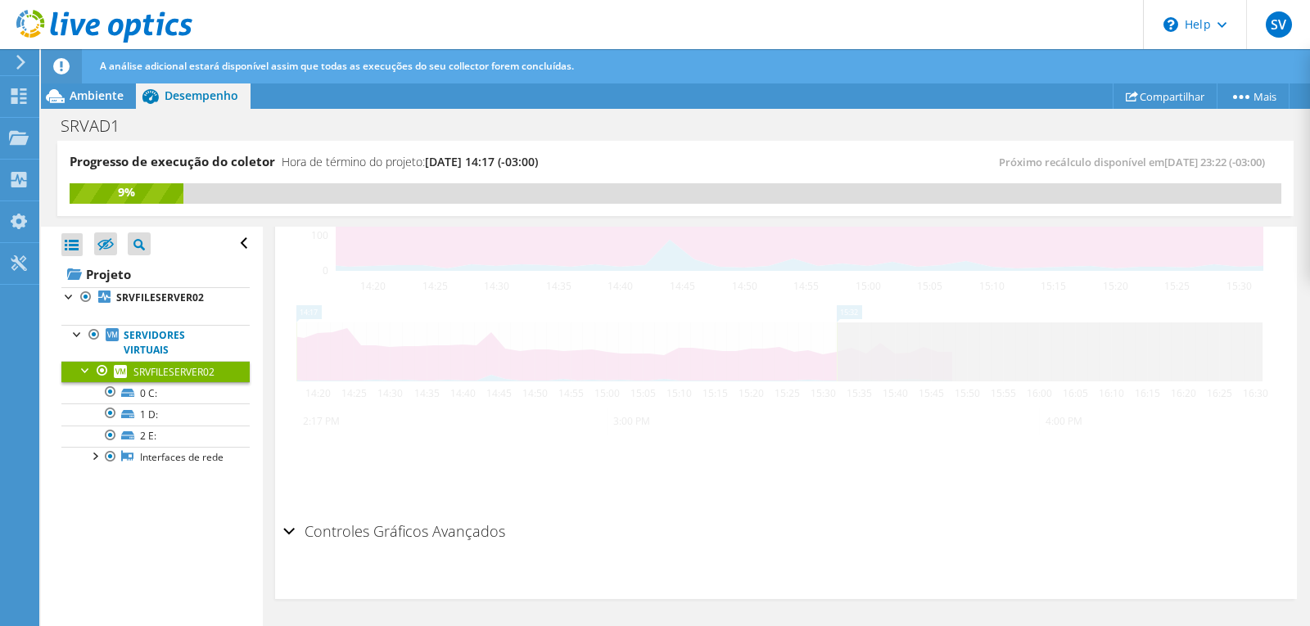
scroll to position [584, 0]
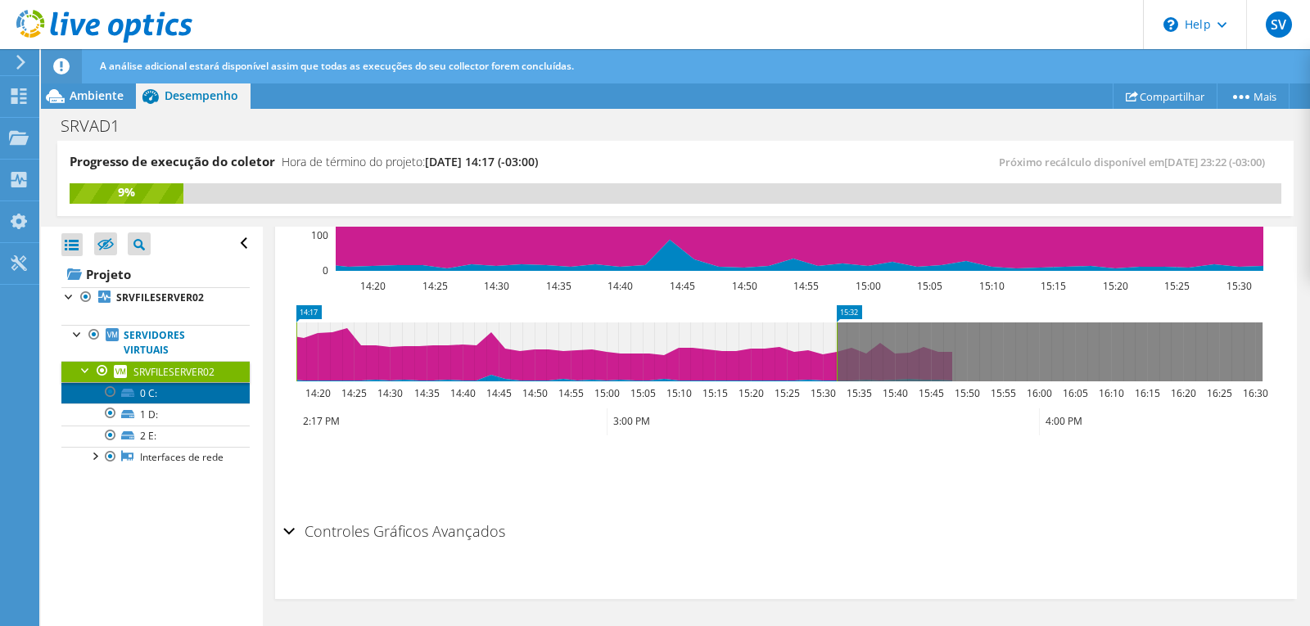
click at [184, 391] on link "0 C:" at bounding box center [155, 392] width 188 height 21
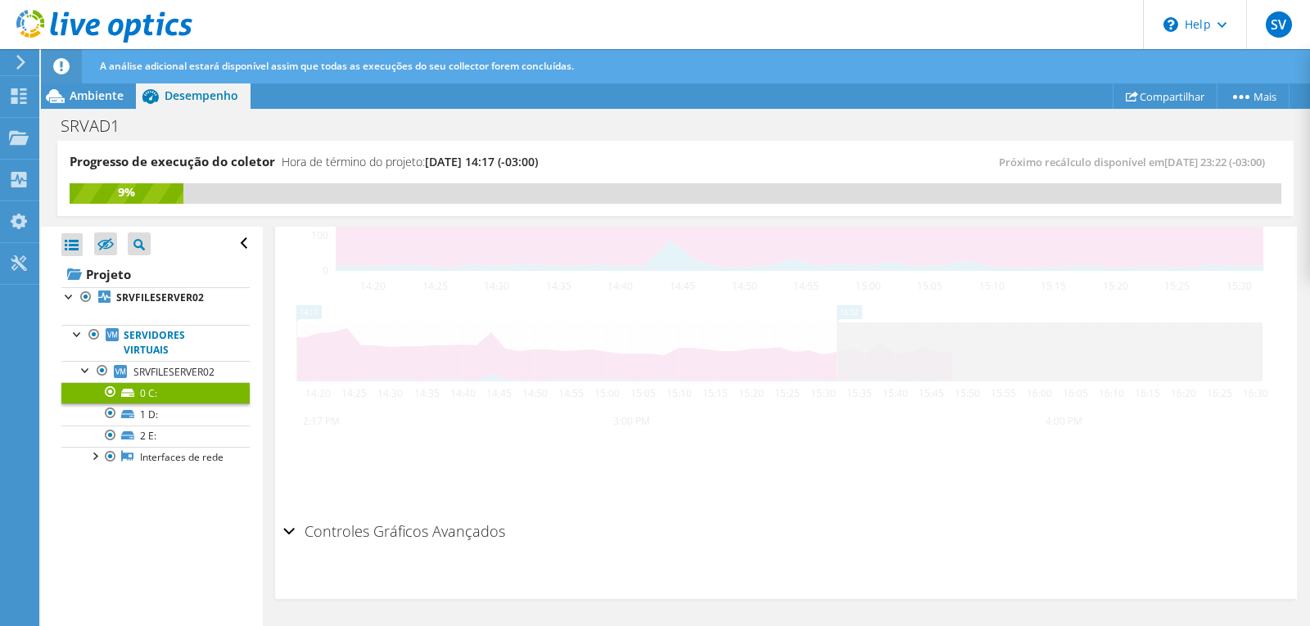
scroll to position [580, 0]
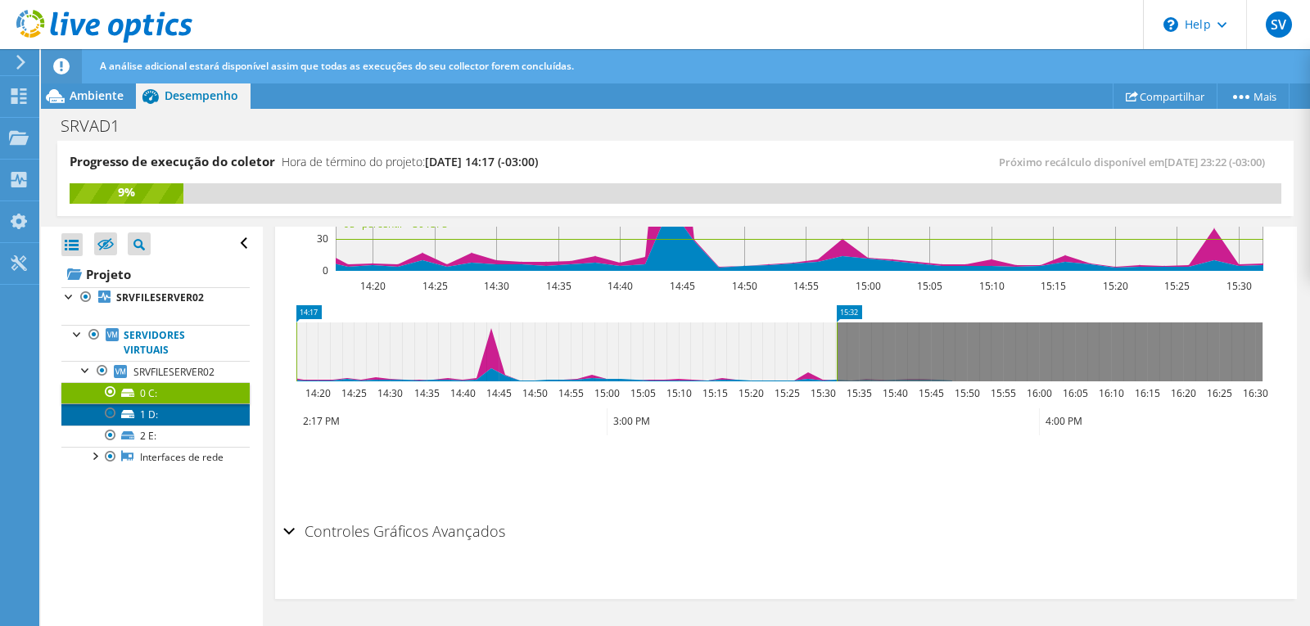
click at [147, 409] on link "1 D:" at bounding box center [155, 414] width 188 height 21
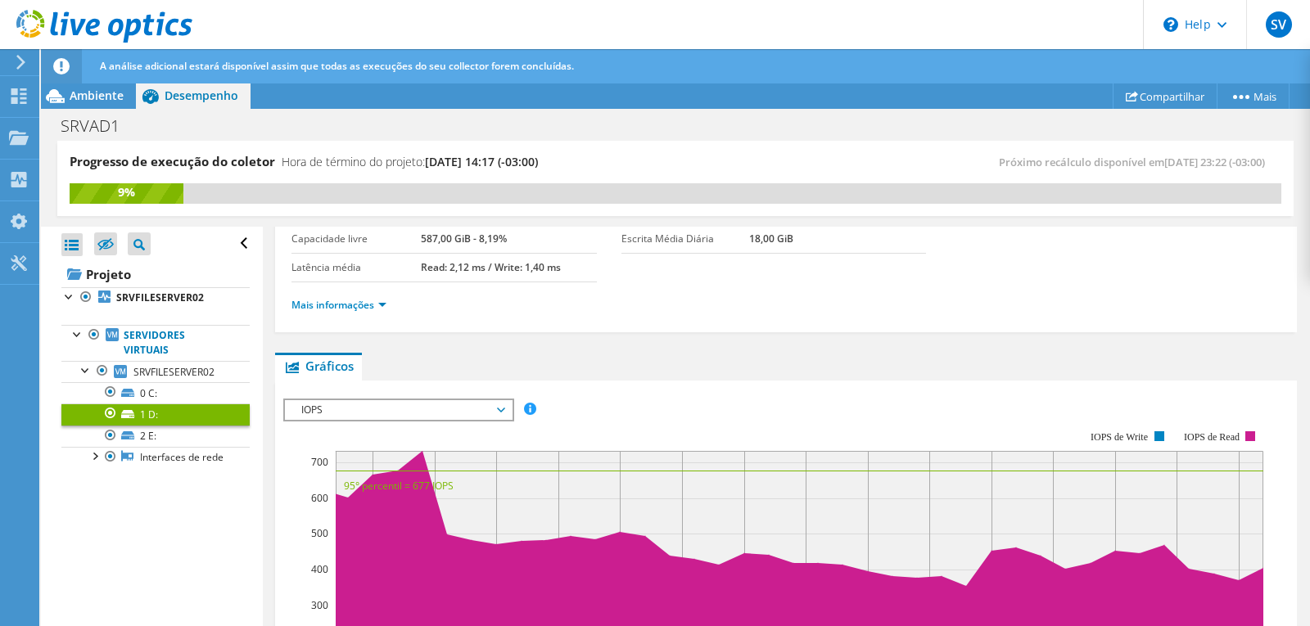
scroll to position [252, 0]
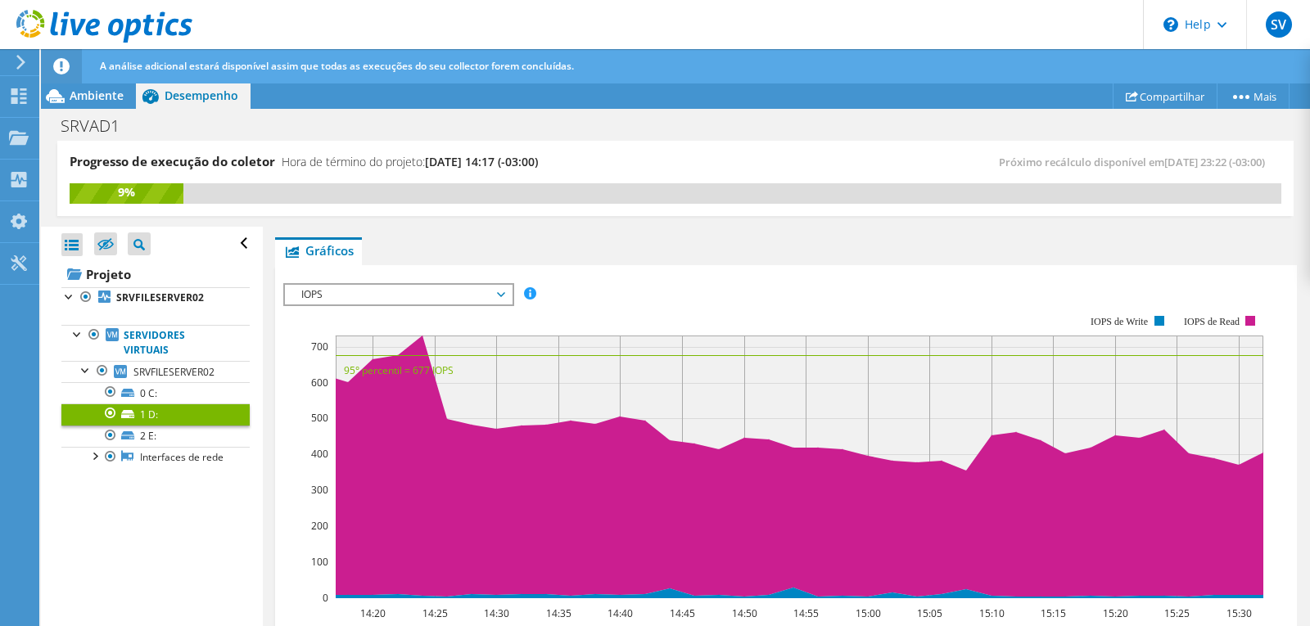
click at [479, 298] on span "IOPS" at bounding box center [398, 295] width 210 height 20
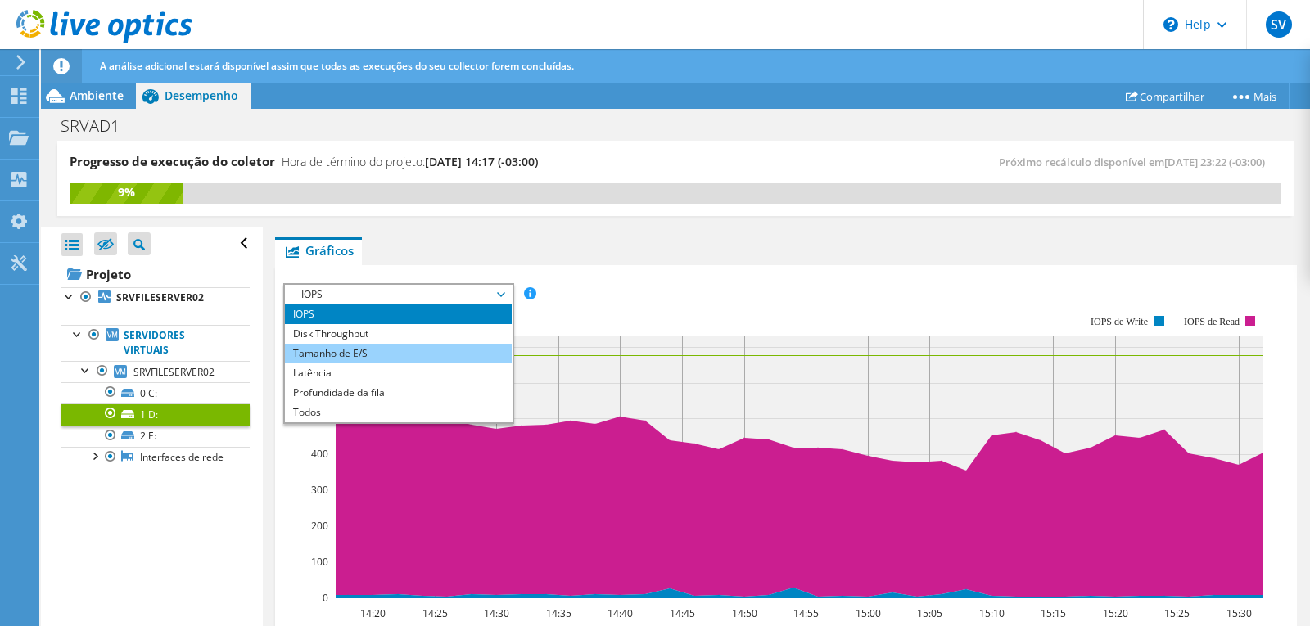
click at [407, 350] on li "Tamanho de E/S" at bounding box center [398, 354] width 227 height 20
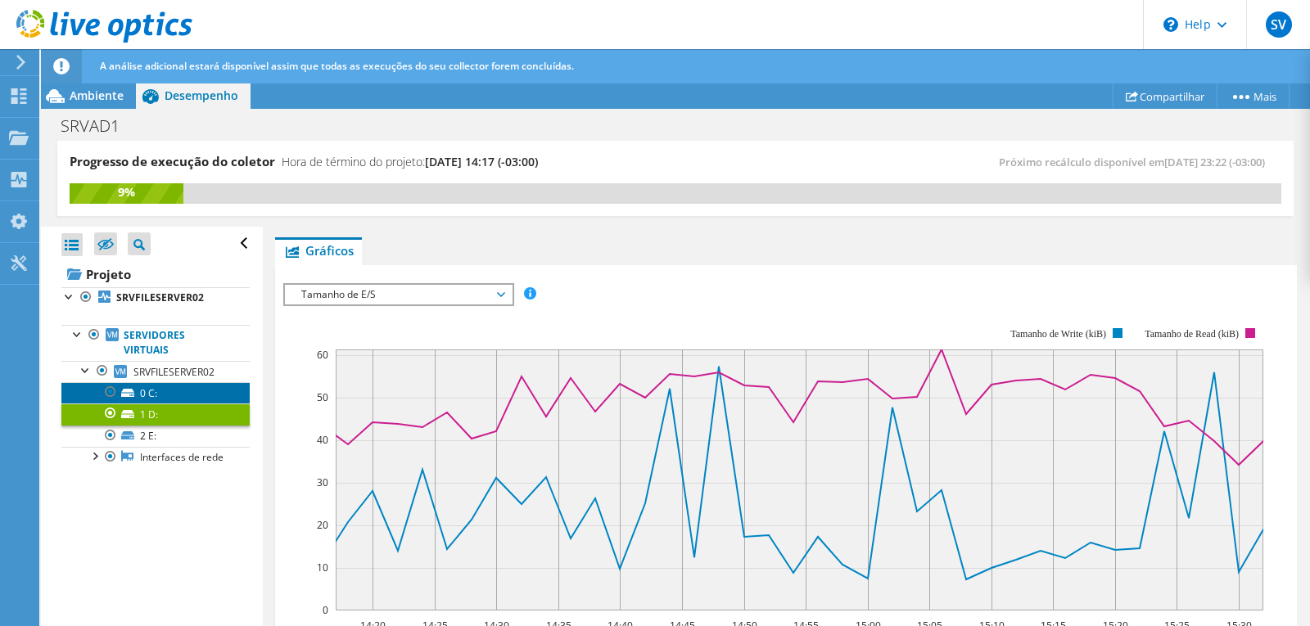
click at [165, 395] on link "0 C:" at bounding box center [155, 392] width 188 height 21
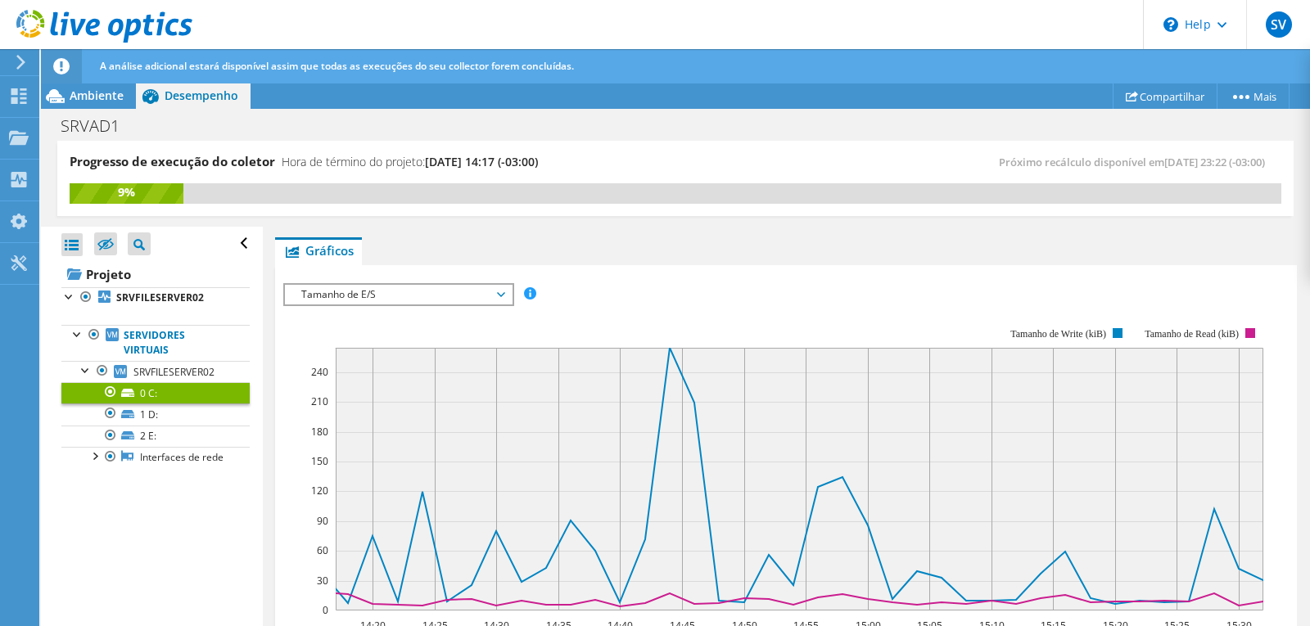
scroll to position [334, 0]
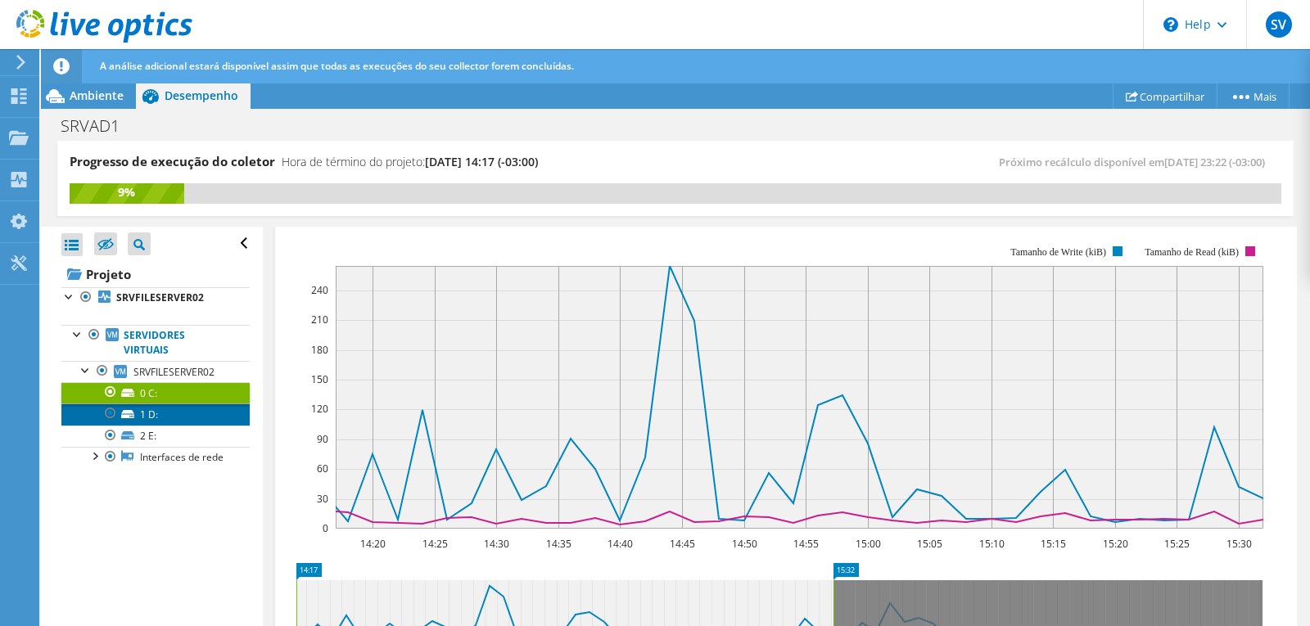
click at [169, 411] on link "1 D:" at bounding box center [155, 414] width 188 height 21
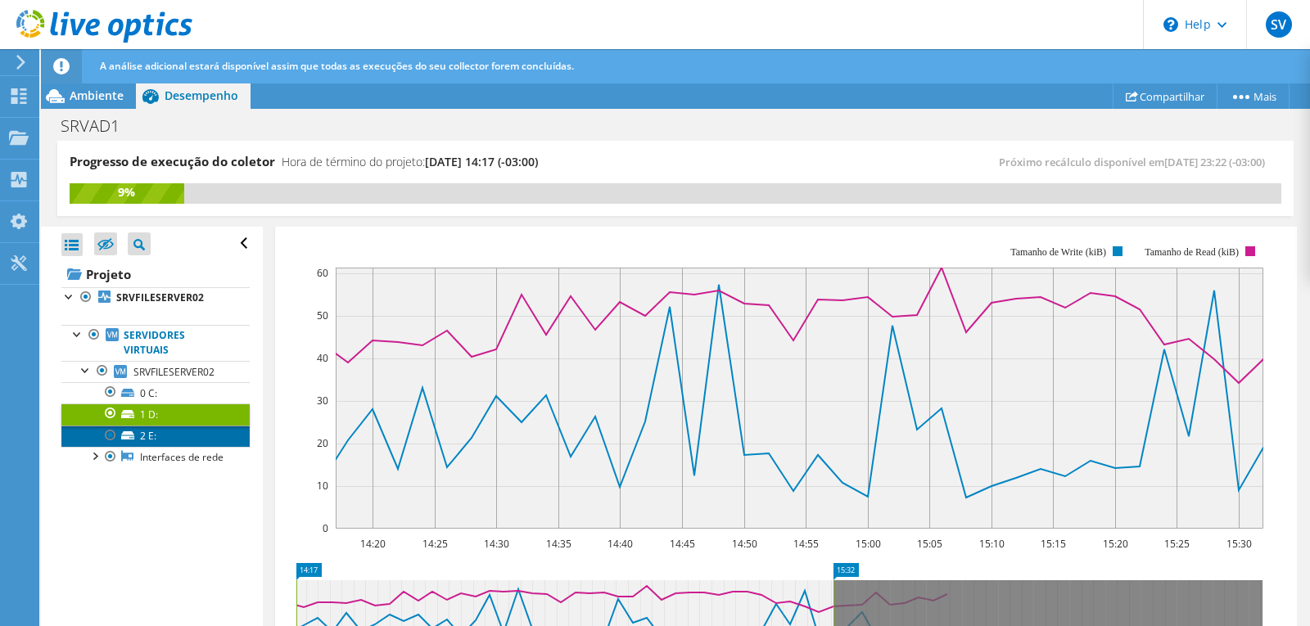
click at [159, 436] on link "2 E:" at bounding box center [155, 436] width 188 height 21
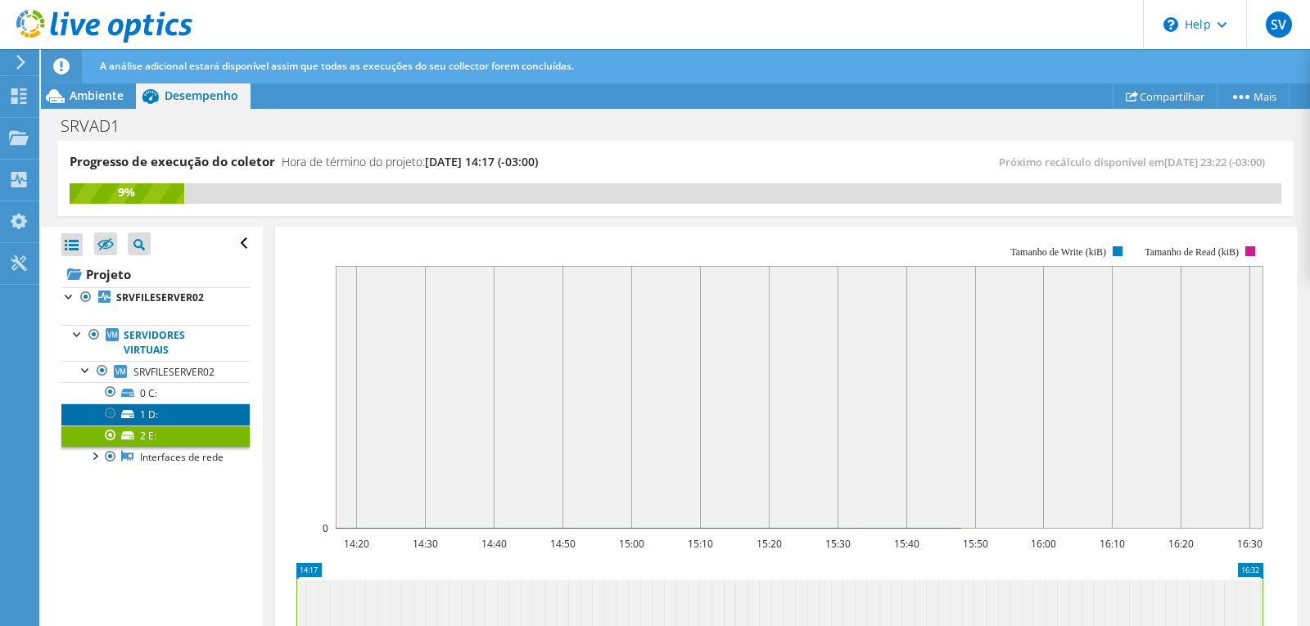
click at [143, 408] on link "1 D:" at bounding box center [155, 414] width 188 height 21
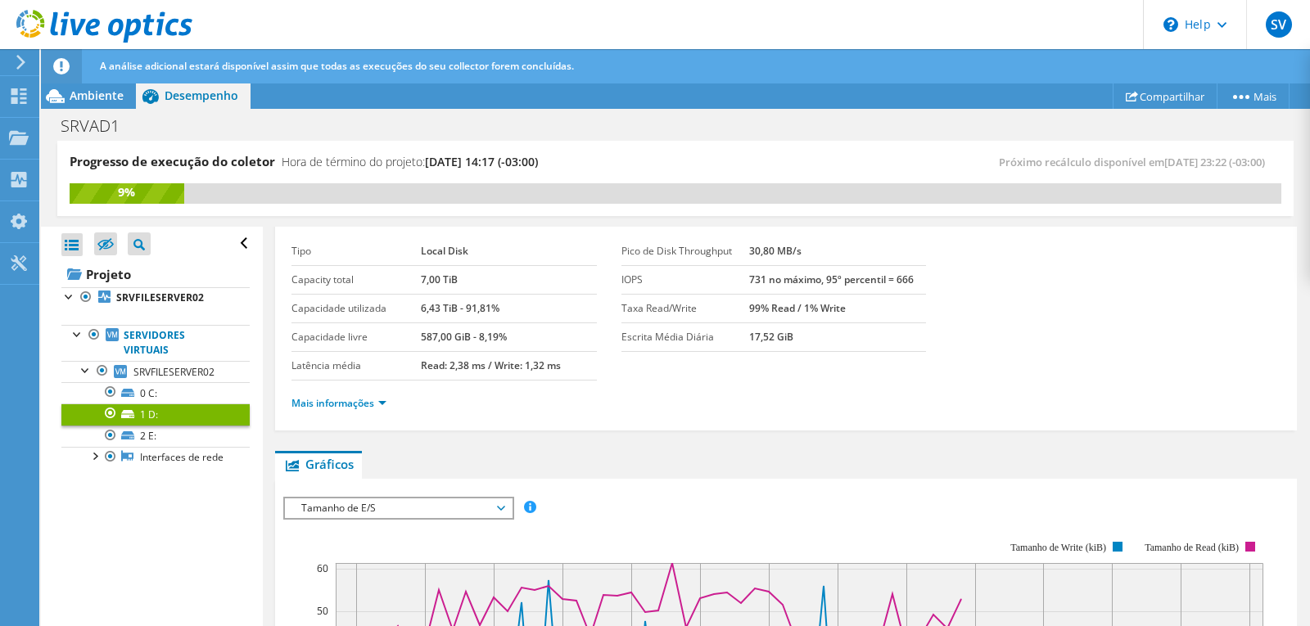
scroll to position [0, 0]
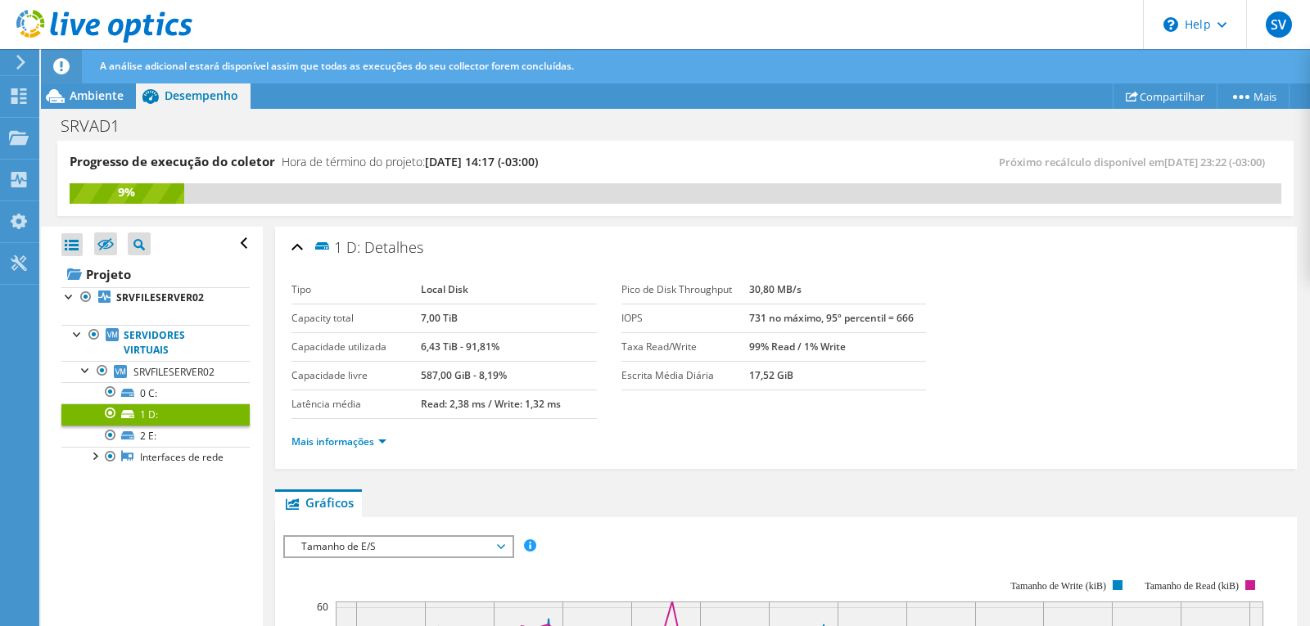
drag, startPoint x: 409, startPoint y: 399, endPoint x: 573, endPoint y: 397, distance: 164.6
click at [573, 397] on tr "Latência média Read: 2,38 ms / Write: 1,32 ms" at bounding box center [443, 404] width 305 height 29
click at [682, 416] on section "Tipo Local Disk Capacity total 7,00 TiB Capacidade utilizada 6,43 TiB - 91,81% …" at bounding box center [785, 347] width 989 height 143
